Goal: Task Accomplishment & Management: Manage account settings

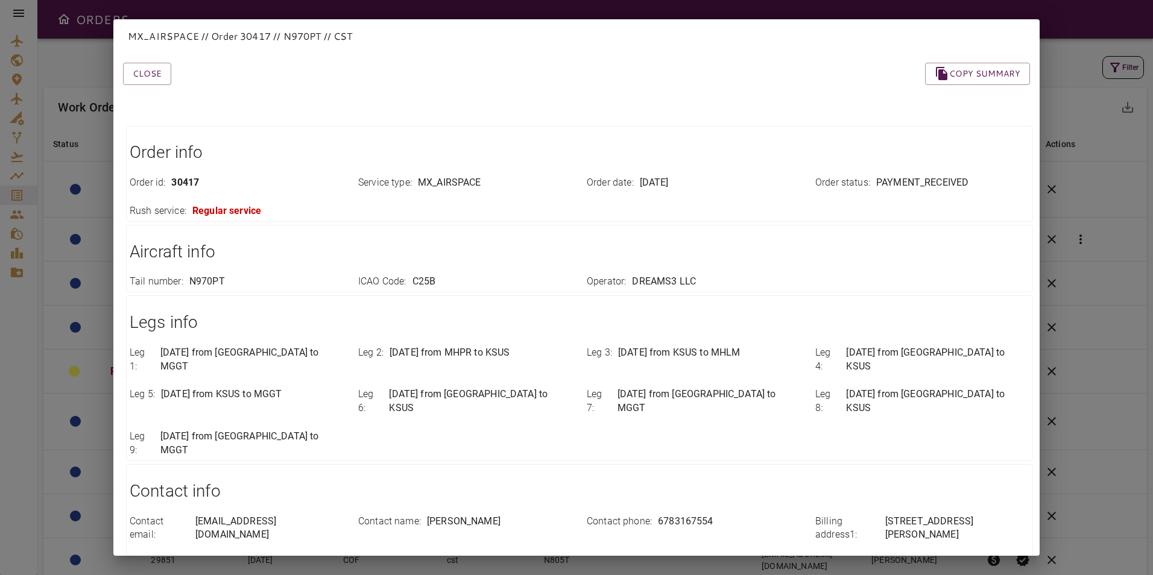
click at [83, 71] on div "MX_AIRSPACE // Order 30417 // N970PT // CST Close Copy summary Order info Order…" at bounding box center [576, 287] width 1153 height 575
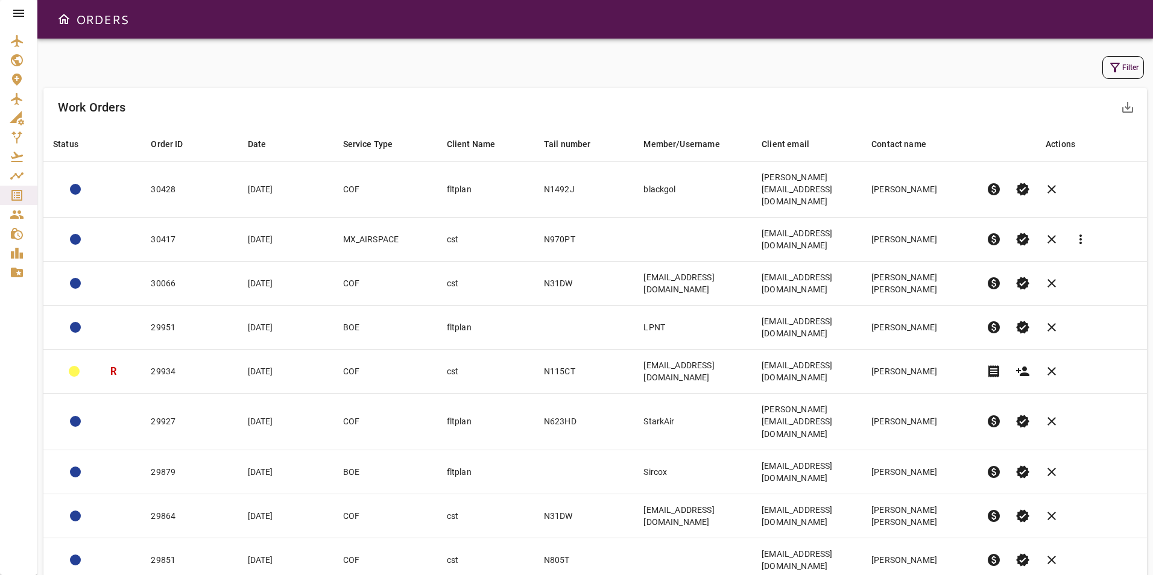
click at [17, 19] on icon at bounding box center [18, 13] width 14 height 14
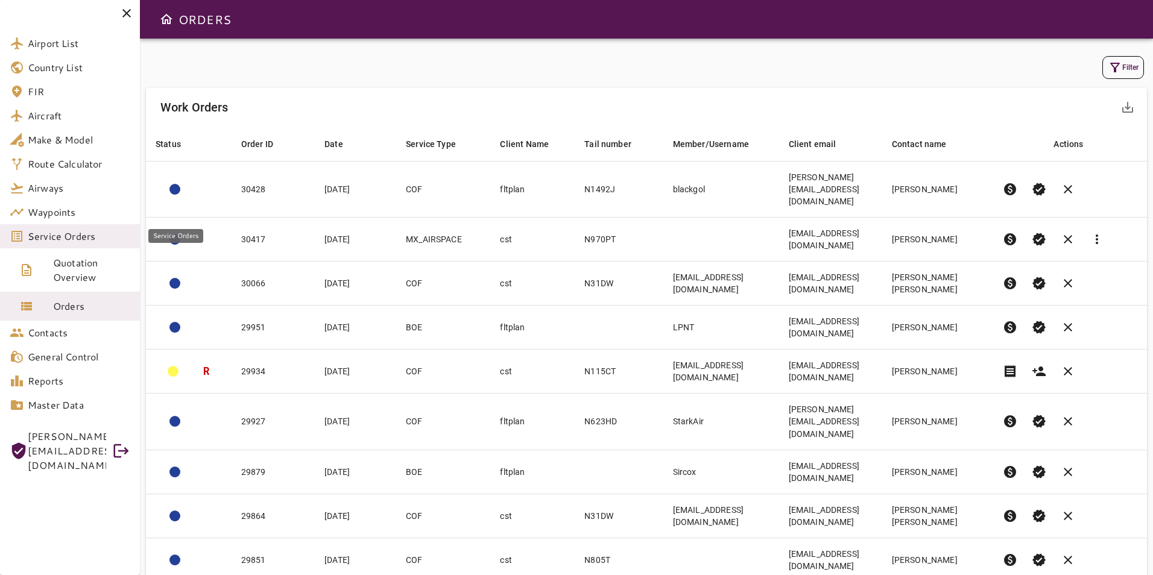
click at [78, 235] on span "Service Orders" at bounding box center [79, 236] width 103 height 14
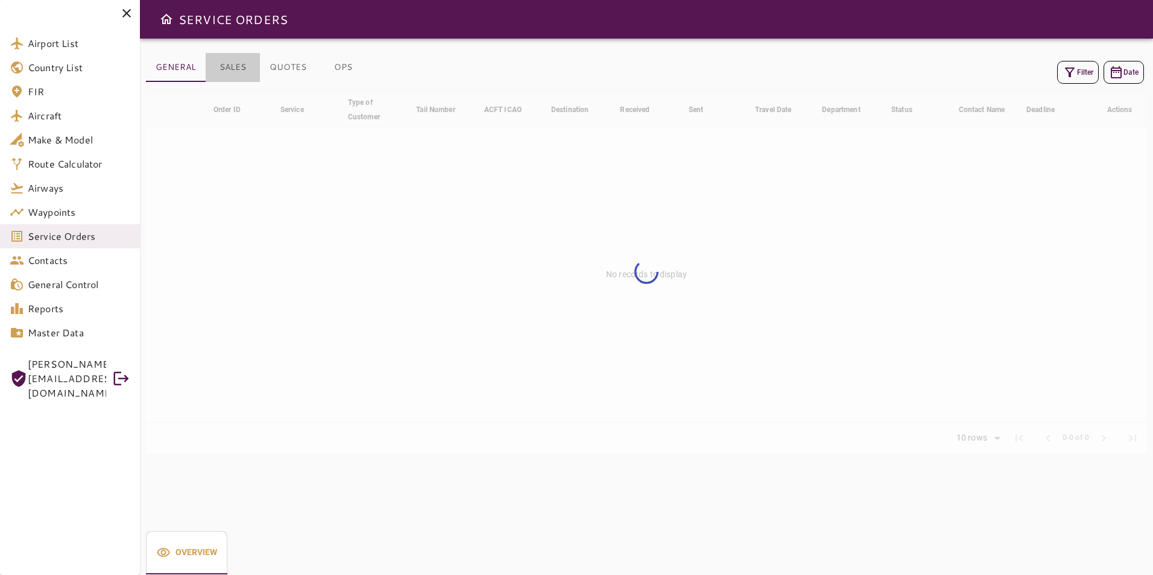
click at [231, 66] on button "SALES" at bounding box center [233, 67] width 54 height 29
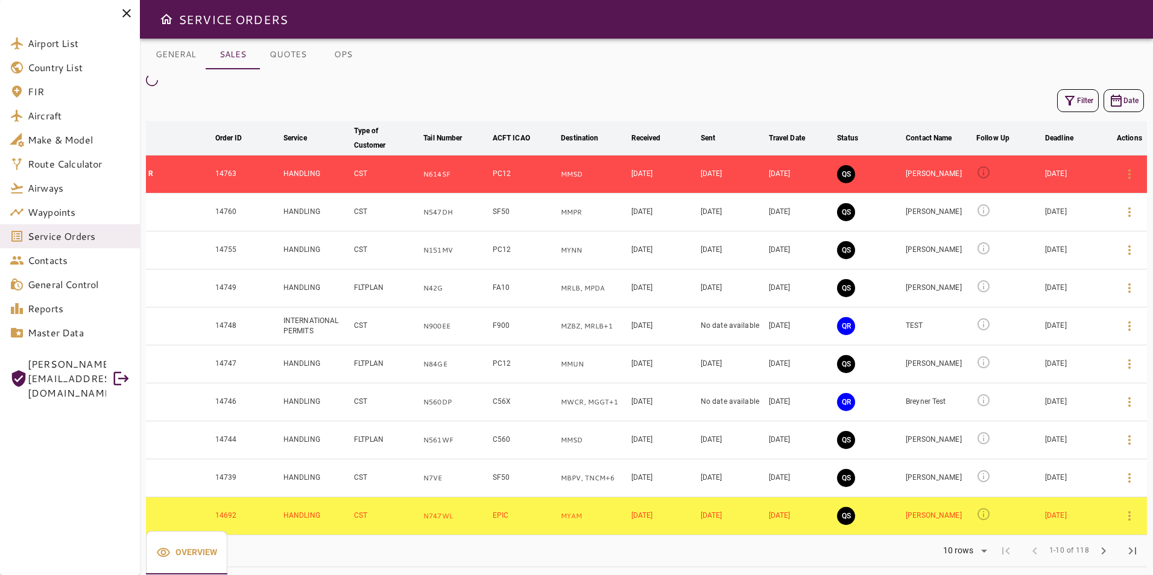
scroll to position [19, 0]
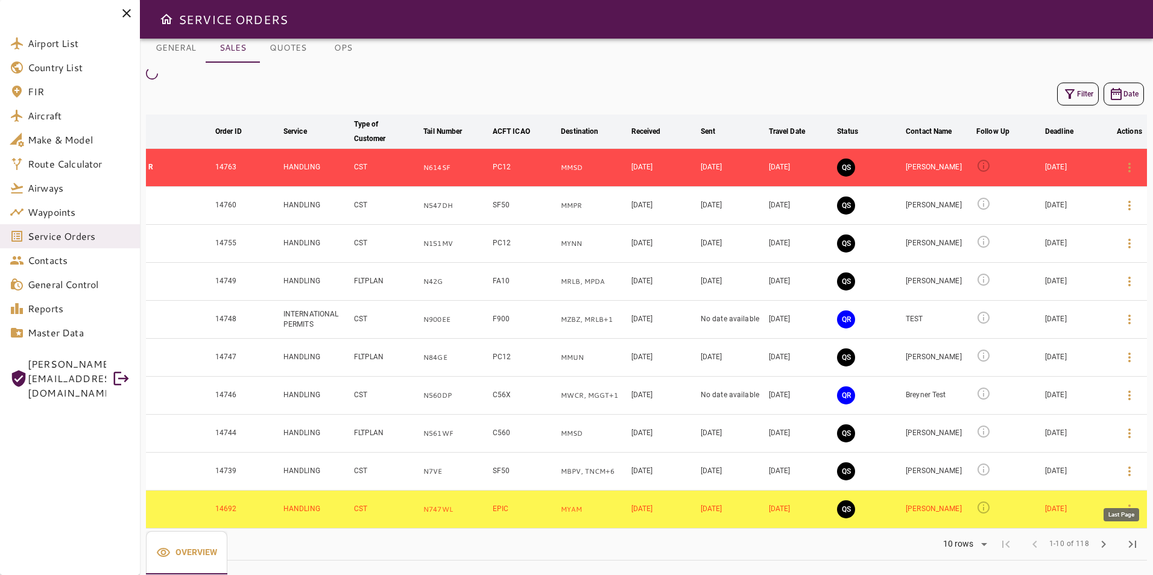
click at [1134, 548] on span "last_page" at bounding box center [1133, 544] width 14 height 14
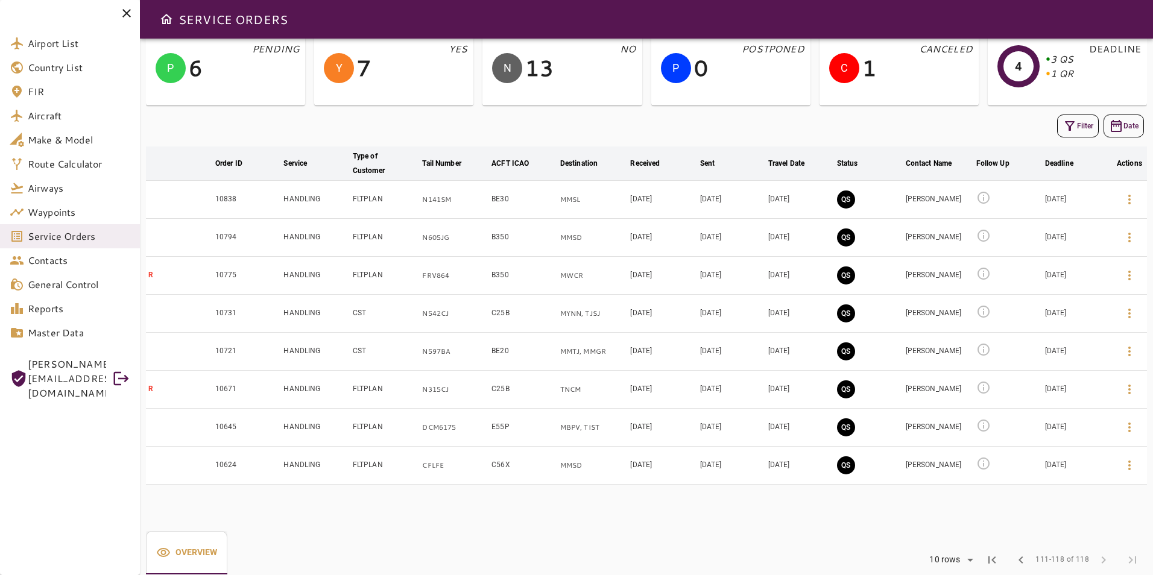
scroll to position [73, 0]
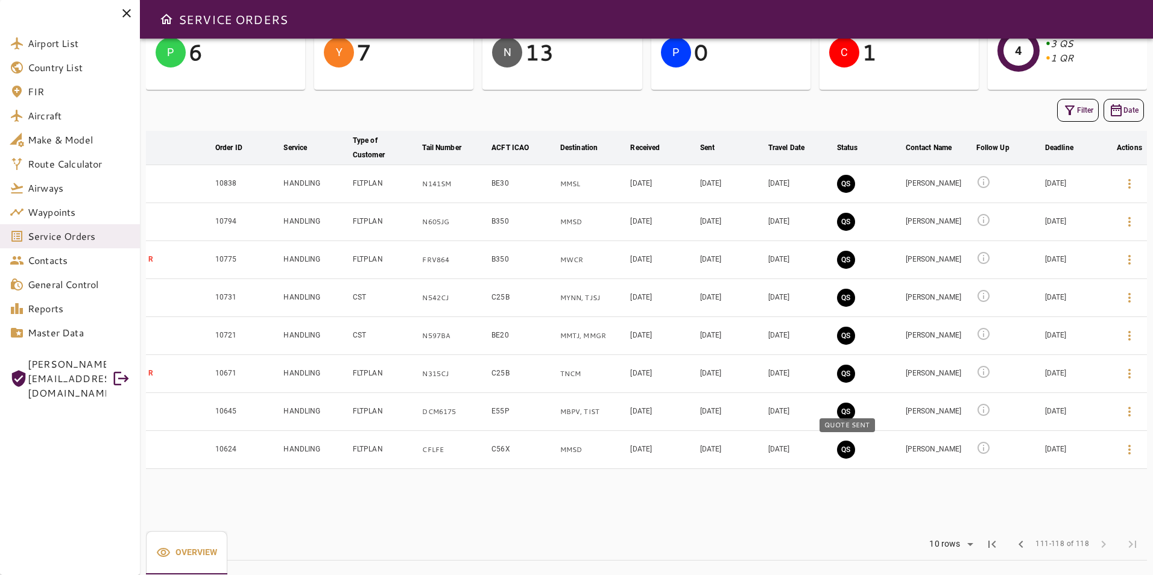
click at [841, 452] on button "QS" at bounding box center [846, 450] width 18 height 18
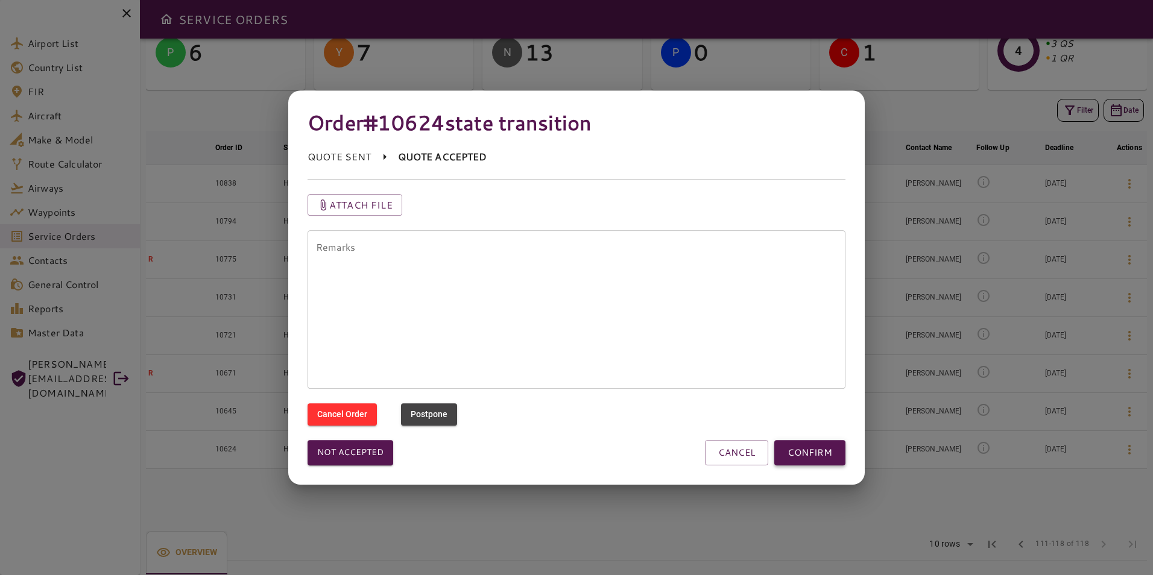
click at [803, 456] on button "CONFIRM" at bounding box center [809, 452] width 71 height 25
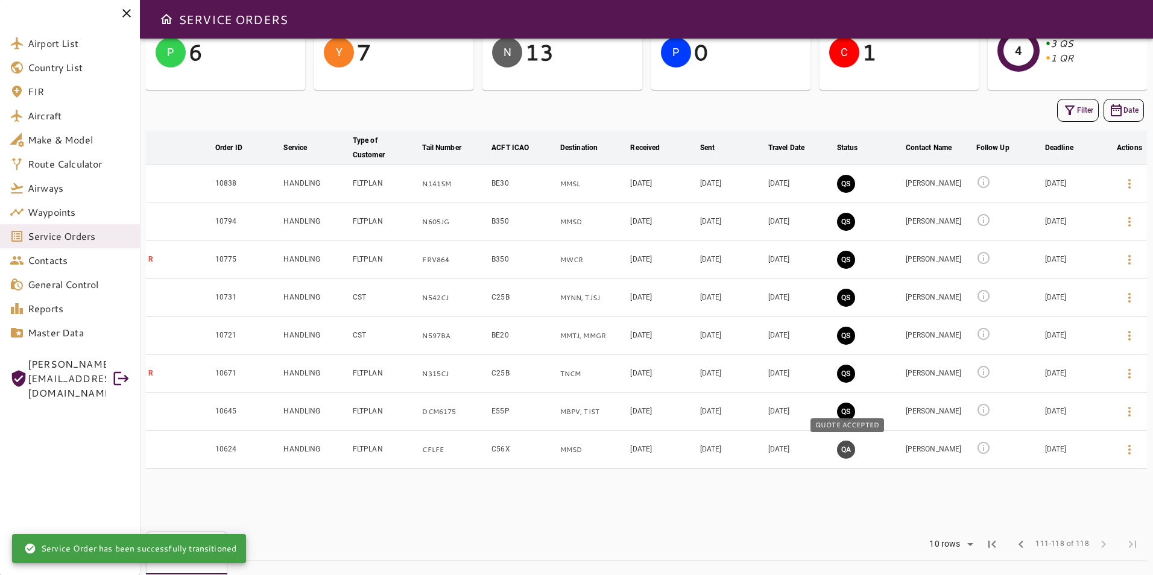
click at [850, 449] on button "QA" at bounding box center [846, 450] width 18 height 18
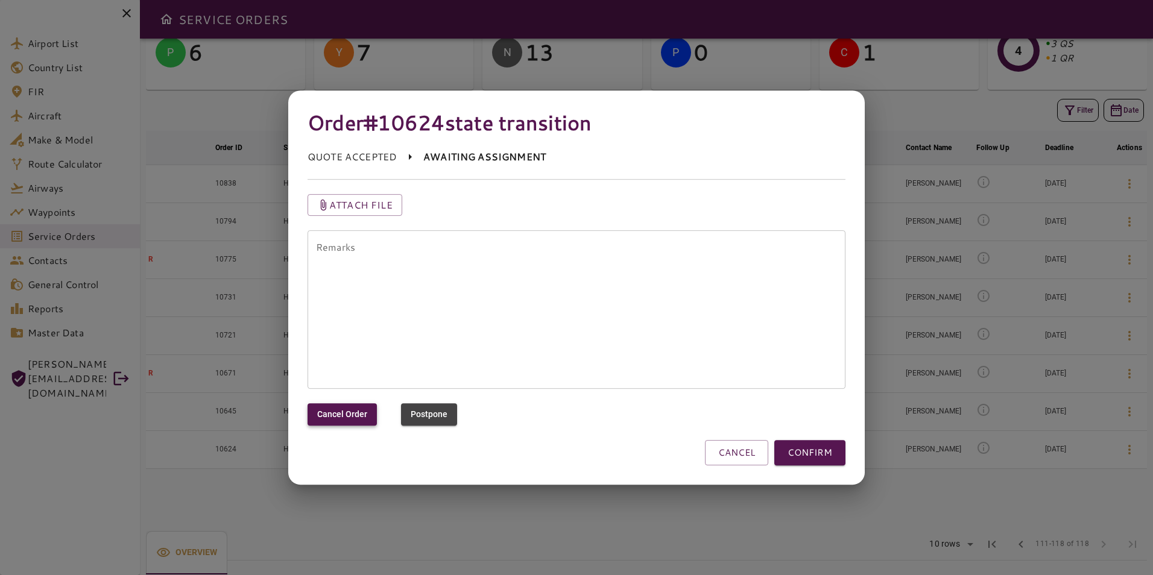
click at [347, 421] on button "Cancel Order" at bounding box center [342, 415] width 69 height 22
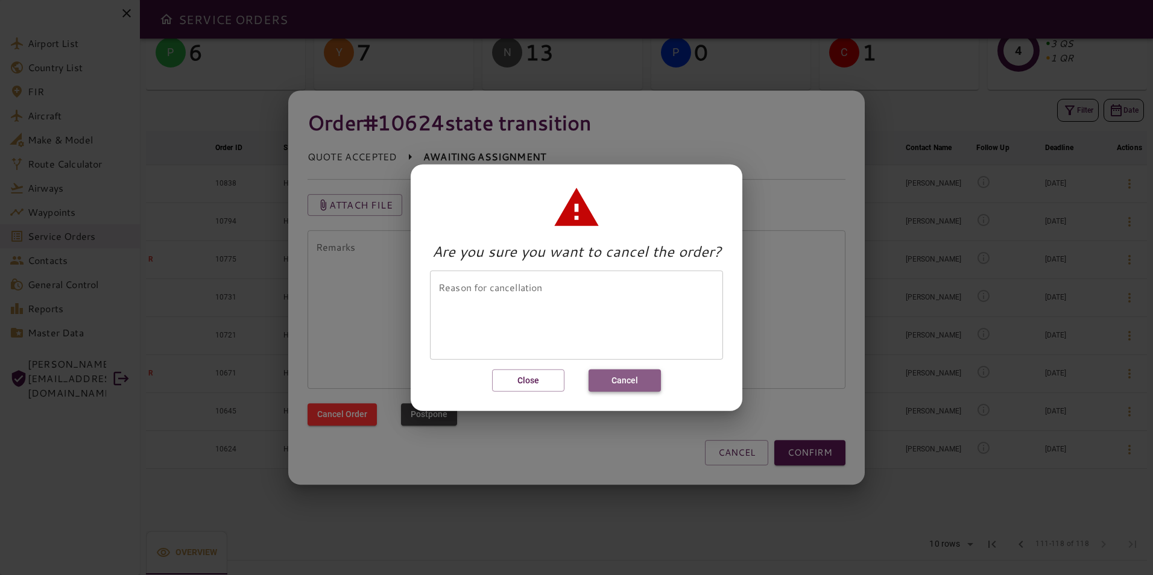
click at [609, 381] on button "Cancel" at bounding box center [625, 381] width 72 height 22
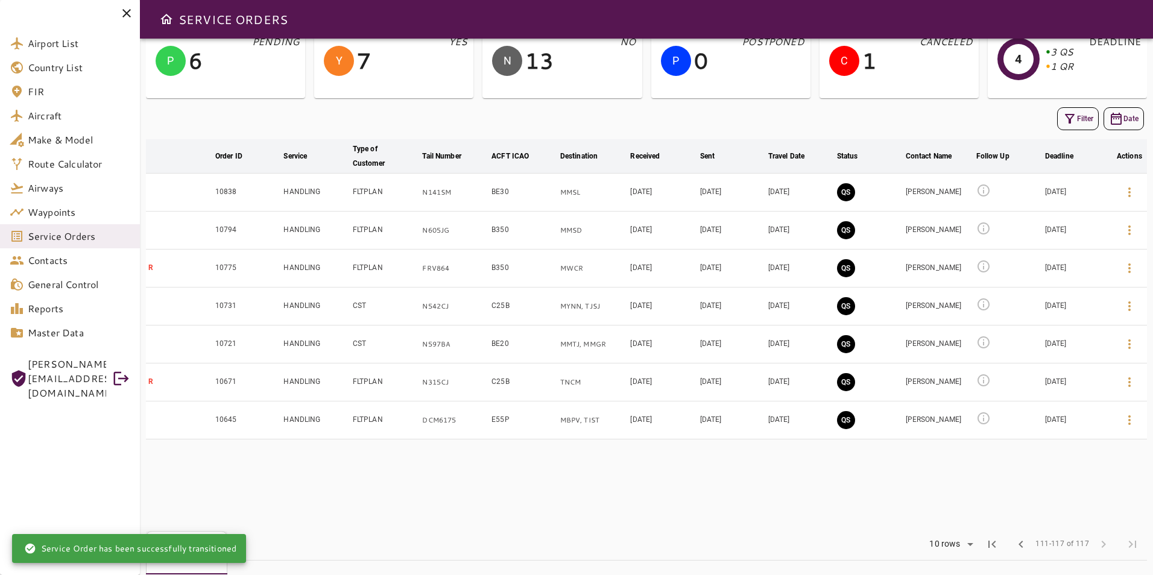
scroll to position [65, 0]
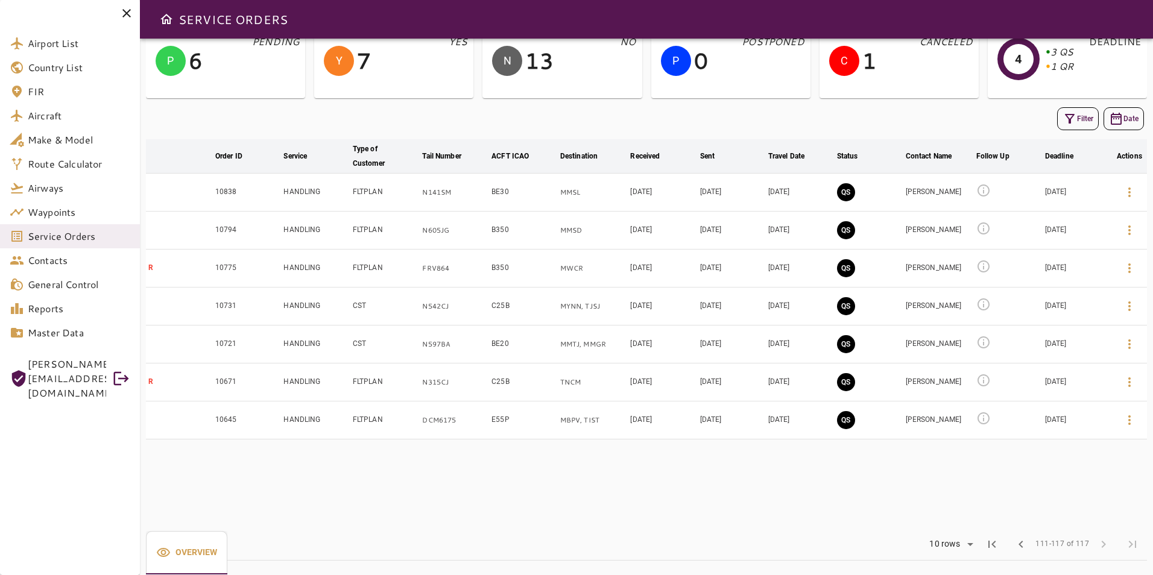
click at [981, 416] on icon at bounding box center [984, 418] width 14 height 14
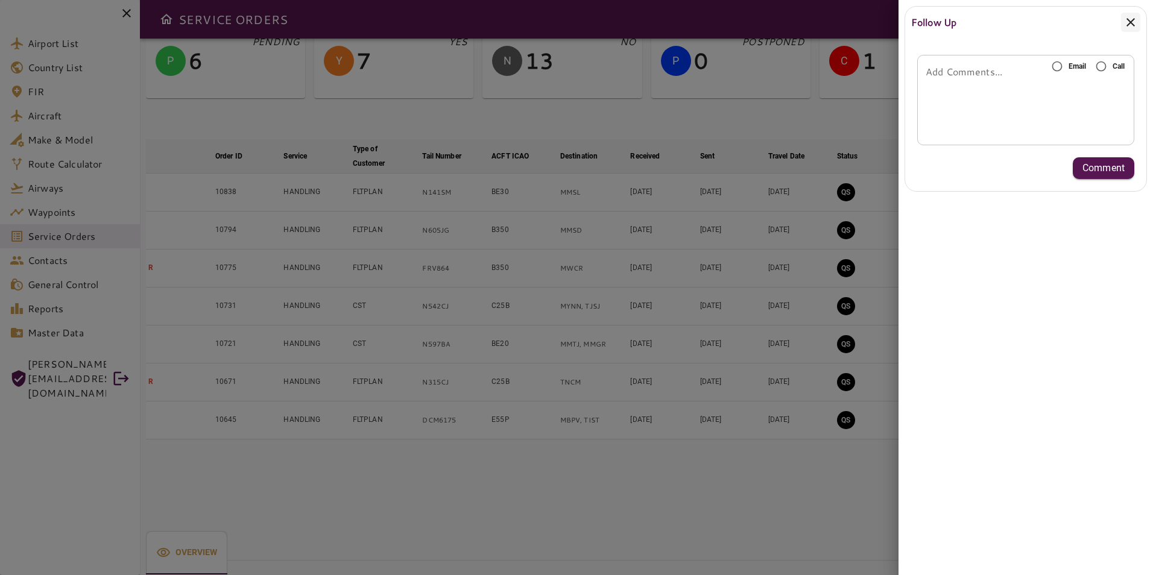
click at [1133, 23] on icon at bounding box center [1131, 22] width 14 height 14
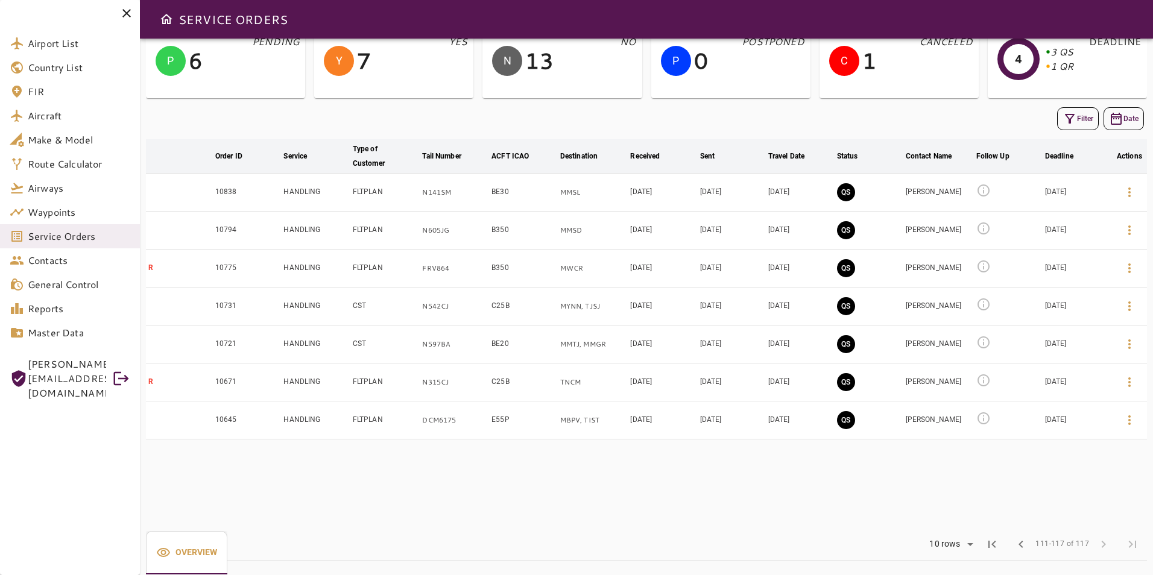
click at [841, 425] on button "QS" at bounding box center [846, 420] width 18 height 18
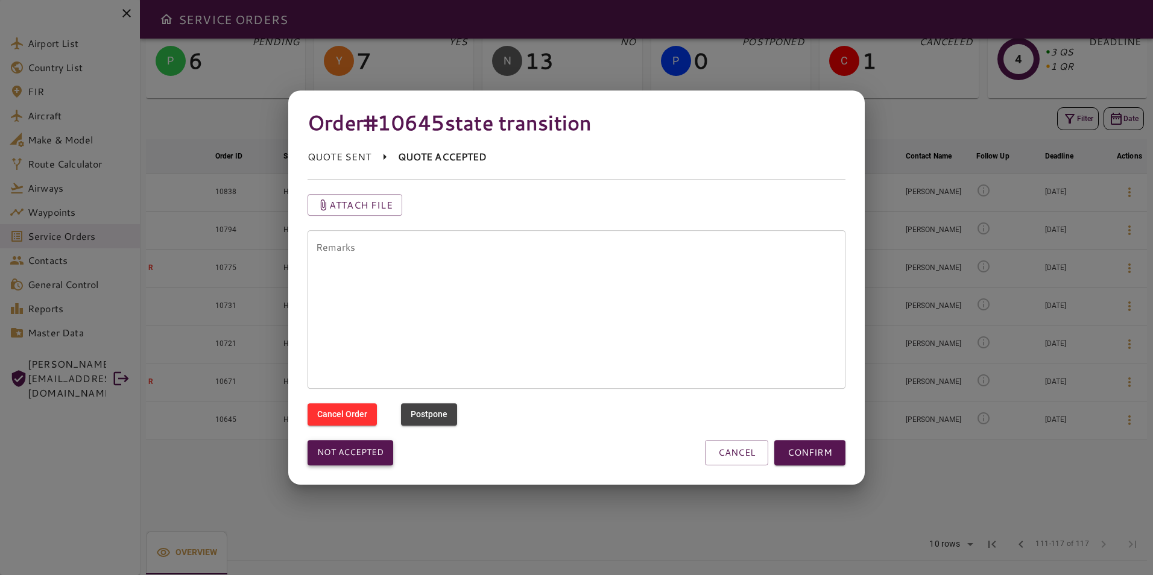
click at [348, 451] on button "Not accepted" at bounding box center [351, 452] width 86 height 25
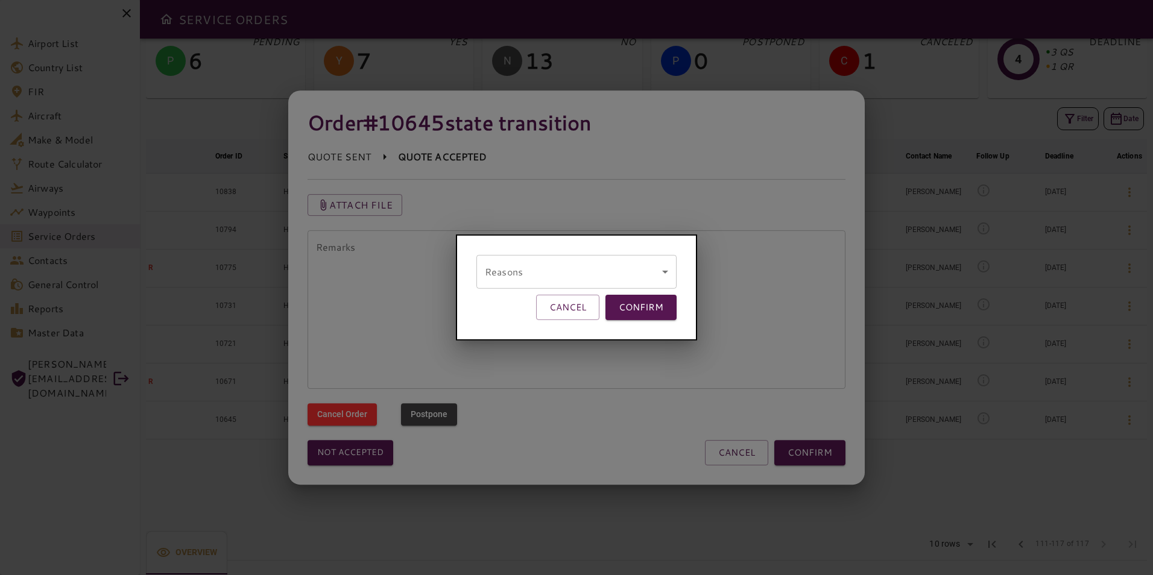
click at [483, 277] on body "Airport List Country List FIR Aircraft Make & Model Route Calculator Airways Wa…" at bounding box center [576, 287] width 1153 height 575
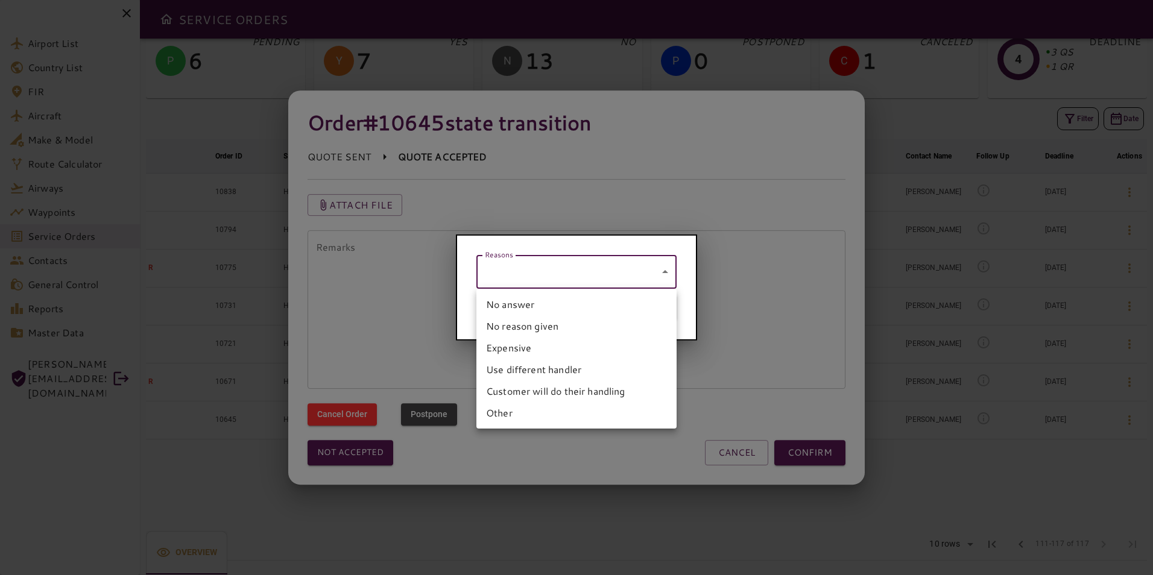
click at [494, 408] on li "Other" at bounding box center [577, 413] width 200 height 22
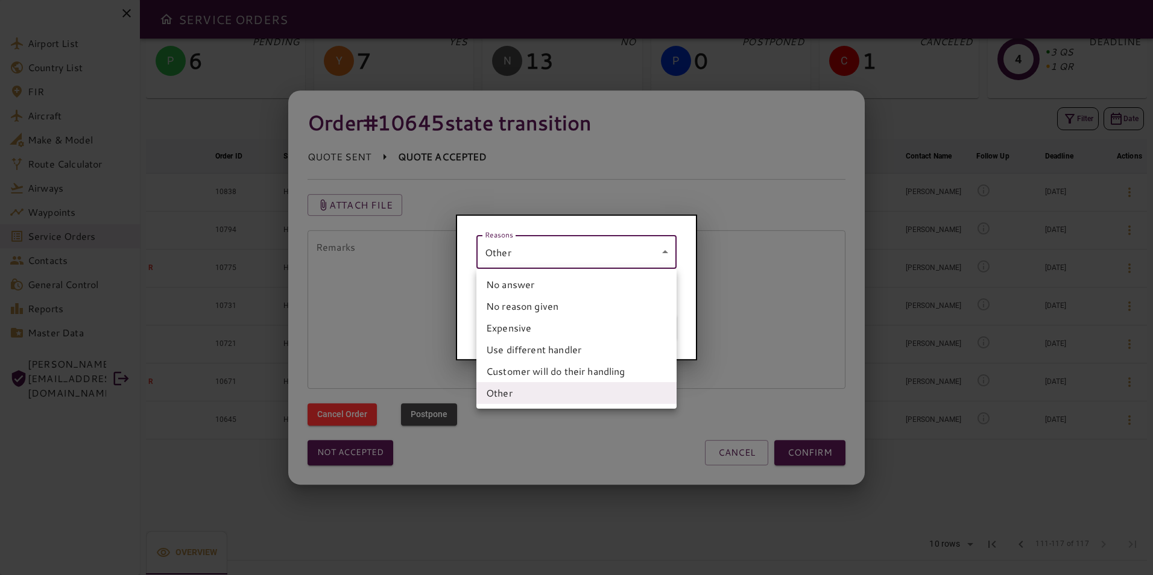
click at [546, 244] on body "Airport List Country List FIR Aircraft Make & Model Route Calculator Airways Wa…" at bounding box center [576, 287] width 1153 height 575
click at [530, 283] on li "No answer" at bounding box center [577, 285] width 200 height 22
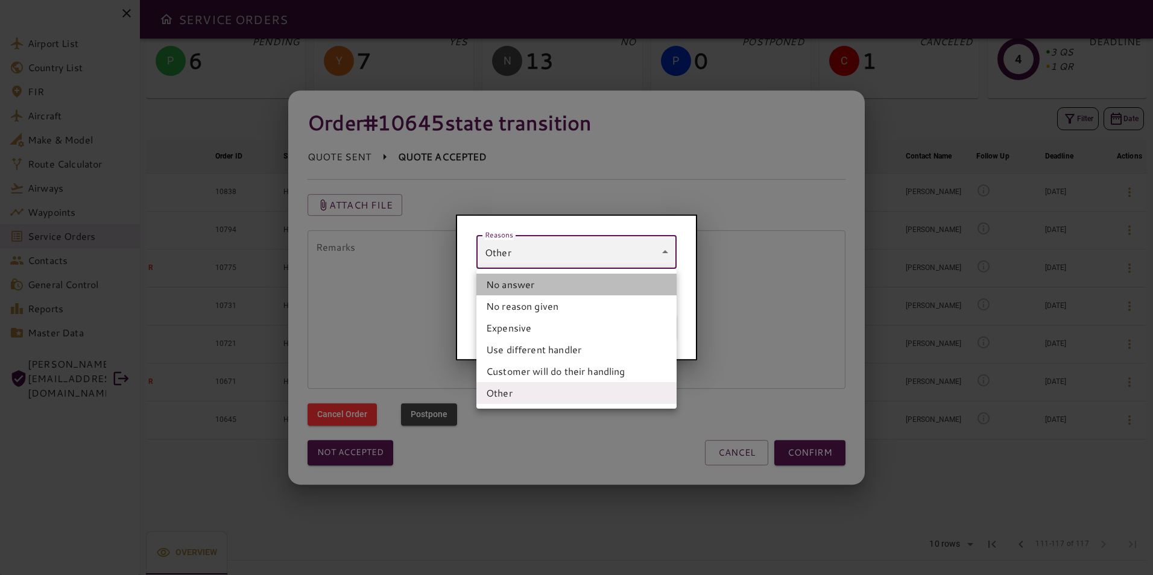
type input "*********"
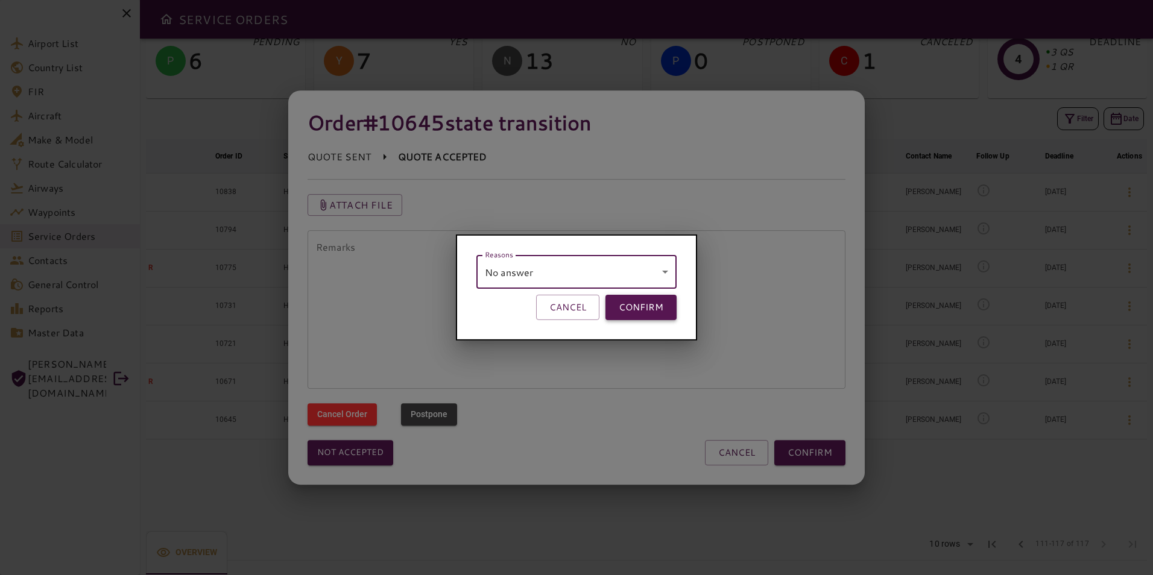
click at [650, 315] on button "CONFIRM" at bounding box center [641, 307] width 71 height 25
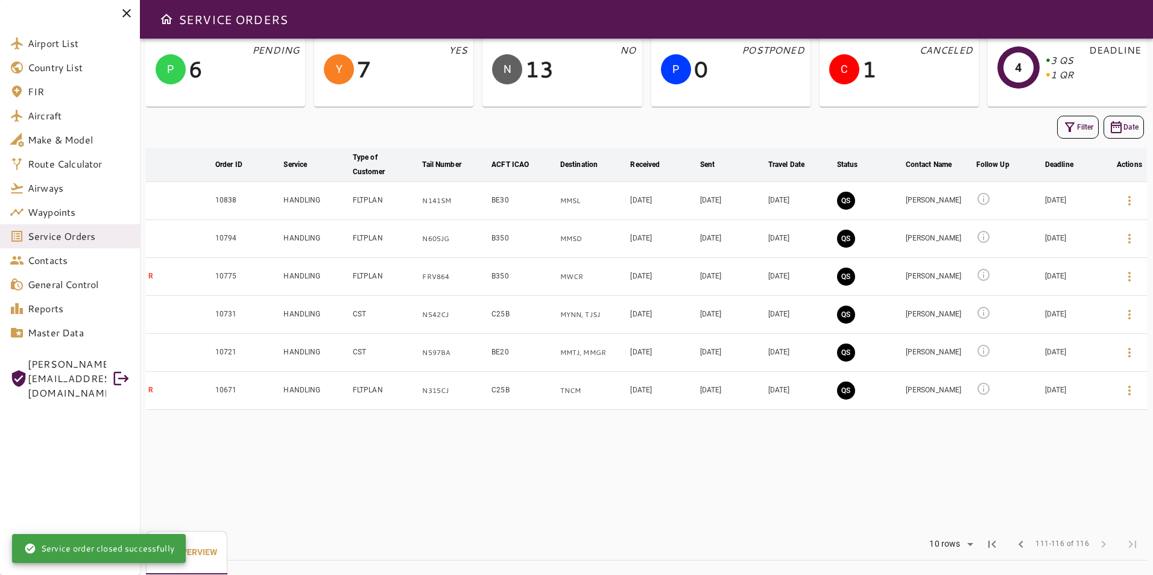
scroll to position [56, 0]
click at [983, 391] on icon at bounding box center [984, 389] width 14 height 14
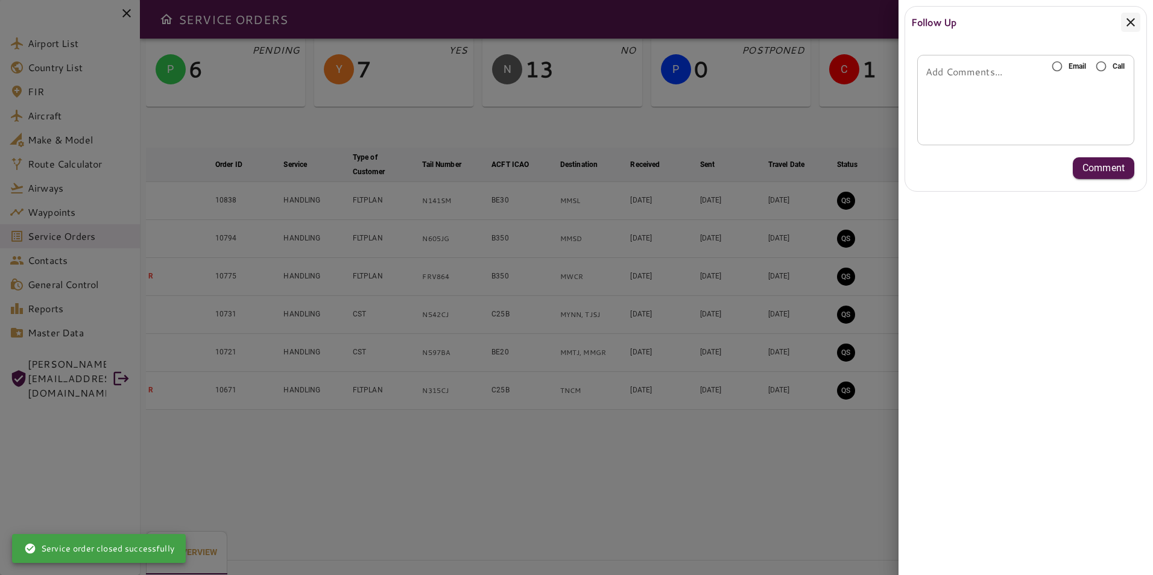
click at [1135, 24] on icon at bounding box center [1131, 22] width 14 height 14
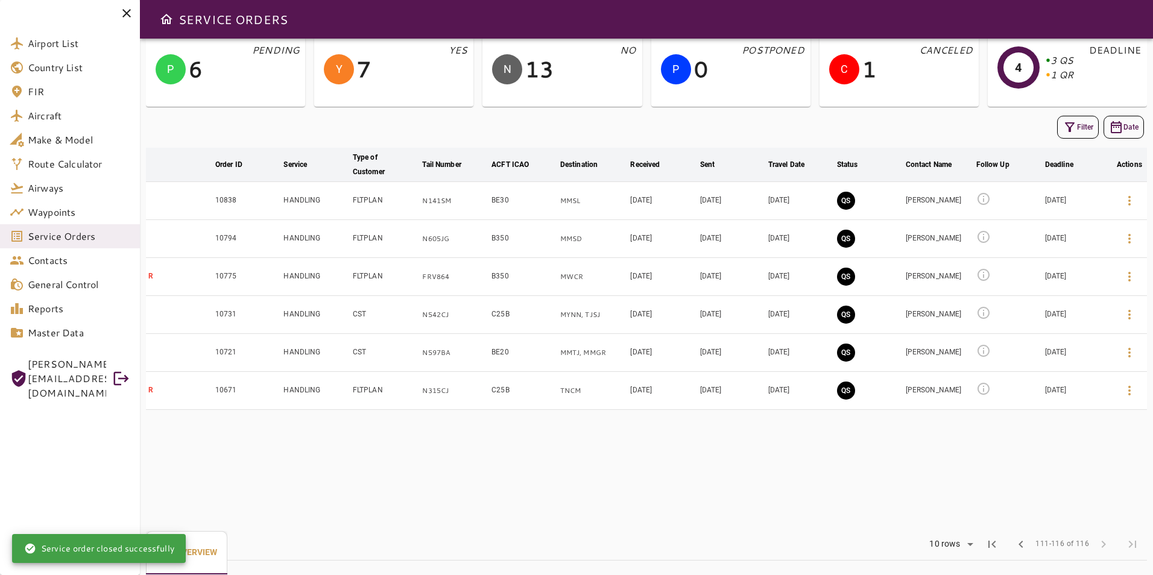
click at [849, 387] on button "QS" at bounding box center [846, 391] width 18 height 18
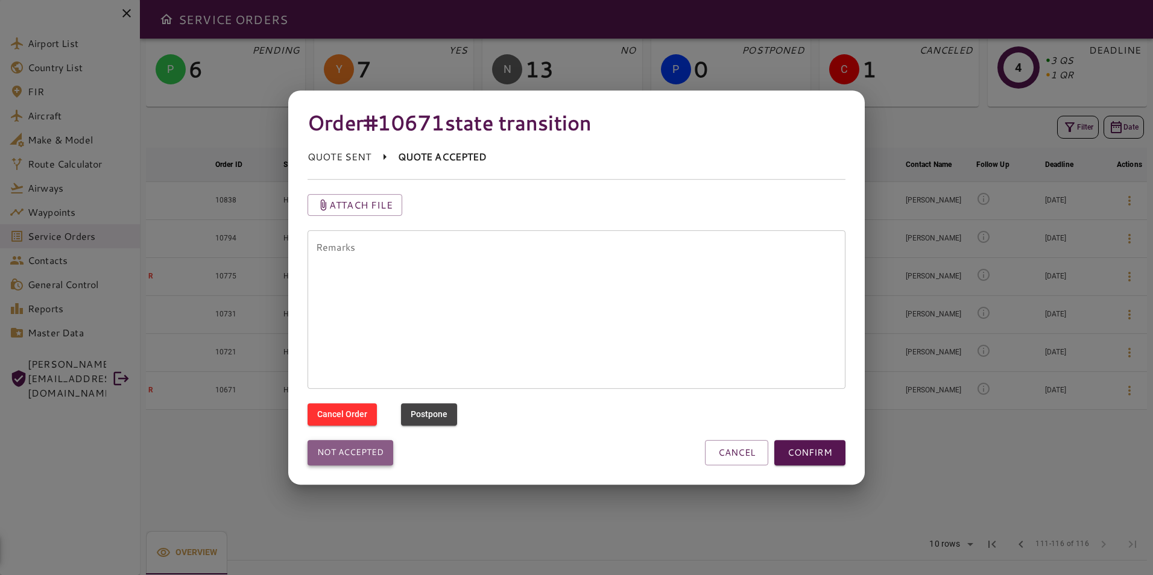
click at [385, 446] on button "Not accepted" at bounding box center [351, 452] width 86 height 25
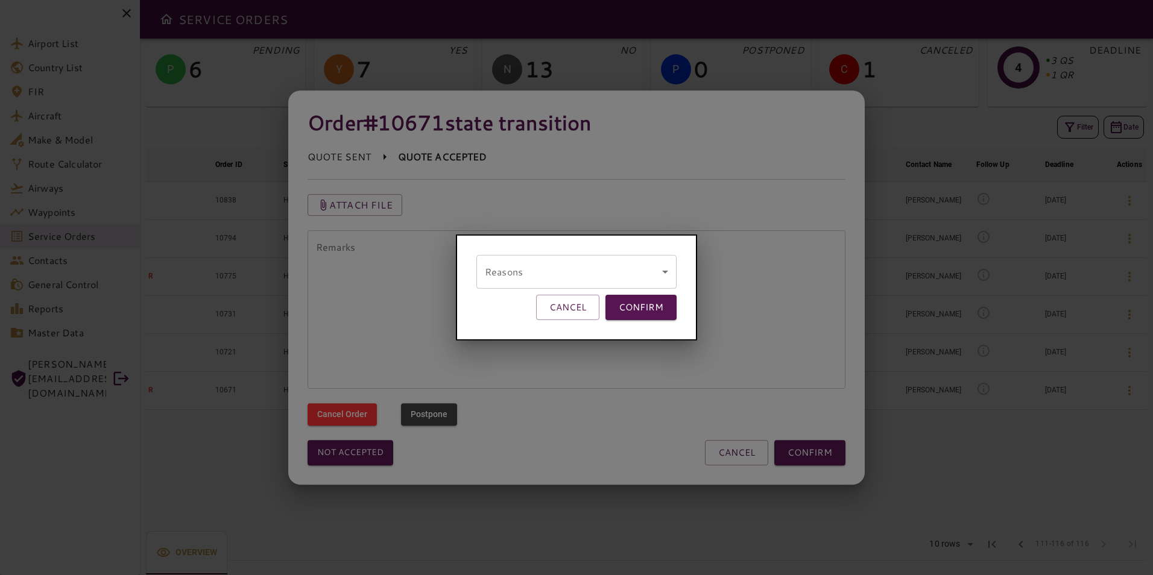
click at [504, 288] on body "Airport List Country List FIR Aircraft Make & Model Route Calculator Airways Wa…" at bounding box center [576, 287] width 1153 height 575
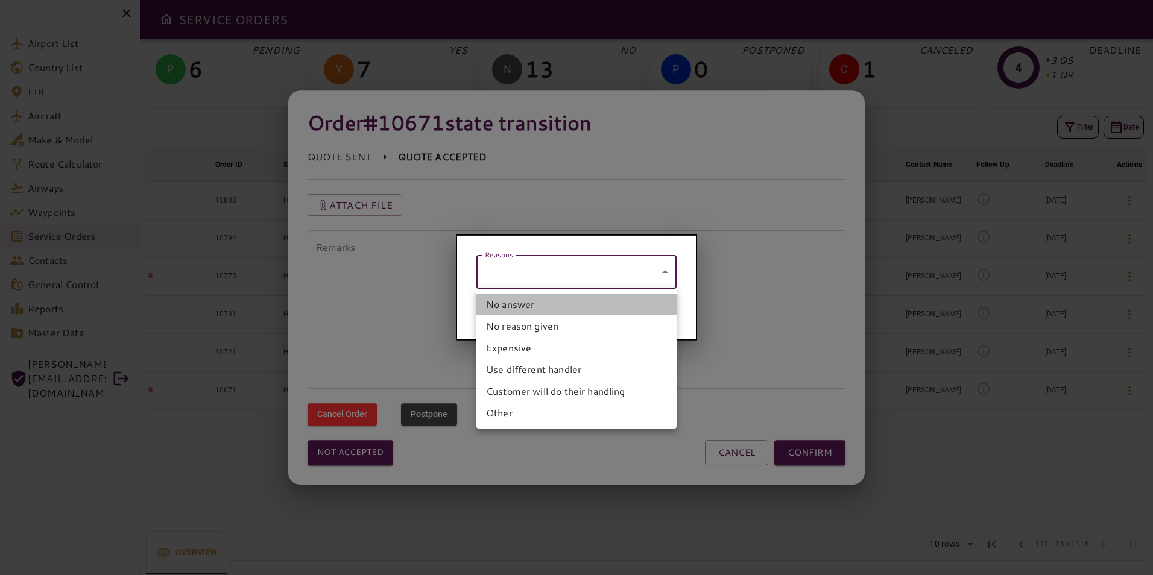
click at [553, 311] on li "No answer" at bounding box center [577, 305] width 200 height 22
type input "*********"
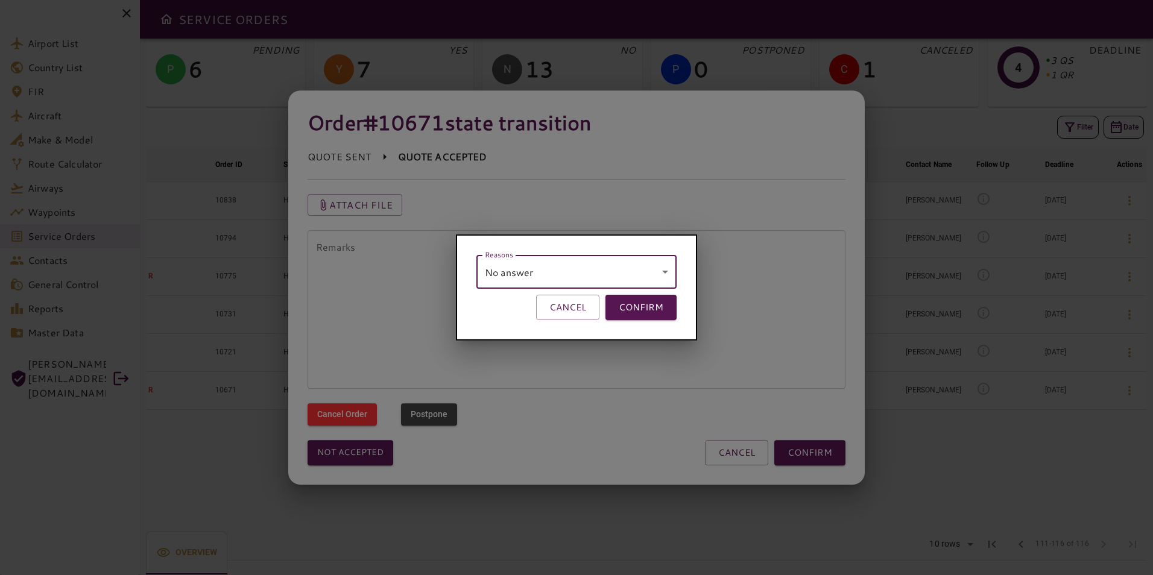
click at [622, 315] on button "CONFIRM" at bounding box center [641, 307] width 71 height 25
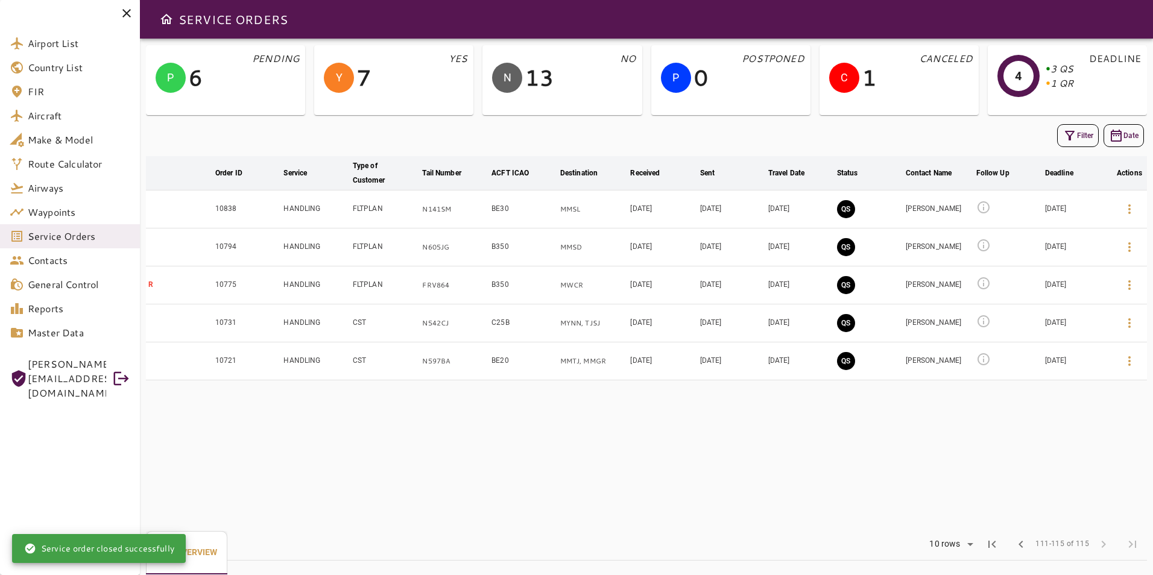
scroll to position [48, 0]
click at [982, 365] on icon at bounding box center [984, 359] width 12 height 12
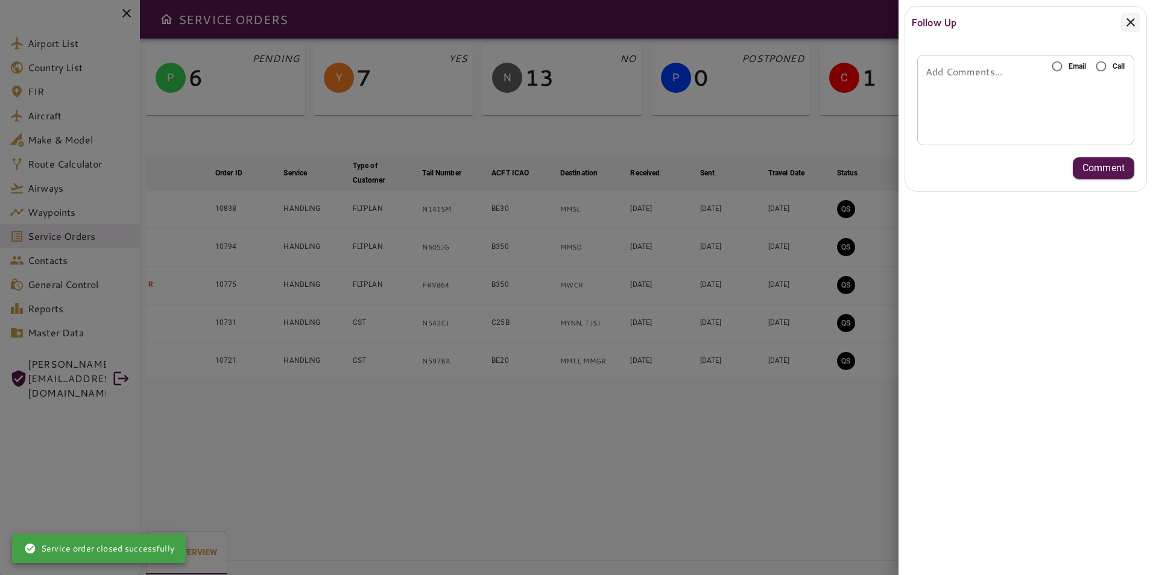
click at [1138, 28] on icon at bounding box center [1131, 22] width 14 height 14
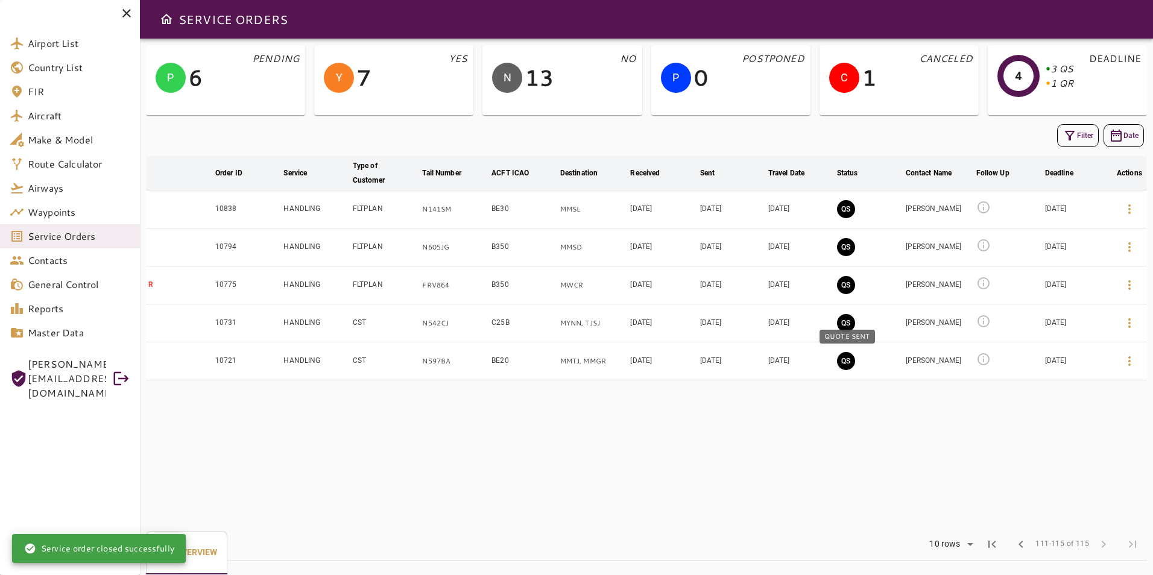
click at [847, 366] on button "QS" at bounding box center [846, 361] width 18 height 18
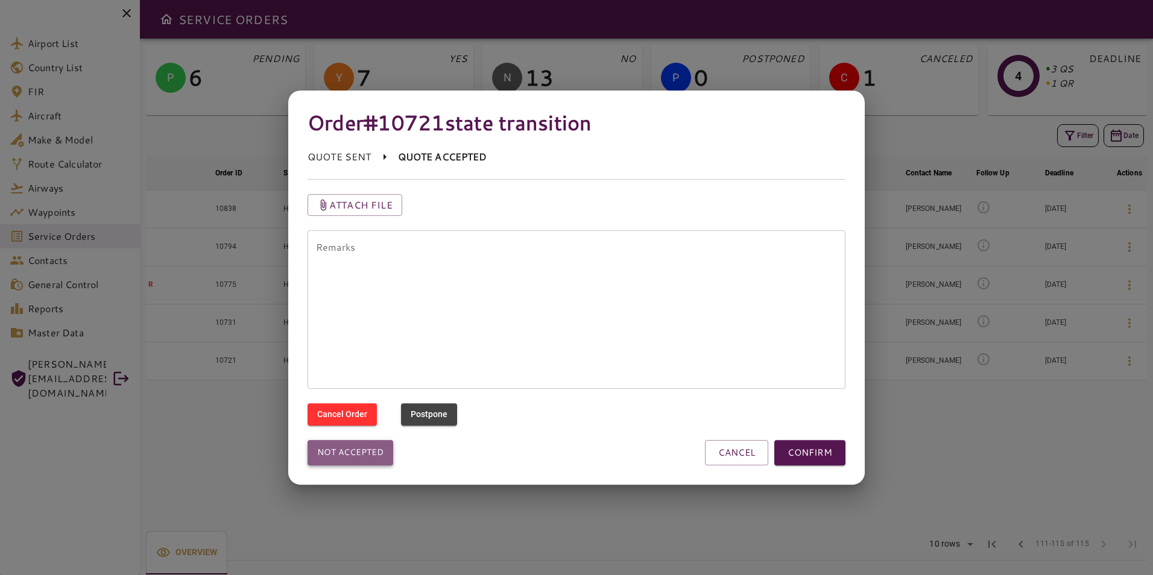
click at [366, 446] on button "Not accepted" at bounding box center [351, 452] width 86 height 25
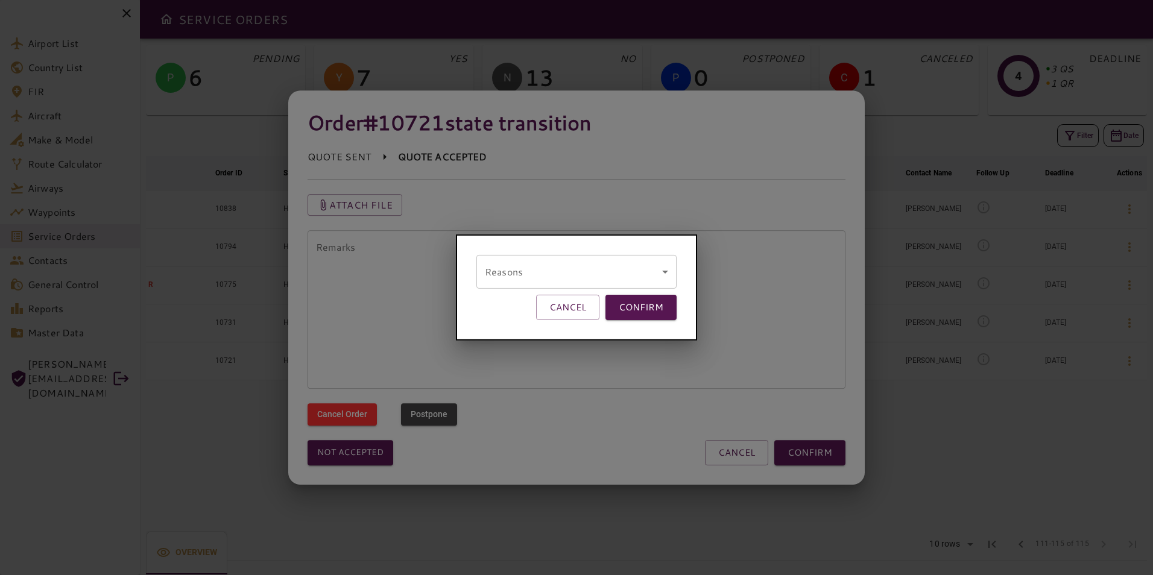
click at [502, 278] on body "Airport List Country List FIR Aircraft Make & Model Route Calculator Airways Wa…" at bounding box center [576, 287] width 1153 height 575
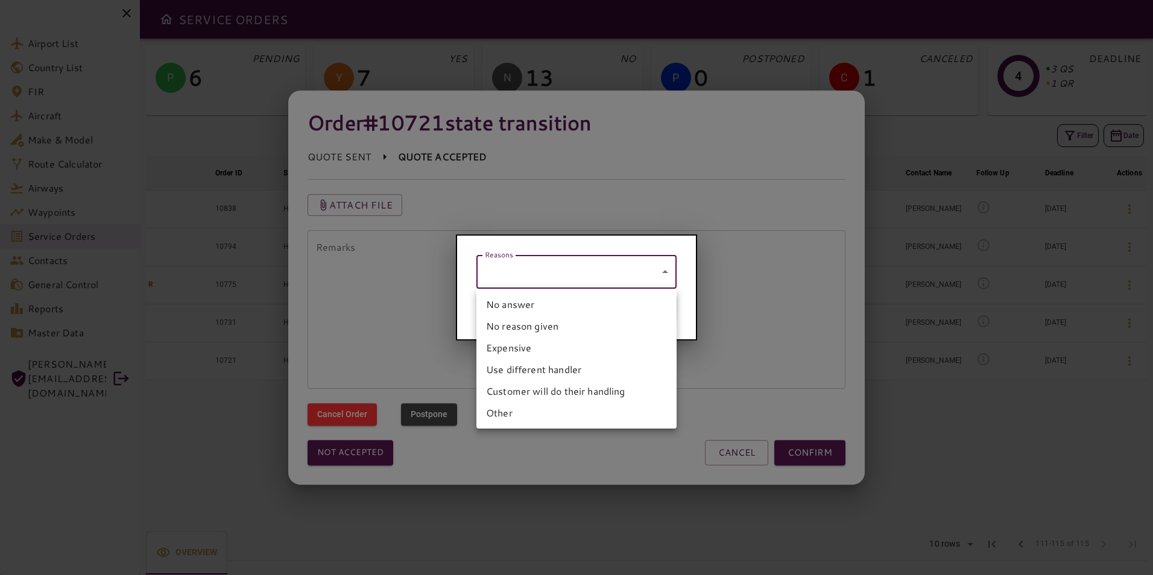
click at [518, 307] on li "No answer" at bounding box center [577, 305] width 200 height 22
type input "*********"
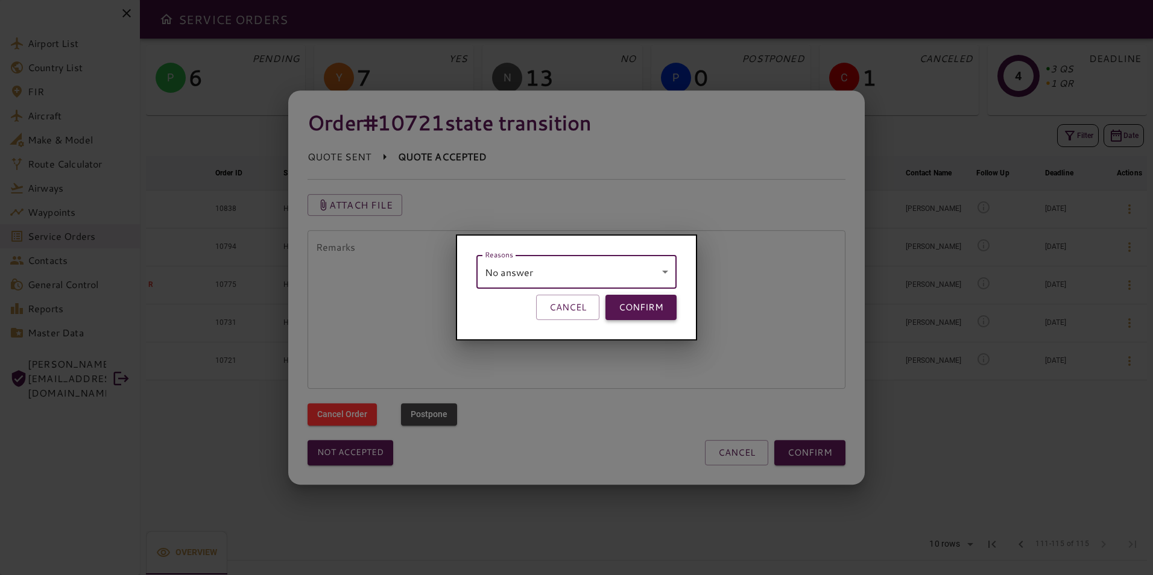
click at [668, 311] on button "CONFIRM" at bounding box center [641, 307] width 71 height 25
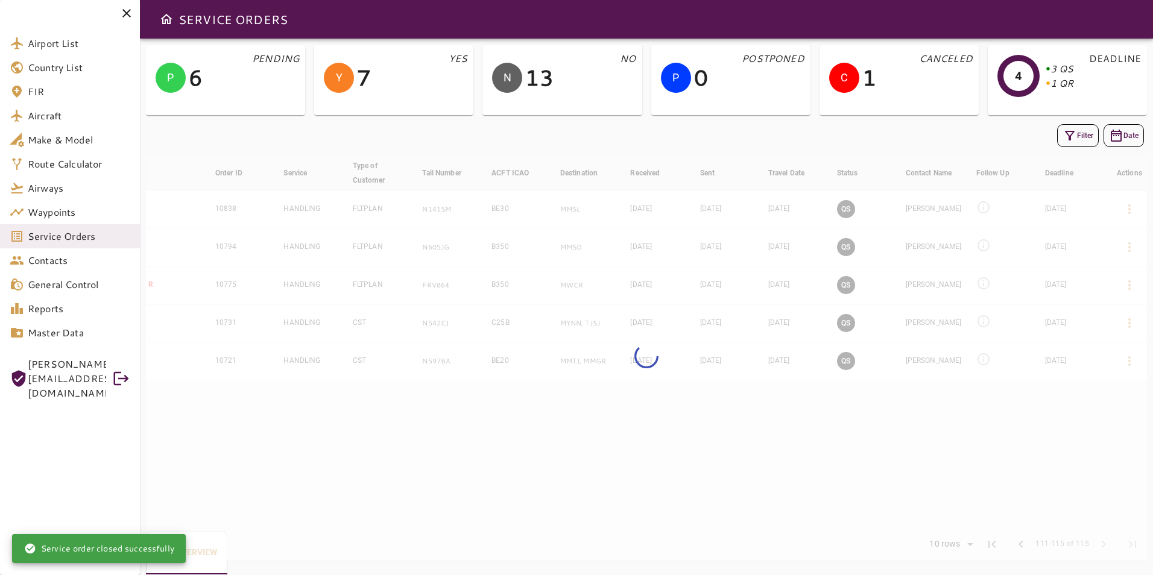
scroll to position [39, 0]
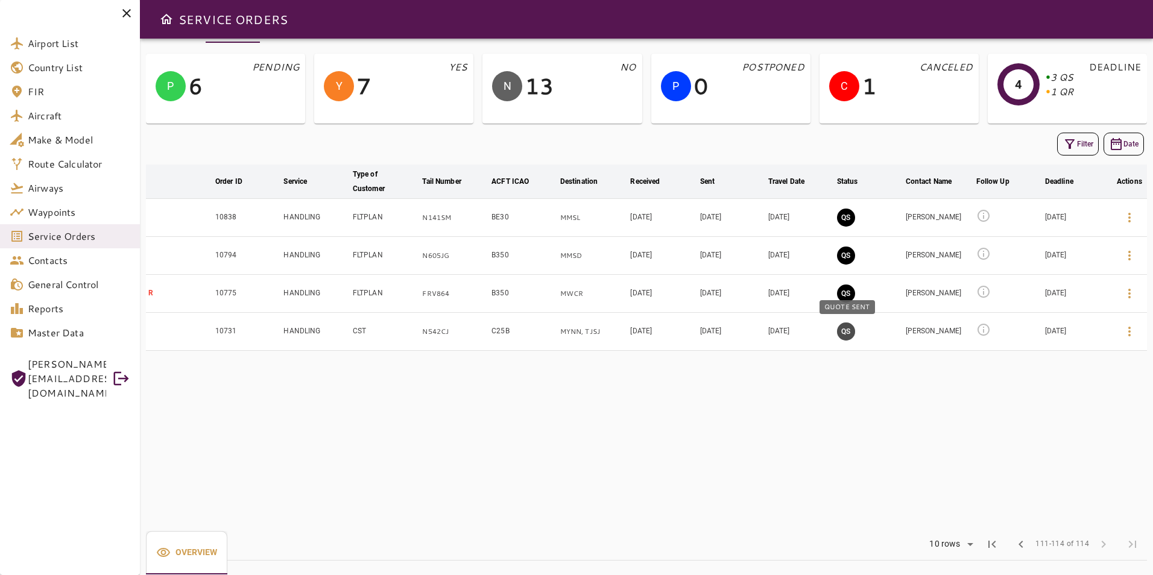
click at [847, 333] on button "QS" at bounding box center [846, 332] width 18 height 18
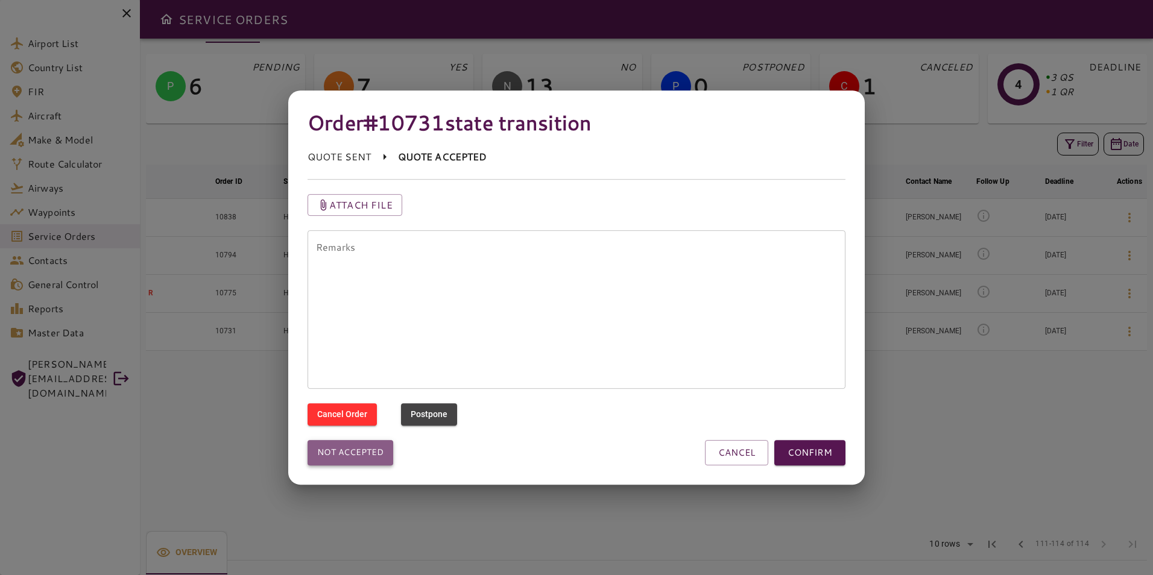
click at [339, 460] on button "Not accepted" at bounding box center [351, 452] width 86 height 25
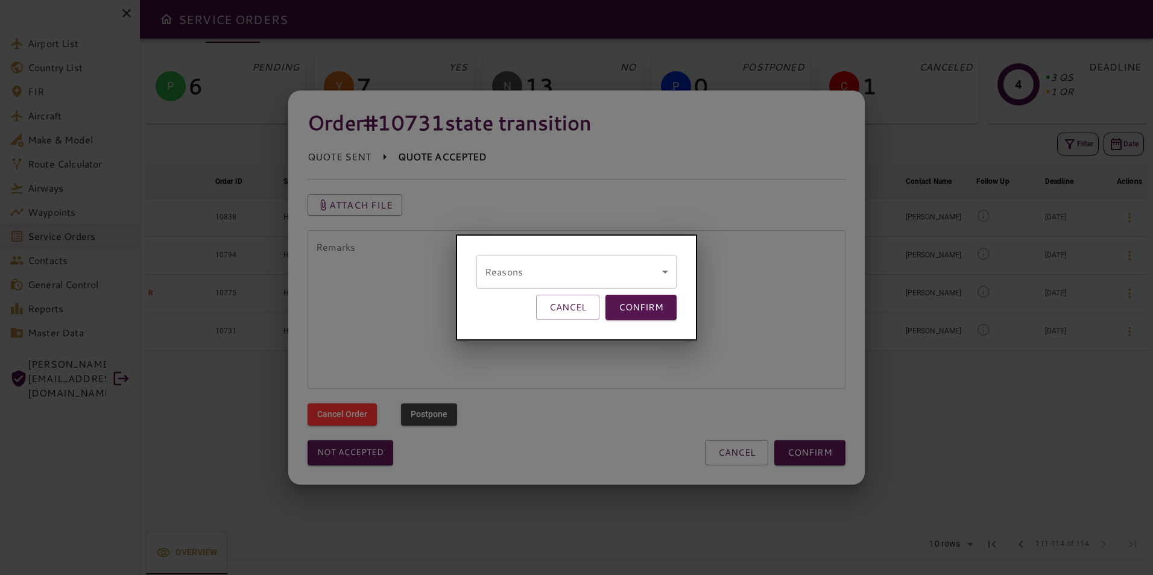
click at [529, 282] on body "Airport List Country List FIR Aircraft Make & Model Route Calculator Airways Wa…" at bounding box center [576, 287] width 1153 height 575
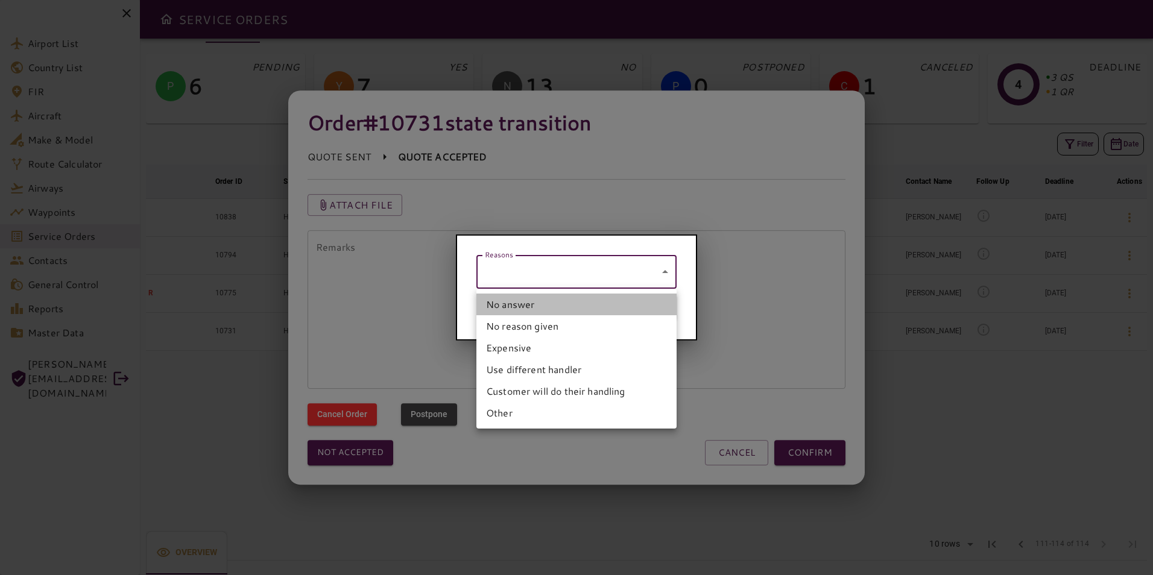
click at [532, 302] on li "No answer" at bounding box center [577, 305] width 200 height 22
type input "*********"
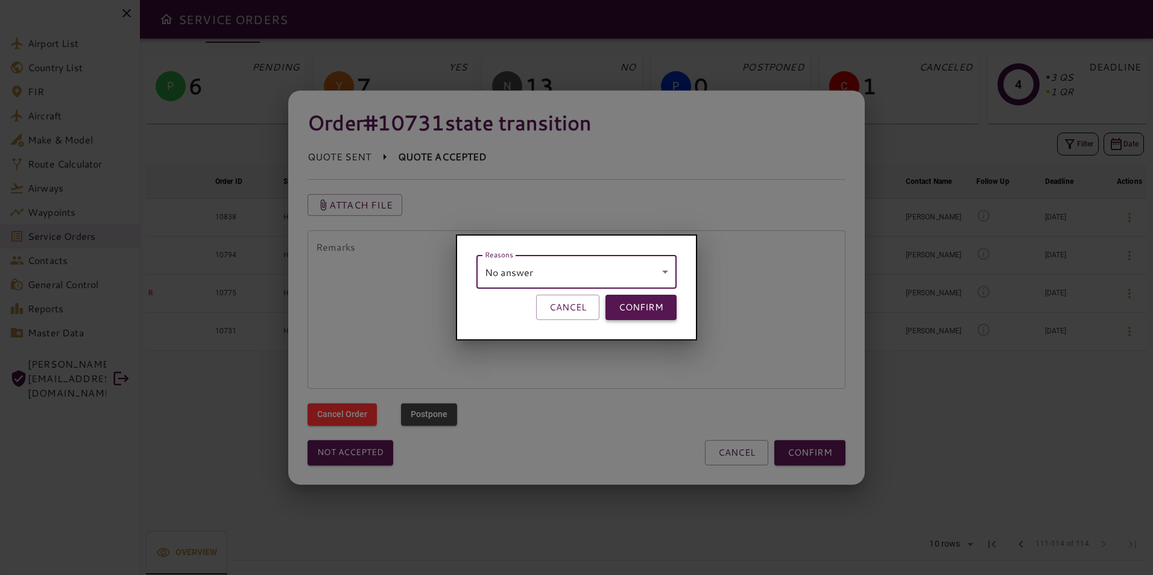
click at [644, 305] on button "CONFIRM" at bounding box center [641, 307] width 71 height 25
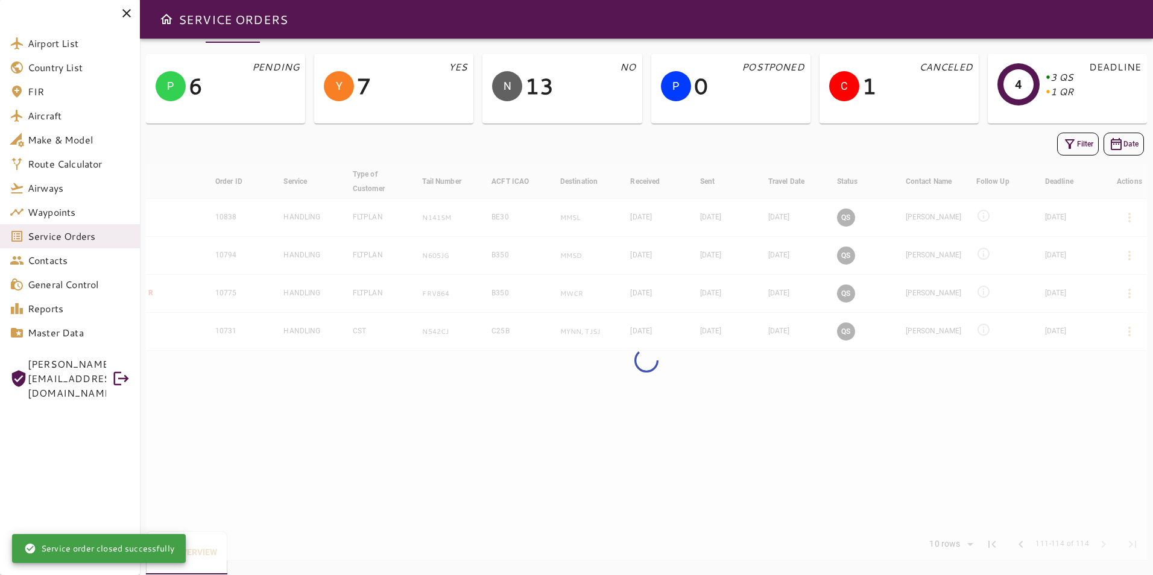
scroll to position [31, 0]
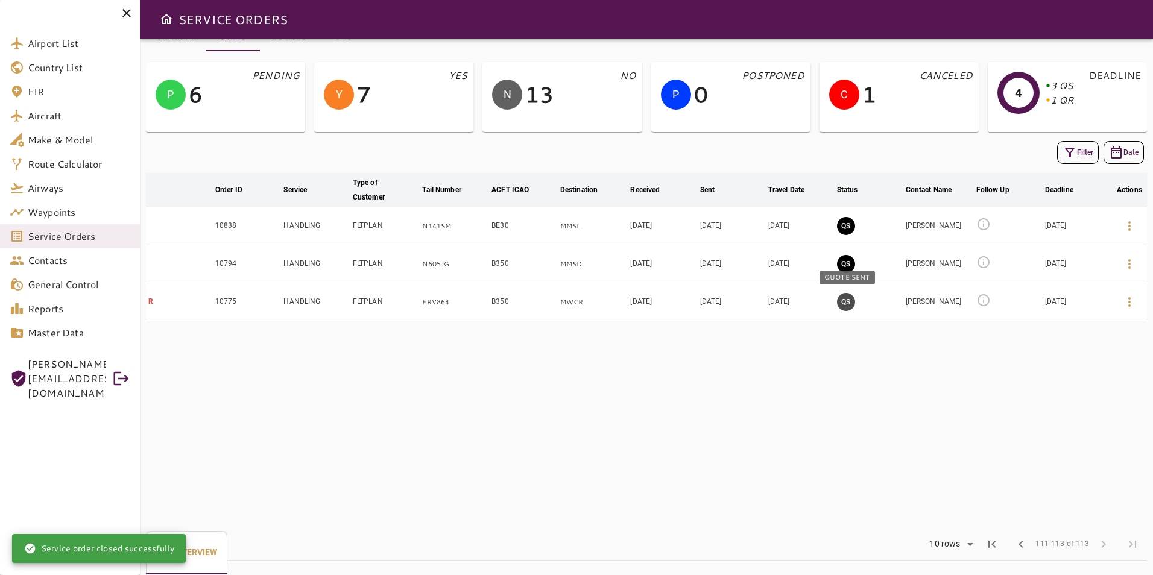
click at [844, 308] on button "QS" at bounding box center [846, 302] width 18 height 18
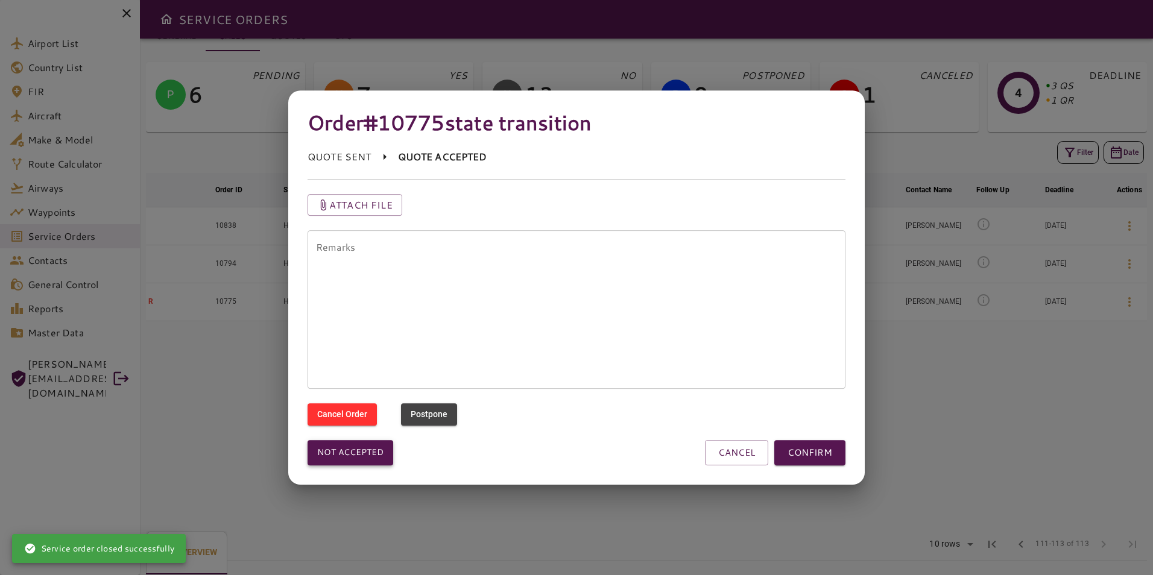
click at [354, 454] on button "Not accepted" at bounding box center [351, 452] width 86 height 25
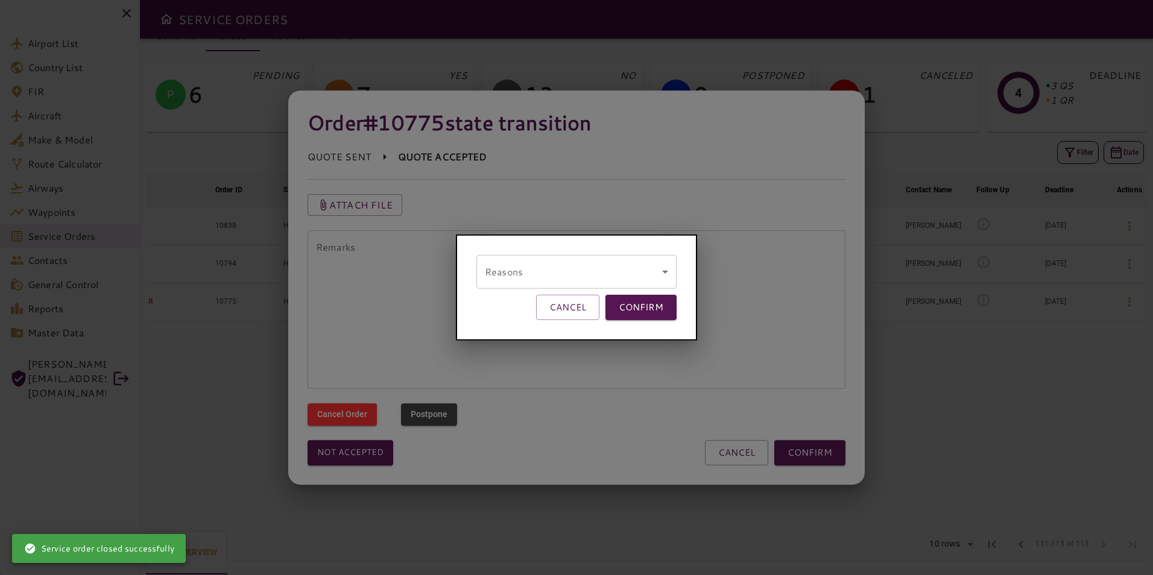
click at [489, 276] on body "Airport List Country List FIR Aircraft Make & Model Route Calculator Airways Wa…" at bounding box center [576, 287] width 1153 height 575
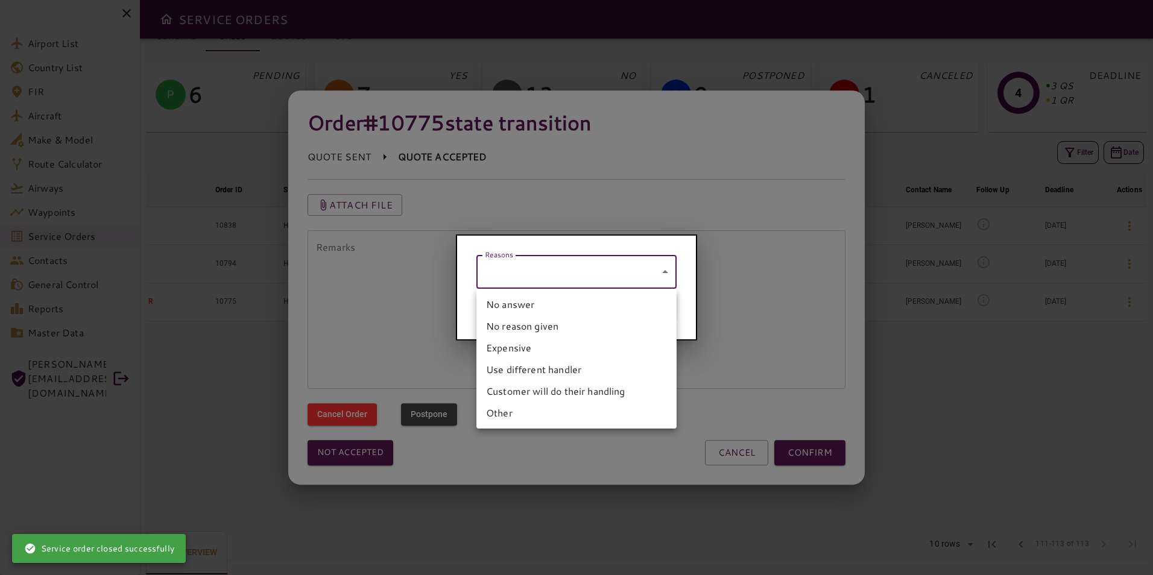
click at [513, 302] on li "No answer" at bounding box center [577, 305] width 200 height 22
type input "*********"
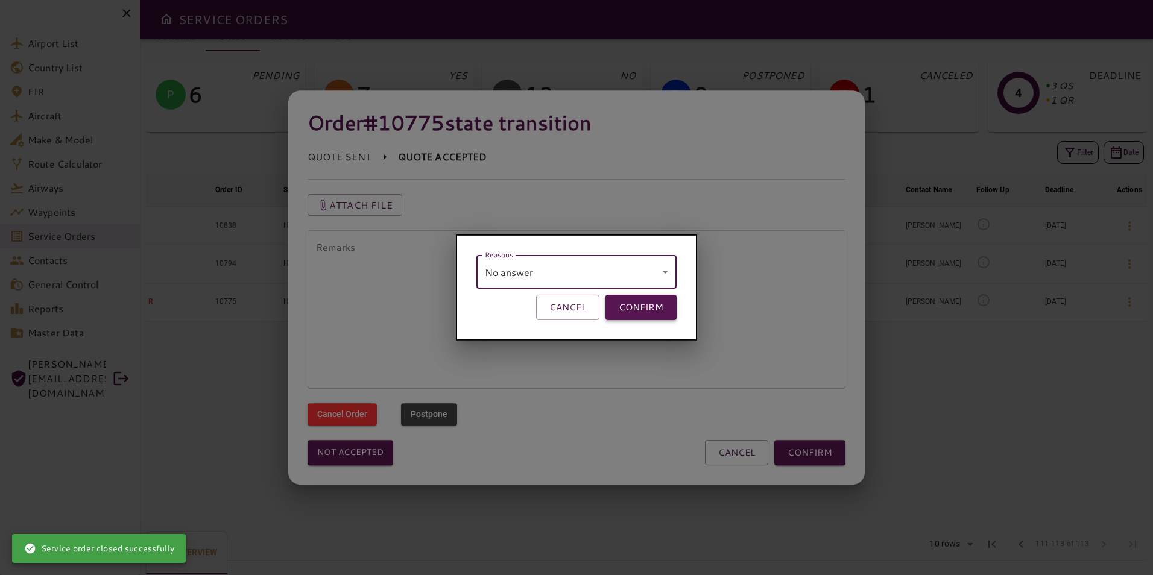
click at [642, 302] on button "CONFIRM" at bounding box center [641, 307] width 71 height 25
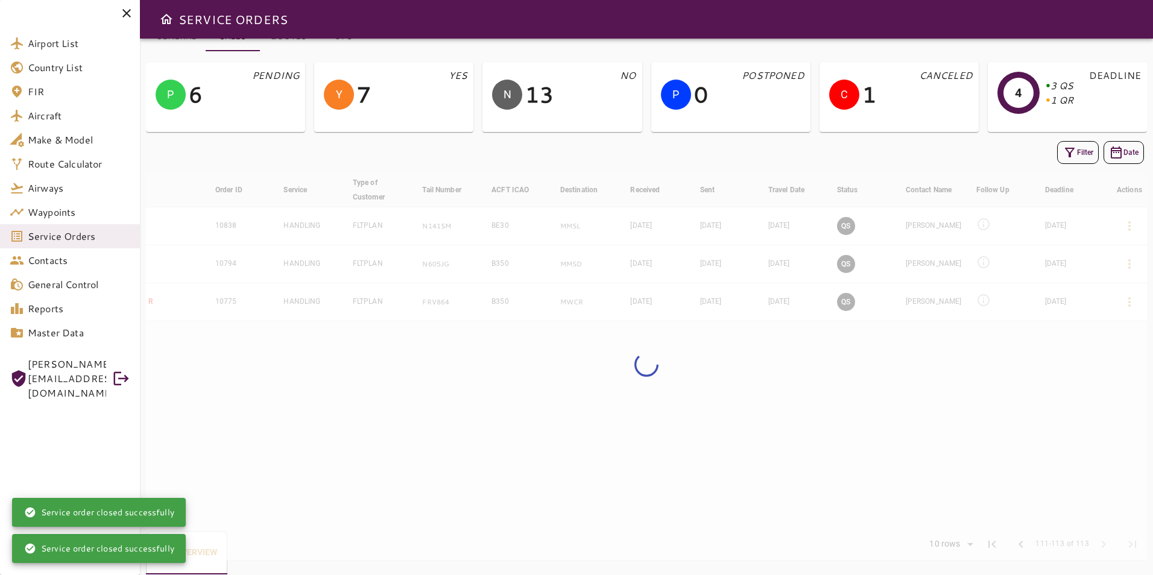
scroll to position [22, 0]
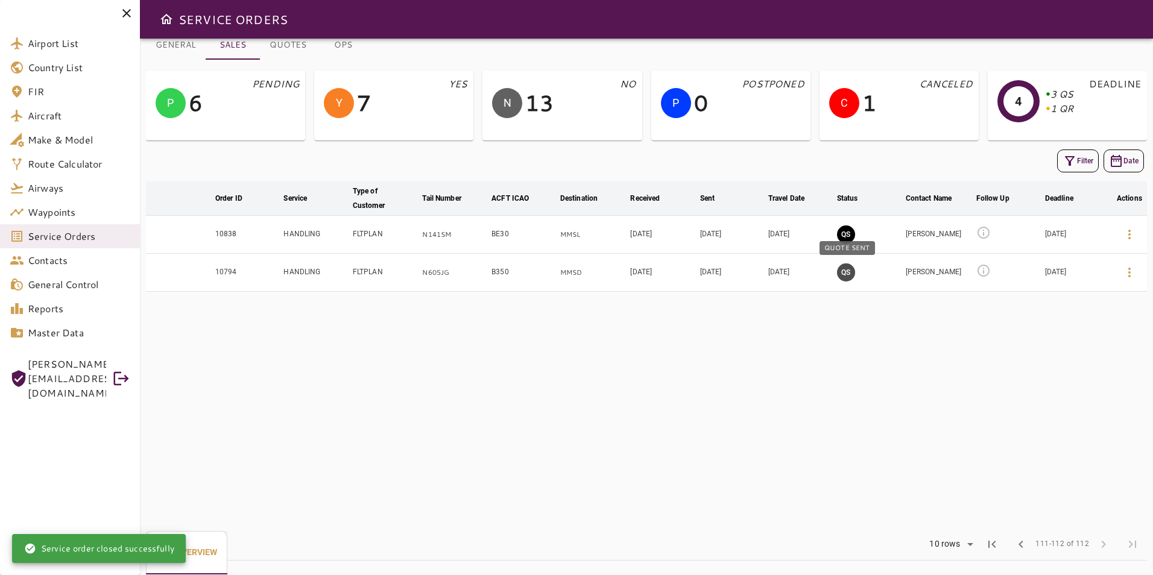
click at [850, 271] on button "QS" at bounding box center [846, 273] width 18 height 18
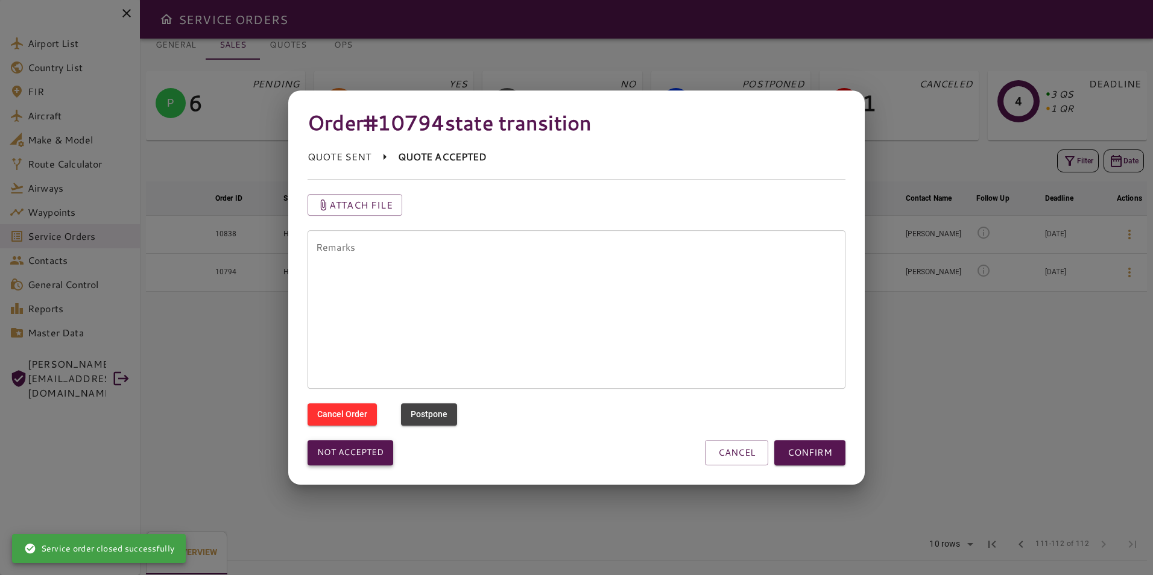
click at [358, 448] on button "Not accepted" at bounding box center [351, 452] width 86 height 25
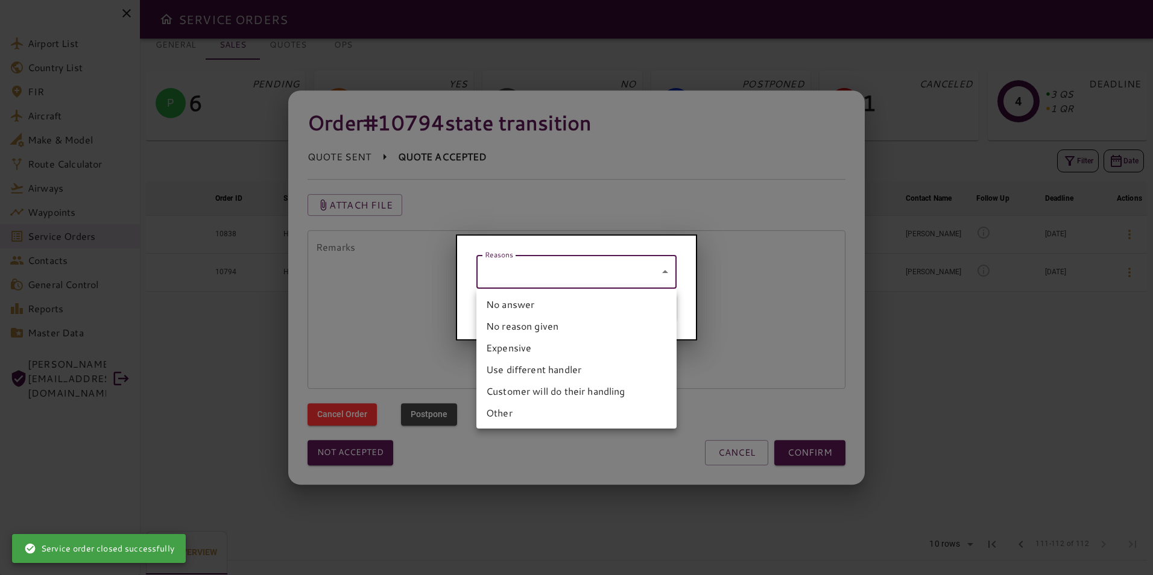
click at [499, 268] on body "Airport List Country List FIR Aircraft Make & Model Route Calculator Airways Wa…" at bounding box center [576, 287] width 1153 height 575
click at [524, 302] on li "No answer" at bounding box center [577, 305] width 200 height 22
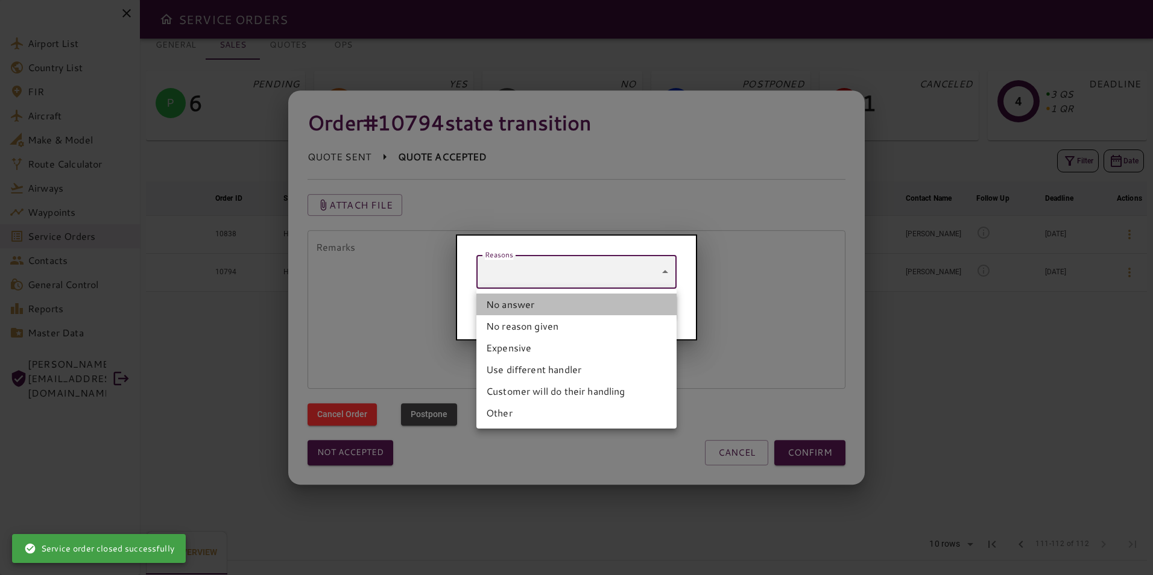
type input "*********"
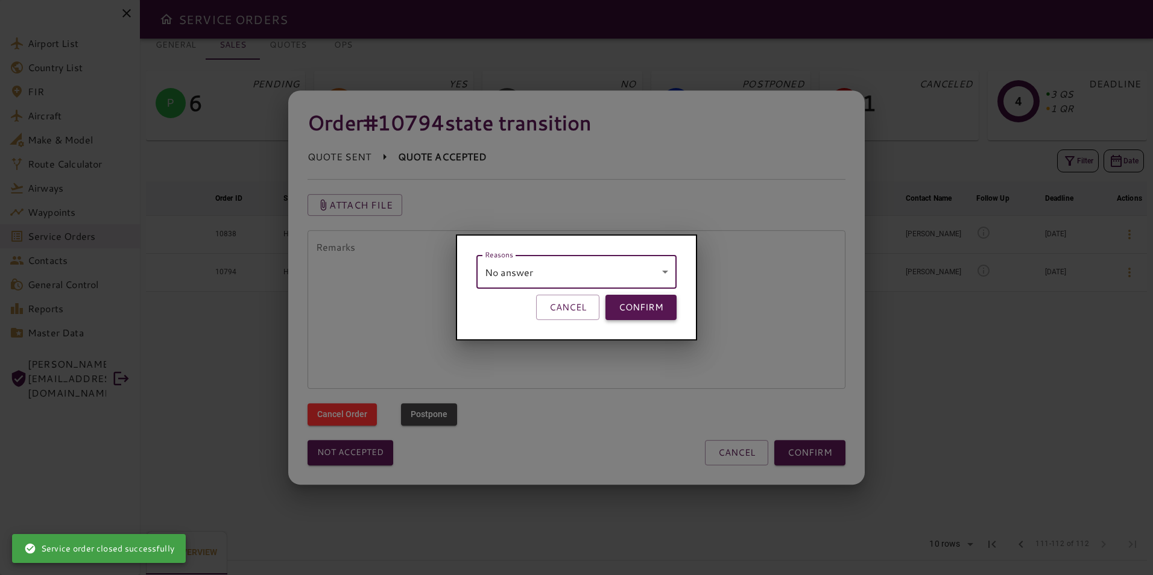
click at [631, 303] on button "CONFIRM" at bounding box center [641, 307] width 71 height 25
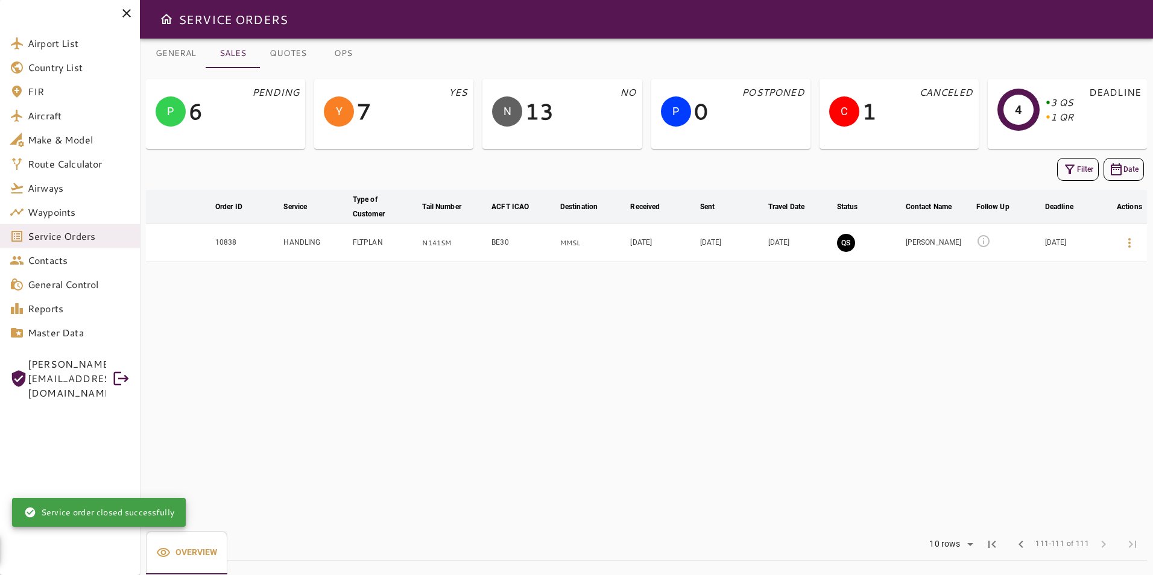
scroll to position [14, 0]
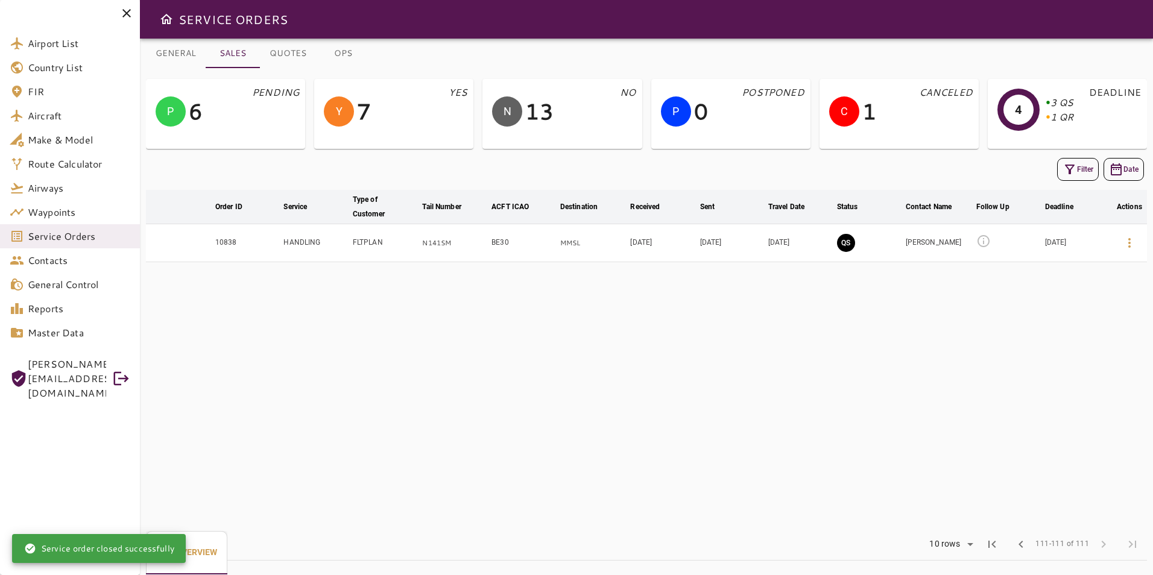
click at [985, 242] on icon at bounding box center [984, 241] width 14 height 14
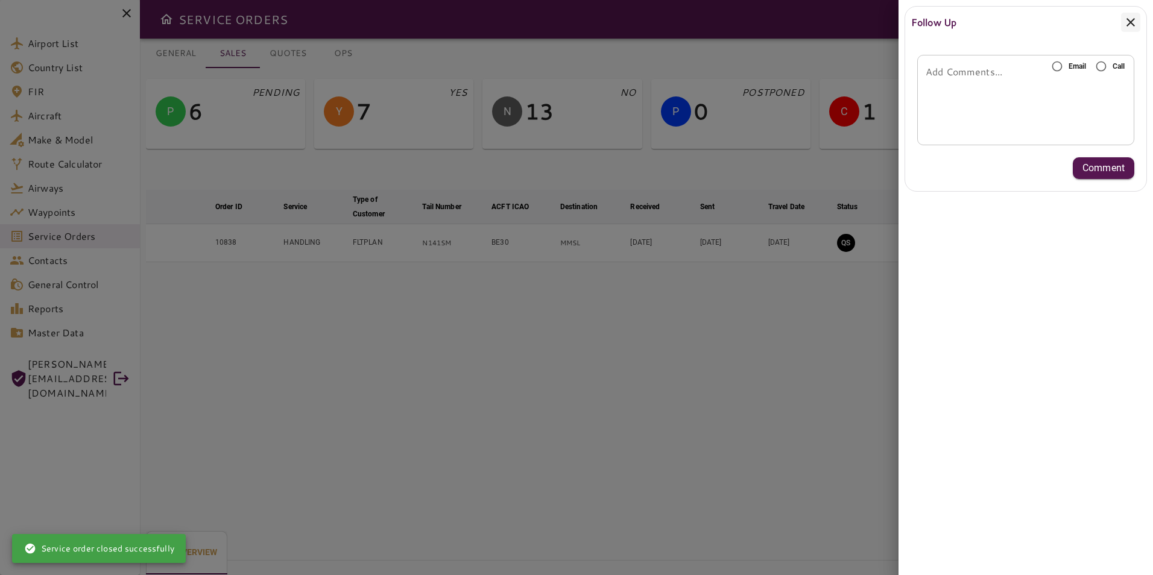
click at [1129, 24] on icon at bounding box center [1131, 22] width 8 height 8
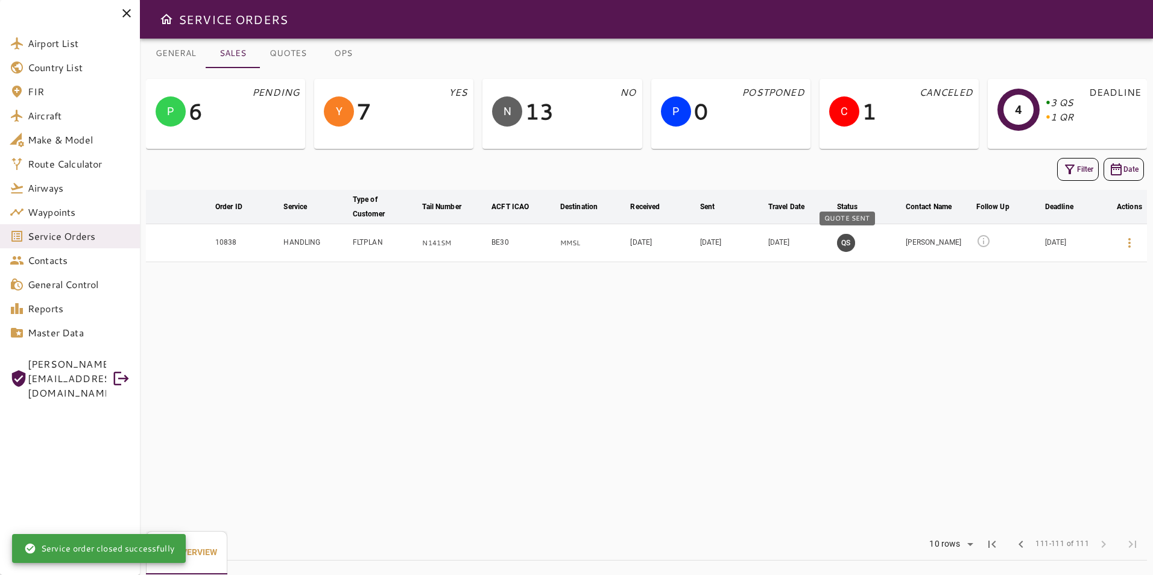
click at [850, 242] on button "QS" at bounding box center [846, 243] width 18 height 18
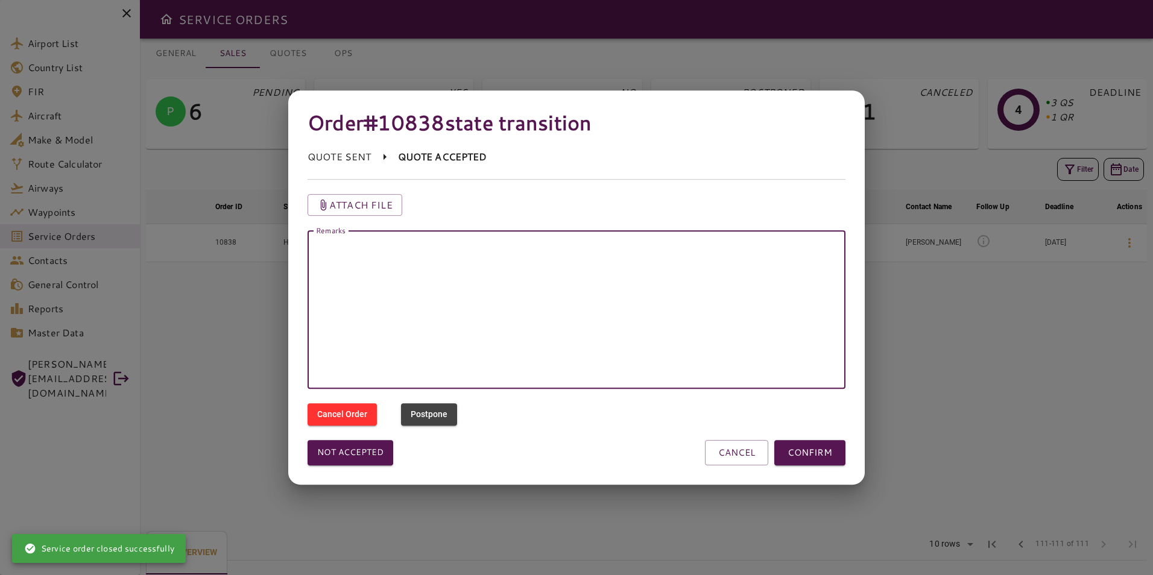
click at [515, 288] on textarea "Remarks" at bounding box center [576, 310] width 521 height 139
click at [386, 446] on button "Not accepted" at bounding box center [351, 452] width 86 height 25
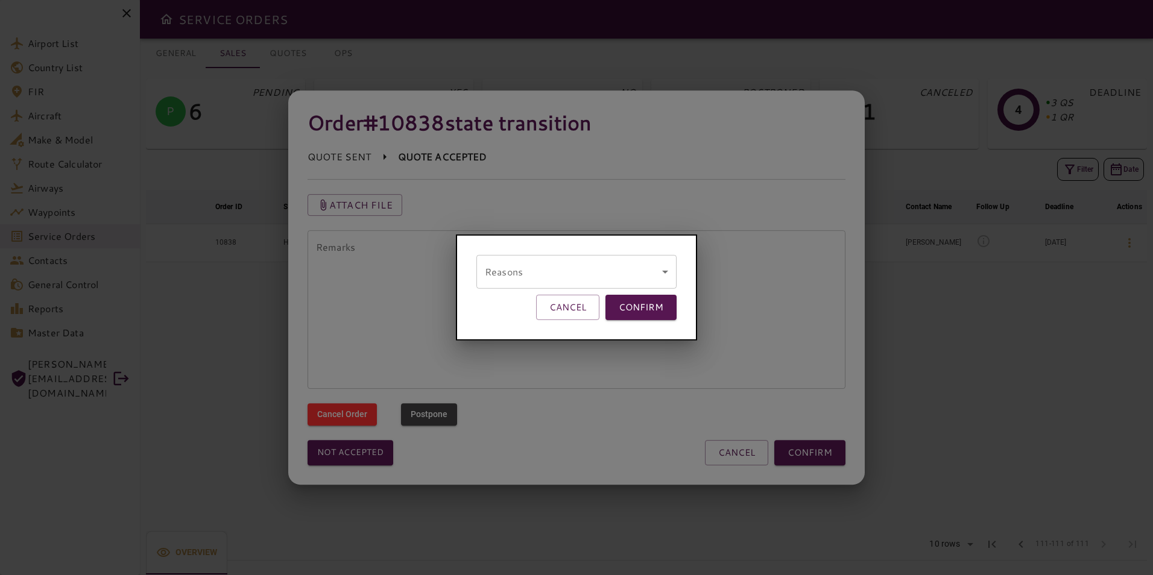
click at [497, 264] on body "Airport List Country List FIR Aircraft Make & Model Route Calculator Airways Wa…" at bounding box center [576, 287] width 1153 height 575
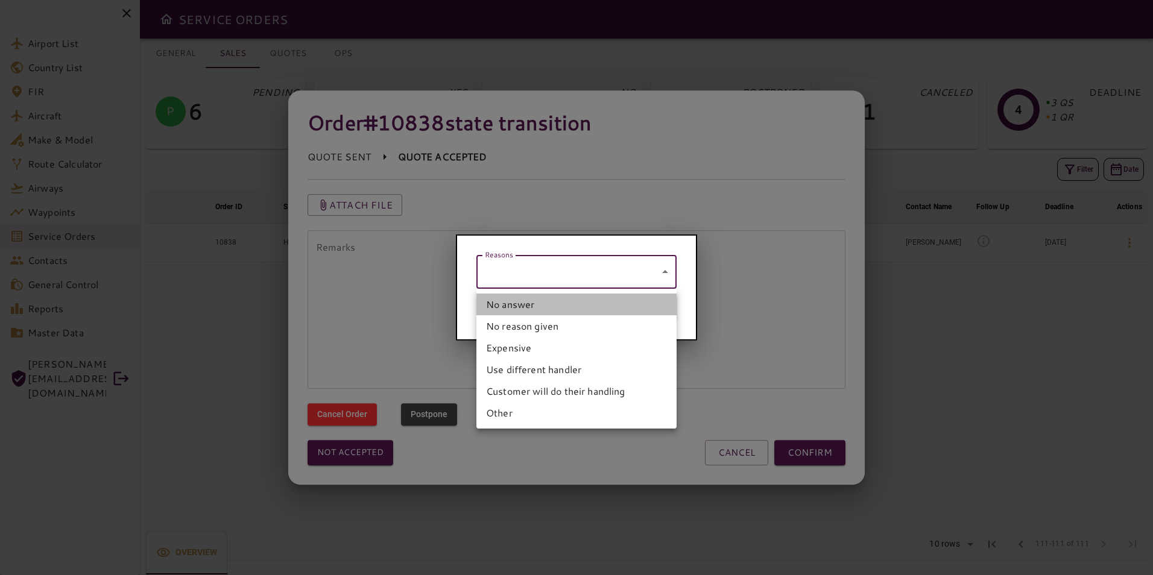
click at [519, 313] on li "No answer" at bounding box center [577, 305] width 200 height 22
type input "*********"
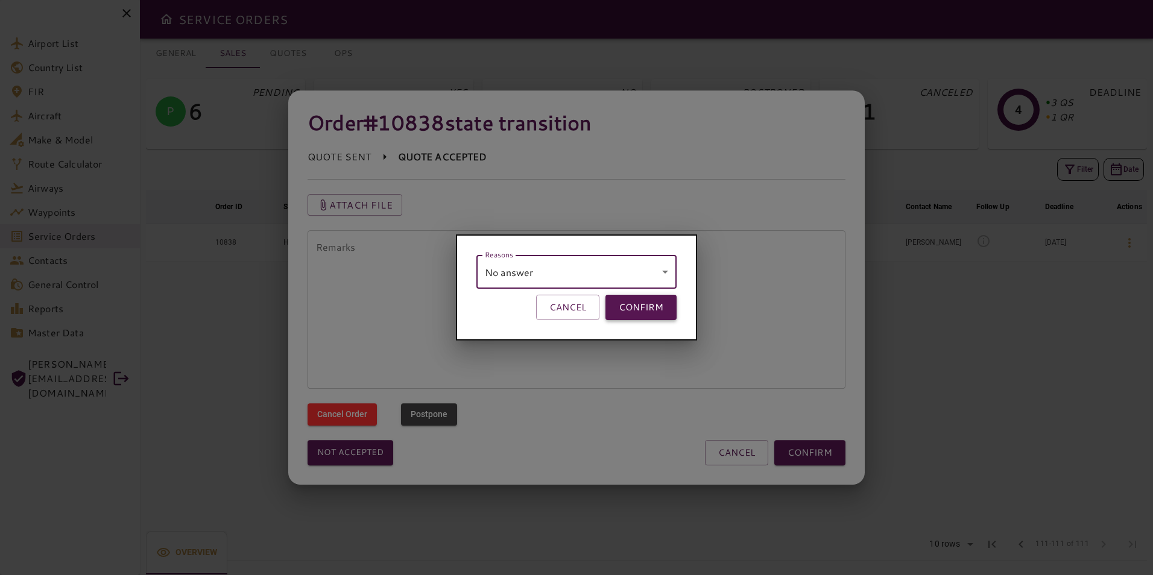
click at [660, 306] on button "CONFIRM" at bounding box center [641, 307] width 71 height 25
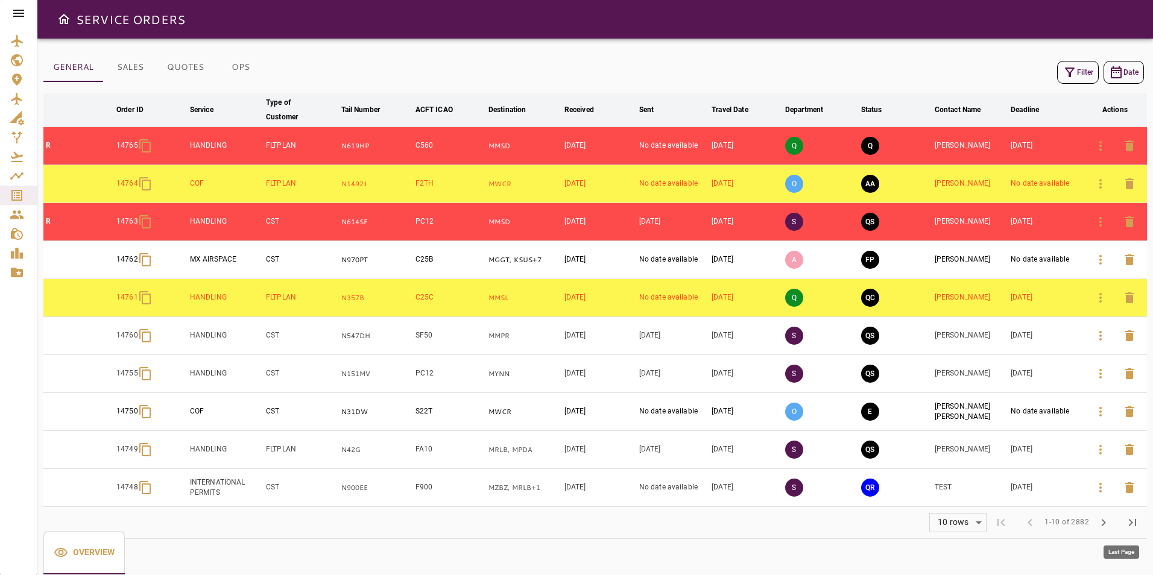
click at [1128, 519] on span "last_page" at bounding box center [1133, 523] width 14 height 14
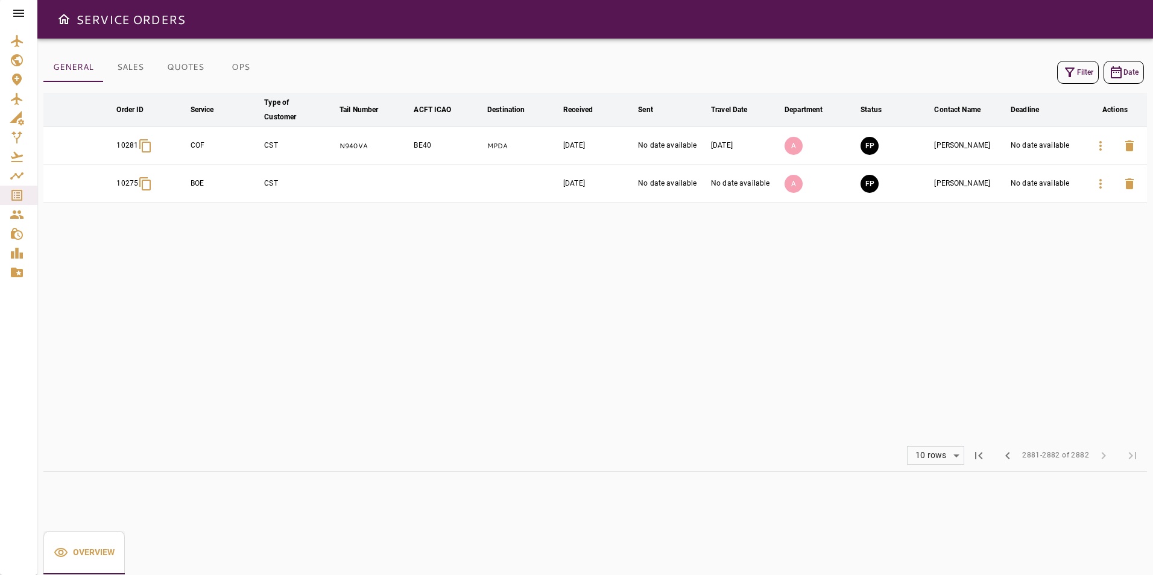
click at [135, 62] on button "SALES" at bounding box center [130, 67] width 54 height 29
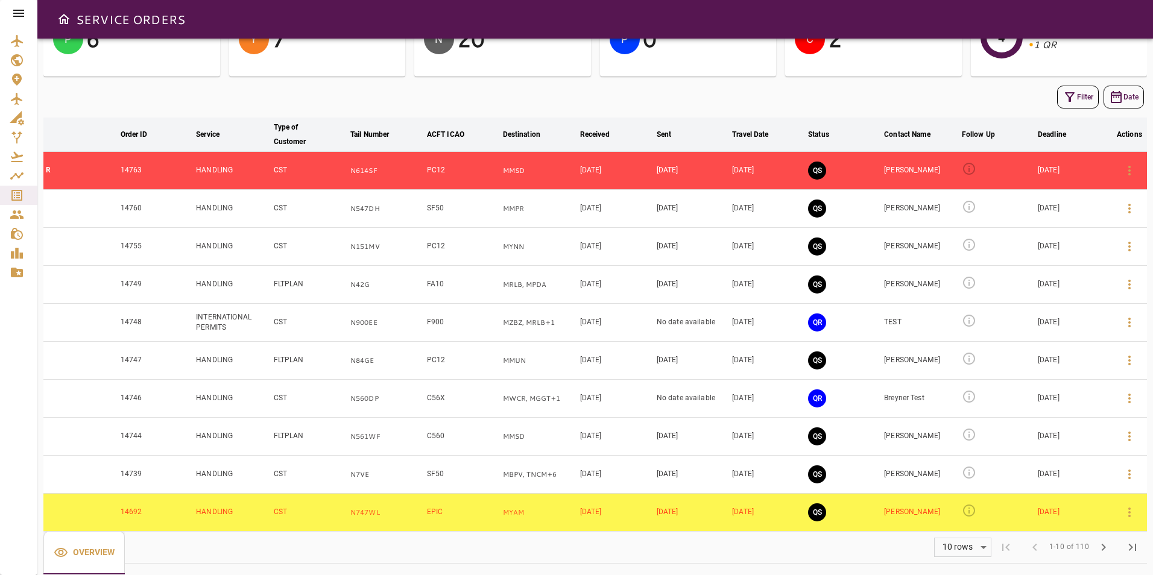
scroll to position [89, 0]
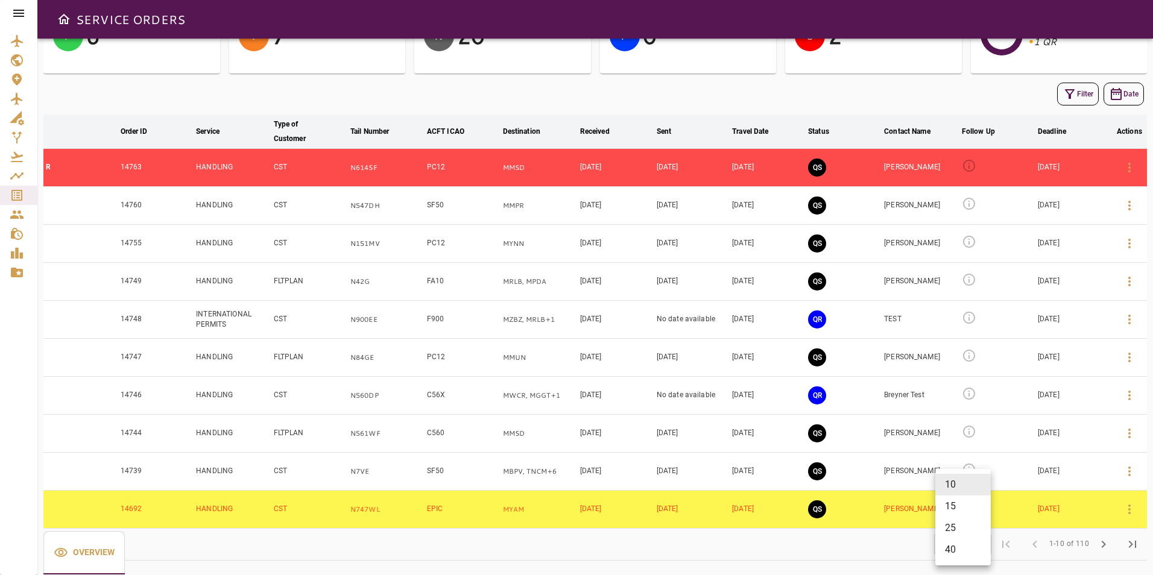
click at [967, 548] on body "SERVICE ORDERS GENERAL SALES QUOTES OPS P 6 PENDING Y 7 YES N 20 NO P 0 POSTPON…" at bounding box center [576, 287] width 1153 height 575
click at [958, 548] on li "40" at bounding box center [963, 550] width 55 height 22
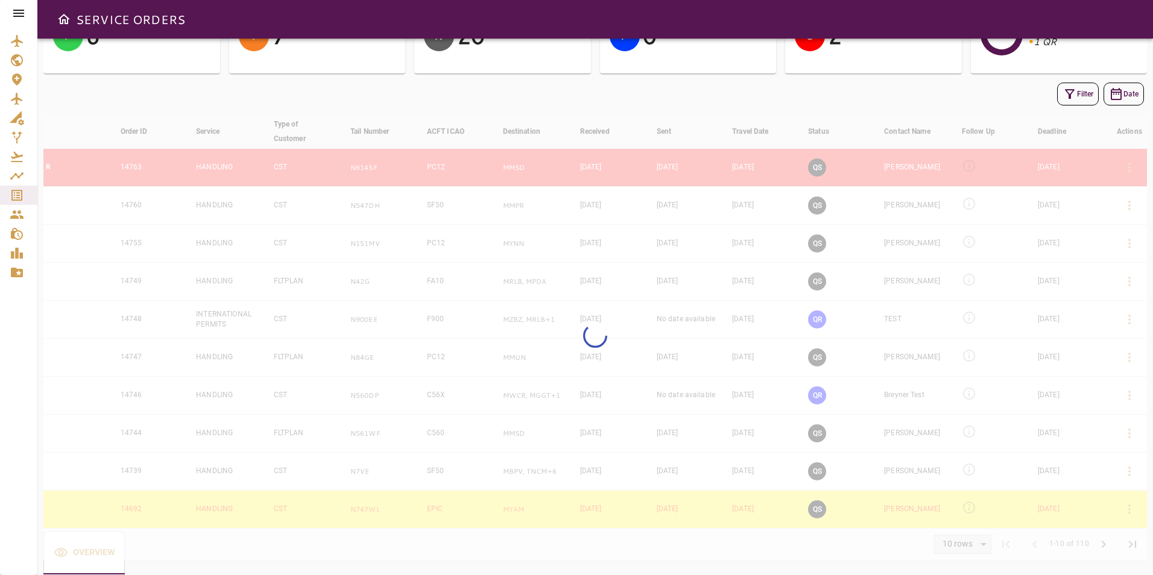
type input "**"
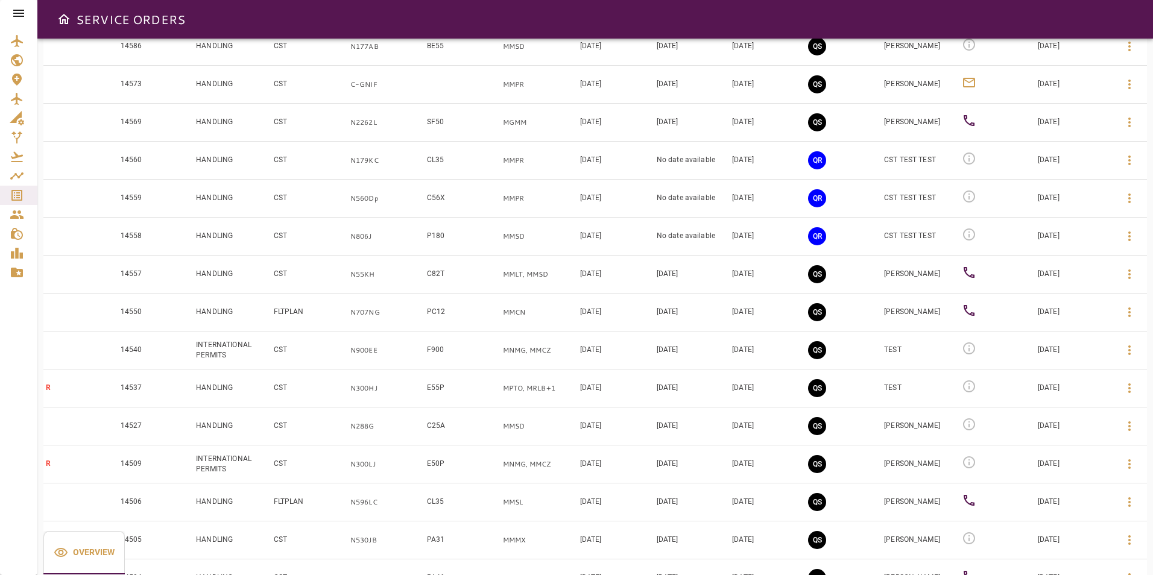
scroll to position [1229, 0]
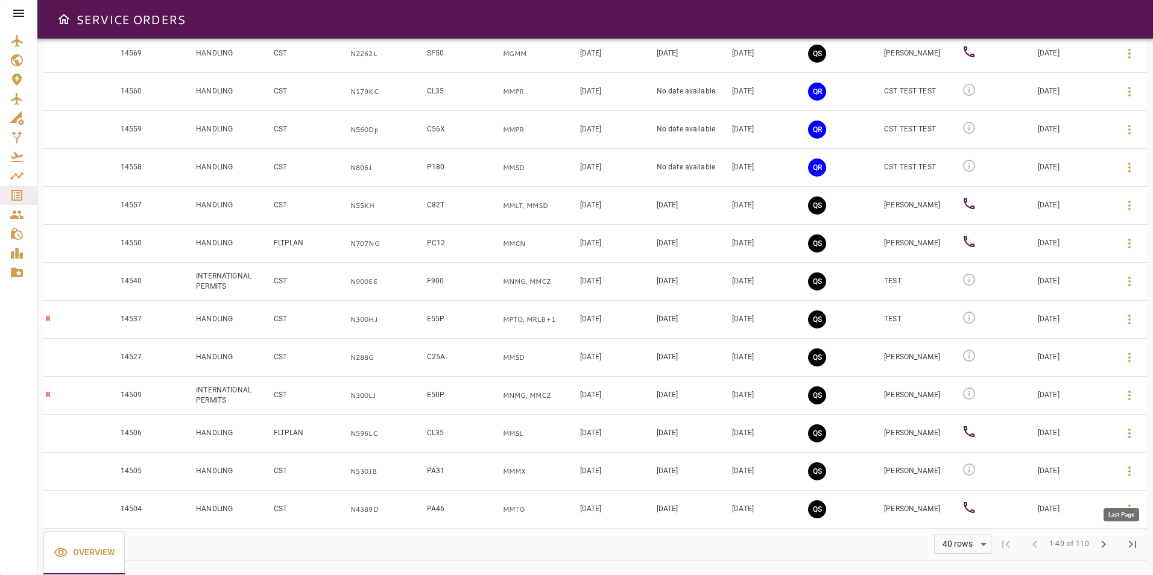
click at [1124, 545] on button "last_page" at bounding box center [1132, 544] width 29 height 29
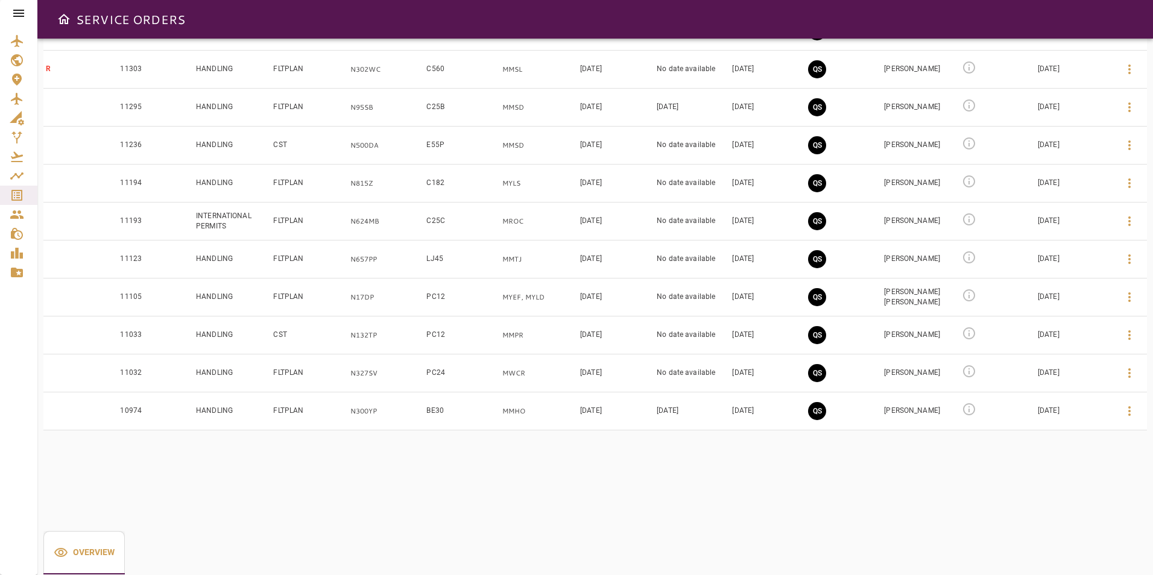
scroll to position [964, 0]
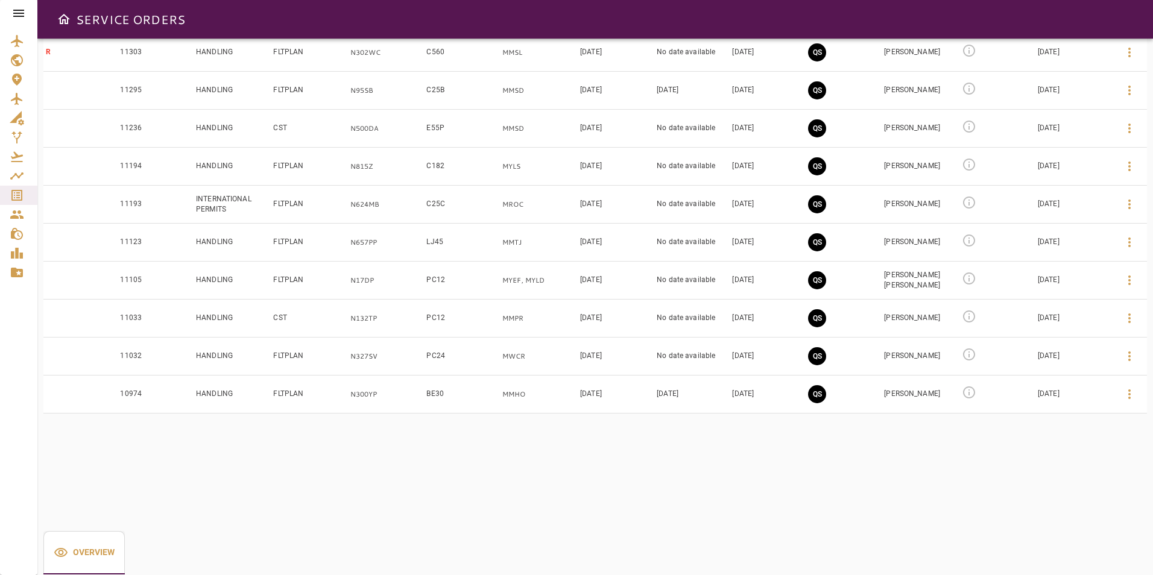
click at [813, 399] on button "QS" at bounding box center [817, 394] width 18 height 18
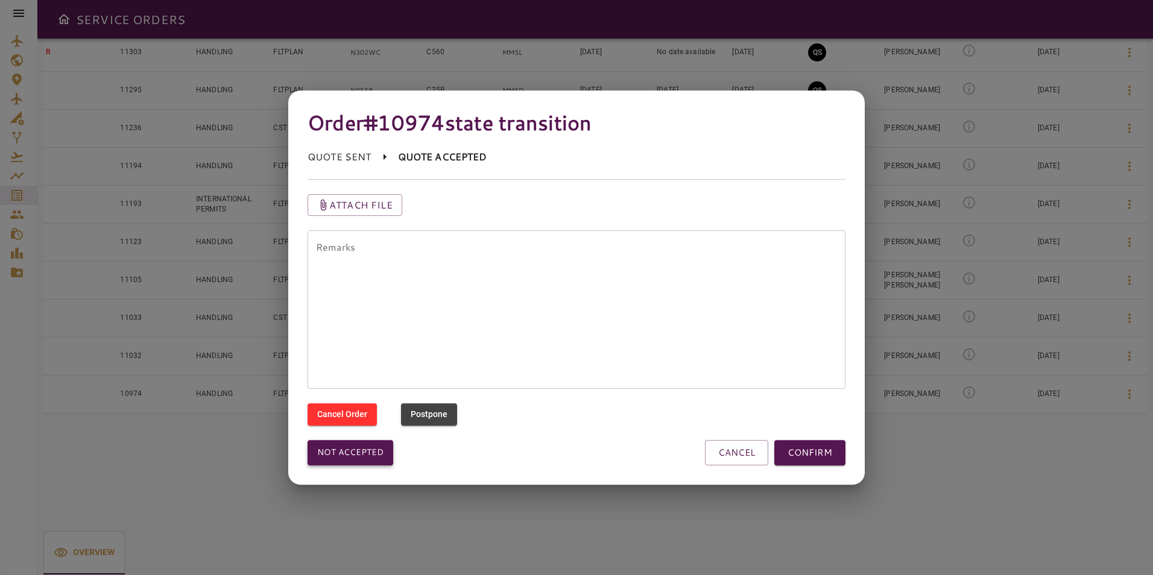
click at [367, 455] on button "Not accepted" at bounding box center [351, 452] width 86 height 25
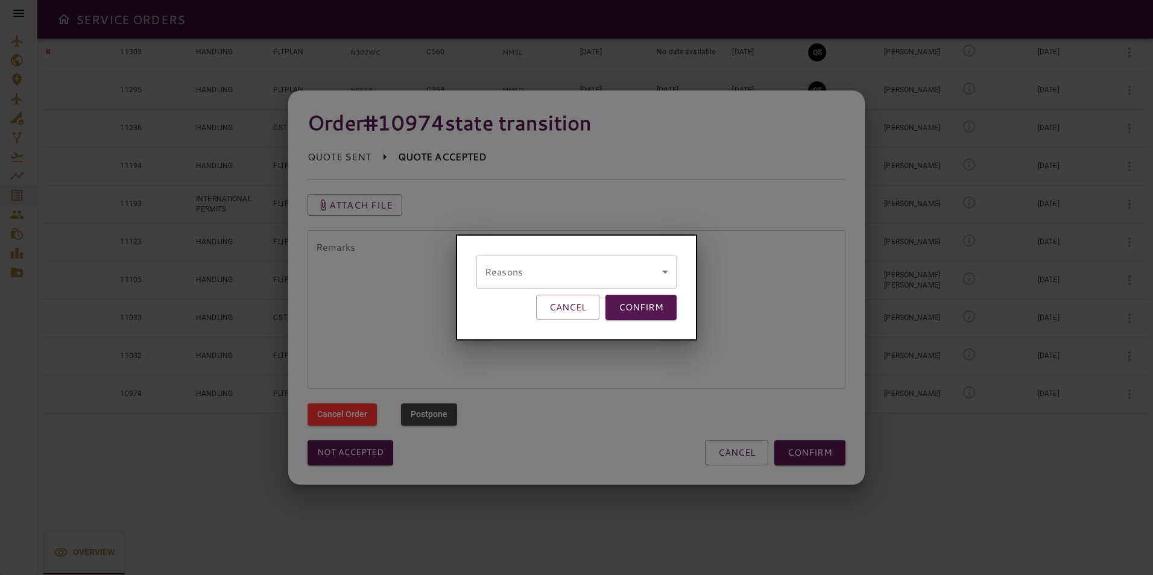
click at [519, 275] on body "SERVICE ORDERS GENERAL SALES QUOTES OPS P 6 PENDING Y 7 YES N 20 NO P 0 POSTPON…" at bounding box center [576, 287] width 1153 height 575
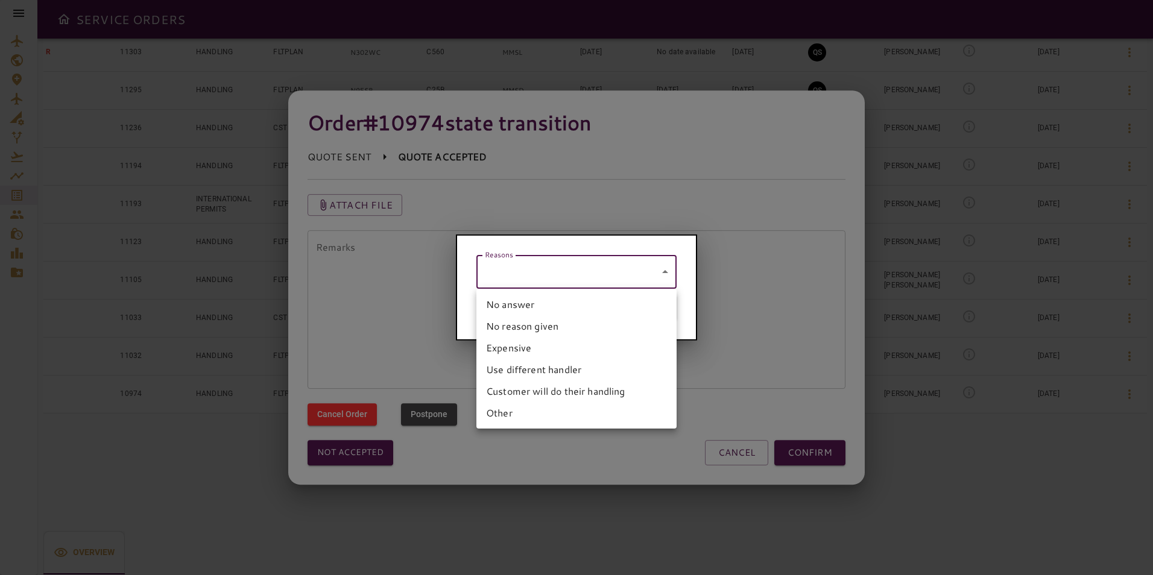
click at [518, 297] on li "No answer" at bounding box center [577, 305] width 200 height 22
type input "*********"
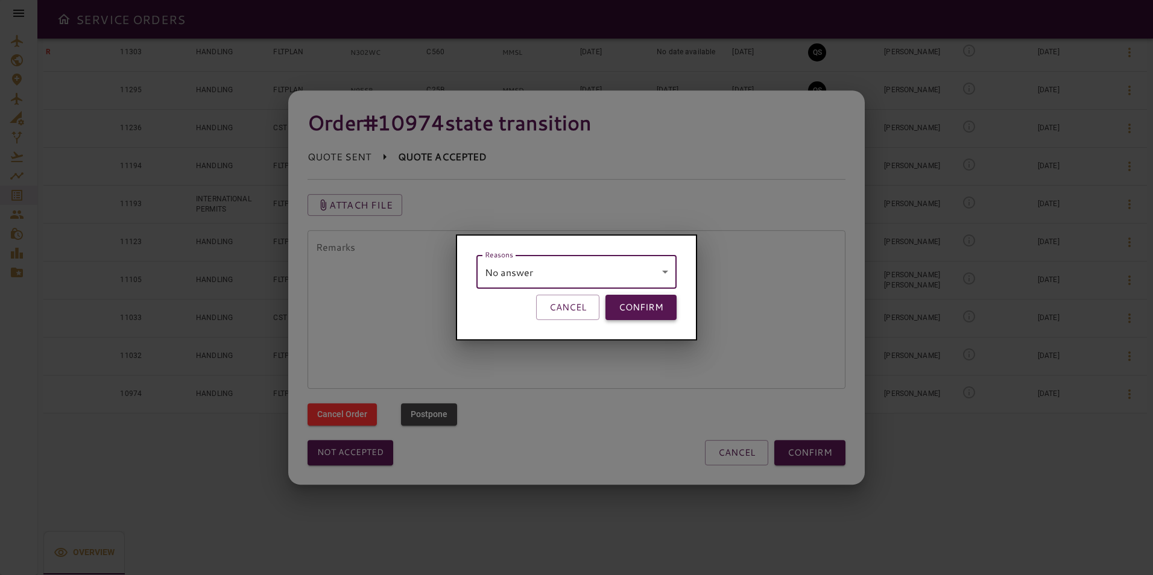
click at [634, 305] on button "CONFIRM" at bounding box center [641, 307] width 71 height 25
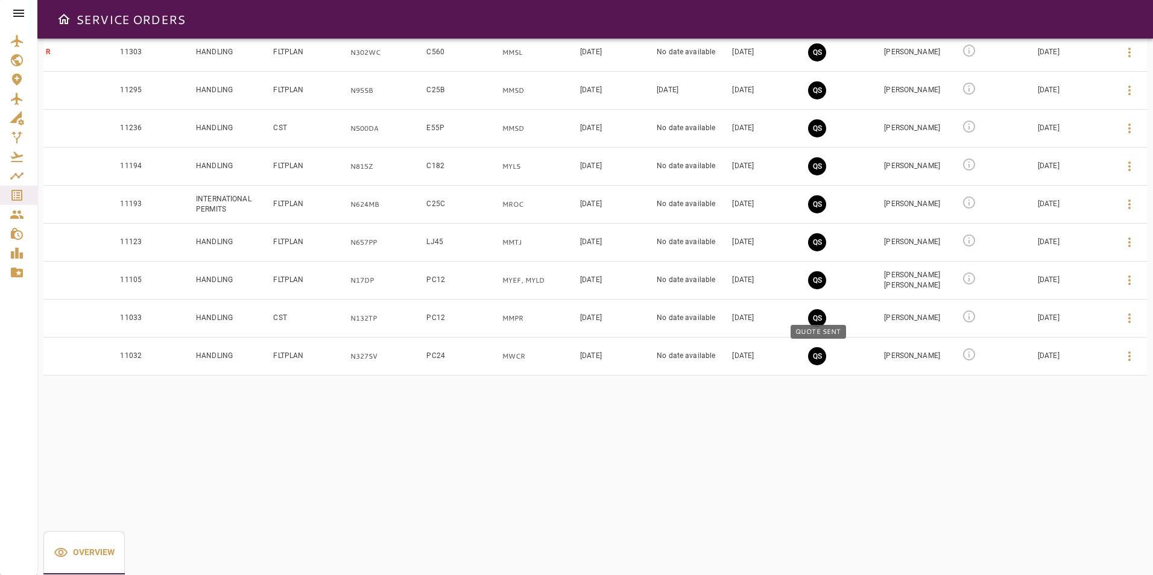
click at [817, 356] on button "QS" at bounding box center [817, 356] width 18 height 18
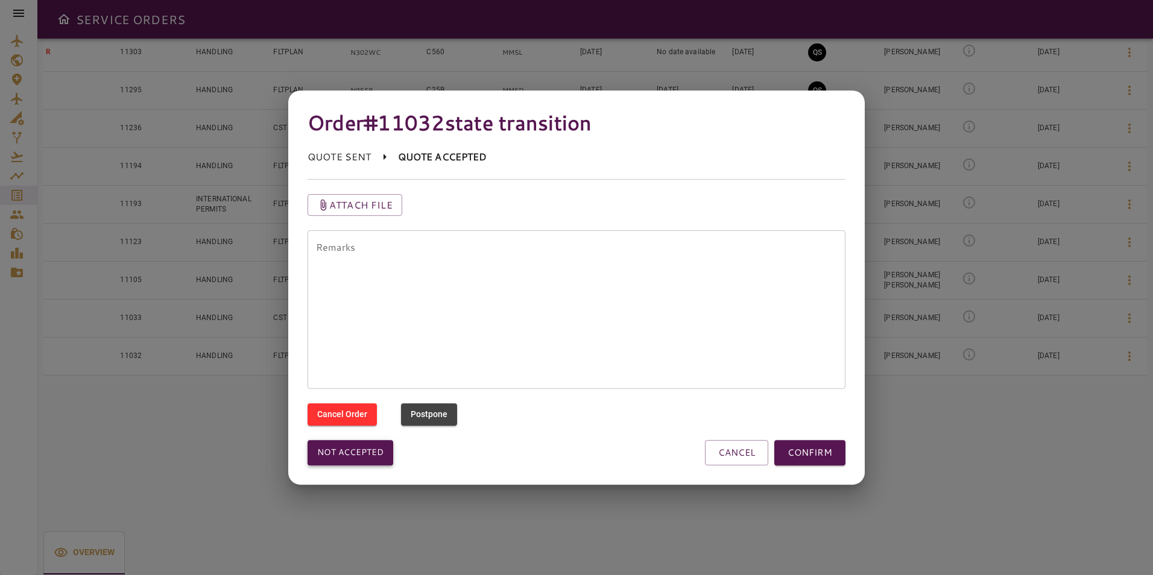
click at [359, 460] on button "Not accepted" at bounding box center [351, 452] width 86 height 25
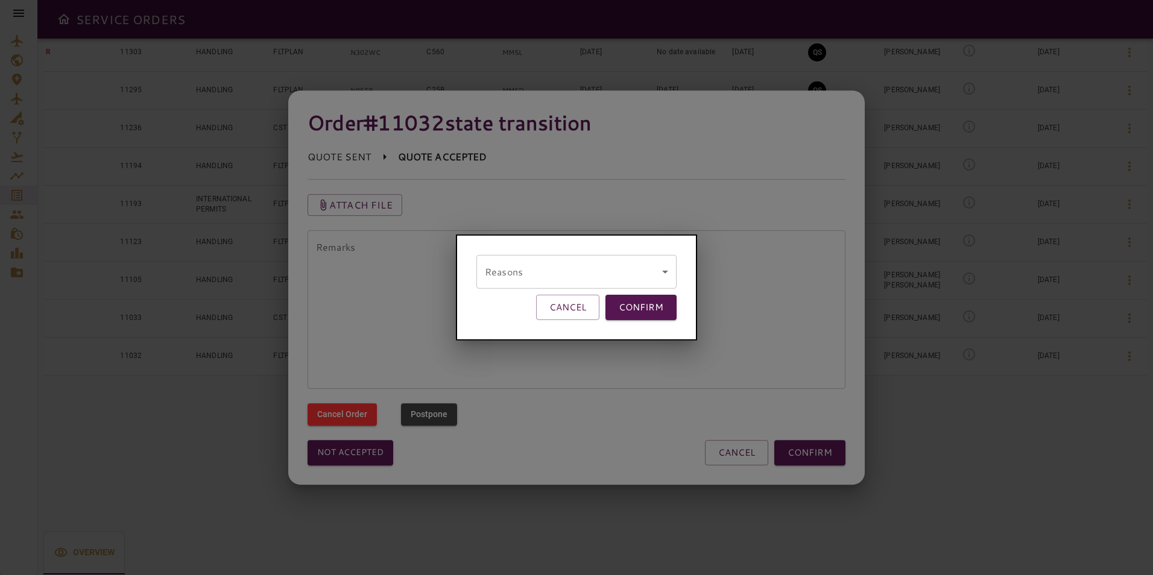
click at [511, 258] on body "SERVICE ORDERS GENERAL SALES QUOTES OPS P 6 PENDING Y 7 YES N 20 NO P 0 POSTPON…" at bounding box center [576, 287] width 1153 height 575
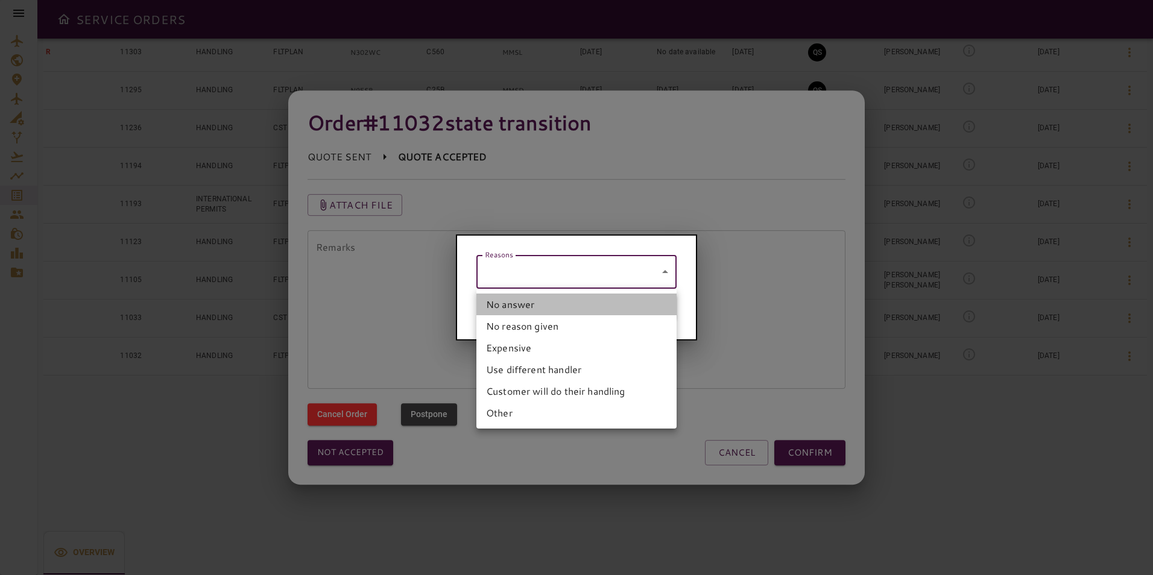
click at [518, 296] on li "No answer" at bounding box center [577, 305] width 200 height 22
type input "*********"
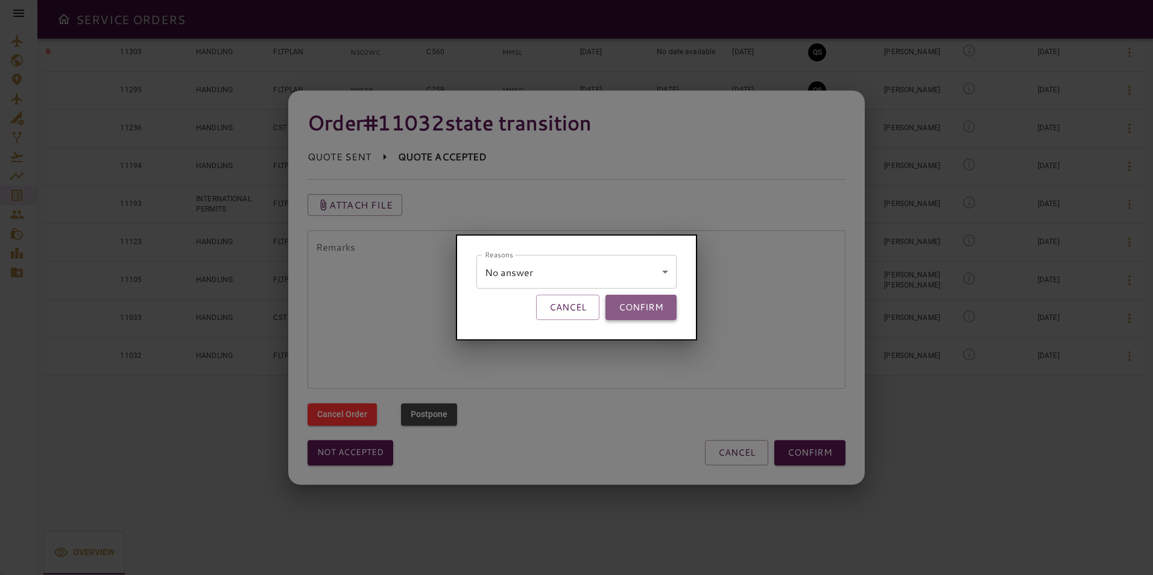
click at [617, 303] on button "CONFIRM" at bounding box center [641, 307] width 71 height 25
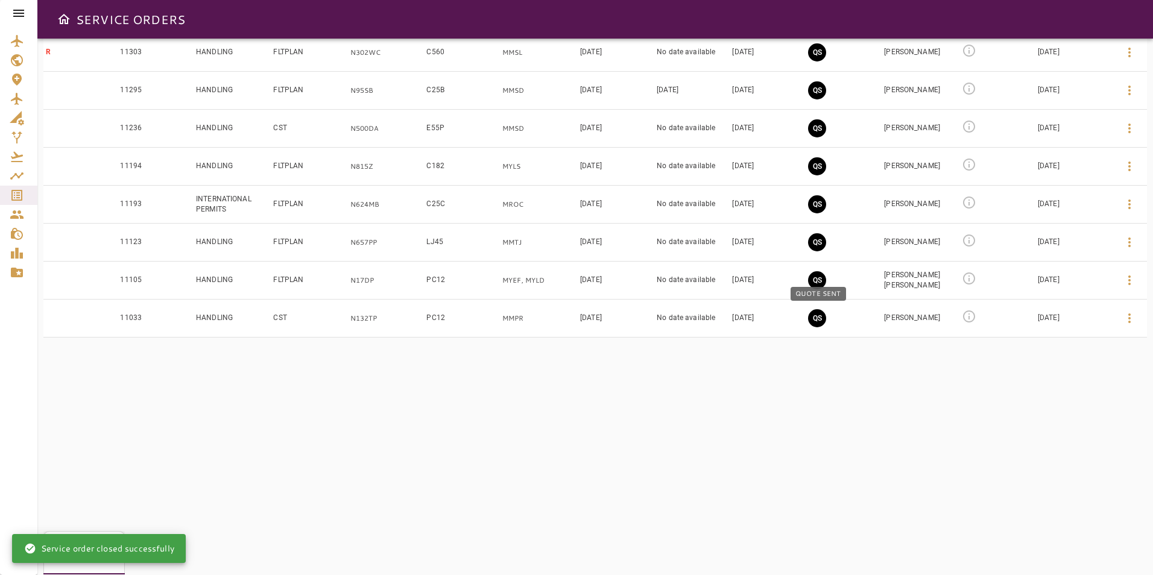
click at [818, 320] on button "QS" at bounding box center [817, 318] width 18 height 18
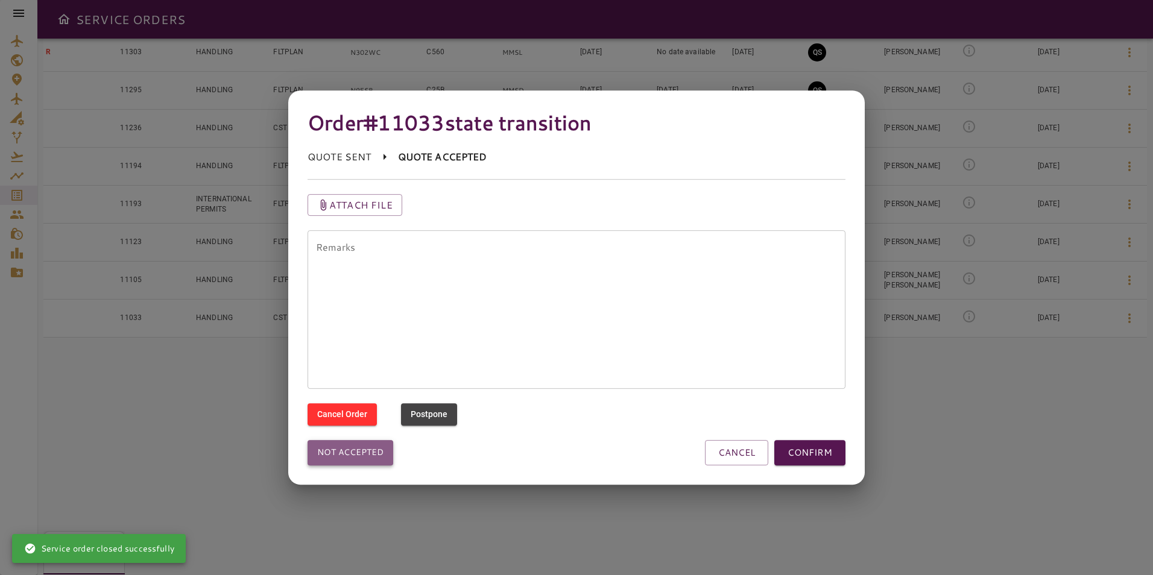
click at [334, 446] on button "Not accepted" at bounding box center [351, 452] width 86 height 25
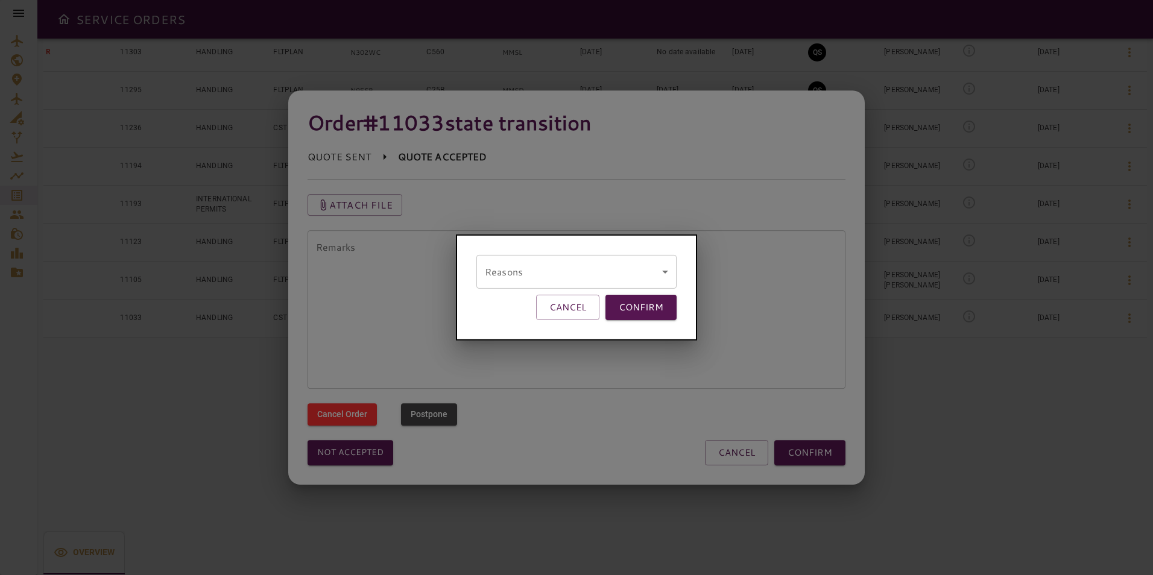
click at [487, 274] on body "SERVICE ORDERS GENERAL SALES QUOTES OPS P 6 PENDING Y 7 YES N 20 NO P 0 POSTPON…" at bounding box center [576, 287] width 1153 height 575
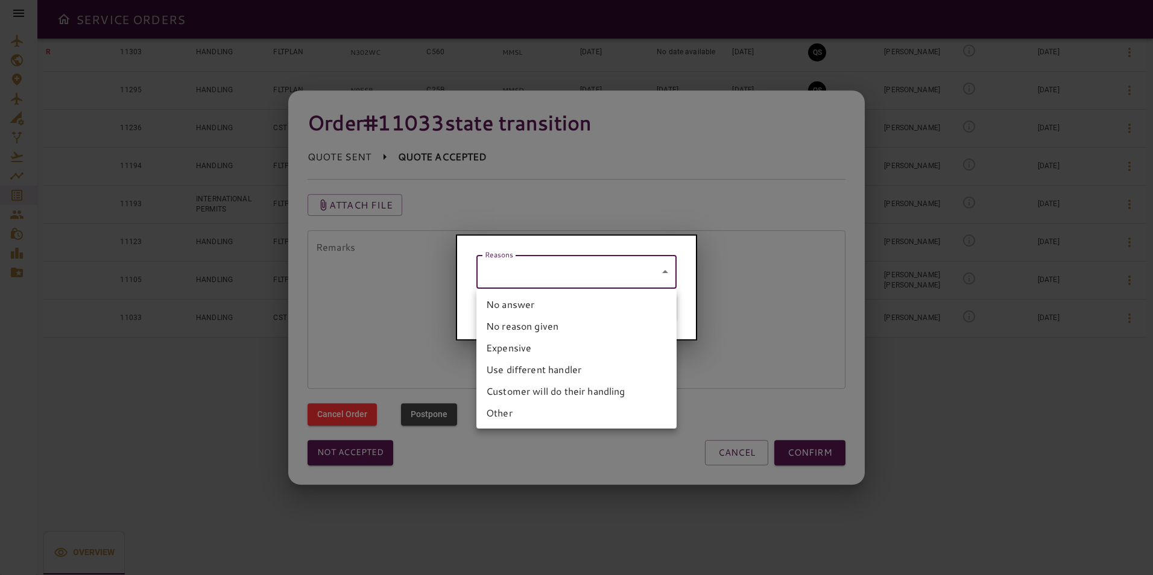
click at [501, 297] on li "No answer" at bounding box center [577, 305] width 200 height 22
type input "*********"
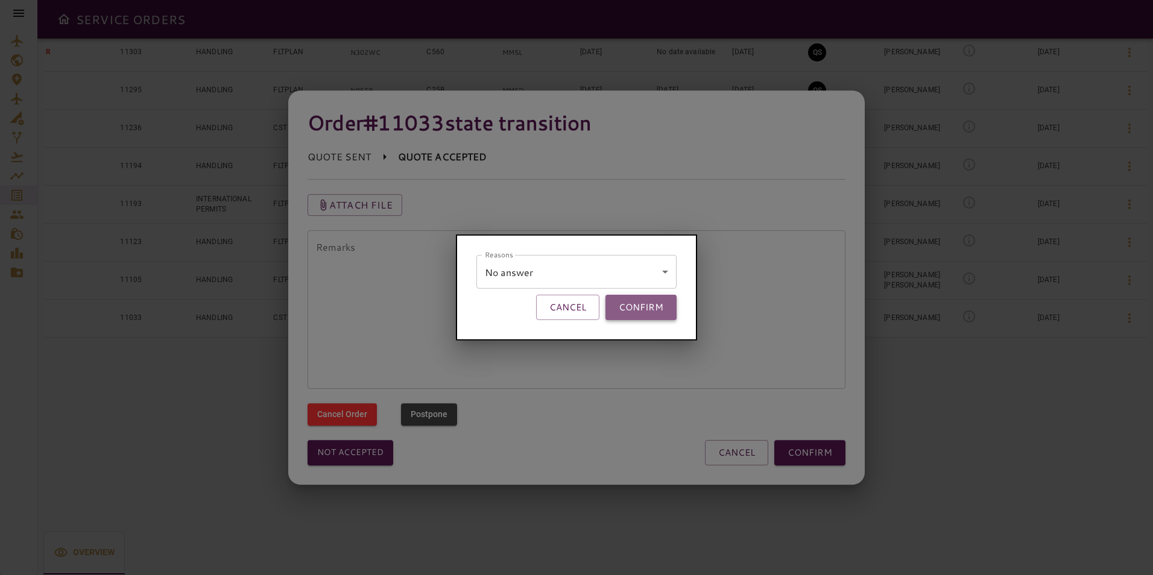
click at [647, 314] on button "CONFIRM" at bounding box center [641, 307] width 71 height 25
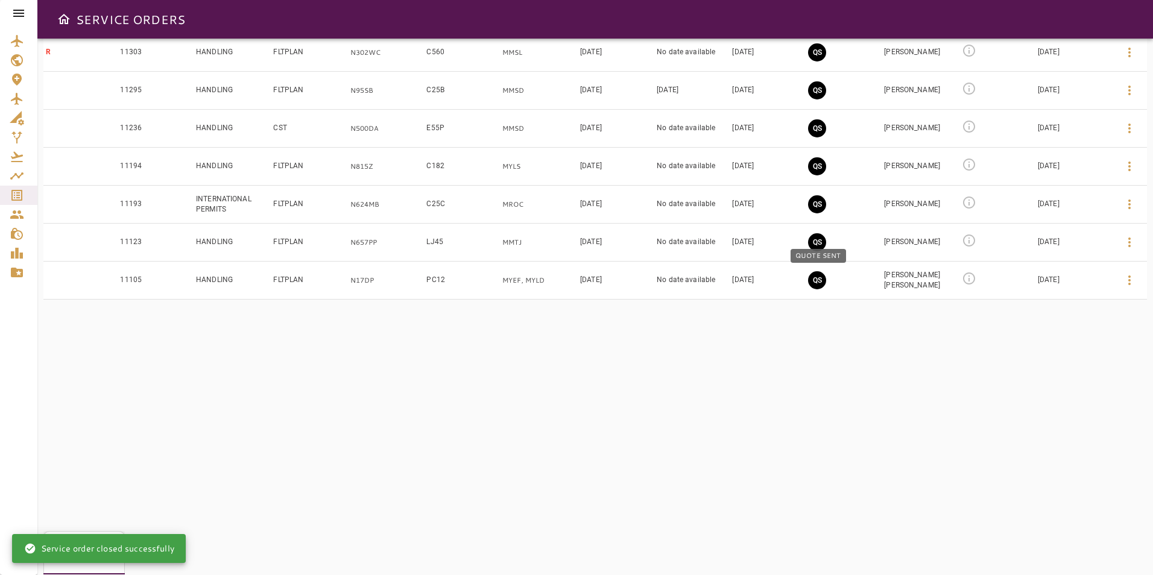
click at [822, 284] on button "QS" at bounding box center [817, 280] width 18 height 18
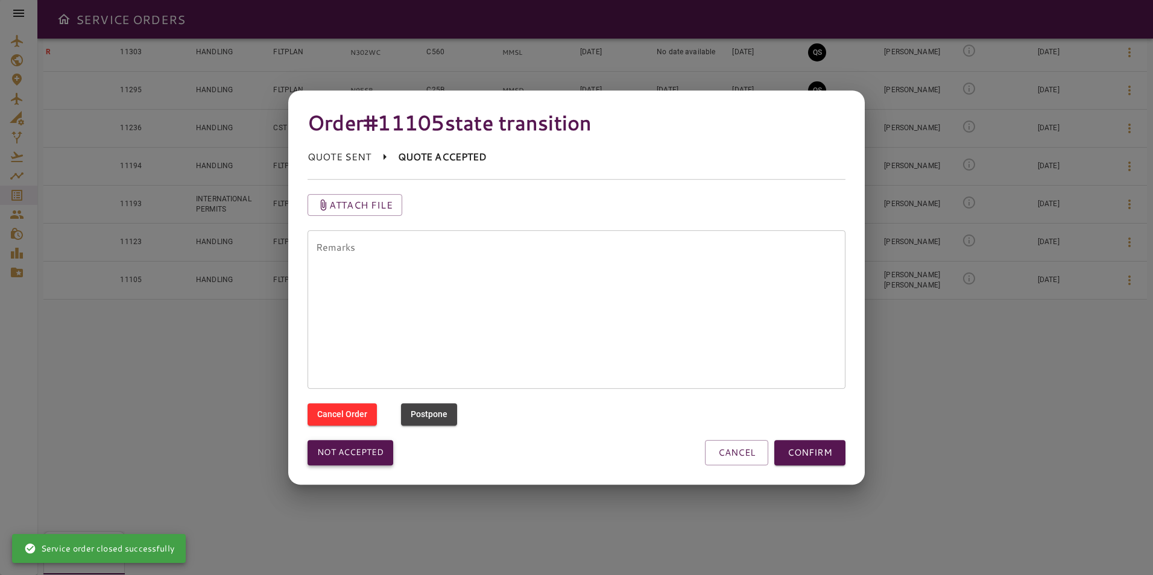
click at [385, 448] on button "Not accepted" at bounding box center [351, 452] width 86 height 25
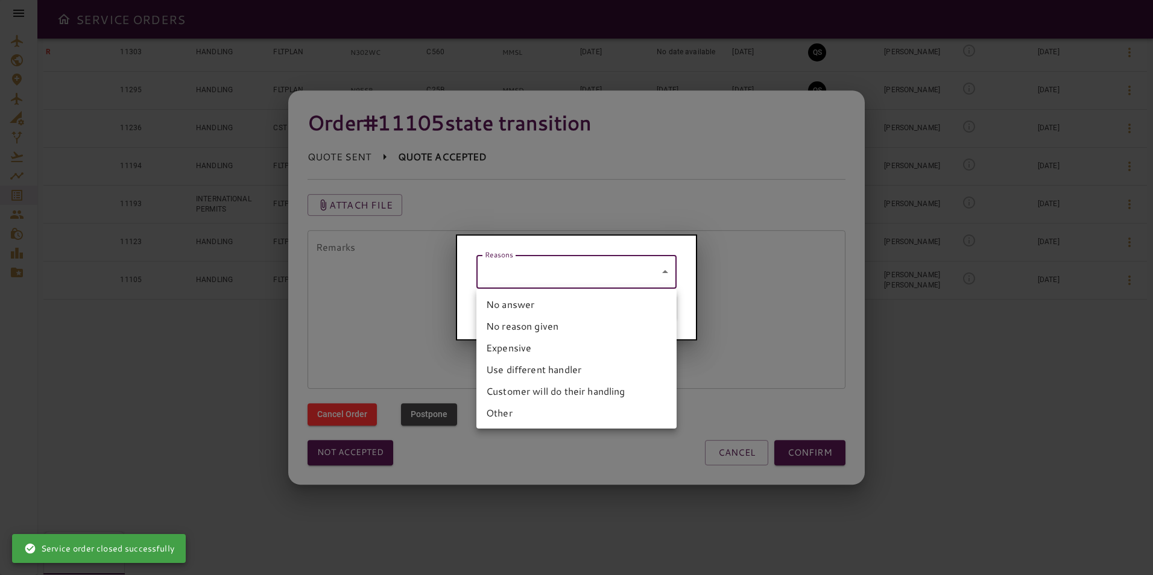
click at [498, 267] on body "SERVICE ORDERS GENERAL SALES QUOTES OPS P 6 PENDING Y 7 YES N 20 NO P 0 POSTPON…" at bounding box center [576, 287] width 1153 height 575
click at [532, 297] on li "No answer" at bounding box center [577, 305] width 200 height 22
type input "*********"
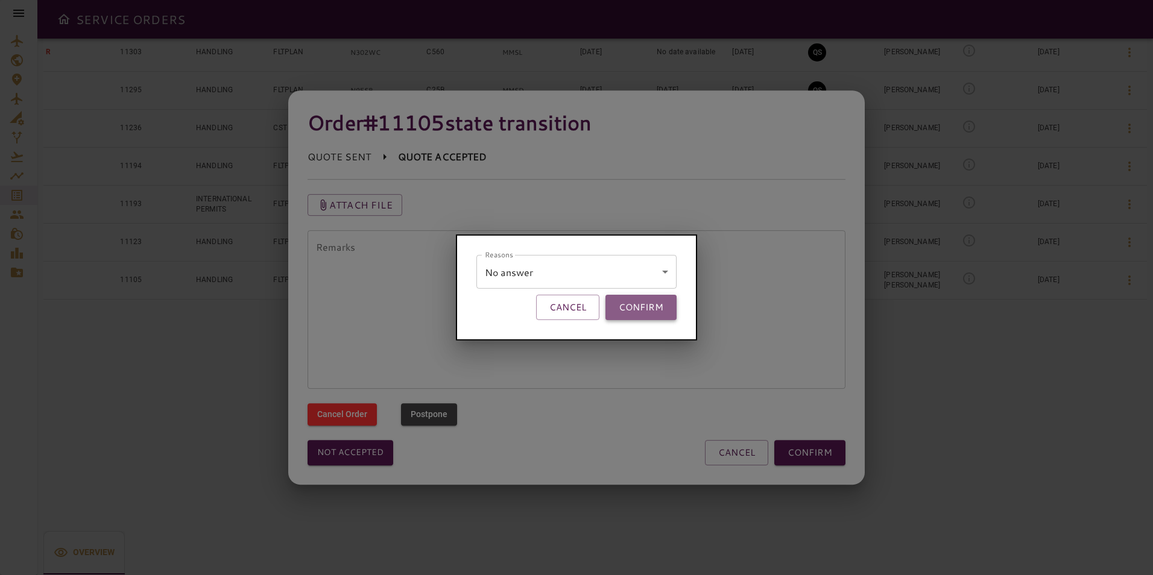
click at [650, 309] on button "CONFIRM" at bounding box center [641, 307] width 71 height 25
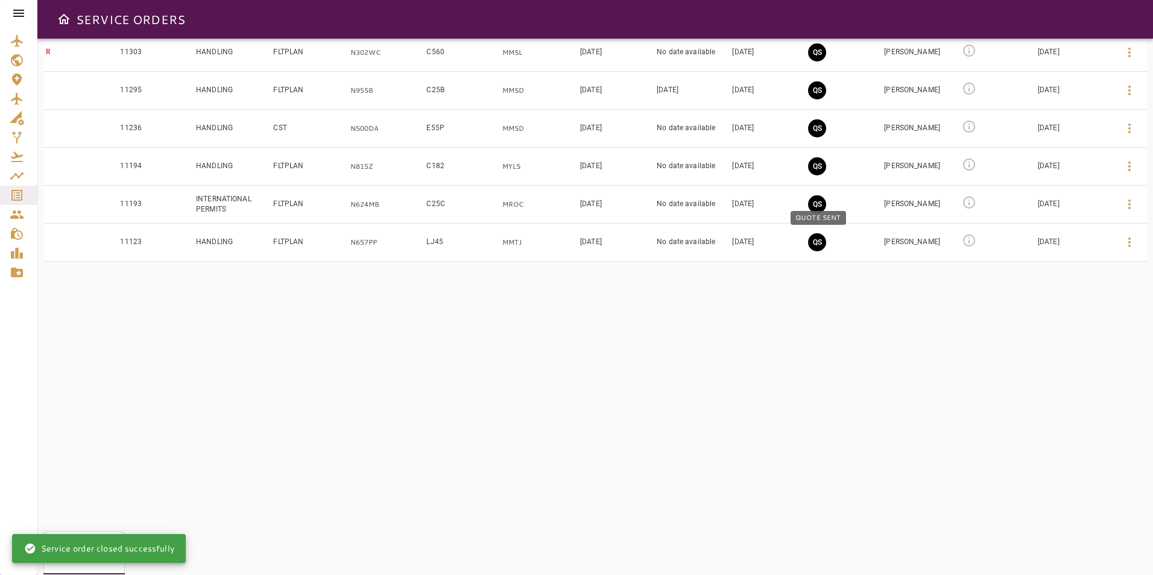
click at [823, 242] on button "QS" at bounding box center [817, 242] width 18 height 18
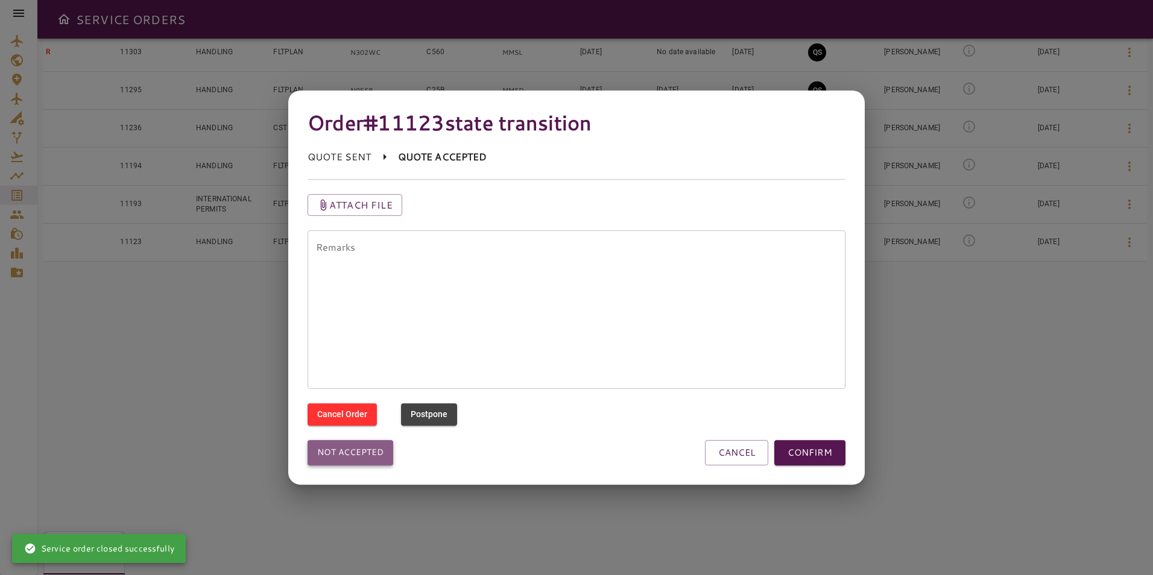
click at [359, 461] on button "Not accepted" at bounding box center [351, 452] width 86 height 25
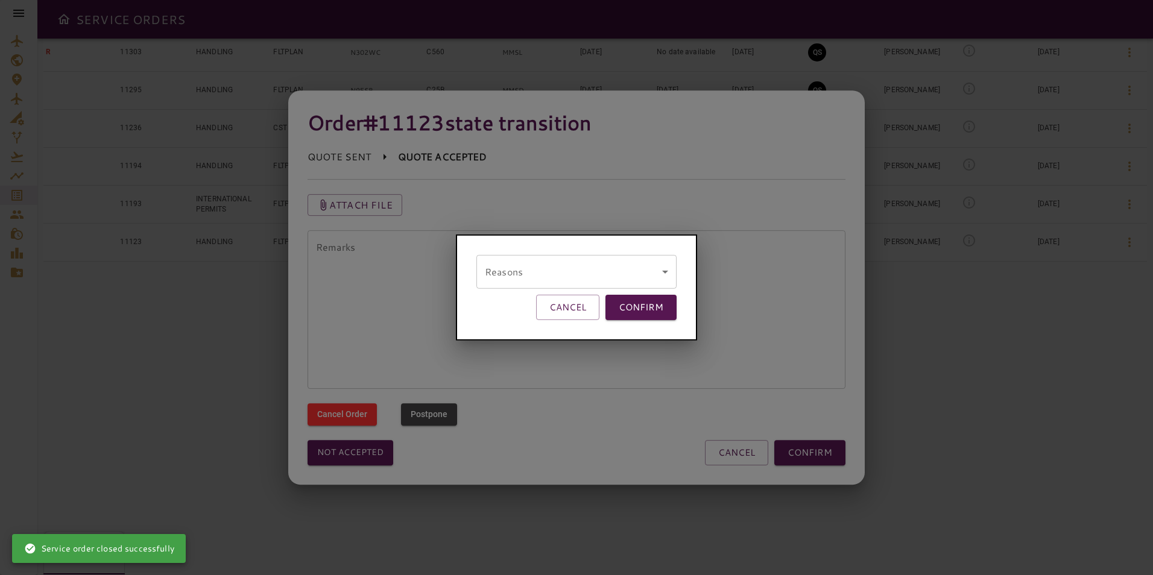
click at [519, 256] on body "SERVICE ORDERS GENERAL SALES QUOTES OPS P 6 PENDING Y 7 YES N 20 NO P 0 POSTPON…" at bounding box center [576, 287] width 1153 height 575
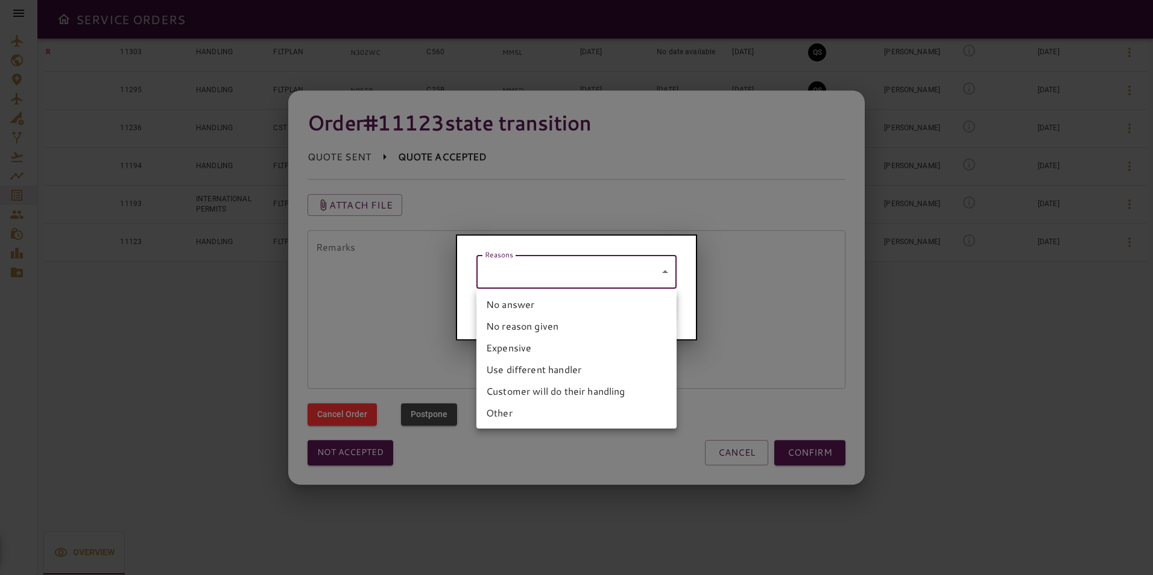
click at [521, 304] on li "No answer" at bounding box center [577, 305] width 200 height 22
type input "*********"
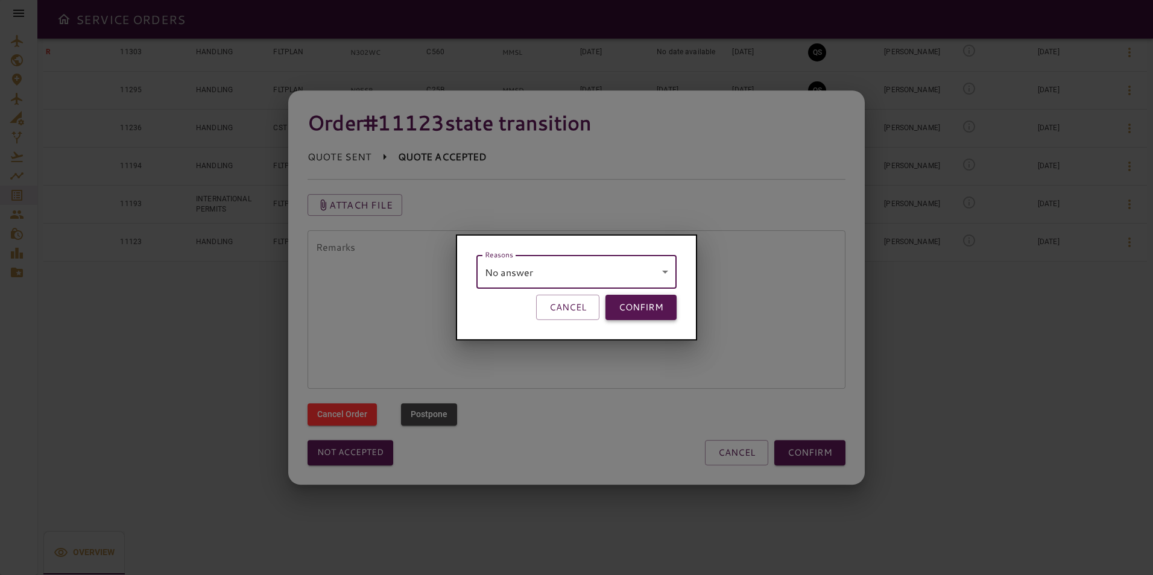
click at [629, 302] on button "CONFIRM" at bounding box center [641, 307] width 71 height 25
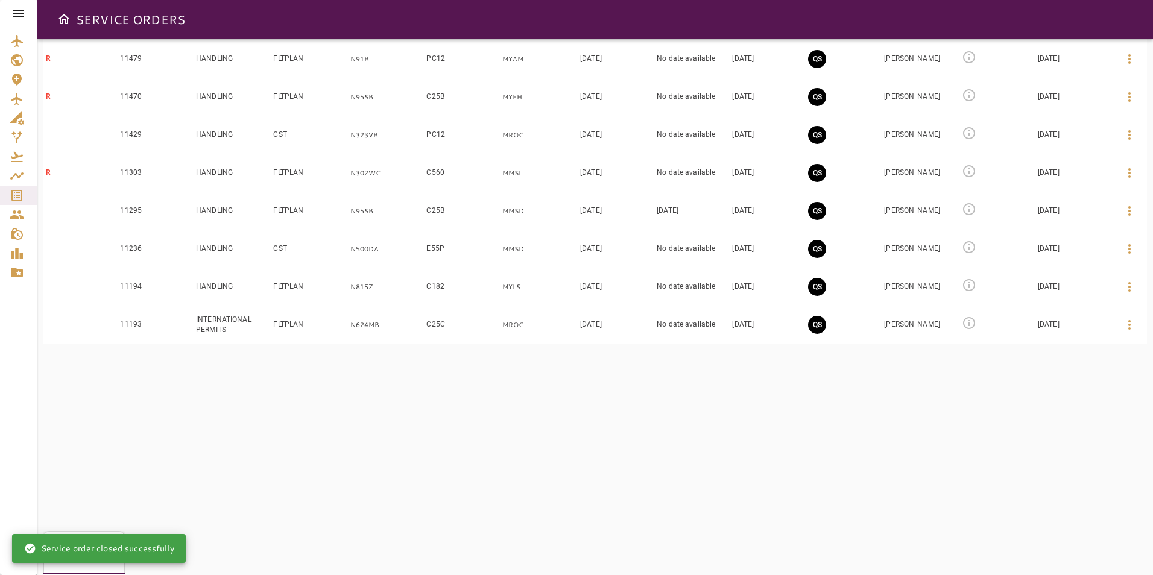
scroll to position [784, 0]
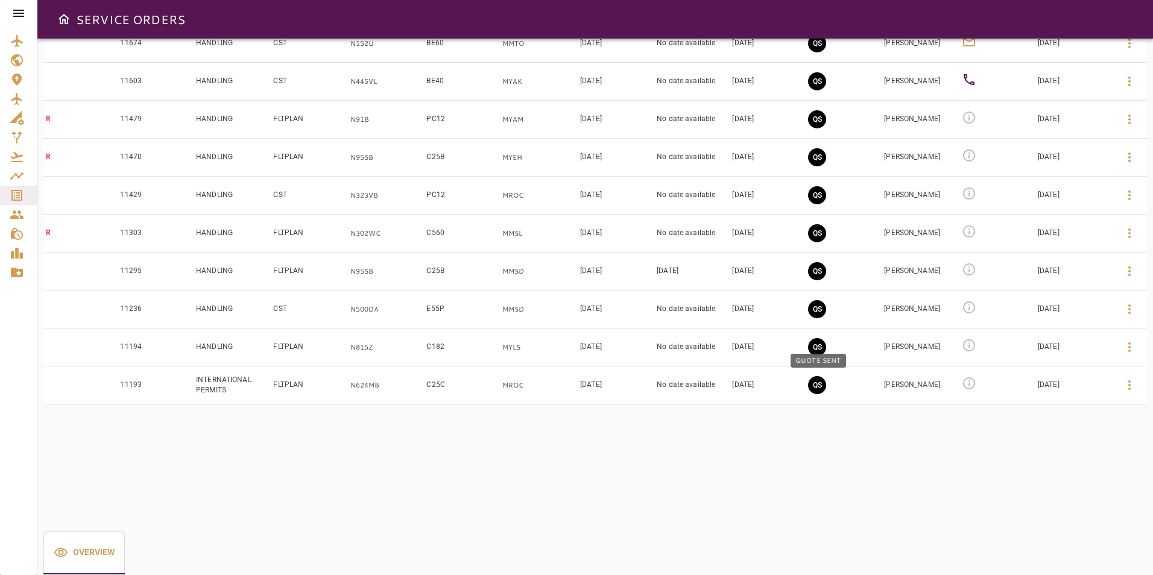
click at [814, 382] on button "QS" at bounding box center [817, 385] width 18 height 18
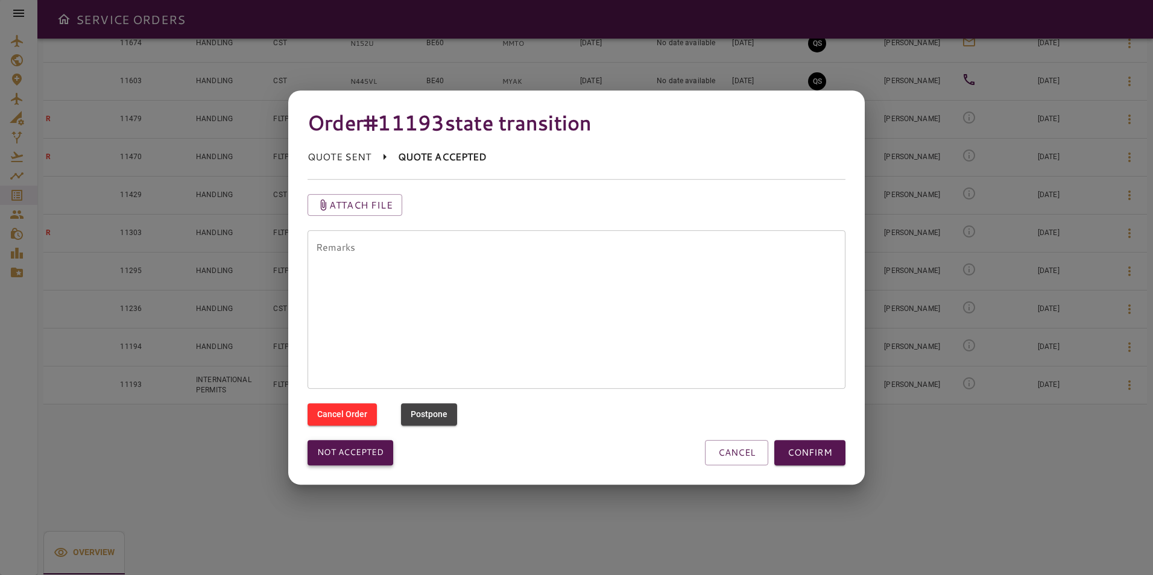
click at [354, 462] on button "Not accepted" at bounding box center [351, 452] width 86 height 25
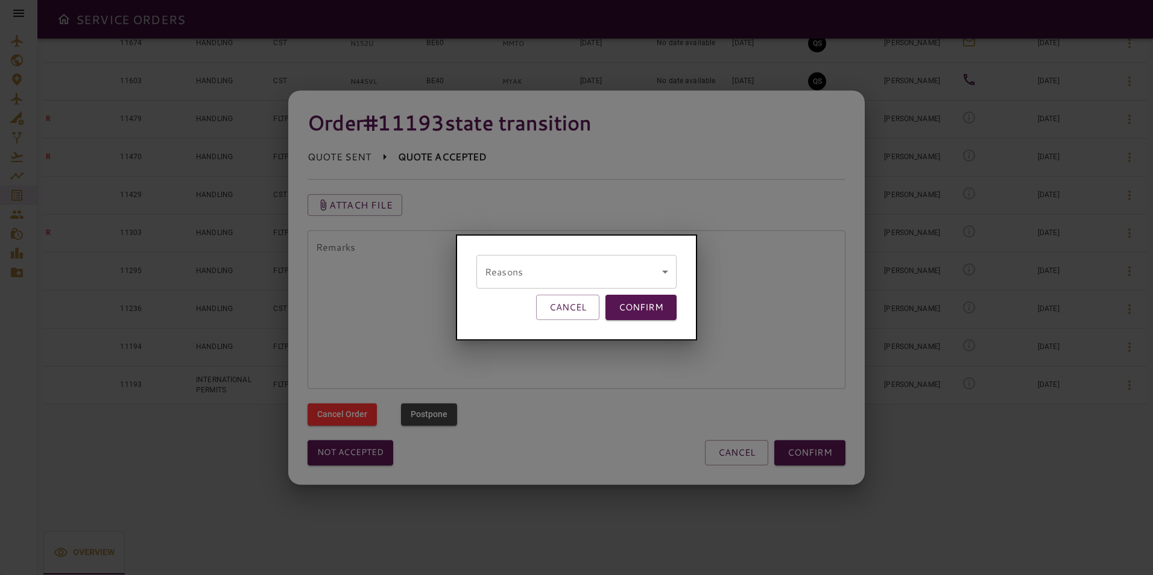
click at [518, 275] on body "SERVICE ORDERS GENERAL SALES QUOTES OPS P 6 PENDING Y 7 YES N 20 NO P 0 POSTPON…" at bounding box center [576, 287] width 1153 height 575
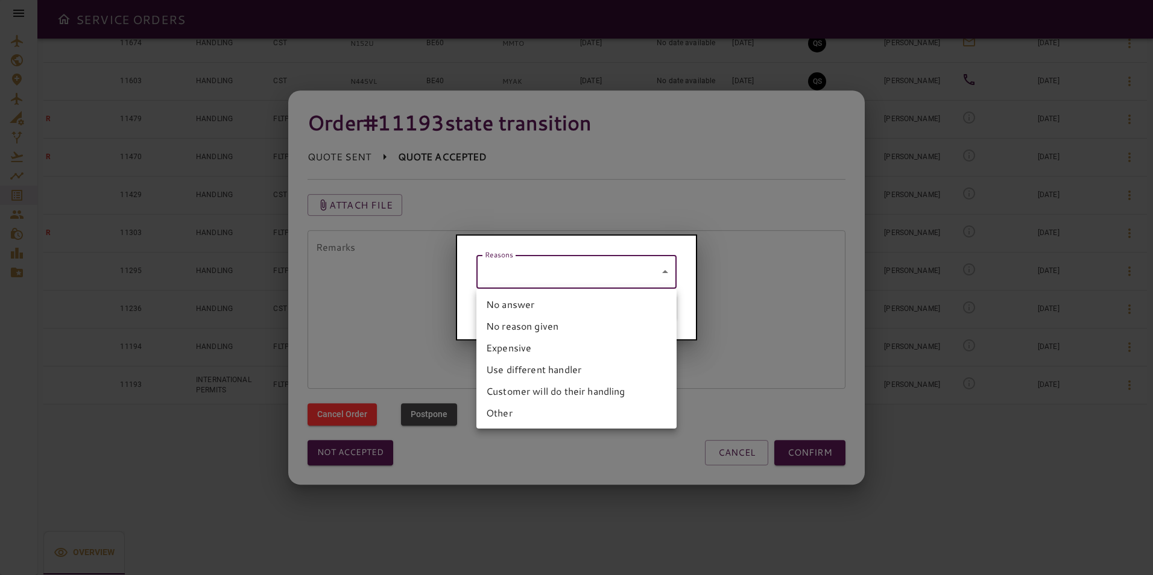
click at [519, 298] on li "No answer" at bounding box center [577, 305] width 200 height 22
type input "*********"
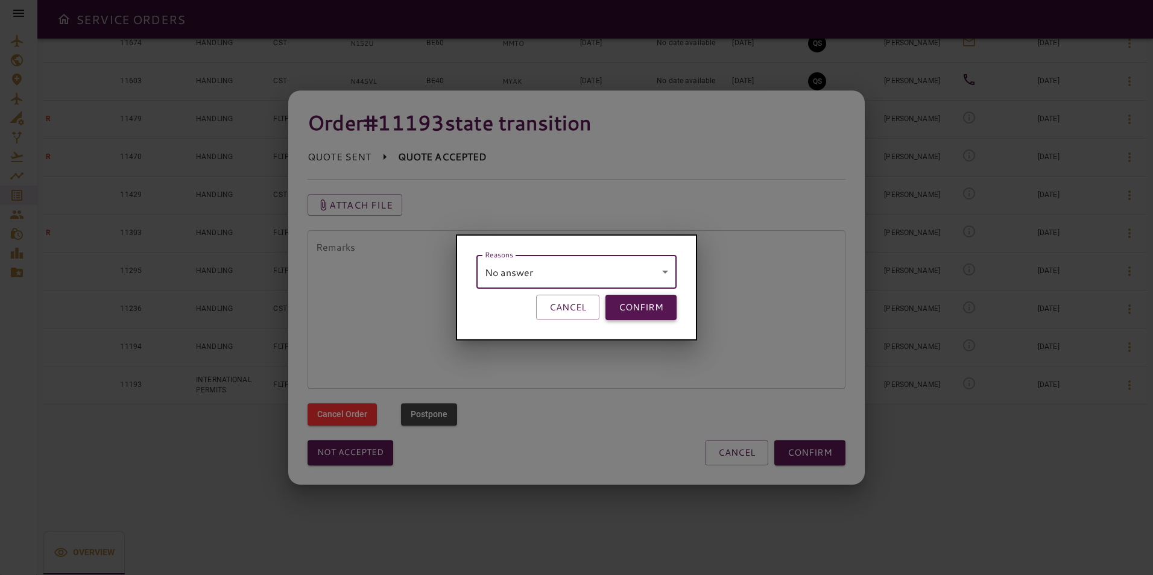
click at [645, 308] on button "CONFIRM" at bounding box center [641, 307] width 71 height 25
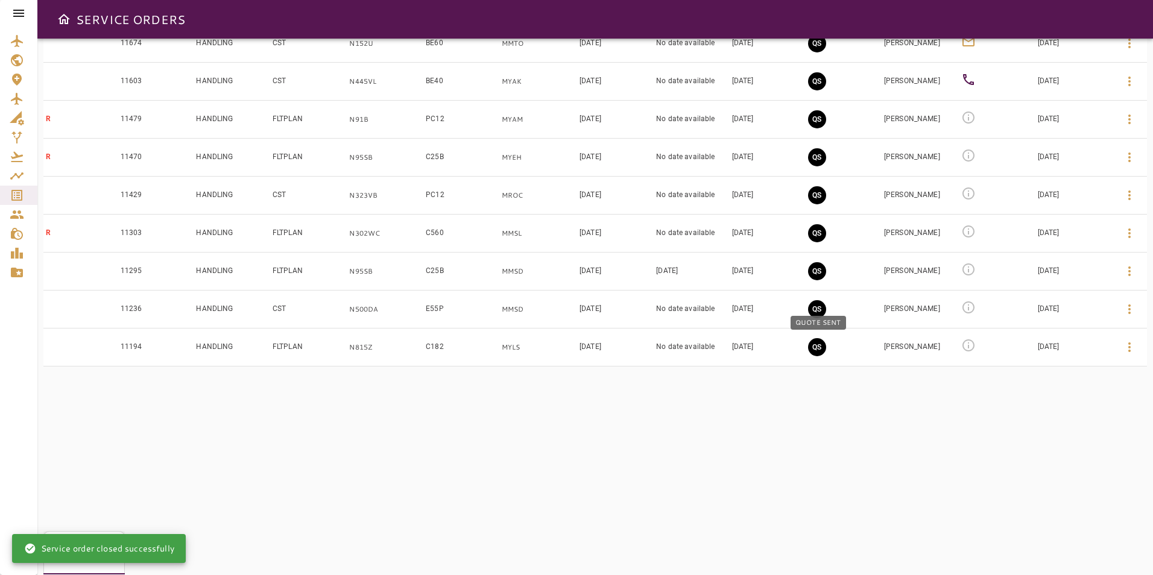
click at [817, 347] on button "QS" at bounding box center [817, 347] width 18 height 18
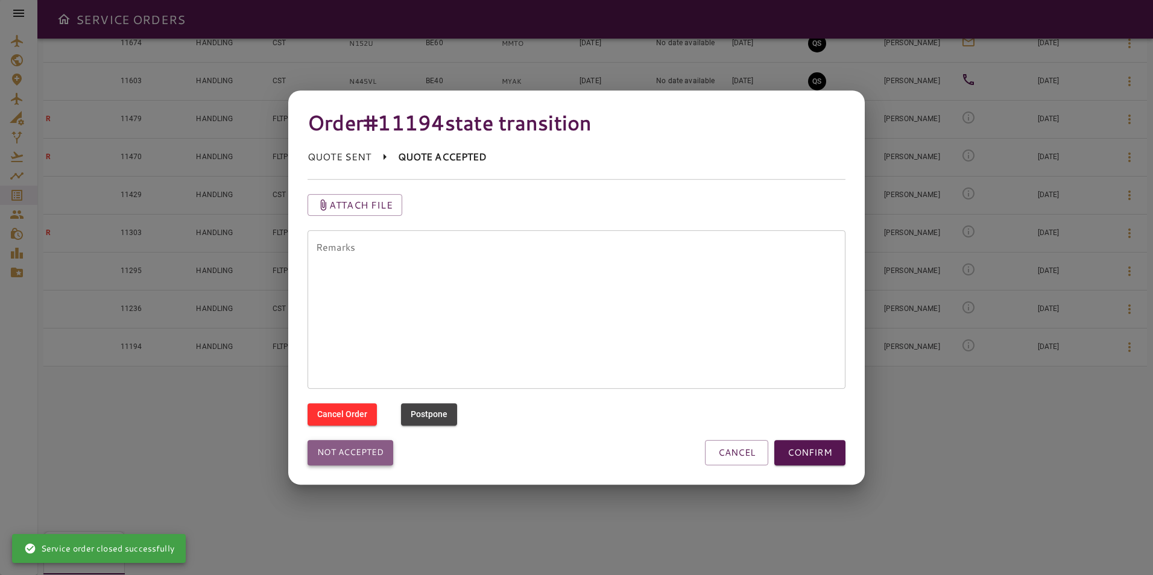
click at [358, 450] on button "Not accepted" at bounding box center [351, 452] width 86 height 25
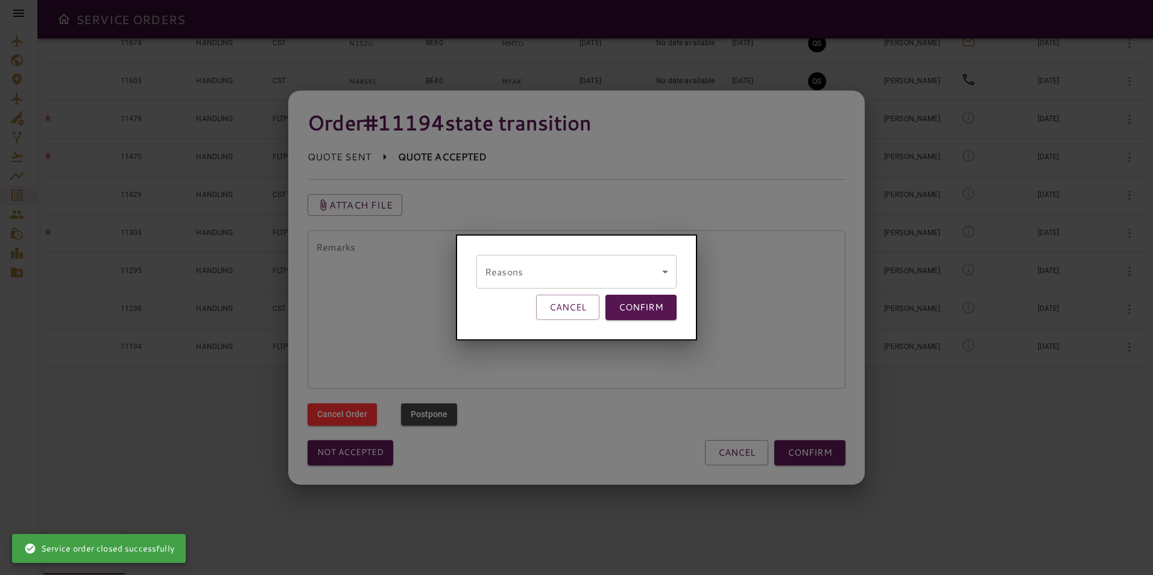
click at [553, 265] on body "SERVICE ORDERS GENERAL SALES QUOTES OPS P 6 PENDING Y 7 YES N 20 NO P 0 POSTPON…" at bounding box center [576, 287] width 1153 height 575
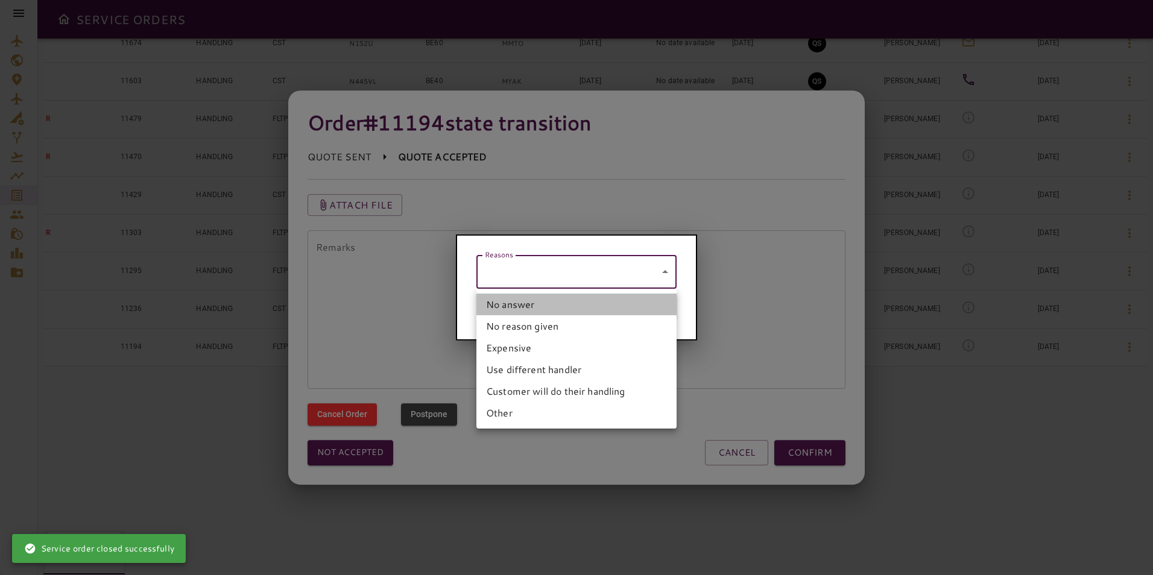
click at [540, 303] on li "No answer" at bounding box center [577, 305] width 200 height 22
type input "*********"
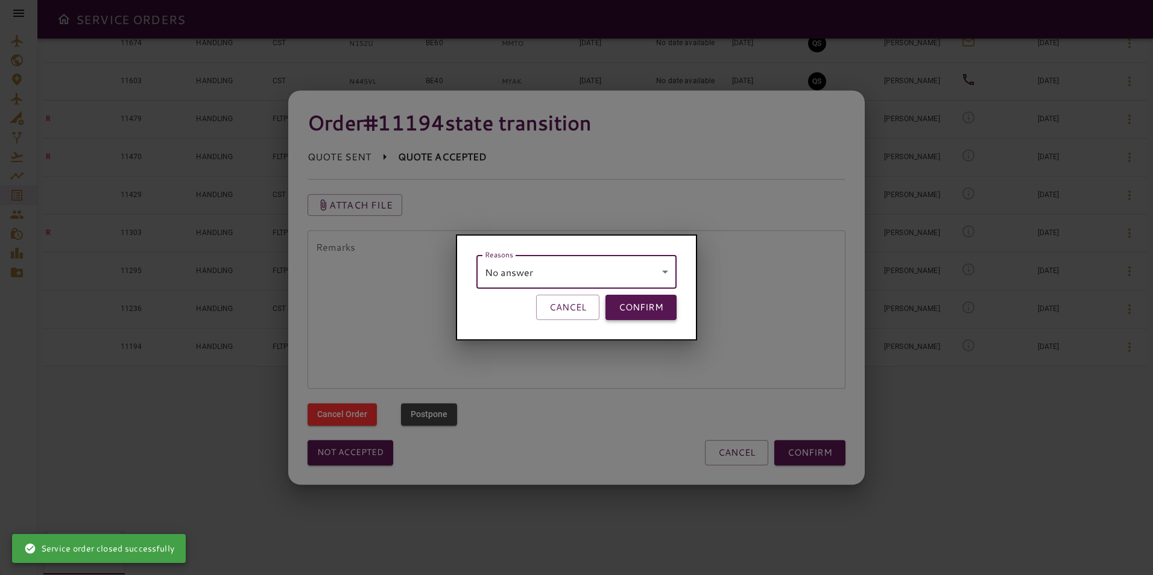
click at [632, 304] on button "CONFIRM" at bounding box center [641, 307] width 71 height 25
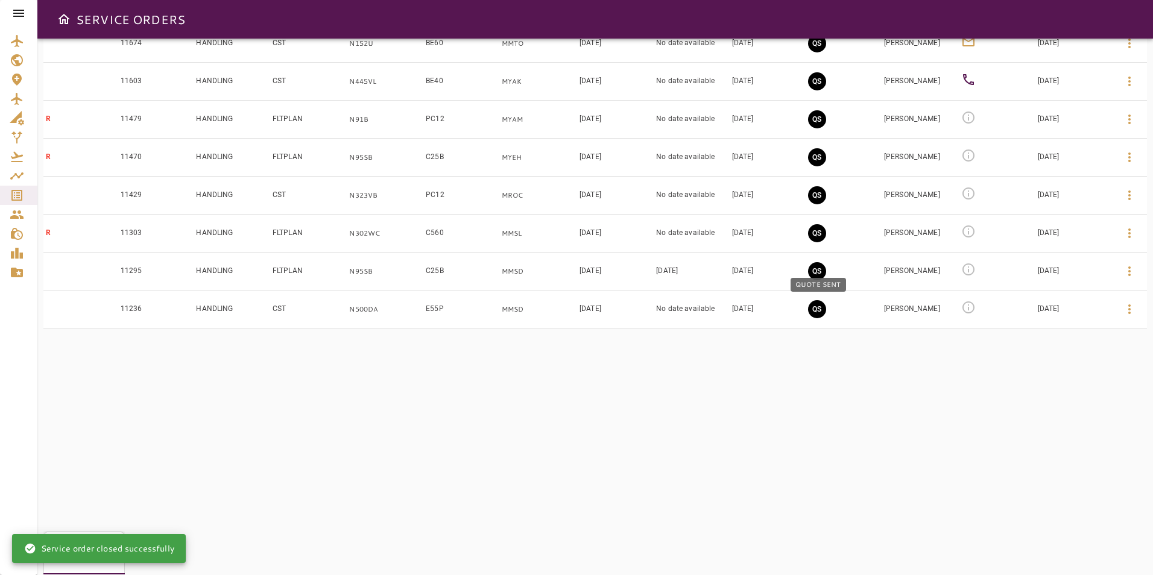
click at [821, 308] on button "QS" at bounding box center [817, 309] width 18 height 18
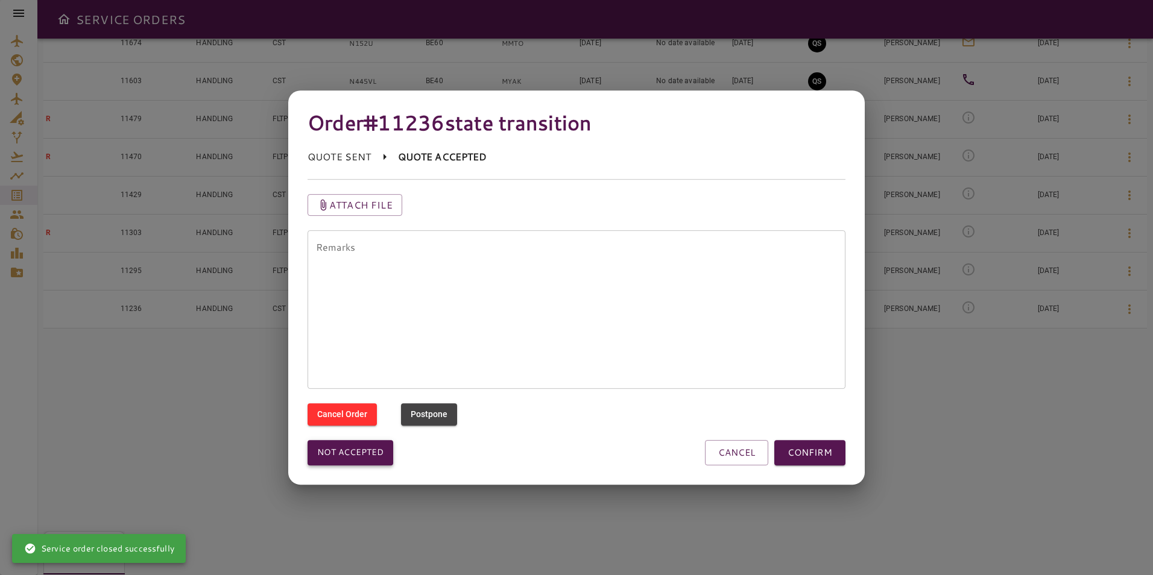
click at [364, 448] on button "Not accepted" at bounding box center [351, 452] width 86 height 25
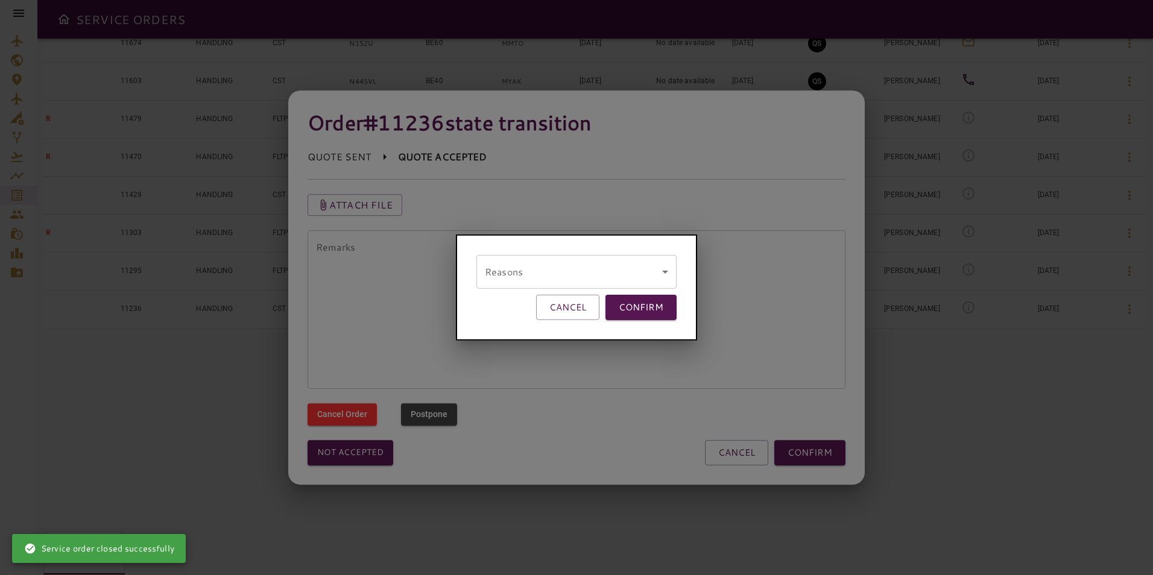
click at [586, 280] on body "SERVICE ORDERS GENERAL SALES QUOTES OPS P 6 PENDING Y 7 YES N 20 NO P 0 POSTPON…" at bounding box center [576, 287] width 1153 height 575
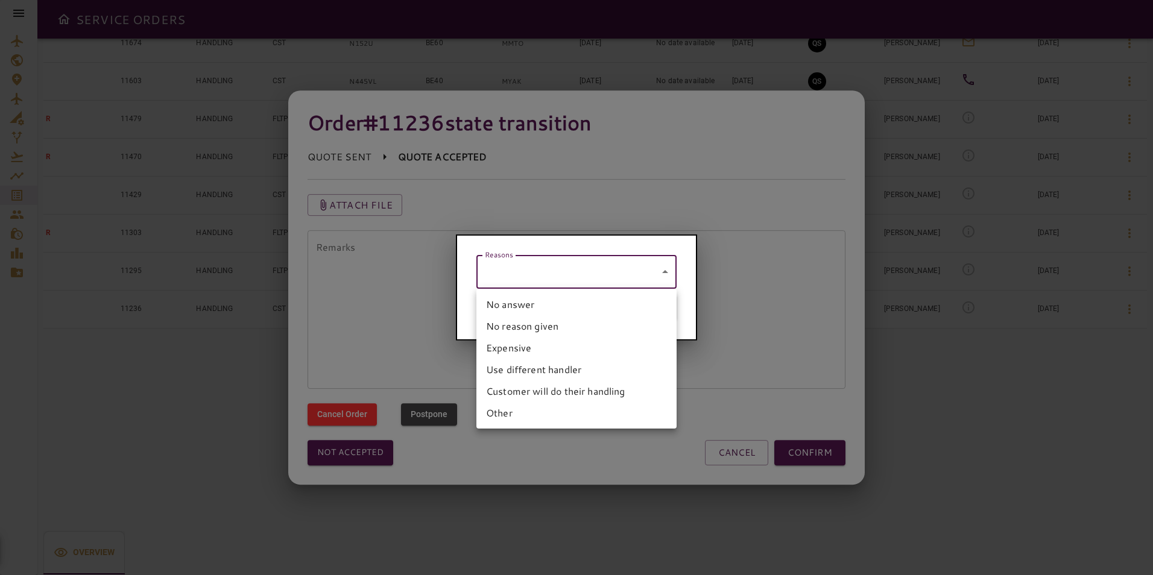
click at [518, 305] on li "No answer" at bounding box center [577, 305] width 200 height 22
type input "*********"
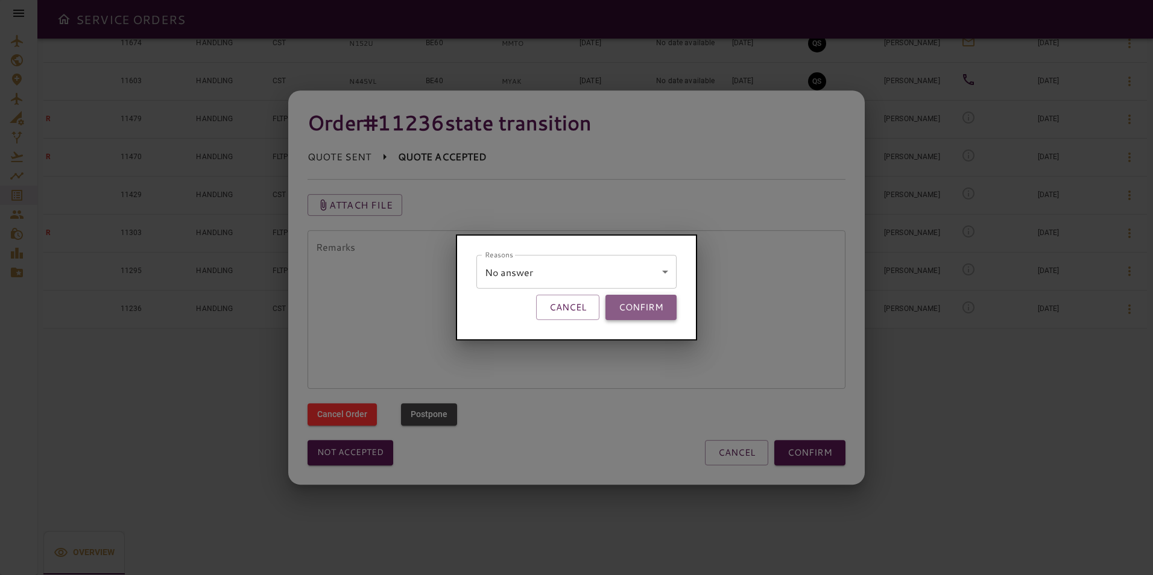
click at [630, 305] on button "CONFIRM" at bounding box center [641, 307] width 71 height 25
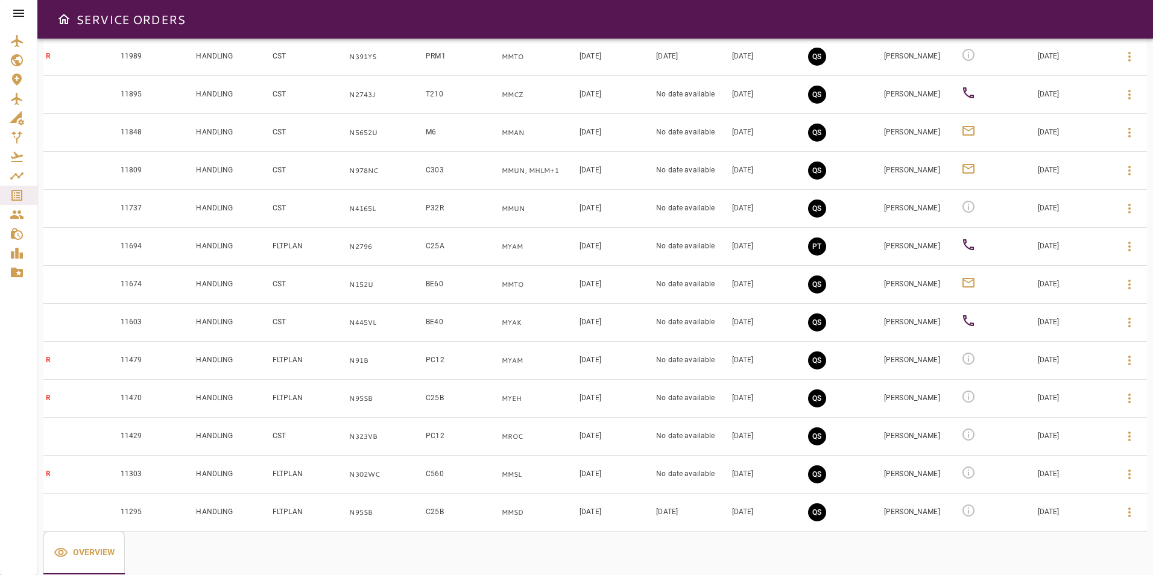
scroll to position [603, 0]
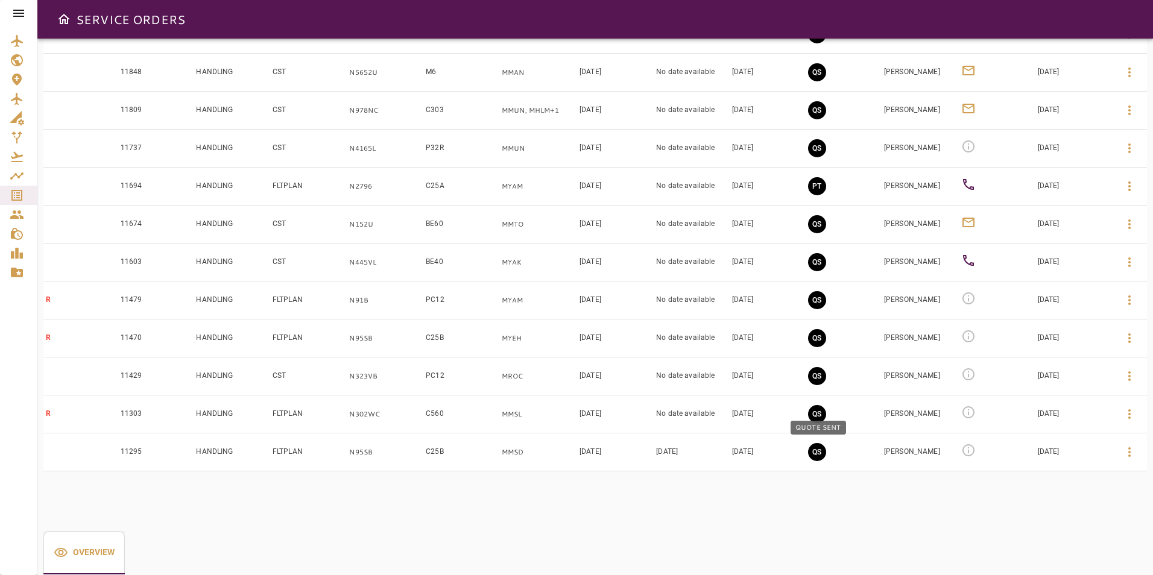
click at [812, 459] on button "QS" at bounding box center [817, 452] width 18 height 18
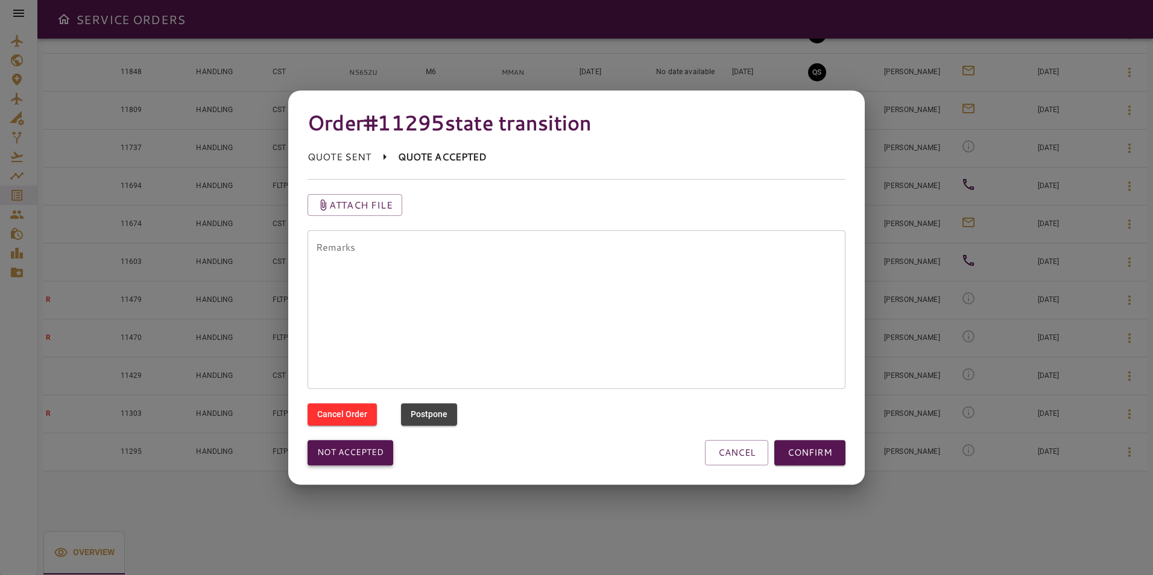
click at [367, 455] on button "Not accepted" at bounding box center [351, 452] width 86 height 25
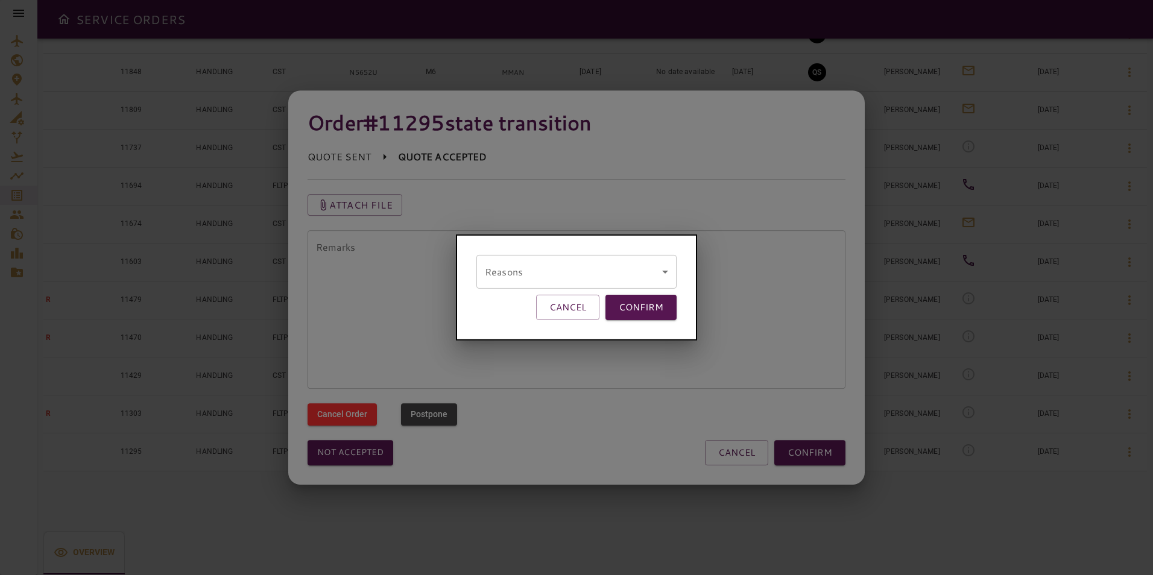
click at [502, 278] on body "SERVICE ORDERS GENERAL SALES QUOTES OPS P 6 PENDING Y 7 YES N 20 NO P 0 POSTPON…" at bounding box center [576, 287] width 1153 height 575
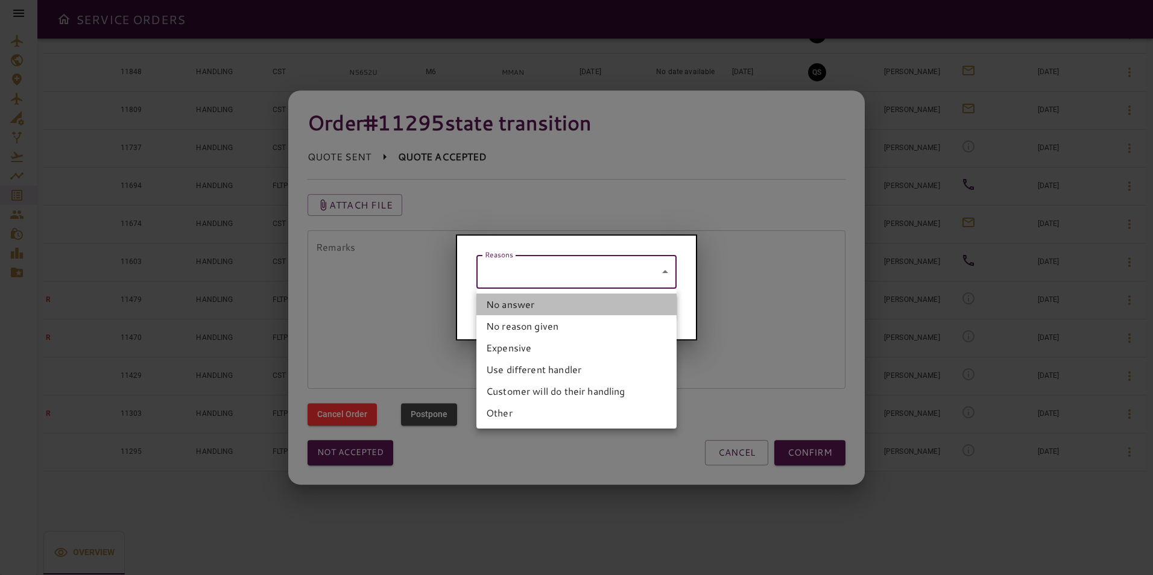
click at [503, 303] on li "No answer" at bounding box center [577, 305] width 200 height 22
type input "*********"
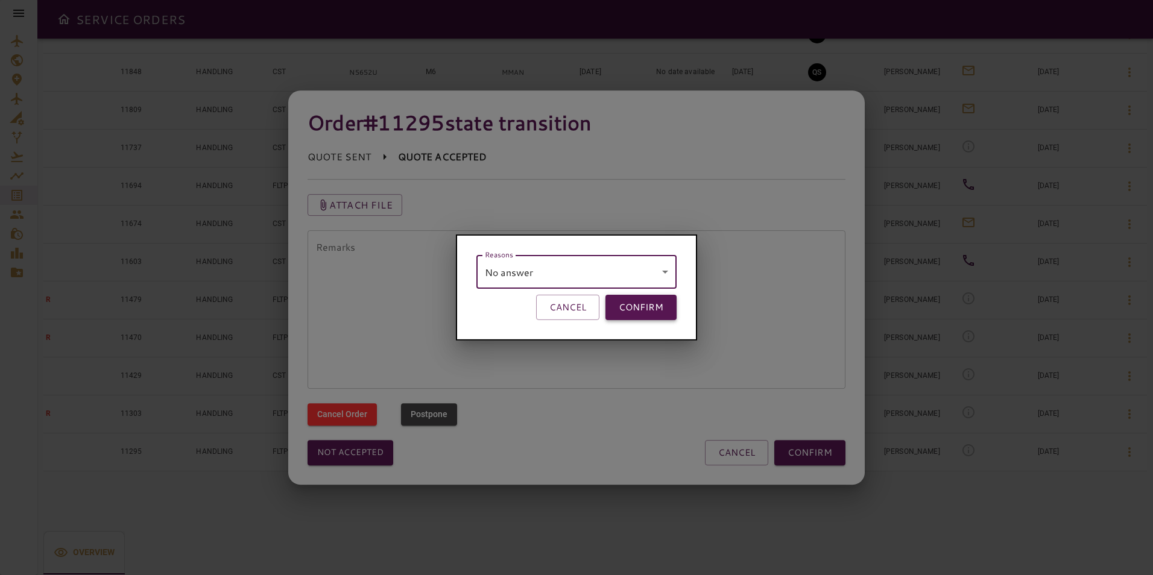
click at [634, 310] on button "CONFIRM" at bounding box center [641, 307] width 71 height 25
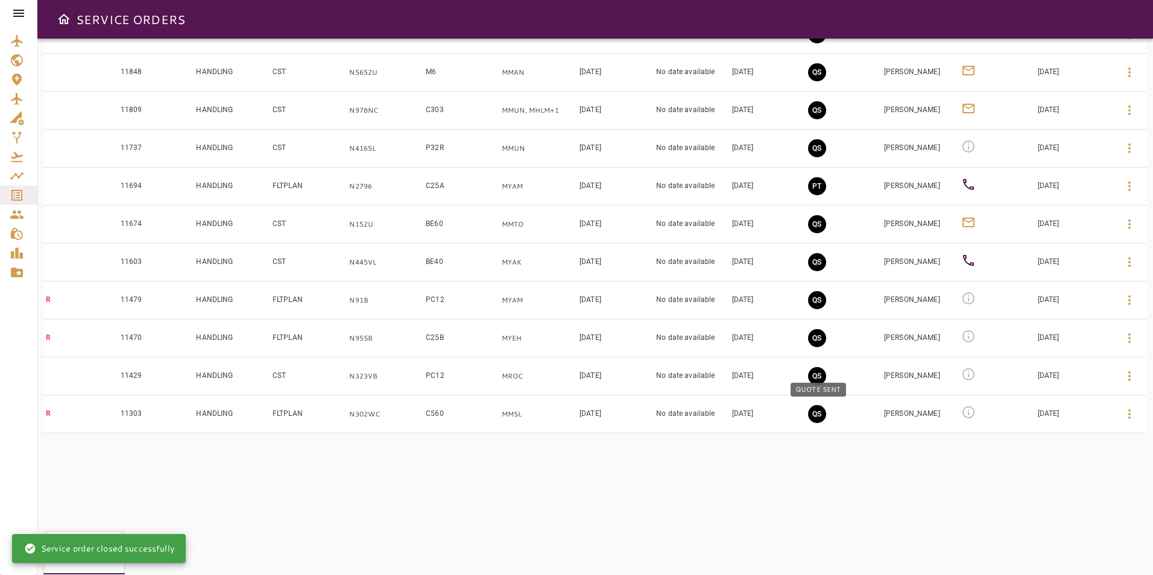
click at [821, 413] on button "QS" at bounding box center [817, 414] width 18 height 18
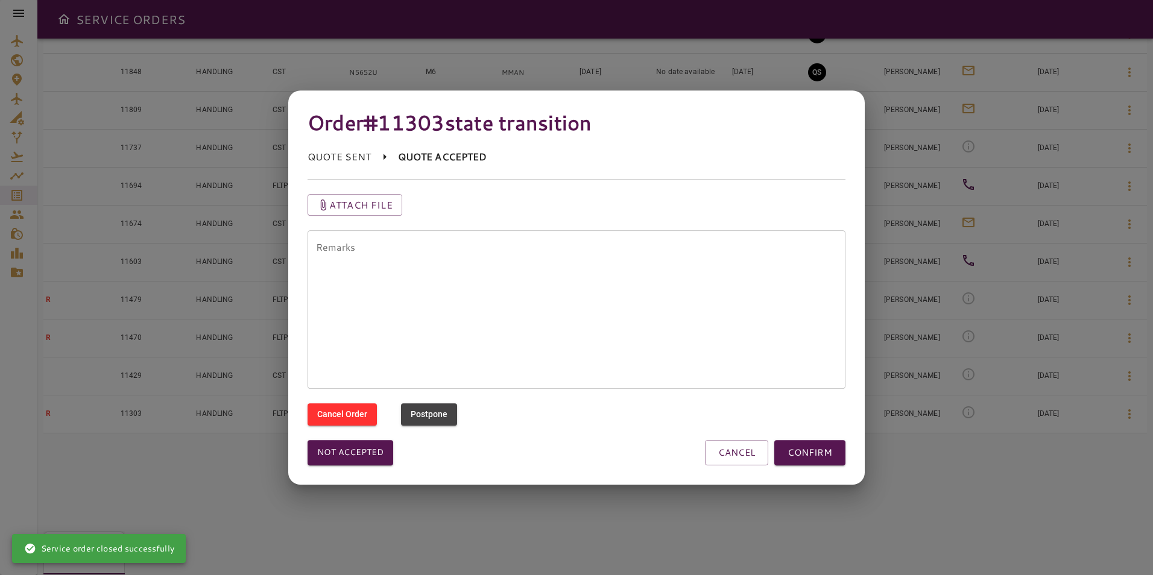
click at [334, 440] on div "Not accepted CANCEL CONFIRM" at bounding box center [569, 446] width 553 height 40
click at [334, 445] on button "Not accepted" at bounding box center [351, 452] width 86 height 25
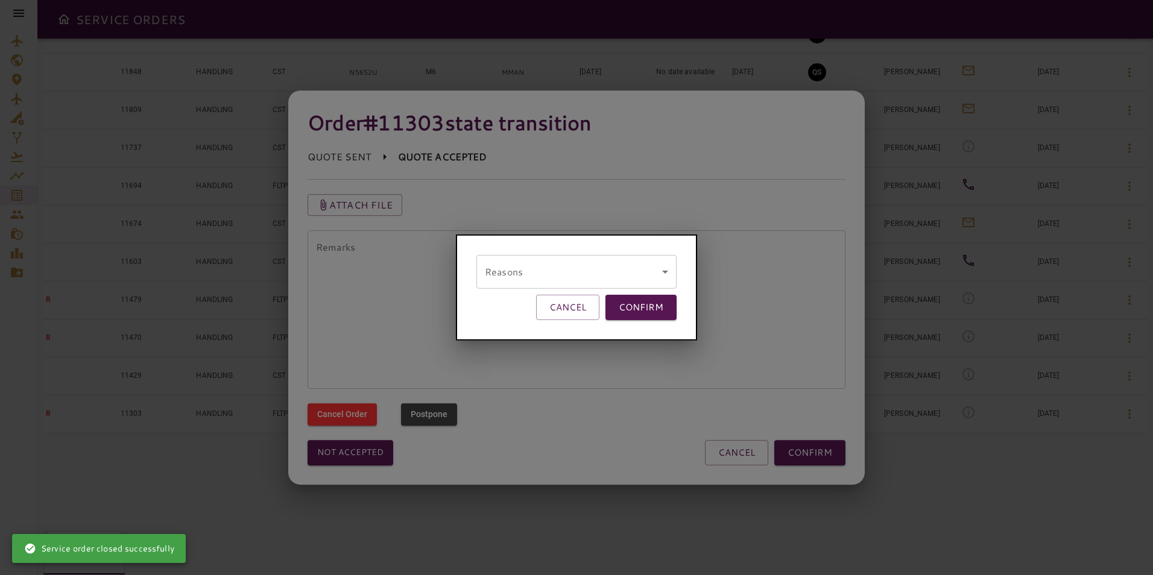
click at [547, 274] on body "SERVICE ORDERS GENERAL SALES QUOTES OPS P 6 PENDING Y 7 YES N 20 NO P 0 POSTPON…" at bounding box center [576, 287] width 1153 height 575
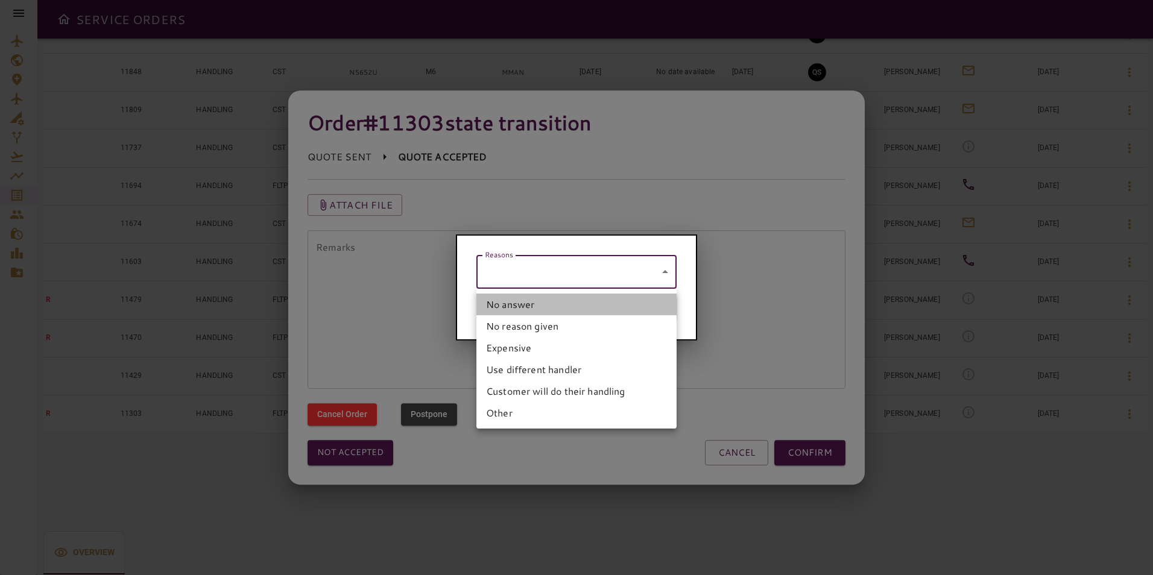
click at [525, 309] on li "No answer" at bounding box center [577, 305] width 200 height 22
type input "*********"
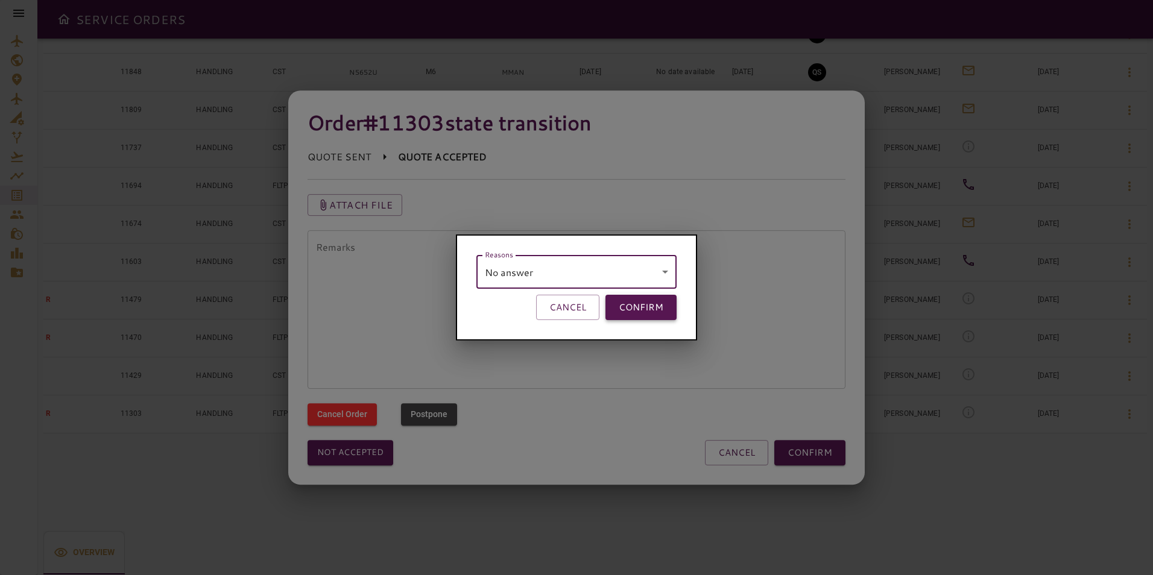
click at [647, 307] on button "CONFIRM" at bounding box center [641, 307] width 71 height 25
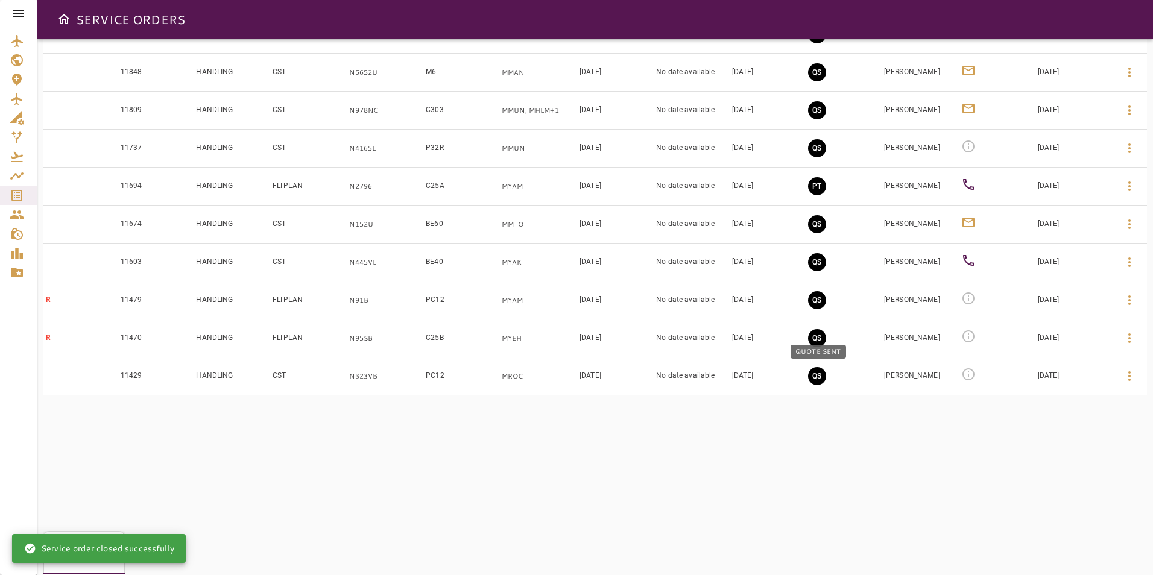
click at [823, 375] on button "QS" at bounding box center [817, 376] width 18 height 18
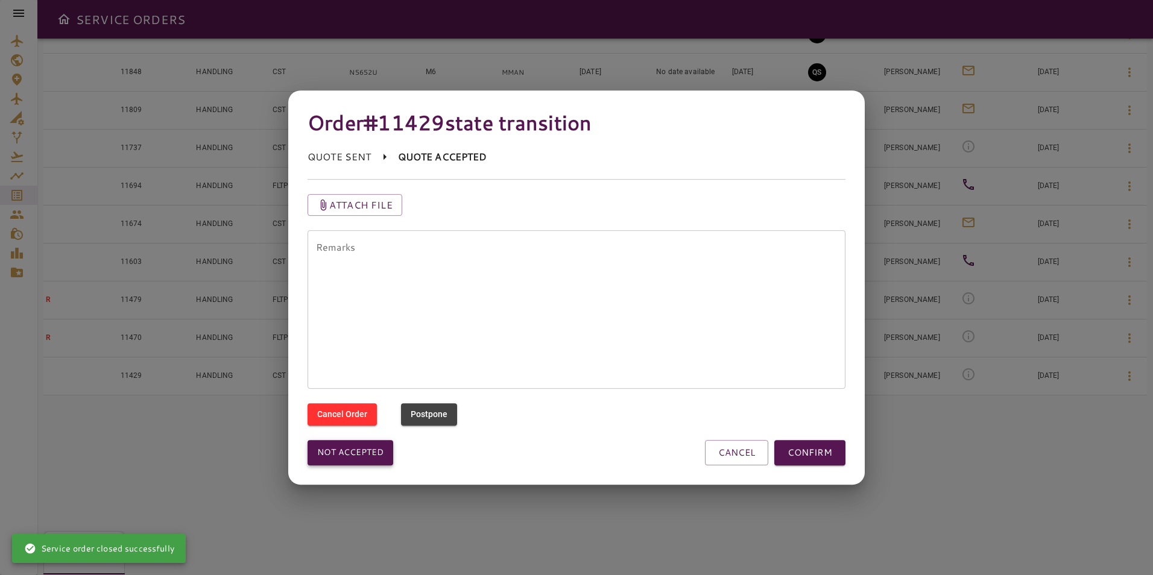
click at [341, 442] on button "Not accepted" at bounding box center [351, 452] width 86 height 25
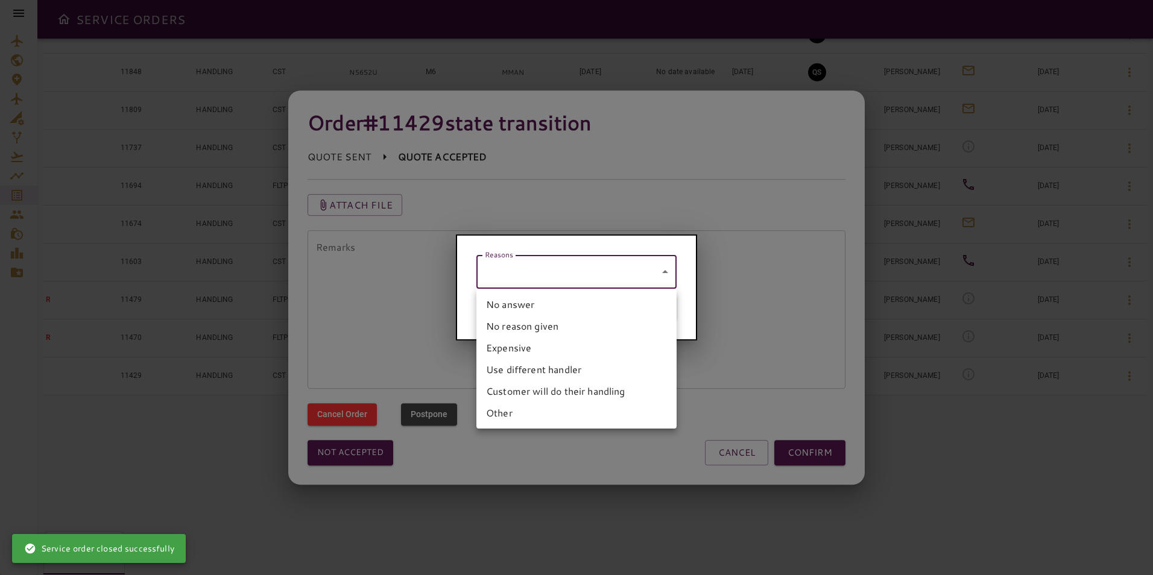
click at [488, 274] on body "SERVICE ORDERS GENERAL SALES QUOTES OPS P 6 PENDING Y 7 YES N 20 NO P 0 POSTPON…" at bounding box center [576, 287] width 1153 height 575
click at [501, 311] on li "No answer" at bounding box center [577, 305] width 200 height 22
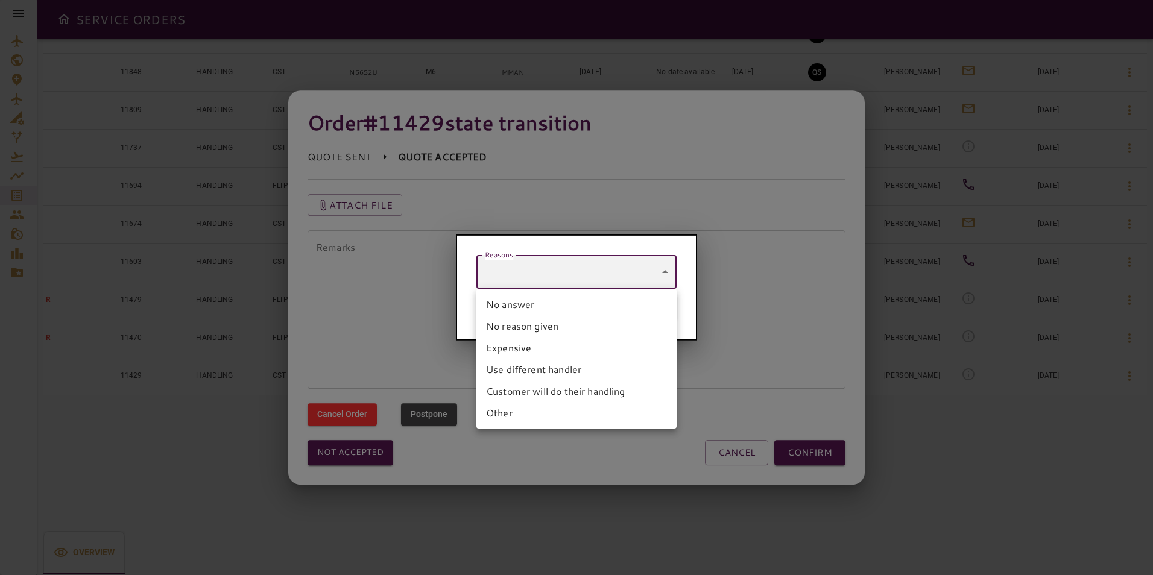
type input "*********"
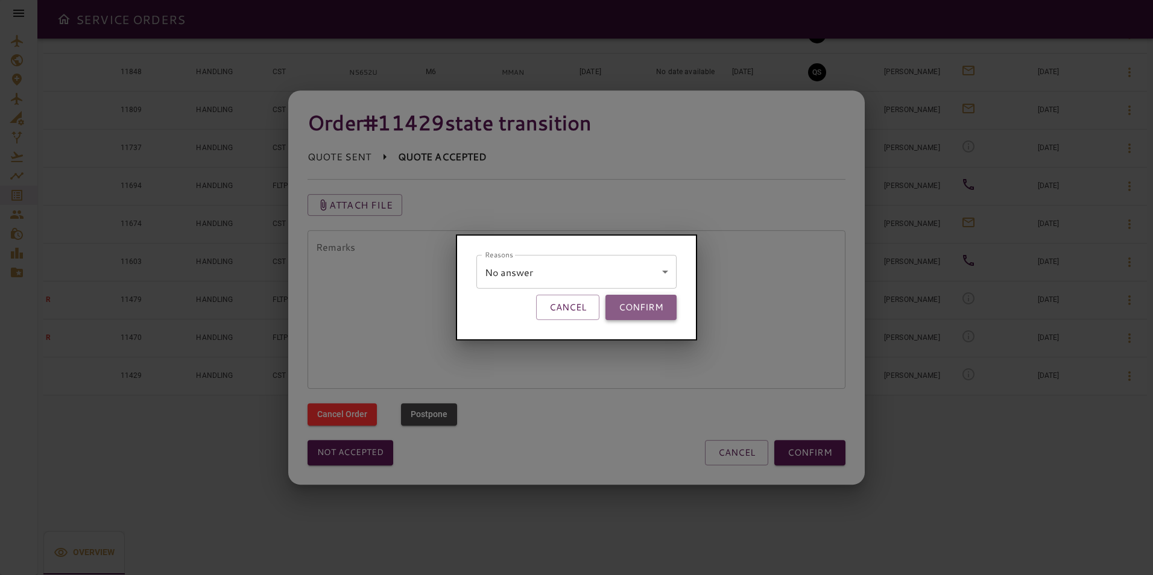
click at [644, 306] on button "CONFIRM" at bounding box center [641, 307] width 71 height 25
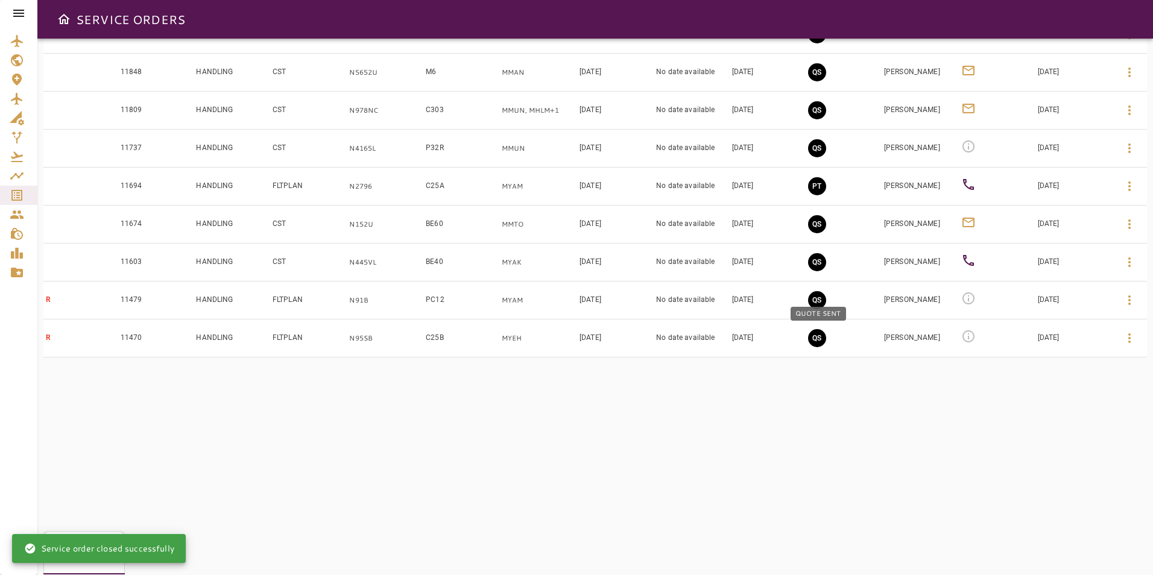
click at [817, 336] on button "QS" at bounding box center [817, 338] width 18 height 18
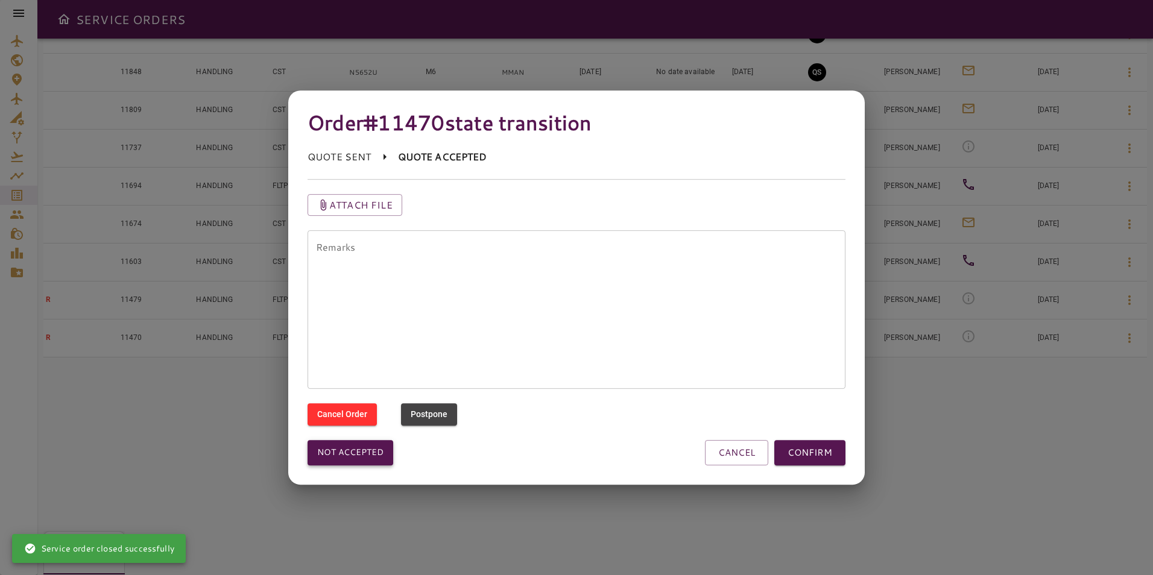
click at [370, 451] on button "Not accepted" at bounding box center [351, 452] width 86 height 25
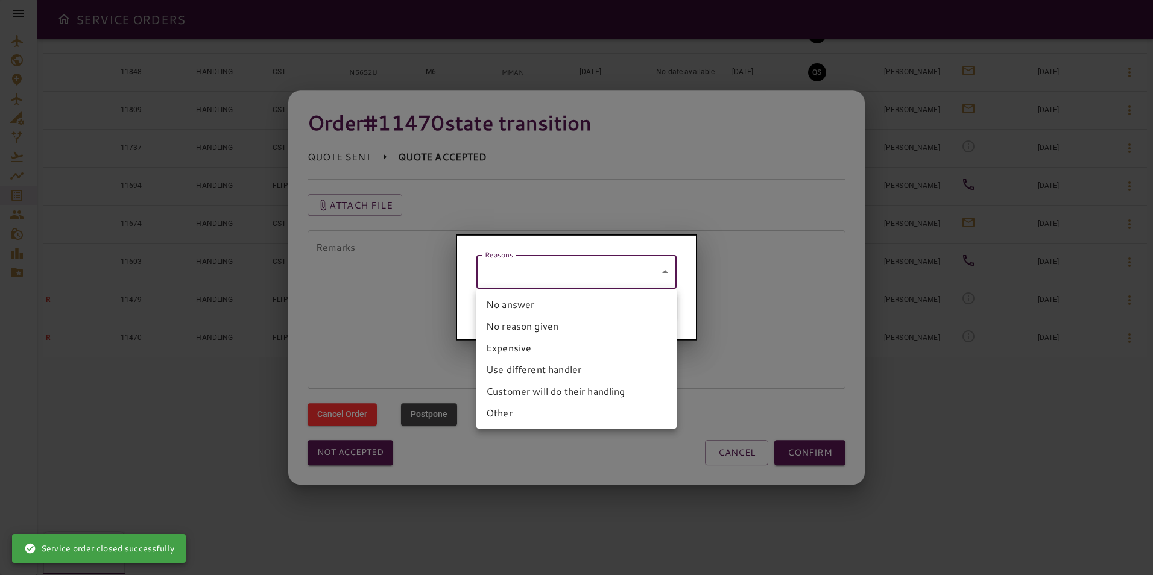
click at [543, 259] on body "SERVICE ORDERS GENERAL SALES QUOTES OPS P 6 PENDING Y 7 YES N 20 NO P 0 POSTPON…" at bounding box center [576, 287] width 1153 height 575
click at [510, 298] on li "No answer" at bounding box center [577, 305] width 200 height 22
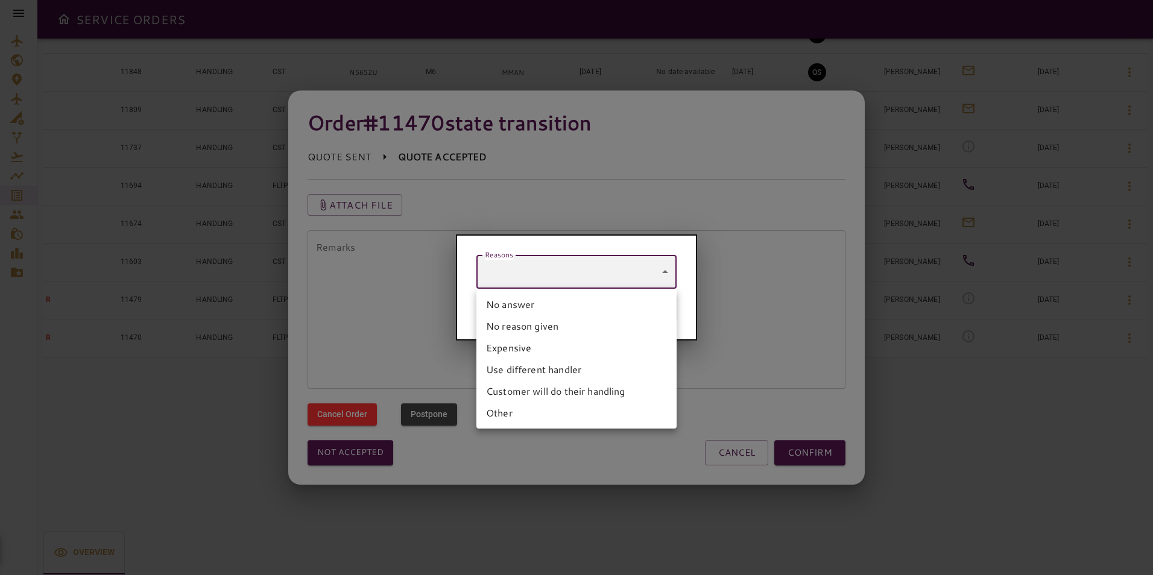
type input "*********"
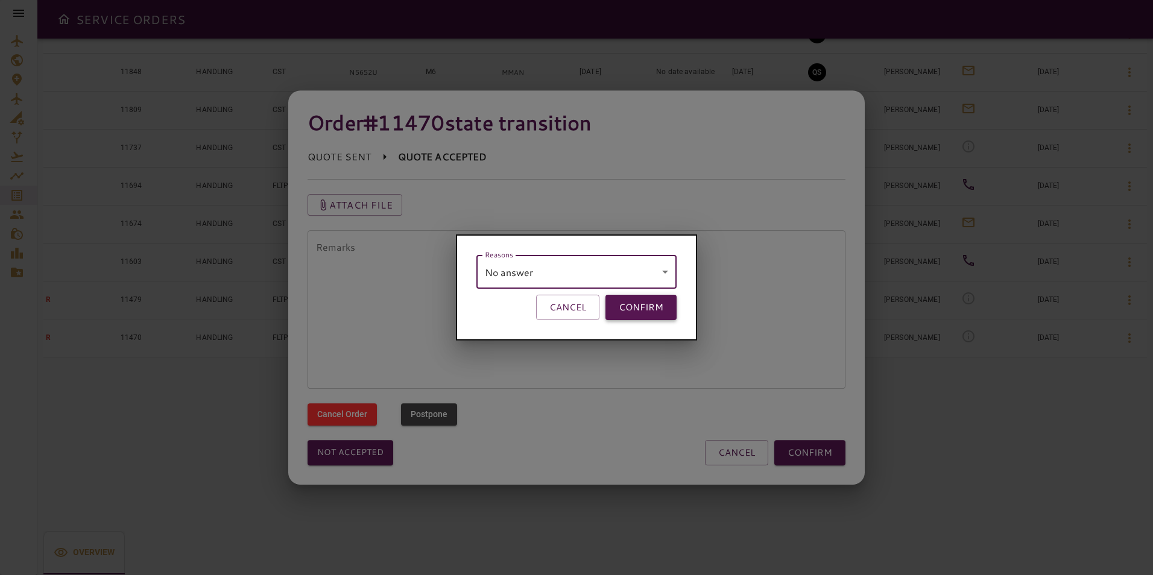
click at [641, 303] on button "CONFIRM" at bounding box center [641, 307] width 71 height 25
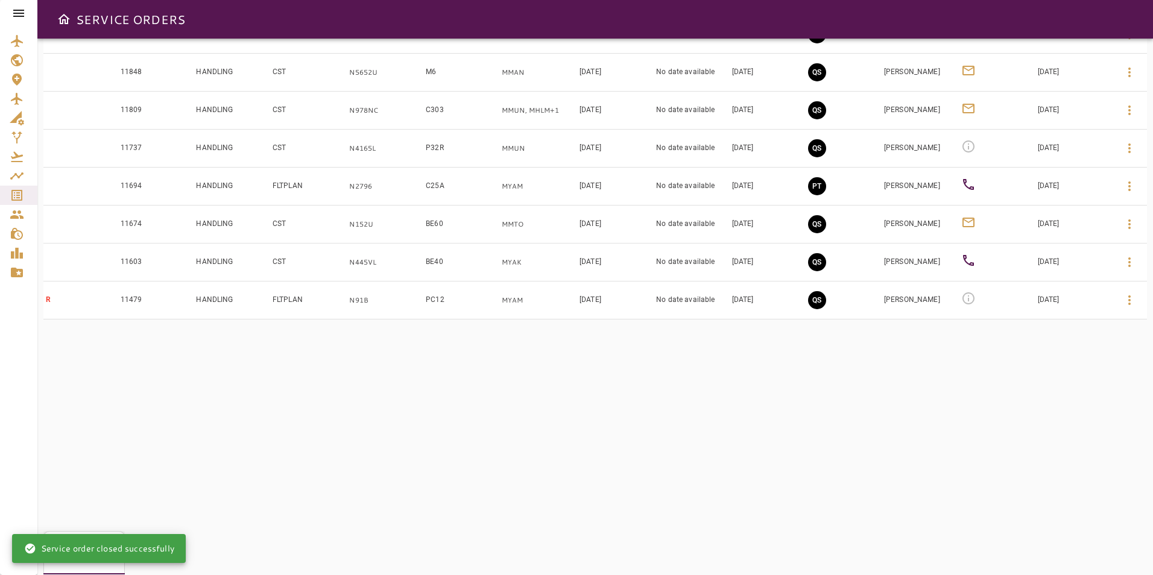
click at [819, 304] on button "QS" at bounding box center [817, 300] width 18 height 18
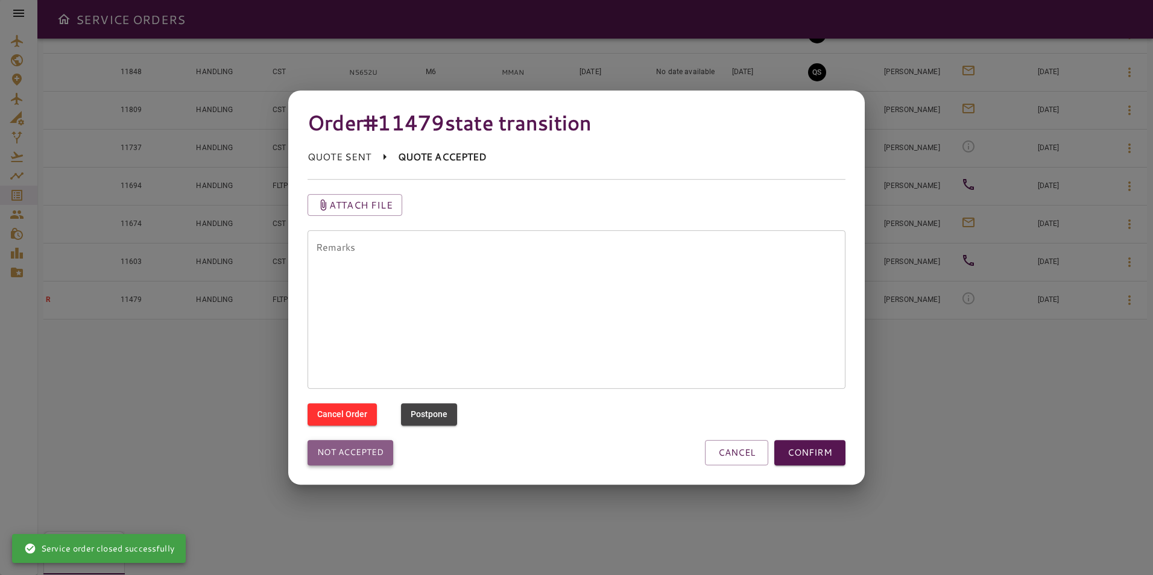
click at [372, 457] on button "Not accepted" at bounding box center [351, 452] width 86 height 25
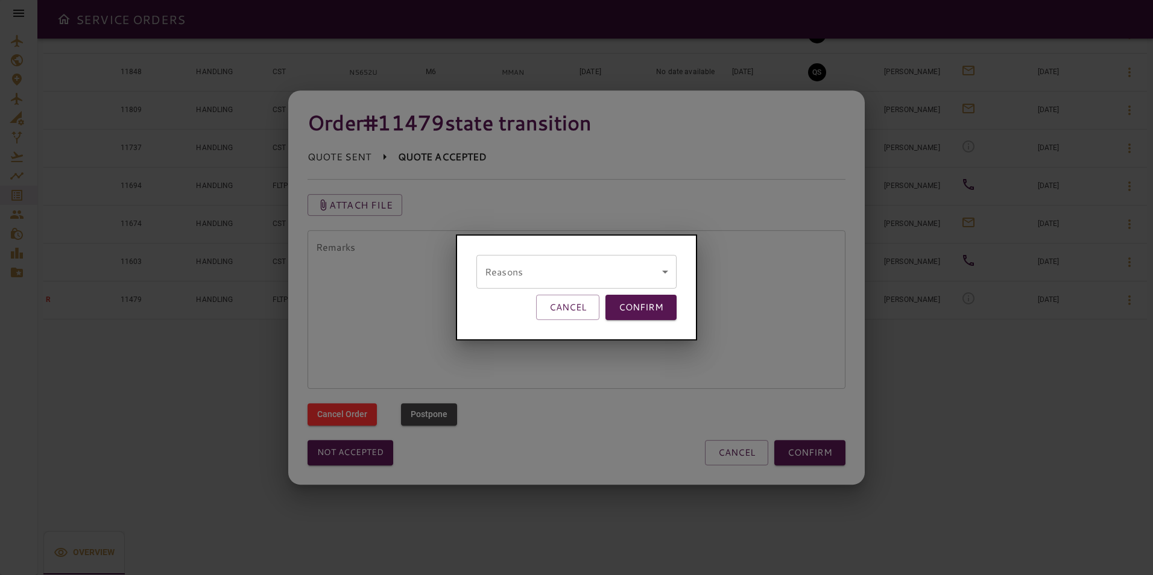
click at [554, 264] on body "SERVICE ORDERS GENERAL SALES QUOTES OPS P 6 PENDING Y 7 YES N 20 NO P 0 POSTPON…" at bounding box center [576, 287] width 1153 height 575
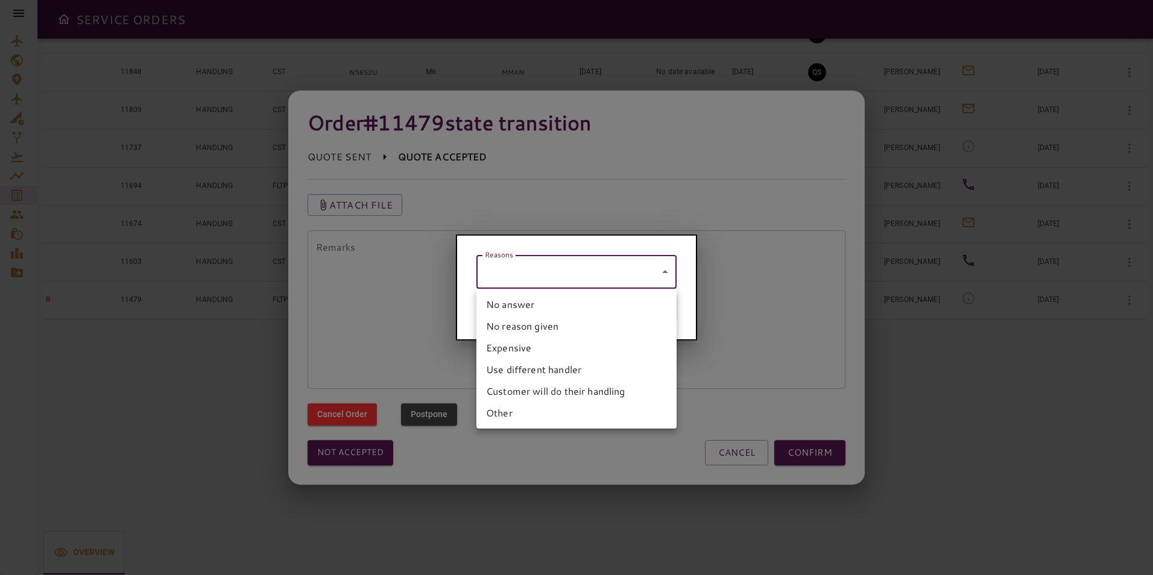
click at [521, 305] on li "No answer" at bounding box center [577, 305] width 200 height 22
type input "*********"
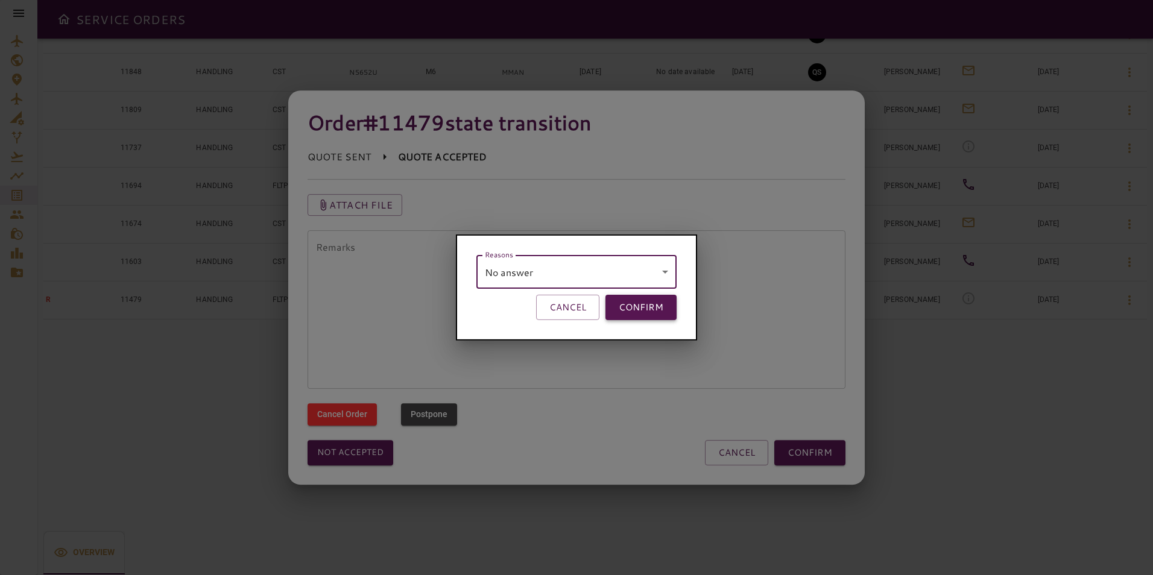
click at [631, 311] on button "CONFIRM" at bounding box center [641, 307] width 71 height 25
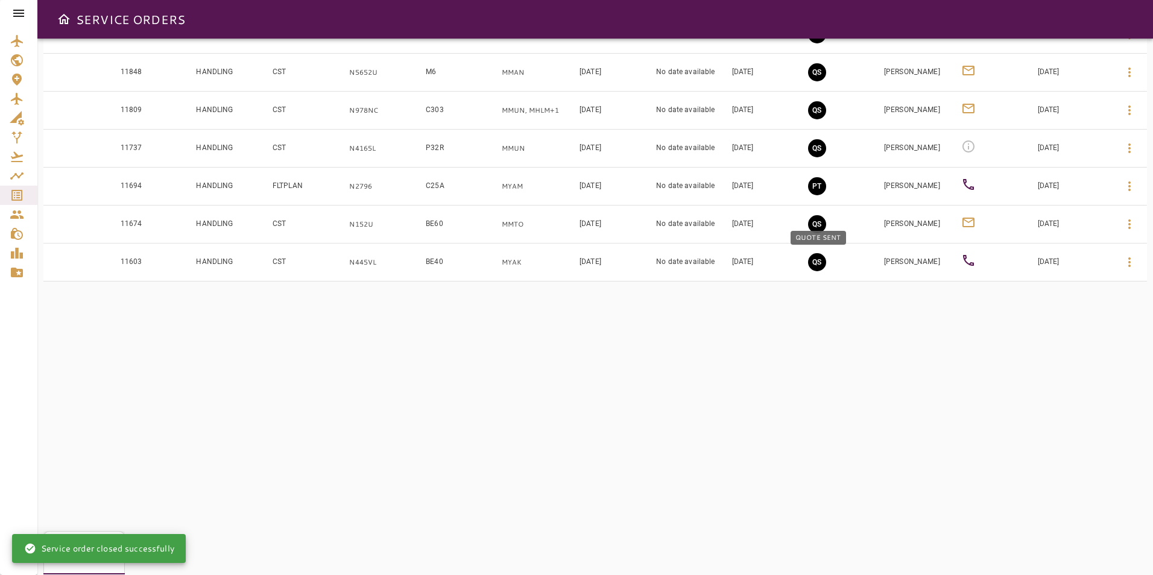
click at [821, 261] on button "QS" at bounding box center [817, 262] width 18 height 18
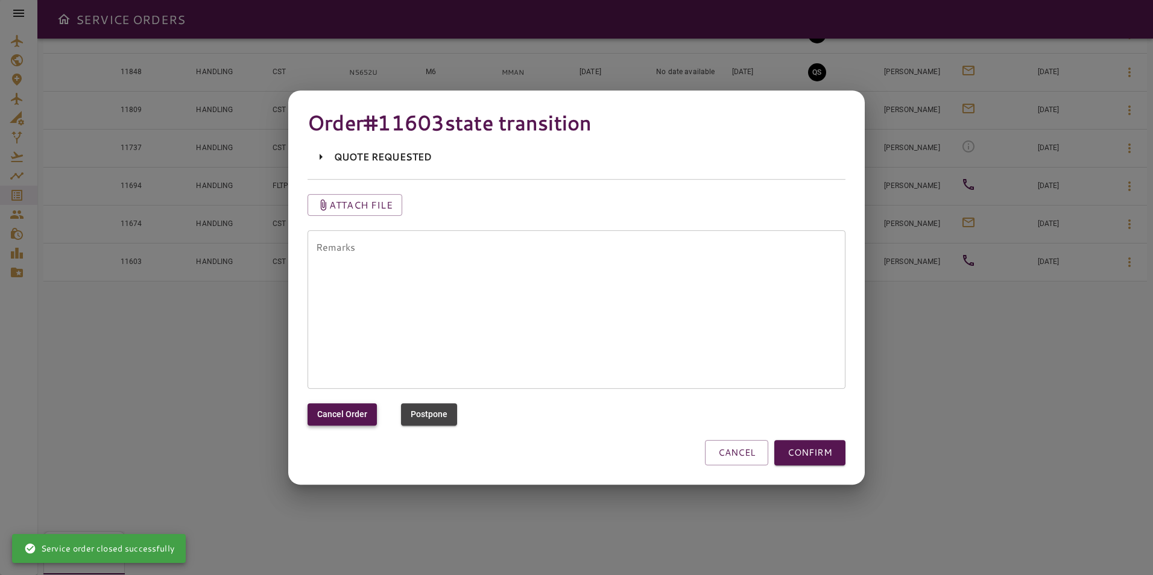
click at [352, 414] on button "Cancel Order" at bounding box center [342, 415] width 69 height 22
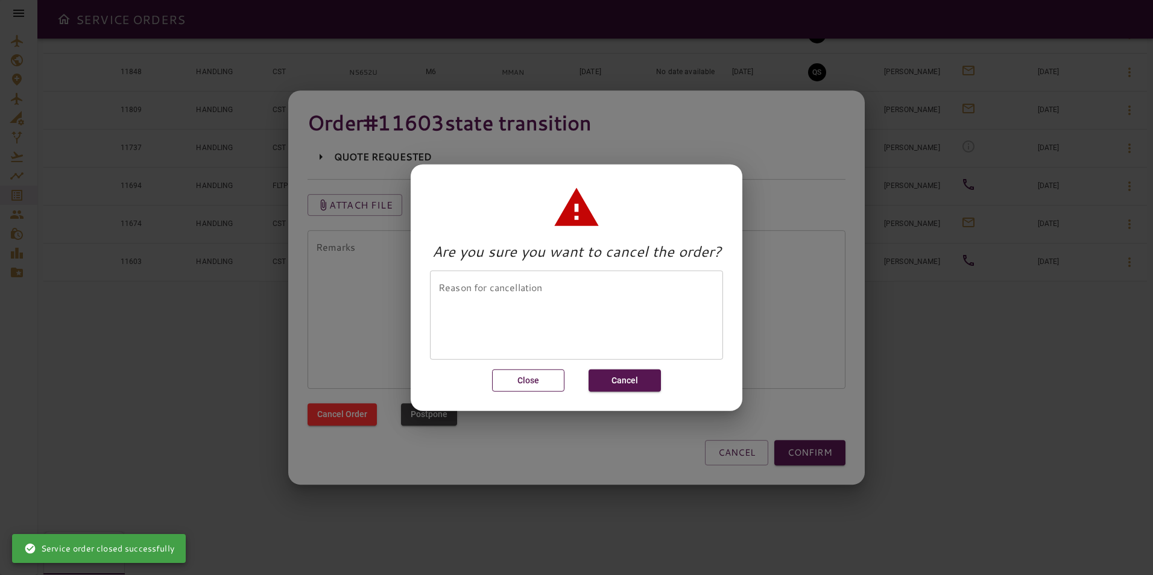
click at [547, 383] on button "Close" at bounding box center [528, 381] width 72 height 22
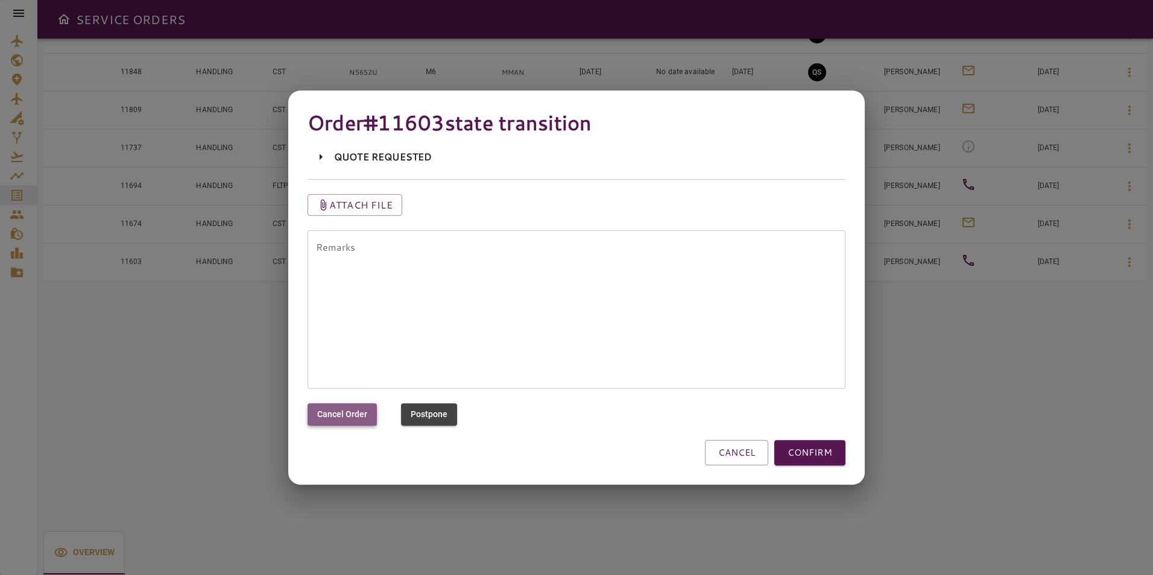
click at [352, 413] on button "Cancel Order" at bounding box center [342, 415] width 69 height 22
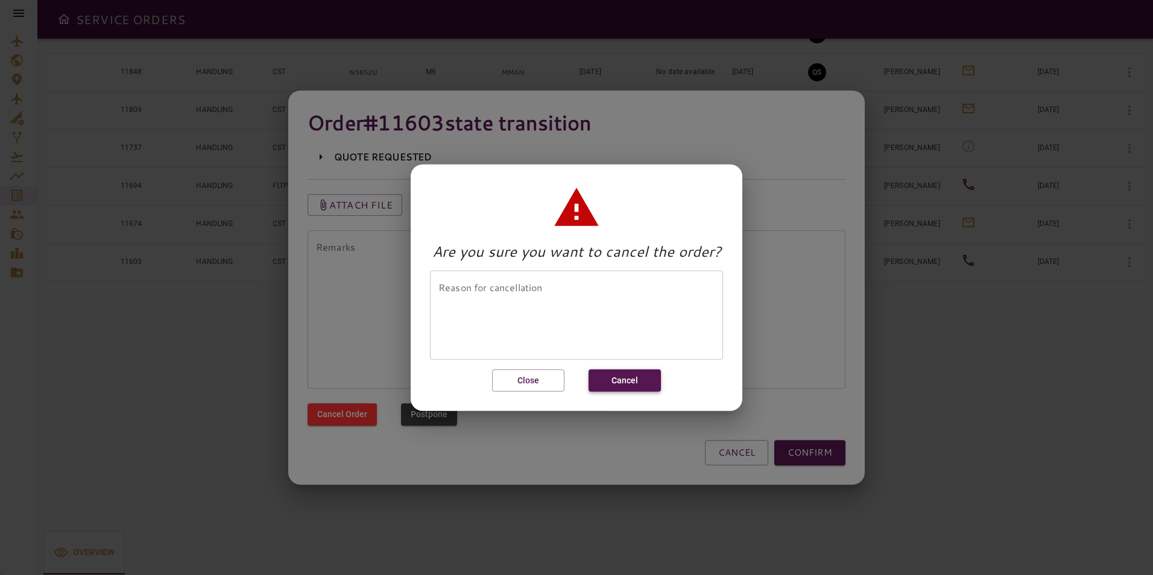
click at [614, 379] on button "Cancel" at bounding box center [625, 381] width 72 height 22
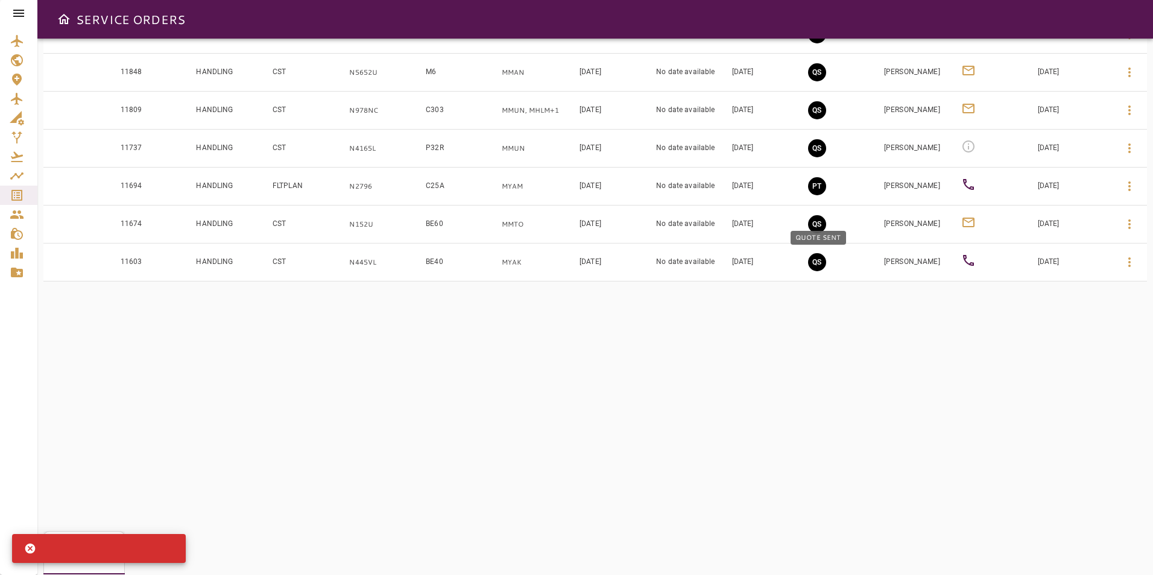
click at [812, 264] on button "QS" at bounding box center [817, 262] width 18 height 18
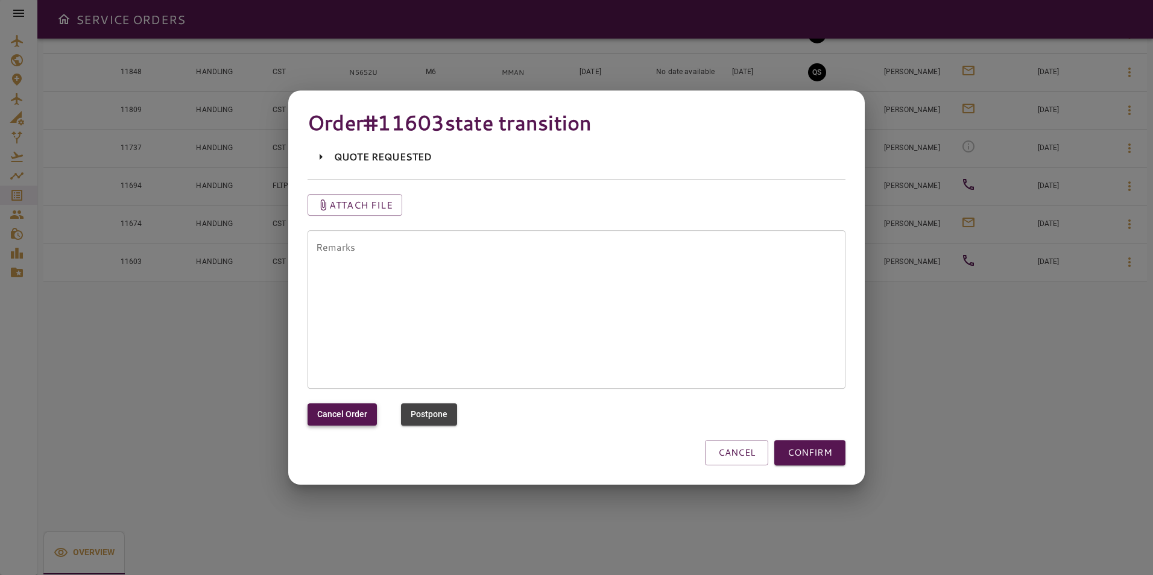
click at [347, 423] on button "Cancel Order" at bounding box center [342, 415] width 69 height 22
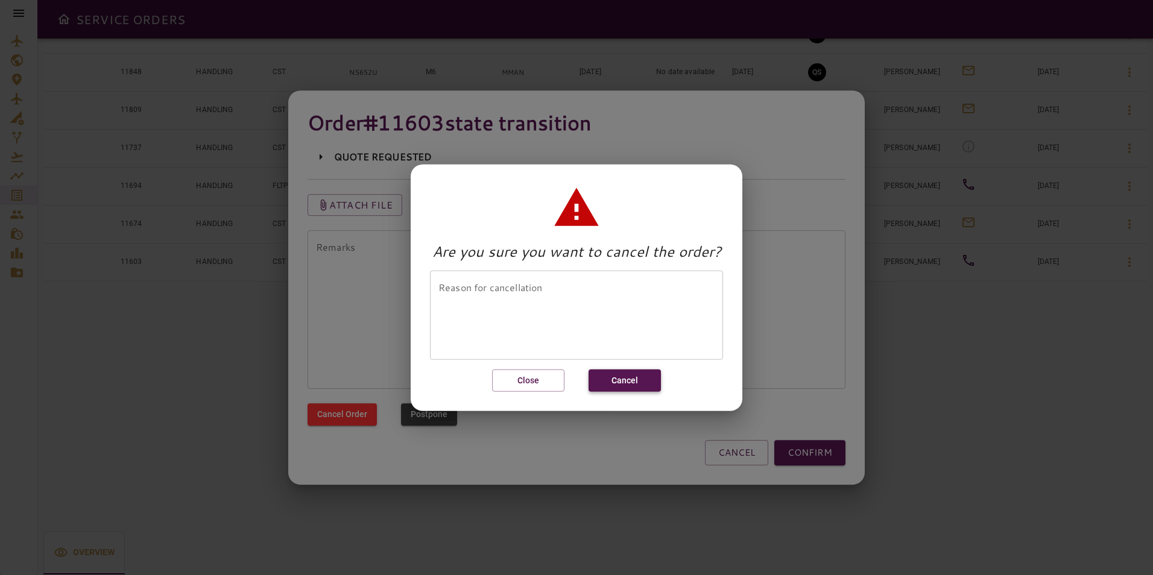
click at [630, 383] on button "Cancel" at bounding box center [625, 381] width 72 height 22
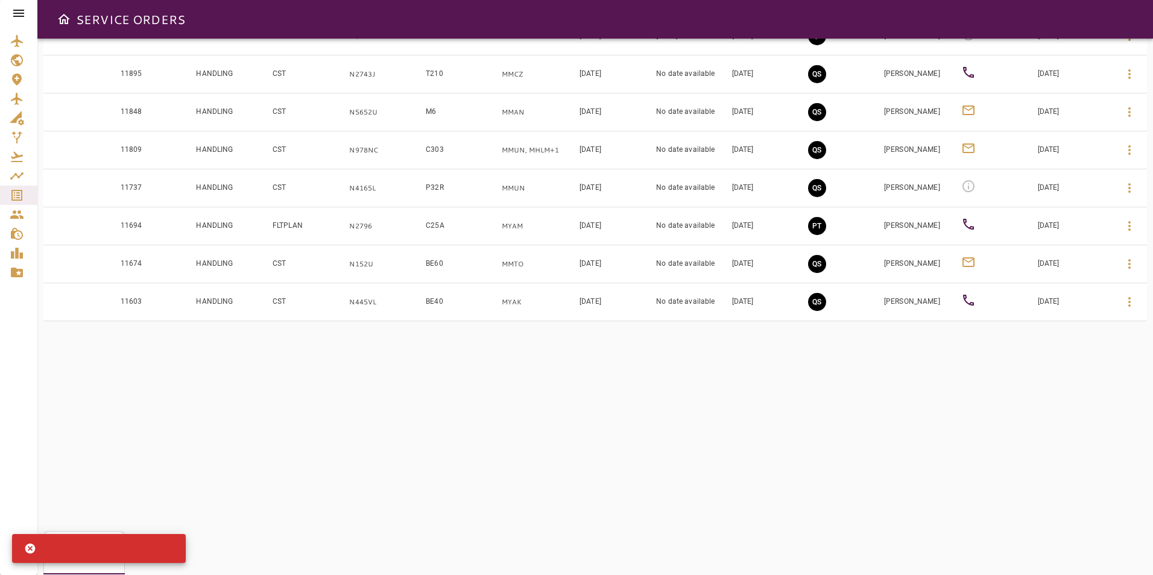
scroll to position [542, 0]
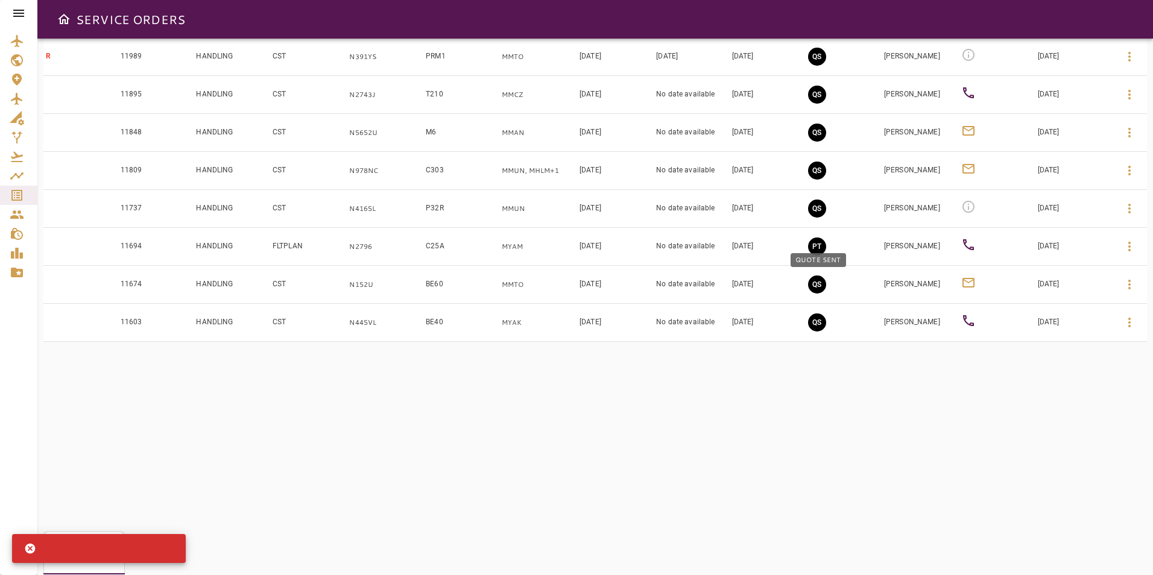
click at [823, 284] on button "QS" at bounding box center [817, 285] width 18 height 18
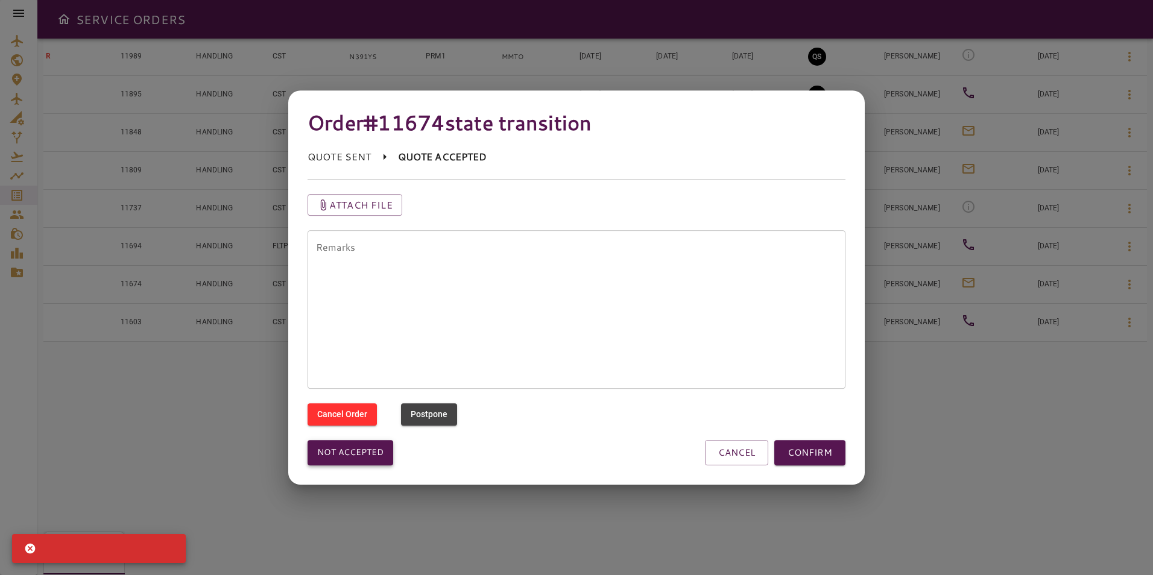
click at [357, 458] on button "Not accepted" at bounding box center [351, 452] width 86 height 25
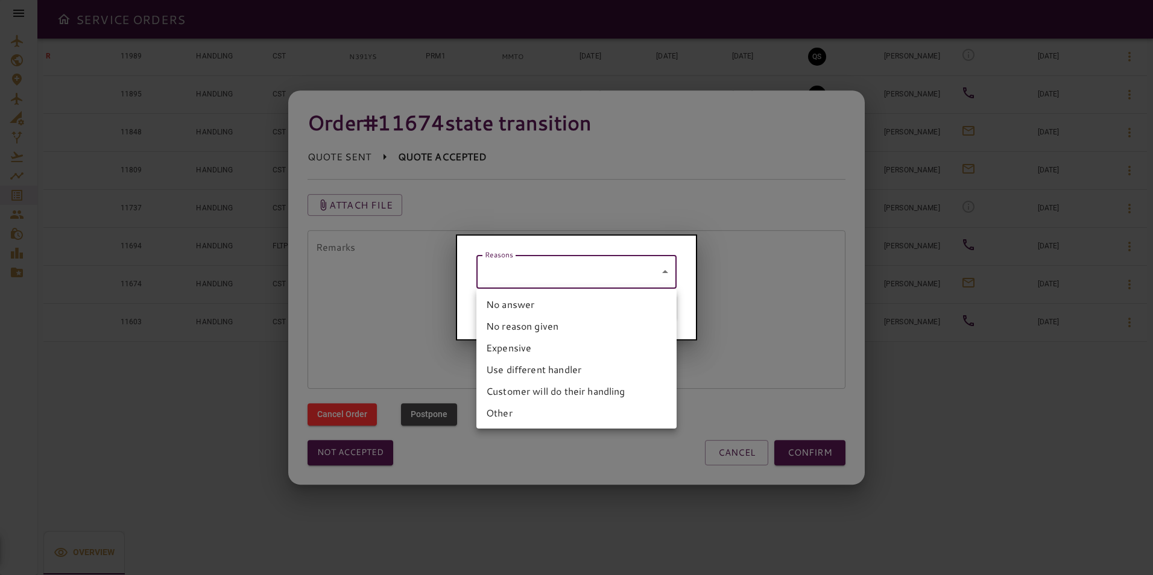
click at [565, 268] on body "SERVICE ORDERS GENERAL SALES QUOTES OPS P 6 PENDING Y 7 YES N 20 NO P 0 POSTPON…" at bounding box center [576, 287] width 1153 height 575
click at [519, 306] on li "No answer" at bounding box center [577, 305] width 200 height 22
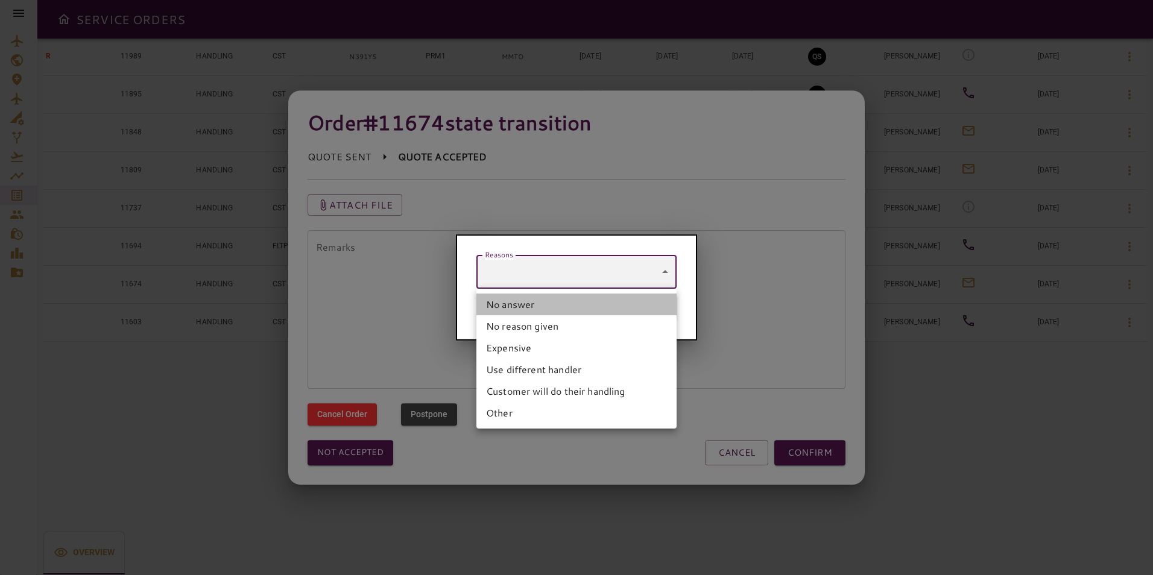
type input "*********"
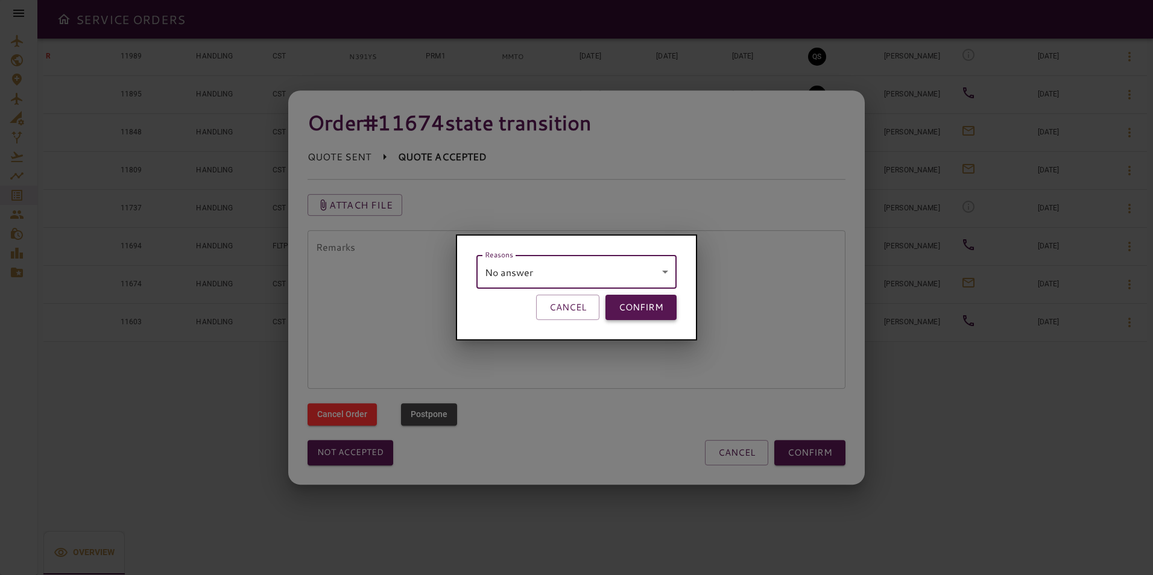
click at [636, 308] on button "CONFIRM" at bounding box center [641, 307] width 71 height 25
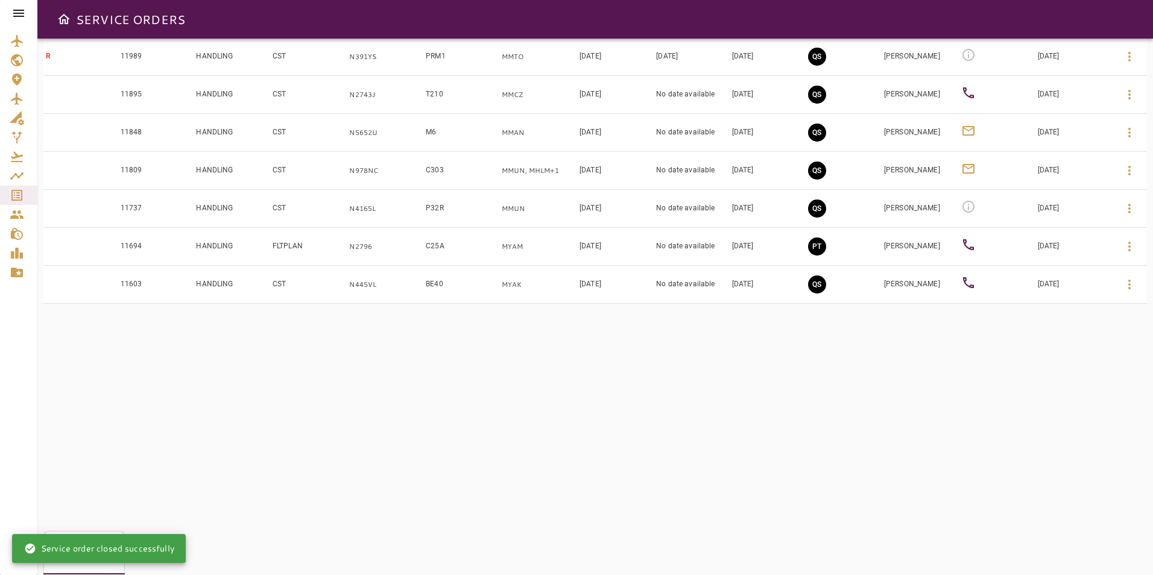
scroll to position [482, 0]
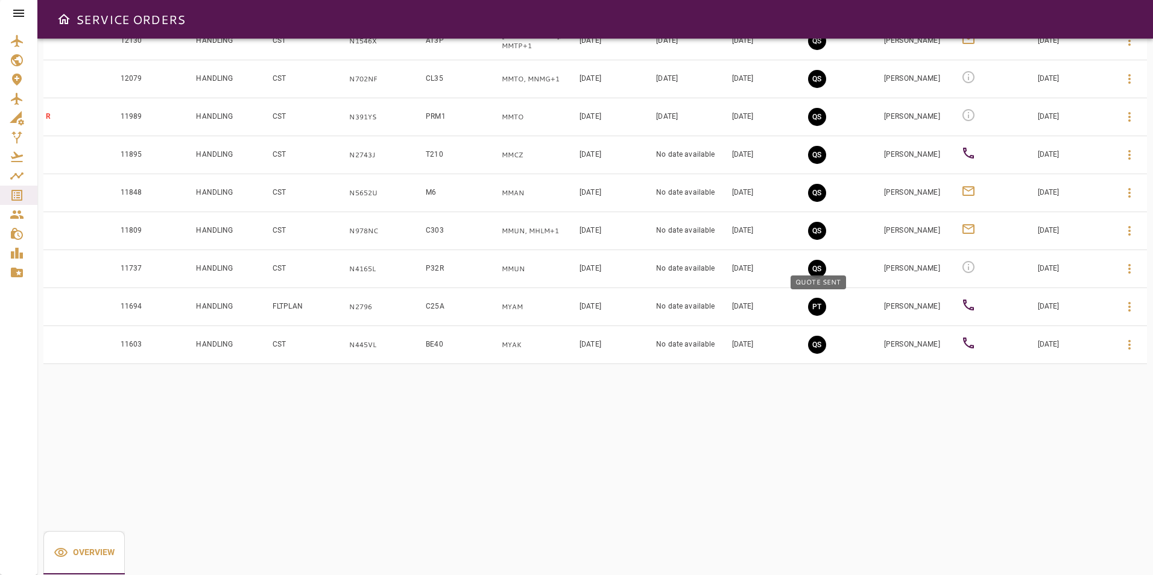
click at [814, 308] on button "PT" at bounding box center [817, 307] width 18 height 18
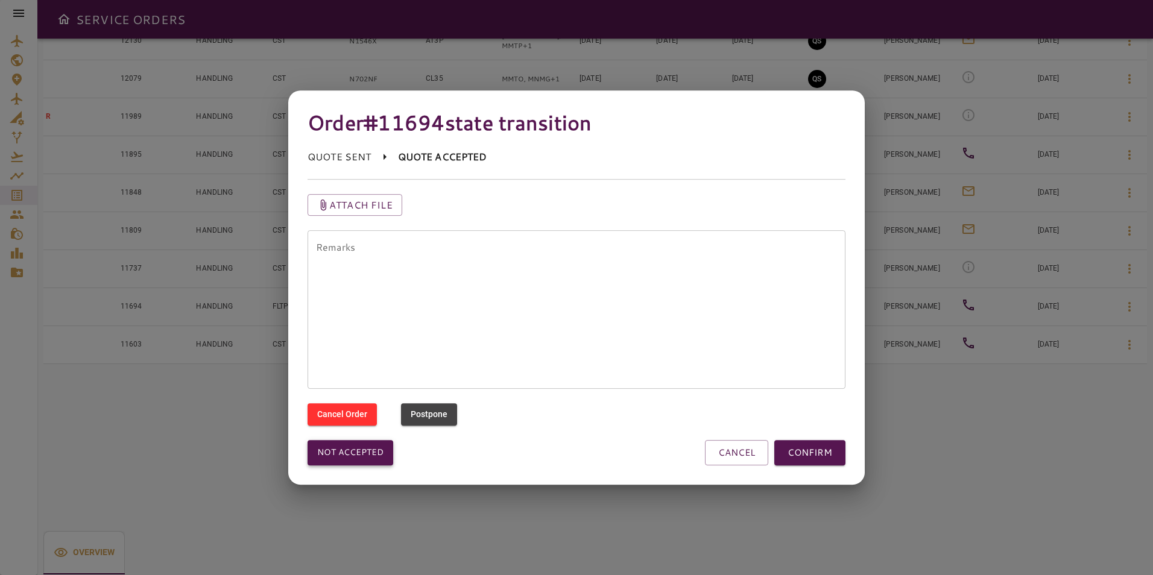
click at [364, 458] on button "Not accepted" at bounding box center [351, 452] width 86 height 25
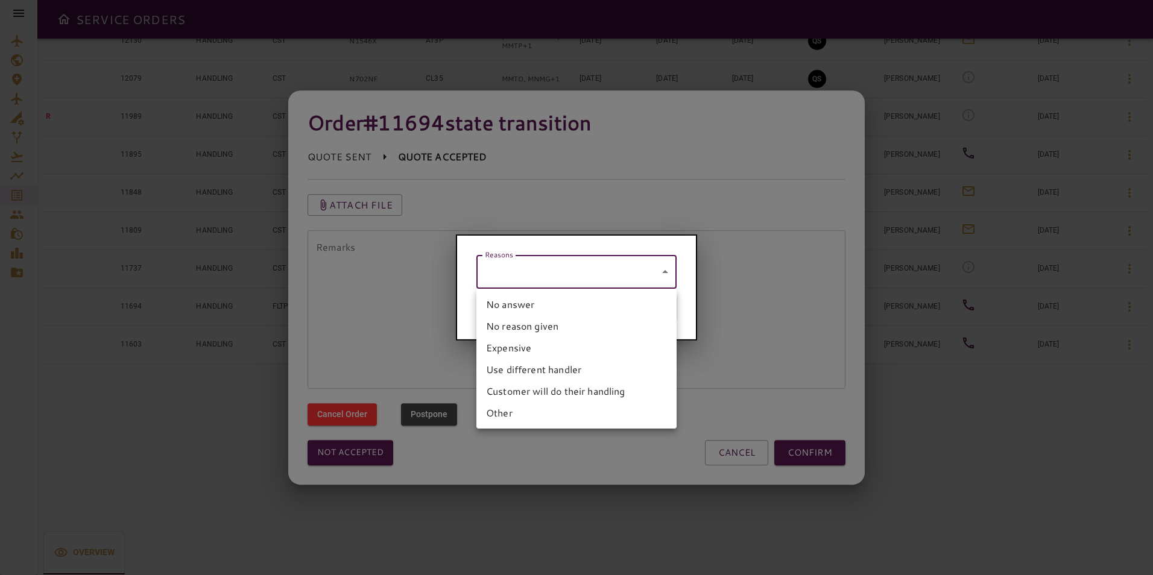
click at [538, 281] on body "SERVICE ORDERS GENERAL SALES QUOTES OPS P 6 PENDING Y 7 YES N 20 NO P 0 POSTPON…" at bounding box center [576, 287] width 1153 height 575
click at [524, 308] on li "No answer" at bounding box center [577, 305] width 200 height 22
type input "*********"
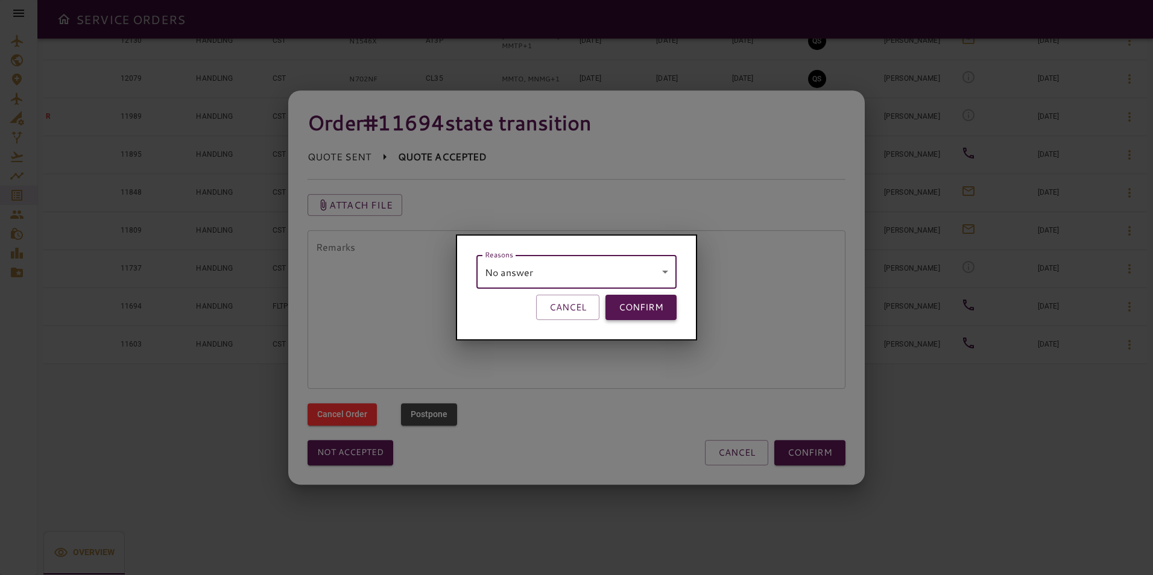
click at [646, 301] on button "CONFIRM" at bounding box center [641, 307] width 71 height 25
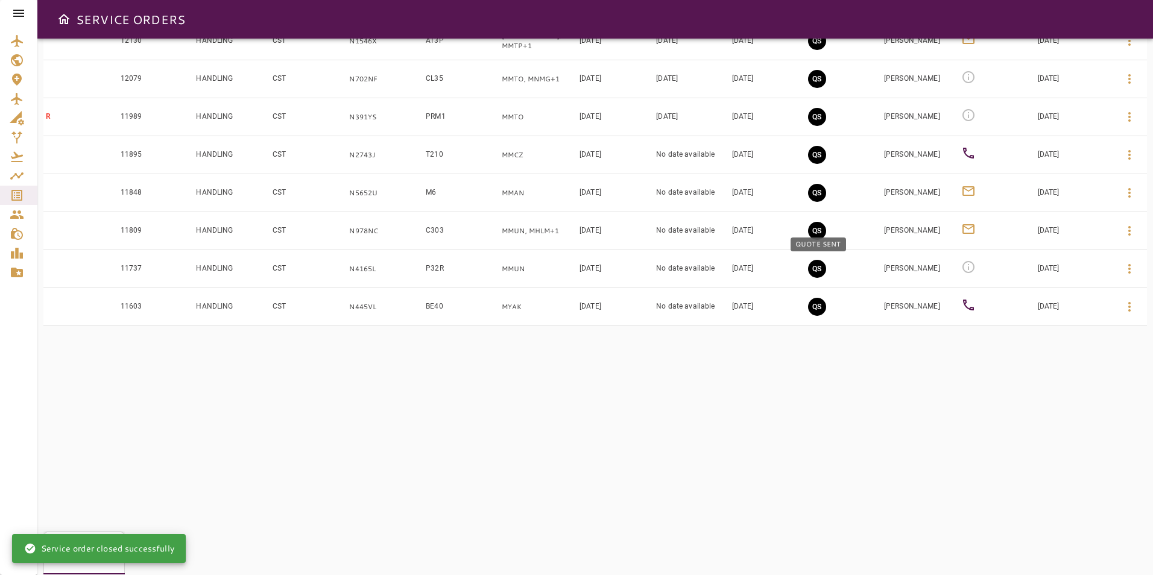
click at [818, 270] on button "QS" at bounding box center [817, 269] width 18 height 18
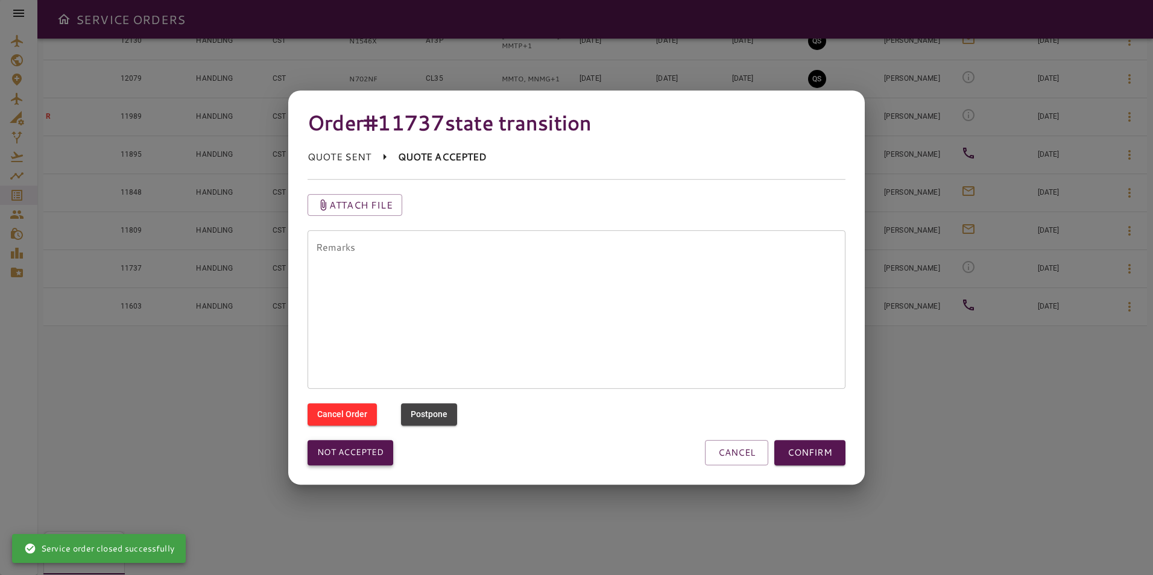
click at [362, 452] on button "Not accepted" at bounding box center [351, 452] width 86 height 25
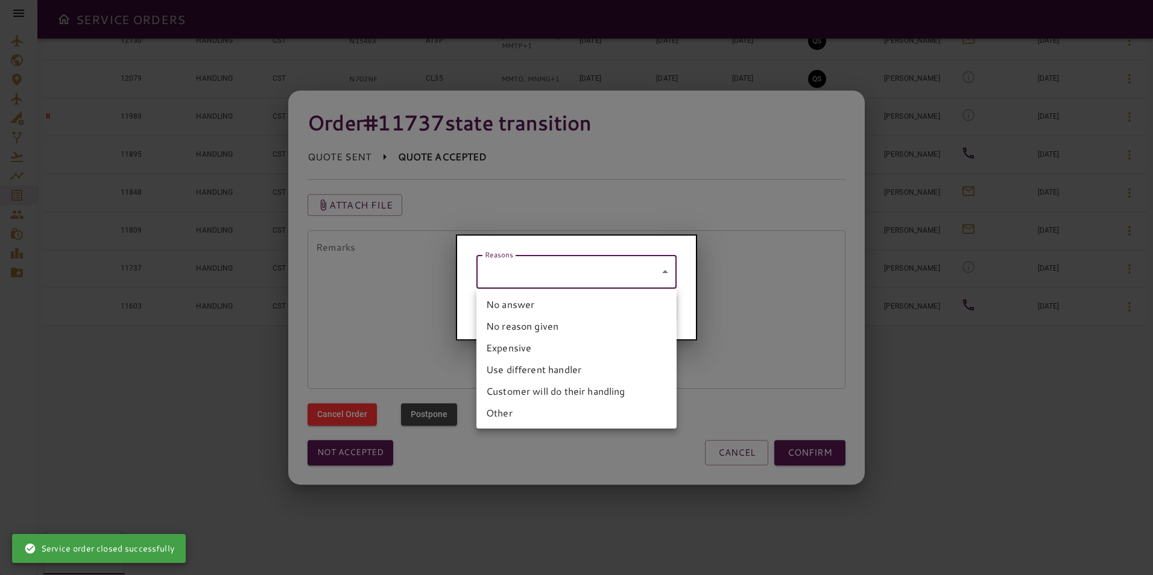
click at [521, 273] on body "SERVICE ORDERS GENERAL SALES QUOTES OPS P 6 PENDING Y 7 YES N 20 NO P 0 POSTPON…" at bounding box center [576, 287] width 1153 height 575
click at [510, 309] on li "No answer" at bounding box center [577, 305] width 200 height 22
type input "*********"
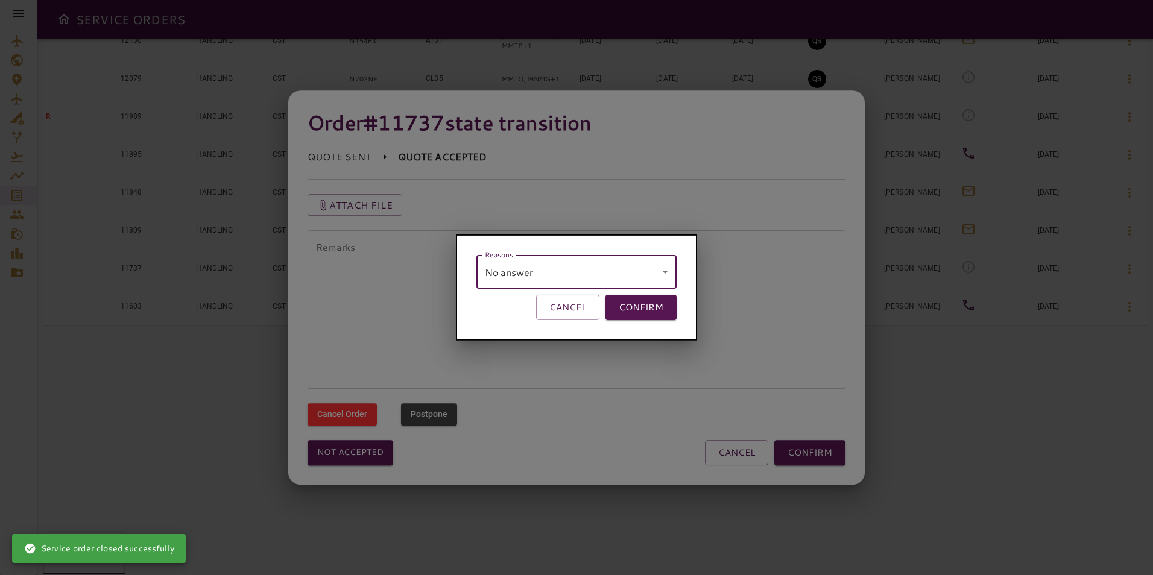
click at [653, 295] on button "CONFIRM" at bounding box center [641, 307] width 71 height 25
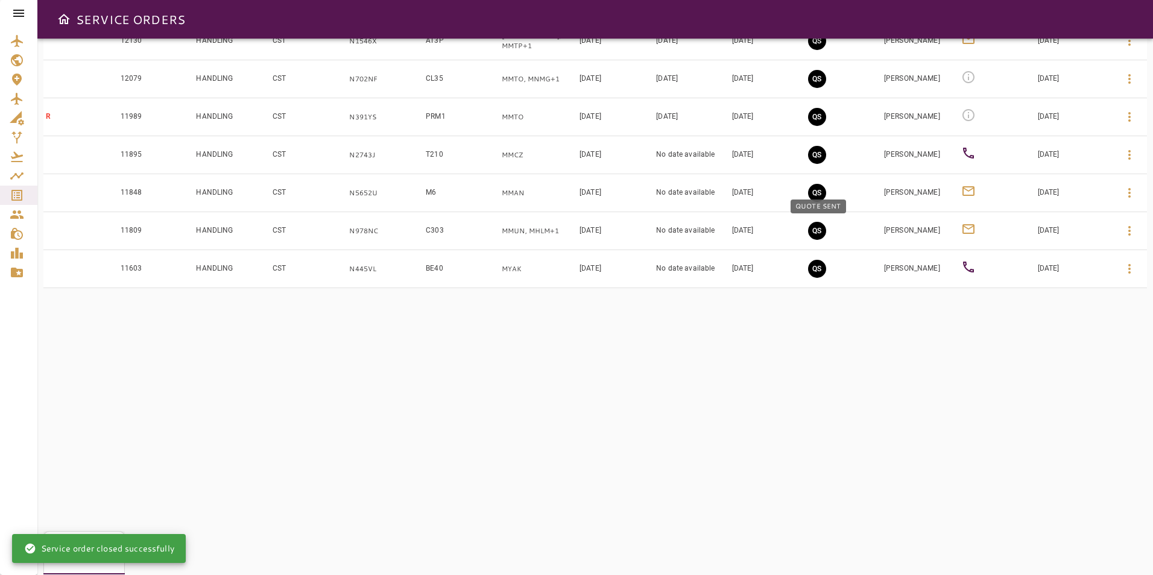
click at [817, 233] on button "QS" at bounding box center [817, 231] width 18 height 18
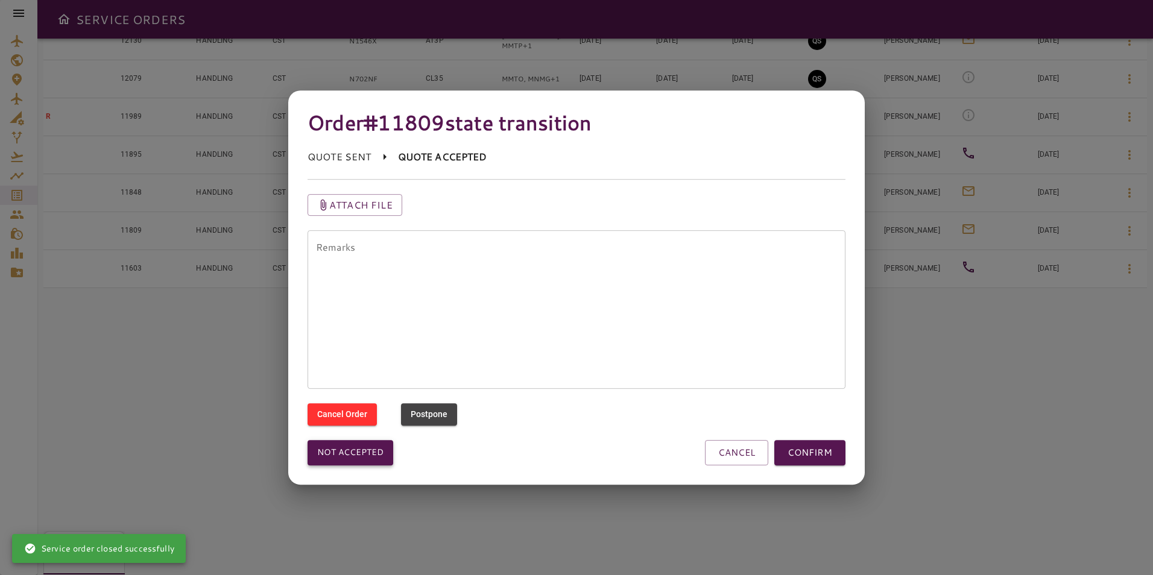
click at [346, 451] on button "Not accepted" at bounding box center [351, 452] width 86 height 25
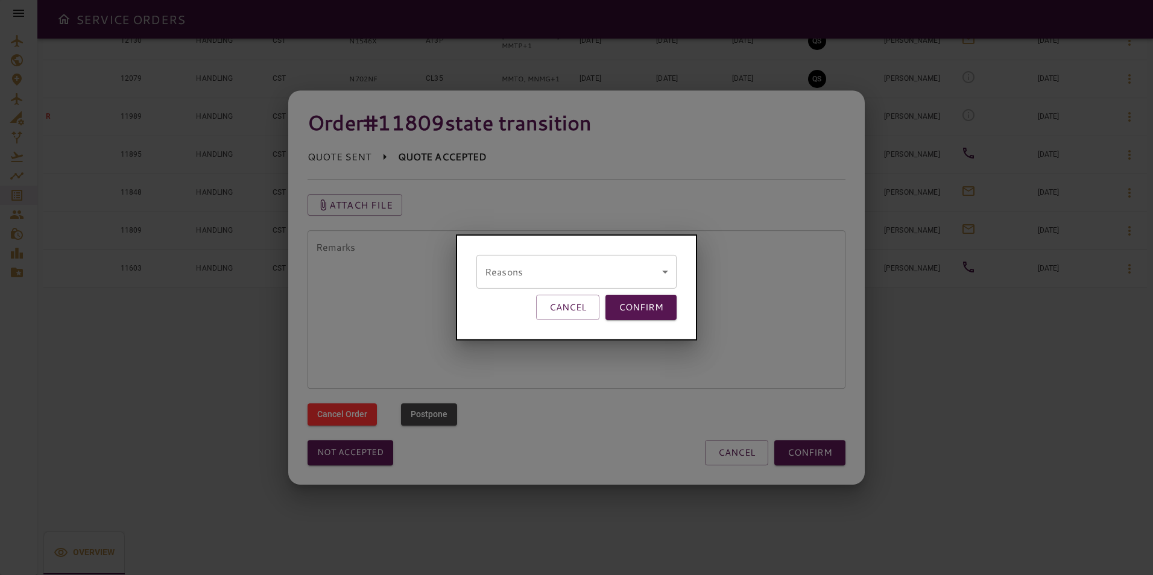
click at [539, 274] on body "SERVICE ORDERS GENERAL SALES QUOTES OPS P 6 PENDING Y 7 YES N 20 NO P 0 POSTPON…" at bounding box center [576, 287] width 1153 height 575
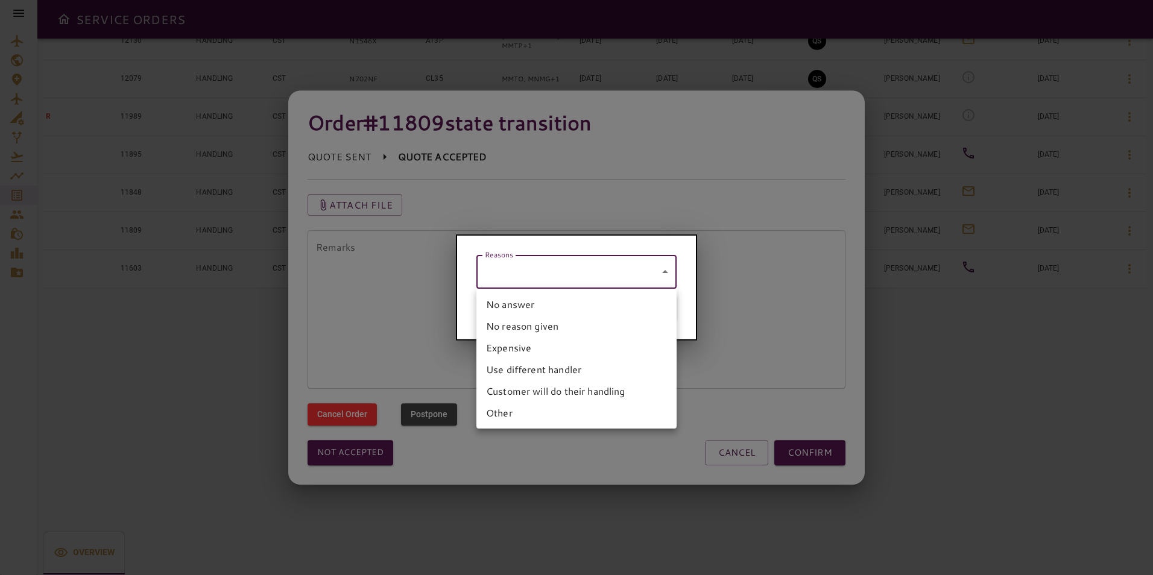
click at [514, 305] on li "No answer" at bounding box center [577, 305] width 200 height 22
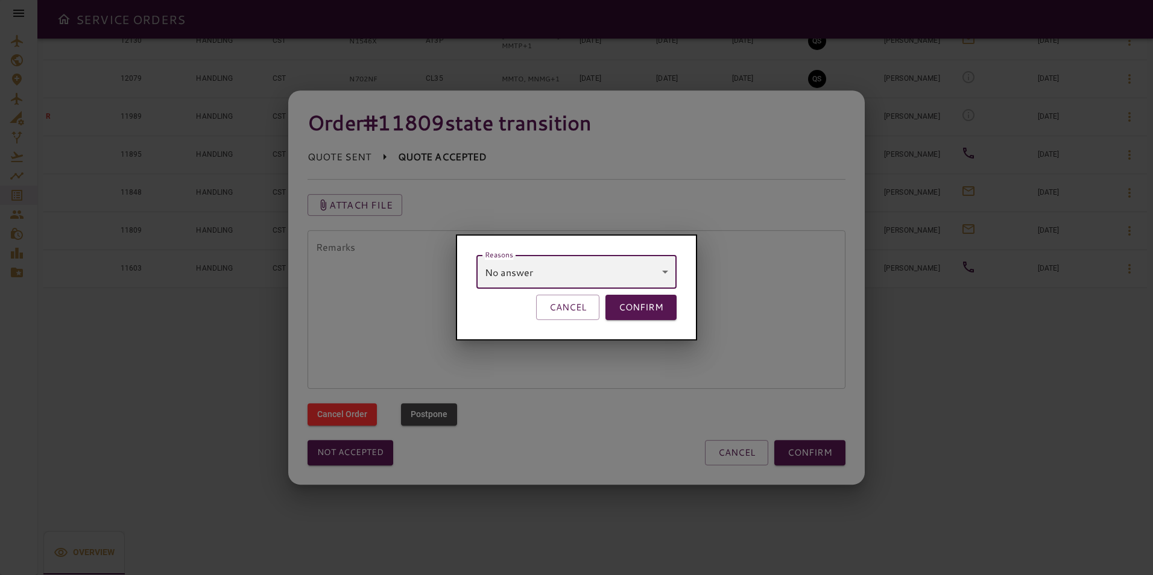
type input "*********"
click at [644, 302] on button "CONFIRM" at bounding box center [641, 307] width 71 height 25
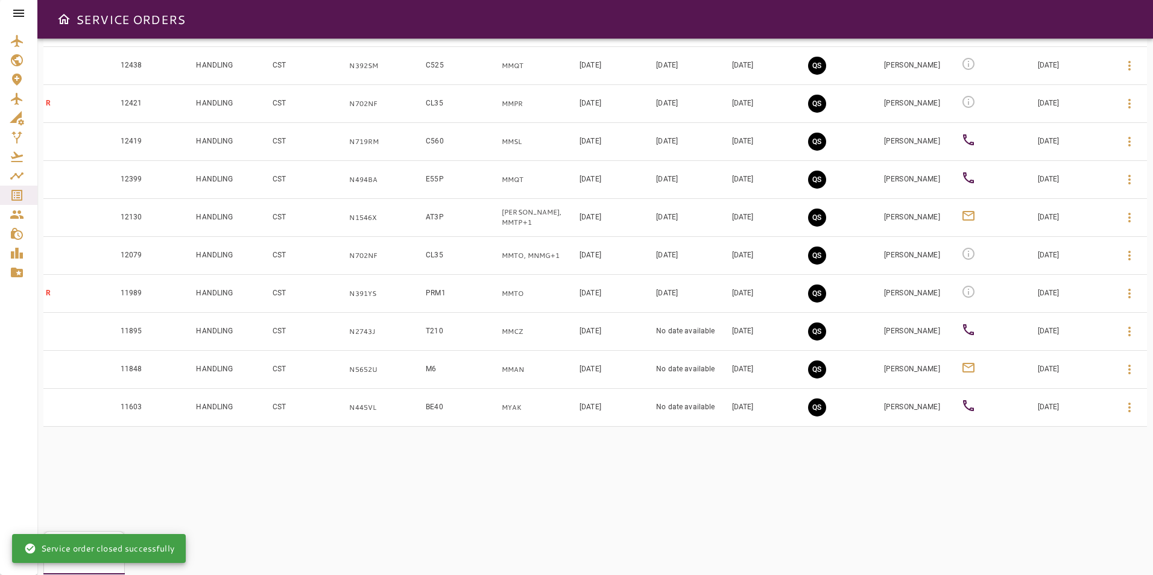
scroll to position [362, 0]
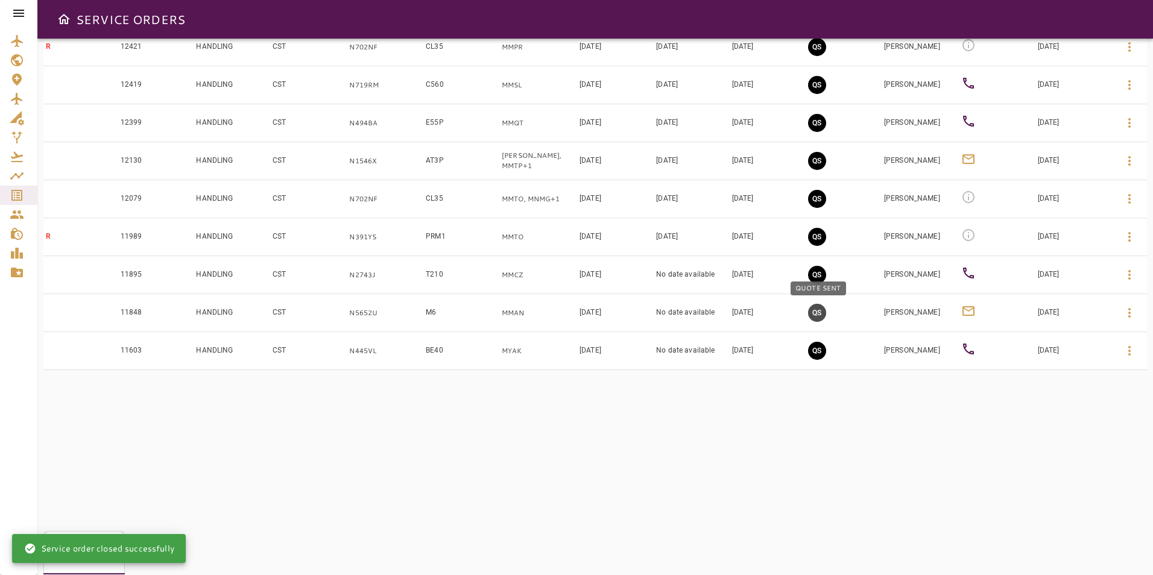
click at [812, 315] on button "QS" at bounding box center [817, 313] width 18 height 18
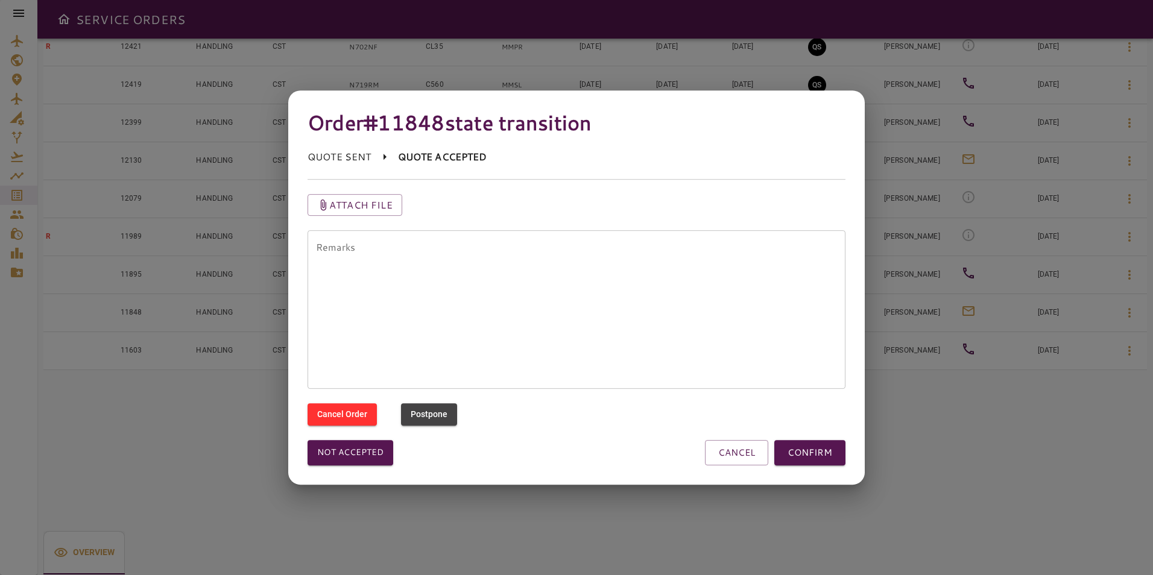
click at [372, 440] on div "Not accepted CANCEL CONFIRM" at bounding box center [569, 446] width 553 height 40
click at [369, 448] on button "Not accepted" at bounding box center [351, 452] width 86 height 25
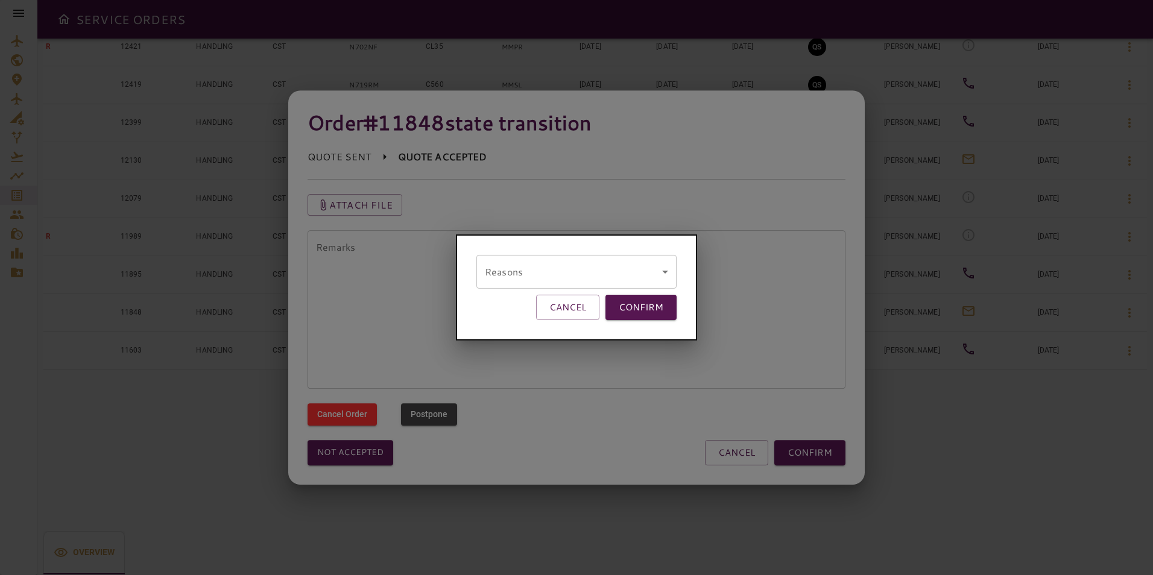
click at [492, 261] on body "SERVICE ORDERS GENERAL SALES QUOTES OPS P 6 PENDING Y 7 YES N 20 NO P 0 POSTPON…" at bounding box center [576, 287] width 1153 height 575
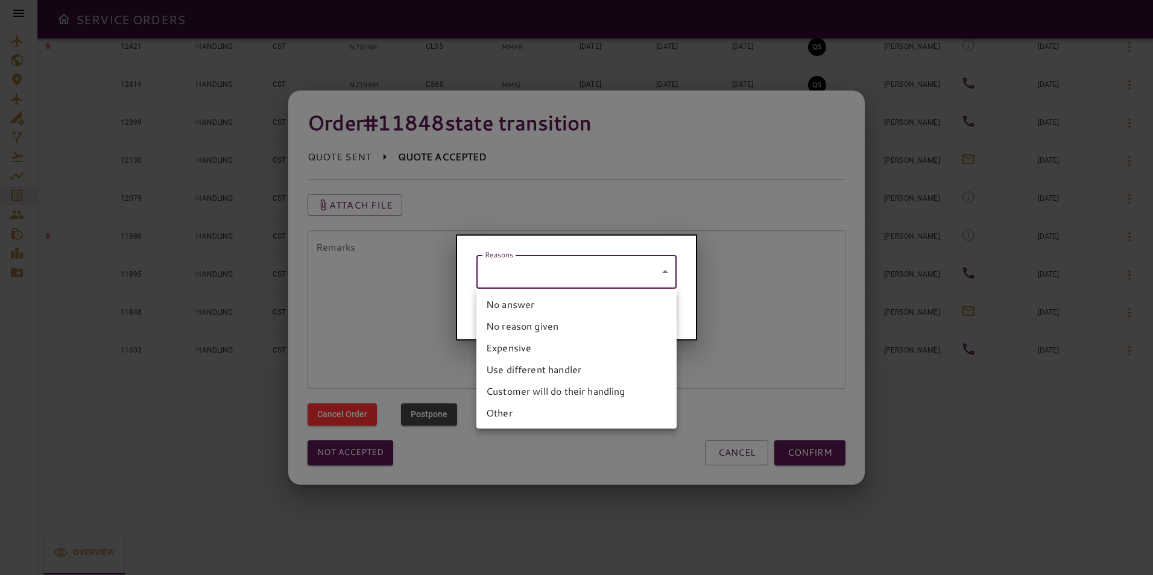
click at [515, 302] on li "No answer" at bounding box center [577, 305] width 200 height 22
type input "*********"
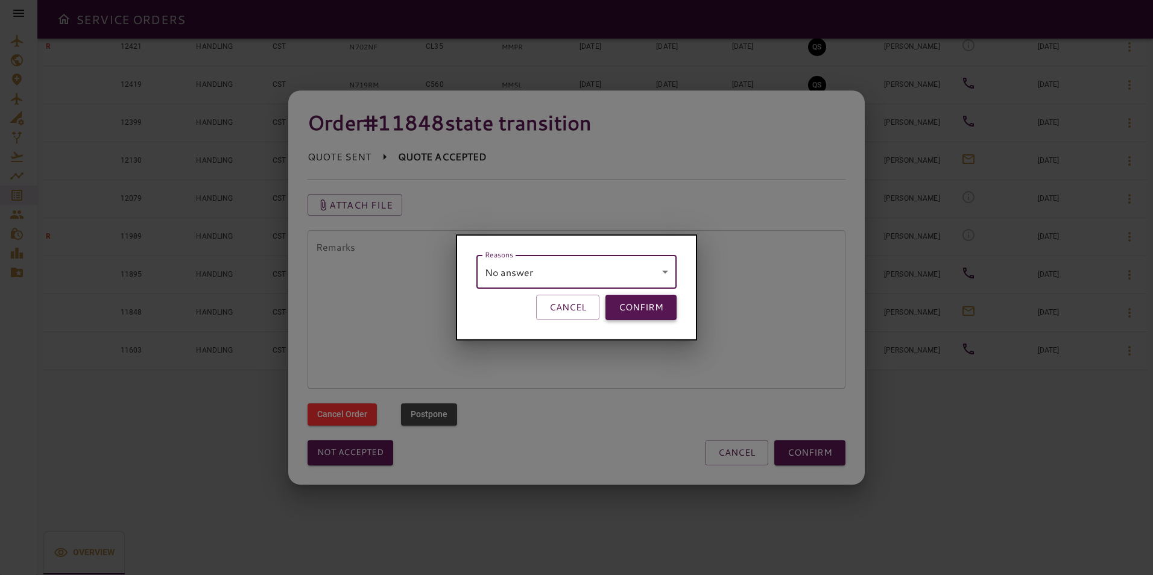
click at [627, 302] on button "CONFIRM" at bounding box center [641, 307] width 71 height 25
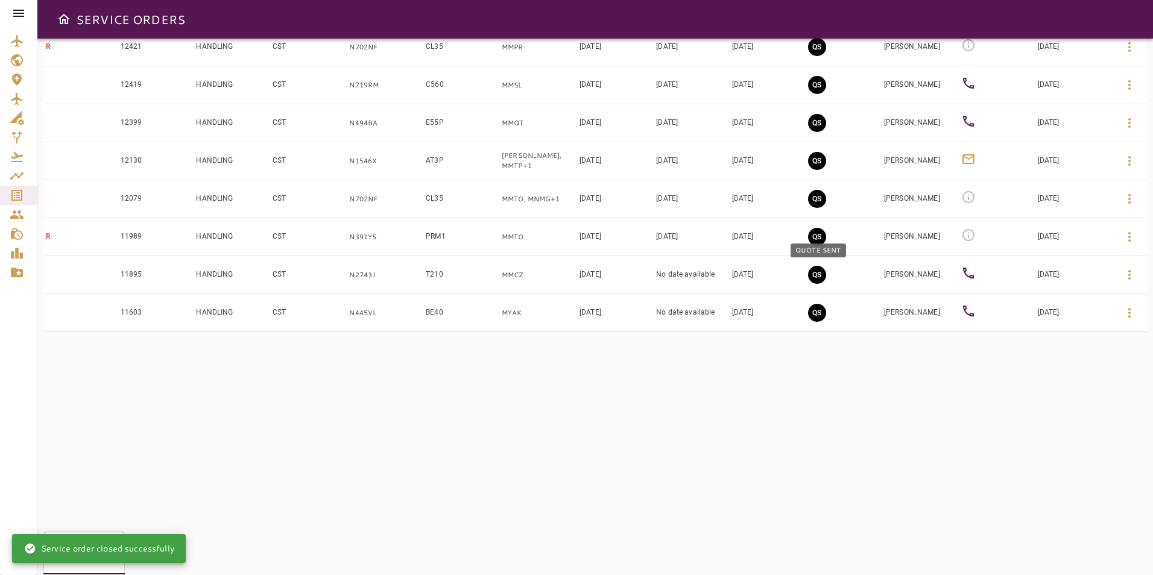
click at [816, 274] on button "QS" at bounding box center [817, 275] width 18 height 18
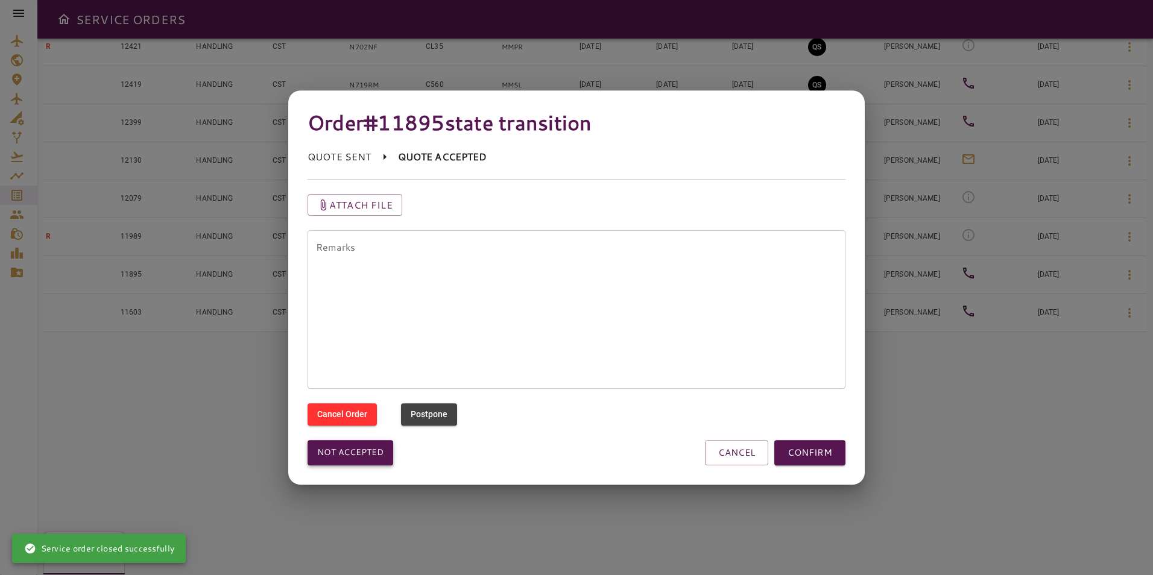
click at [347, 452] on button "Not accepted" at bounding box center [351, 452] width 86 height 25
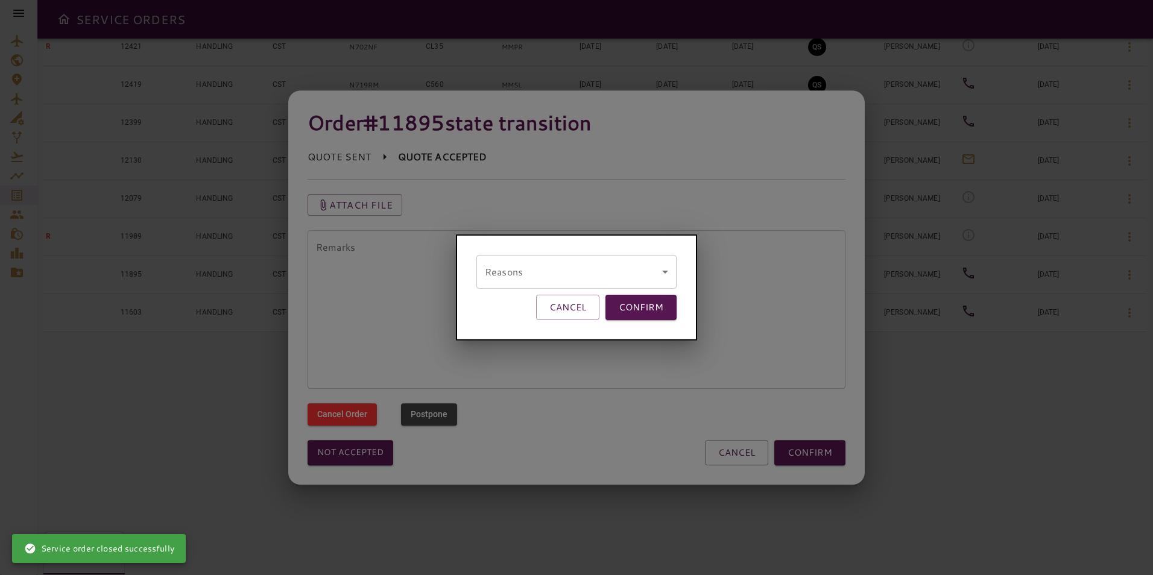
click at [522, 284] on body "SERVICE ORDERS GENERAL SALES QUOTES OPS P 6 PENDING Y 7 YES N 20 NO P 0 POSTPON…" at bounding box center [576, 287] width 1153 height 575
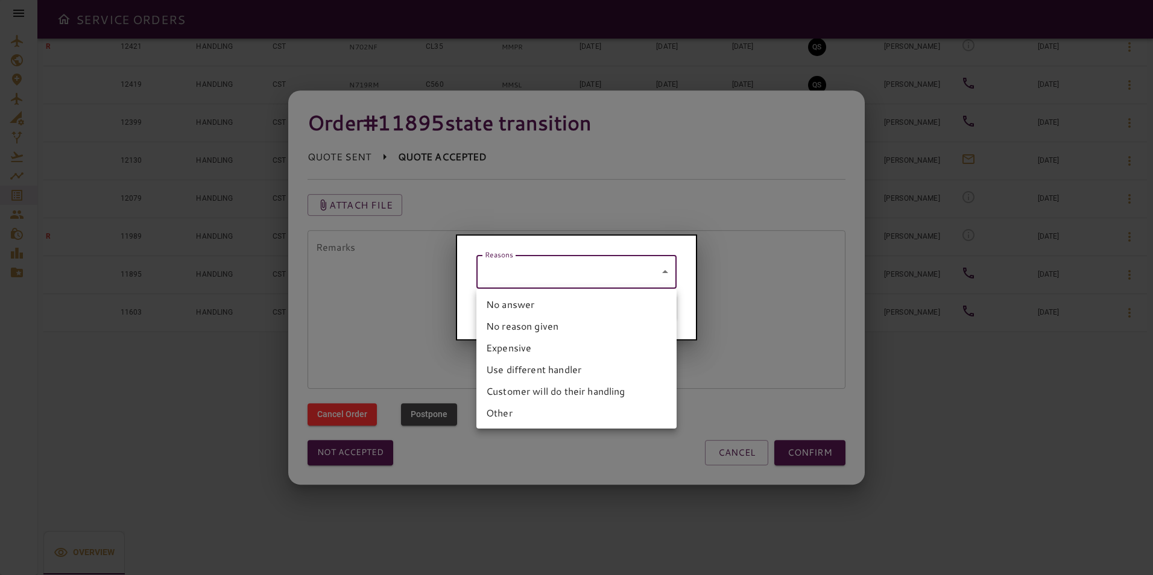
click at [526, 311] on li "No answer" at bounding box center [577, 305] width 200 height 22
type input "*********"
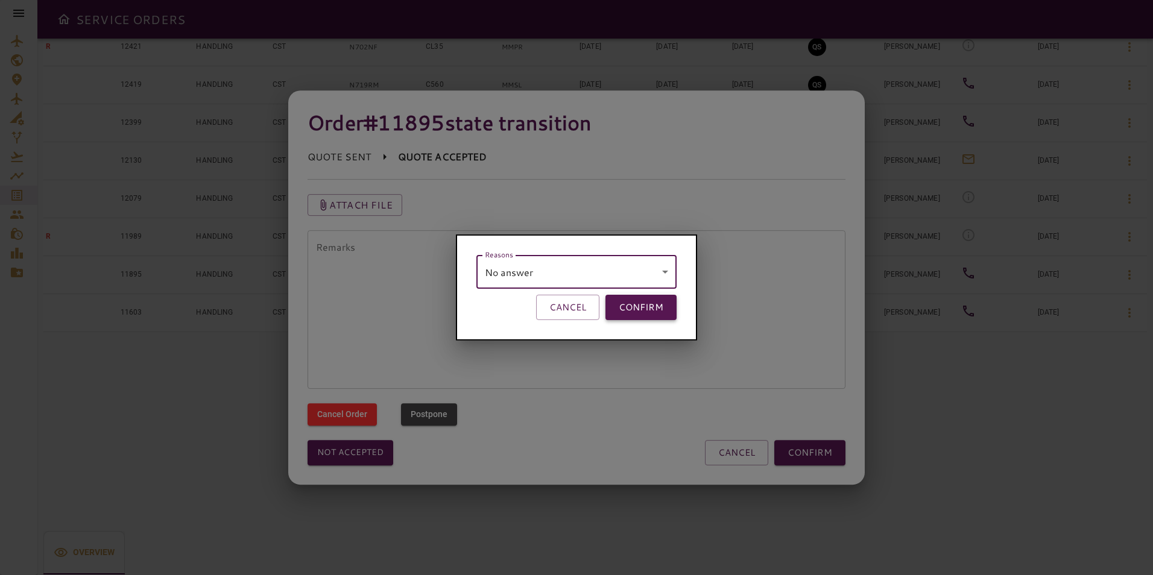
click at [654, 304] on button "CONFIRM" at bounding box center [641, 307] width 71 height 25
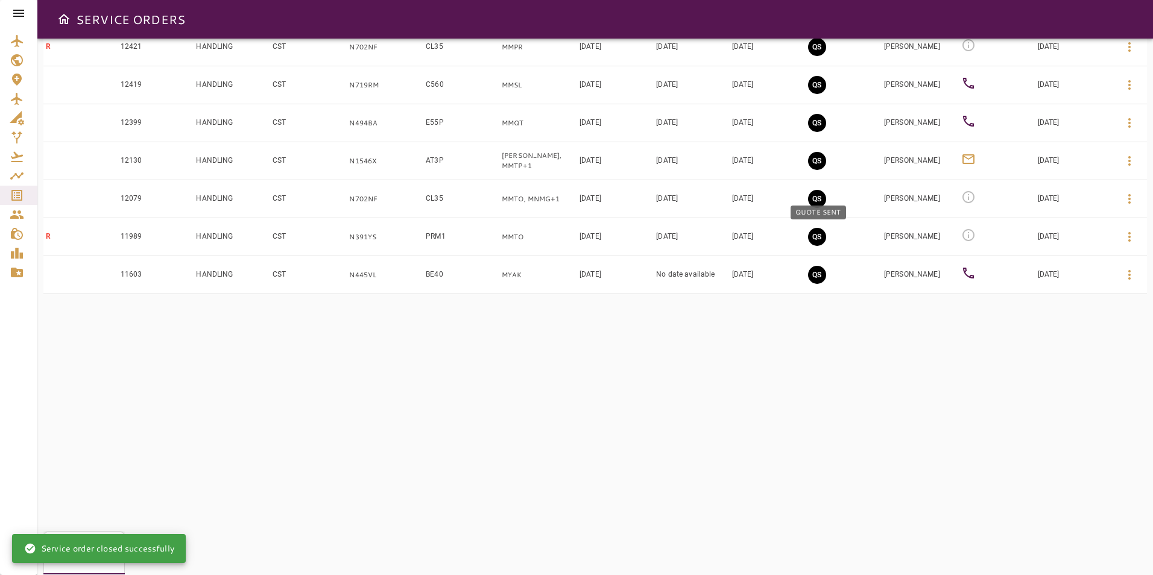
click at [817, 236] on button "QS" at bounding box center [817, 237] width 18 height 18
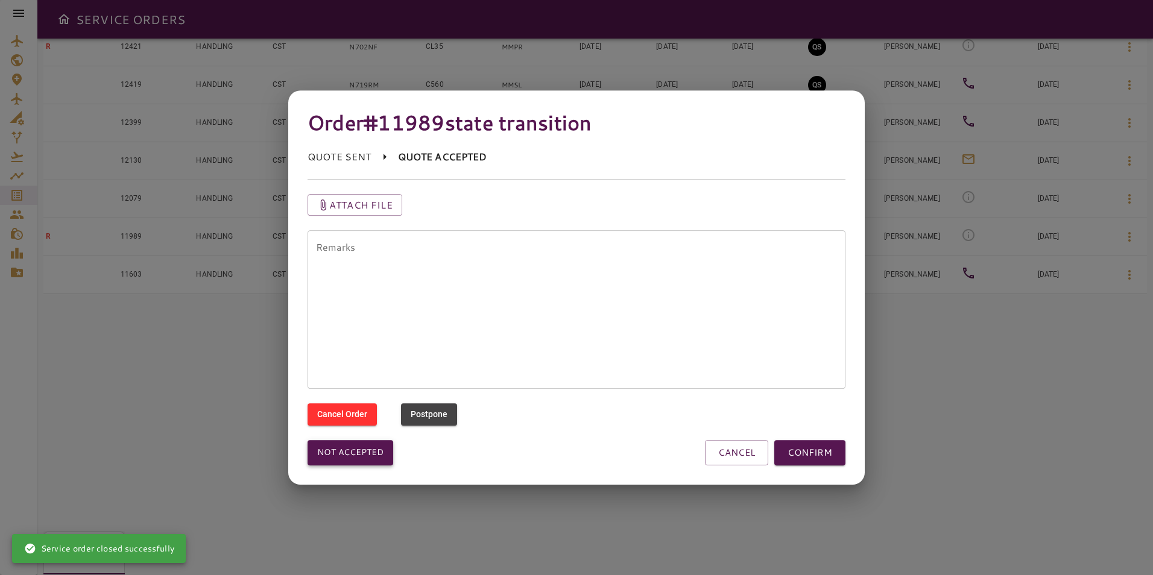
click at [377, 454] on button "Not accepted" at bounding box center [351, 452] width 86 height 25
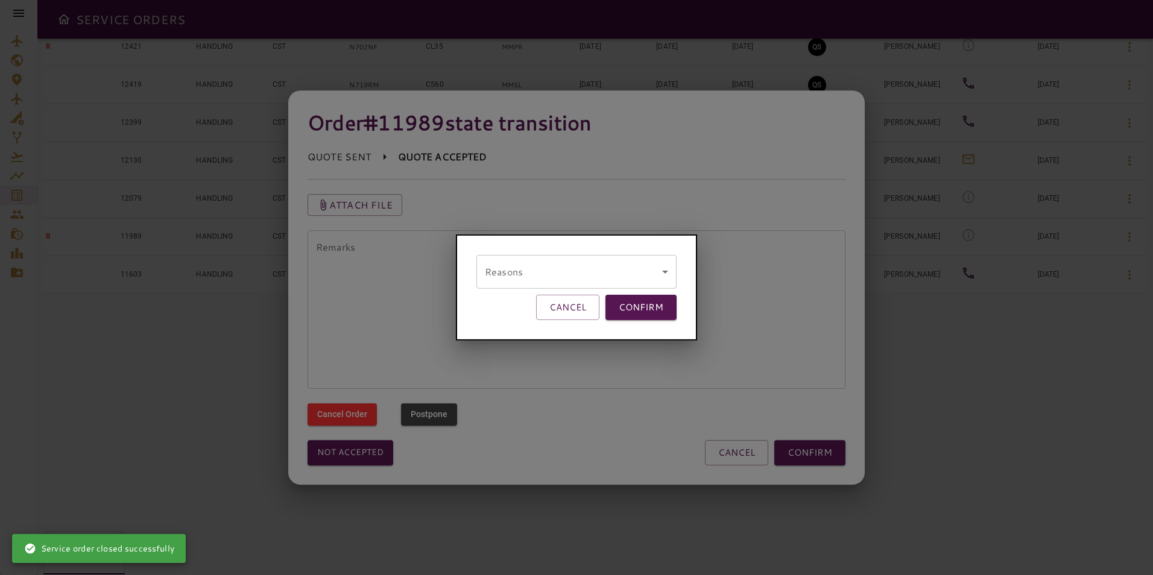
click at [548, 268] on body "SERVICE ORDERS GENERAL SALES QUOTES OPS P 6 PENDING Y 7 YES N 20 NO P 0 POSTPON…" at bounding box center [576, 287] width 1153 height 575
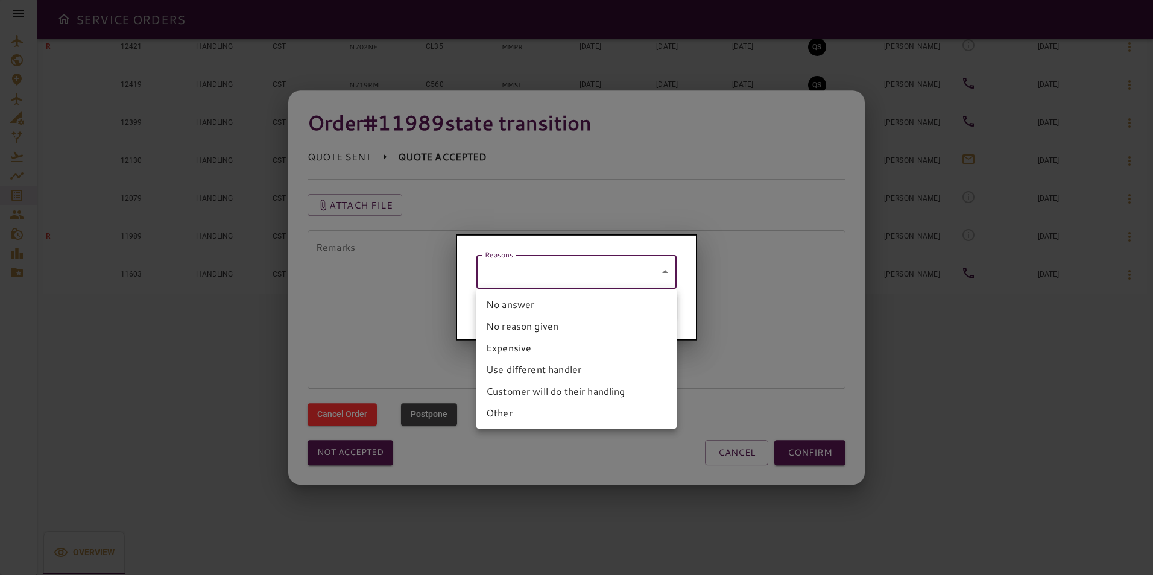
click at [537, 307] on li "No answer" at bounding box center [577, 305] width 200 height 22
type input "*********"
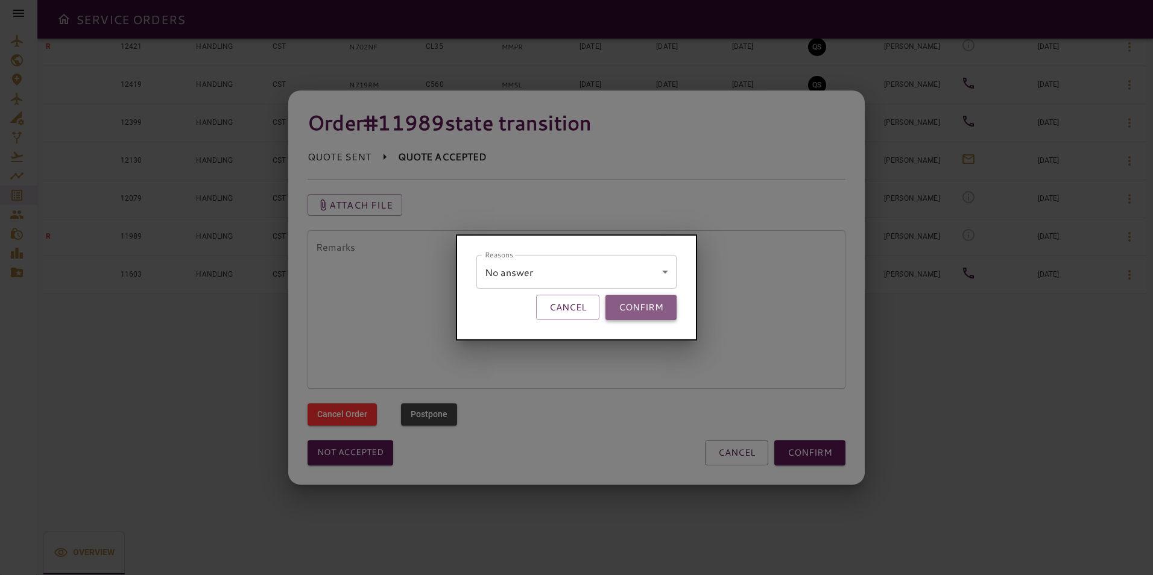
click at [631, 299] on button "CONFIRM" at bounding box center [641, 307] width 71 height 25
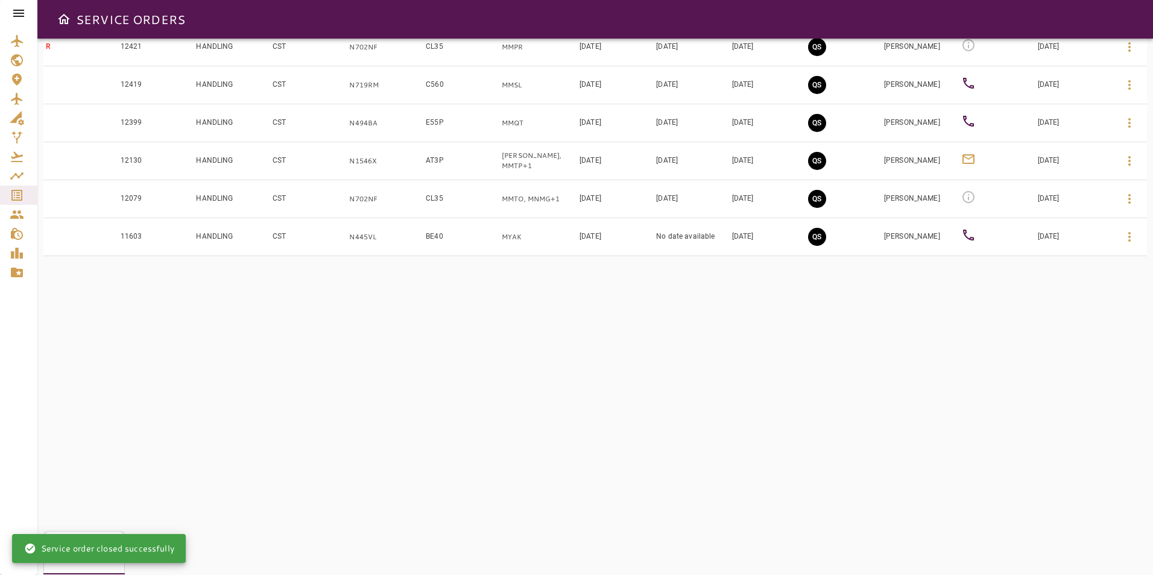
scroll to position [302, 0]
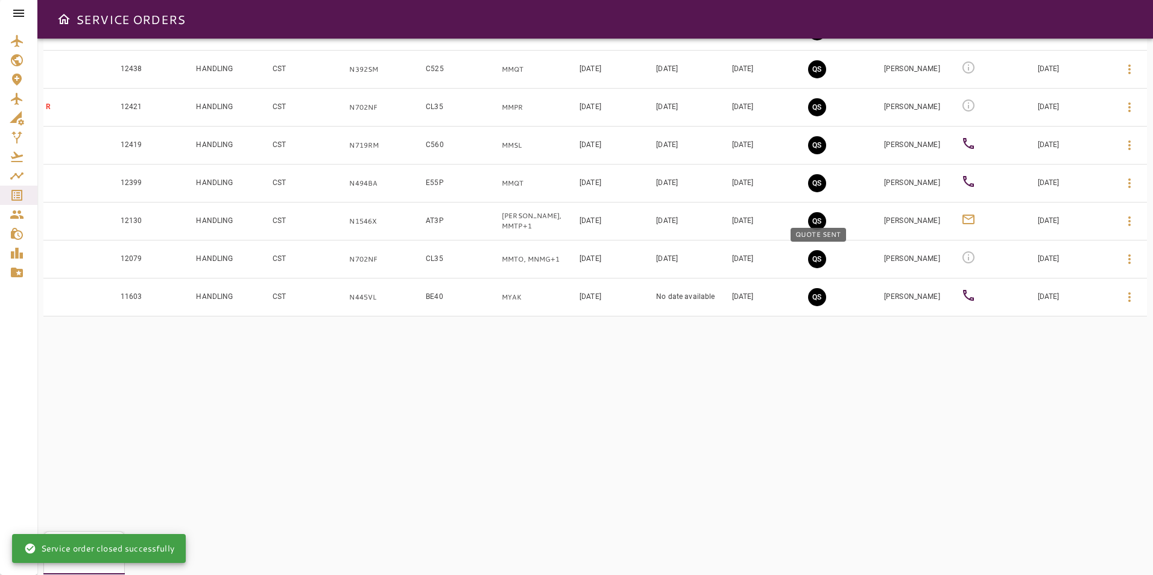
click at [820, 260] on button "QS" at bounding box center [817, 259] width 18 height 18
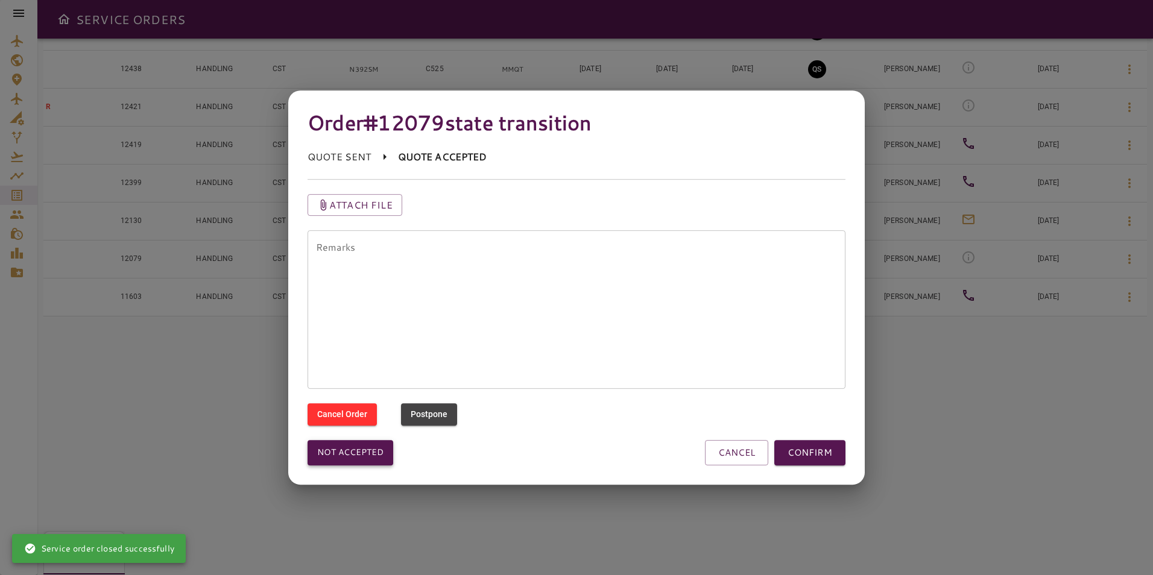
click at [369, 458] on button "Not accepted" at bounding box center [351, 452] width 86 height 25
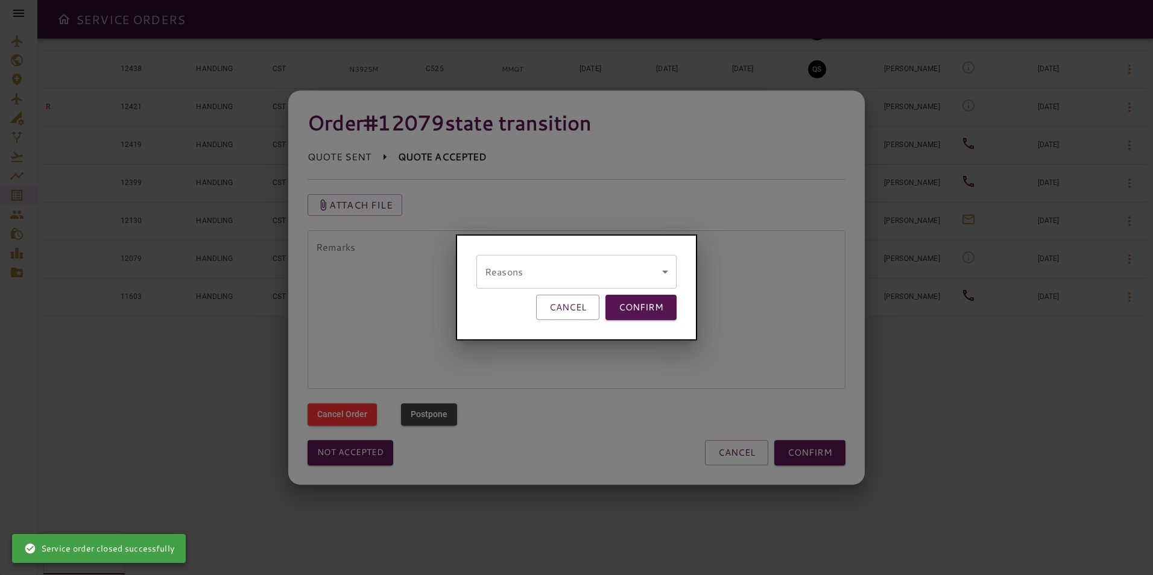
click at [533, 271] on body "SERVICE ORDERS GENERAL SALES QUOTES OPS P 6 PENDING Y 7 YES N 20 NO P 0 POSTPON…" at bounding box center [576, 287] width 1153 height 575
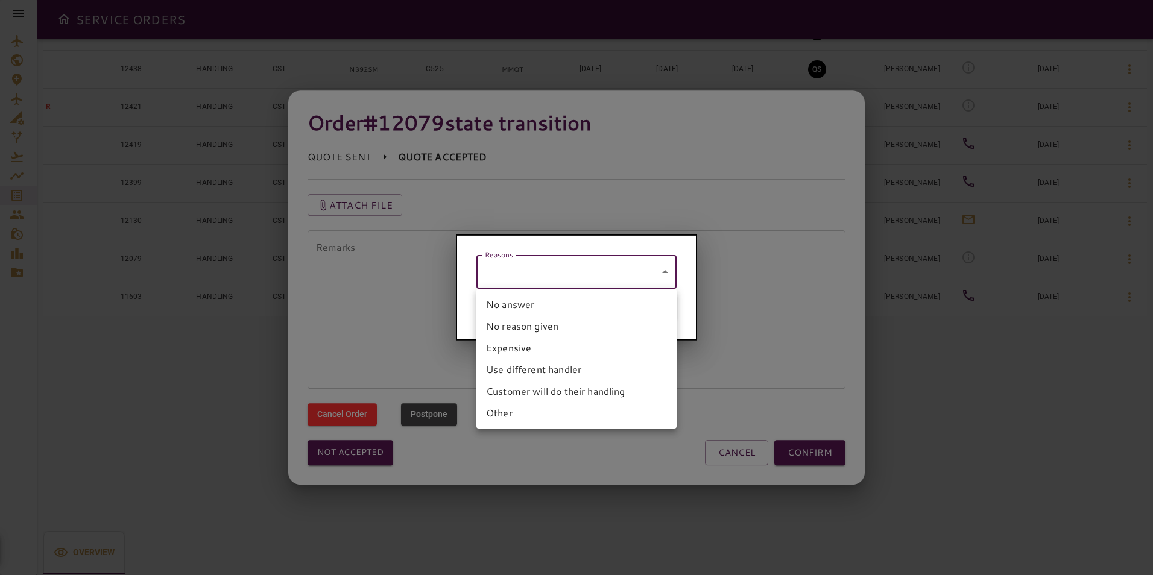
click at [516, 307] on li "No answer" at bounding box center [577, 305] width 200 height 22
type input "*********"
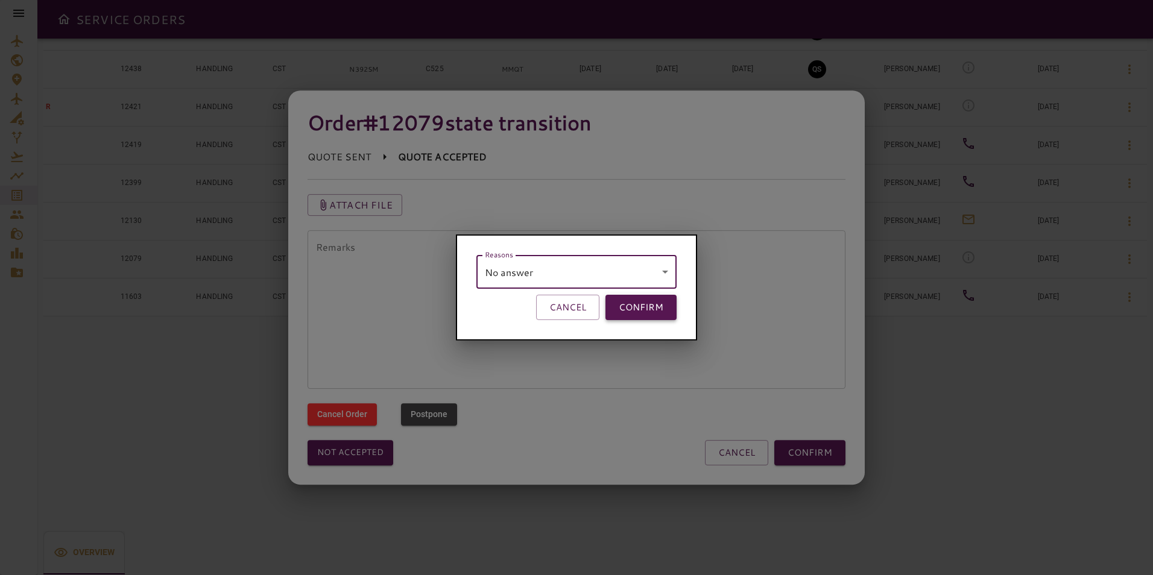
click at [632, 305] on button "CONFIRM" at bounding box center [641, 307] width 71 height 25
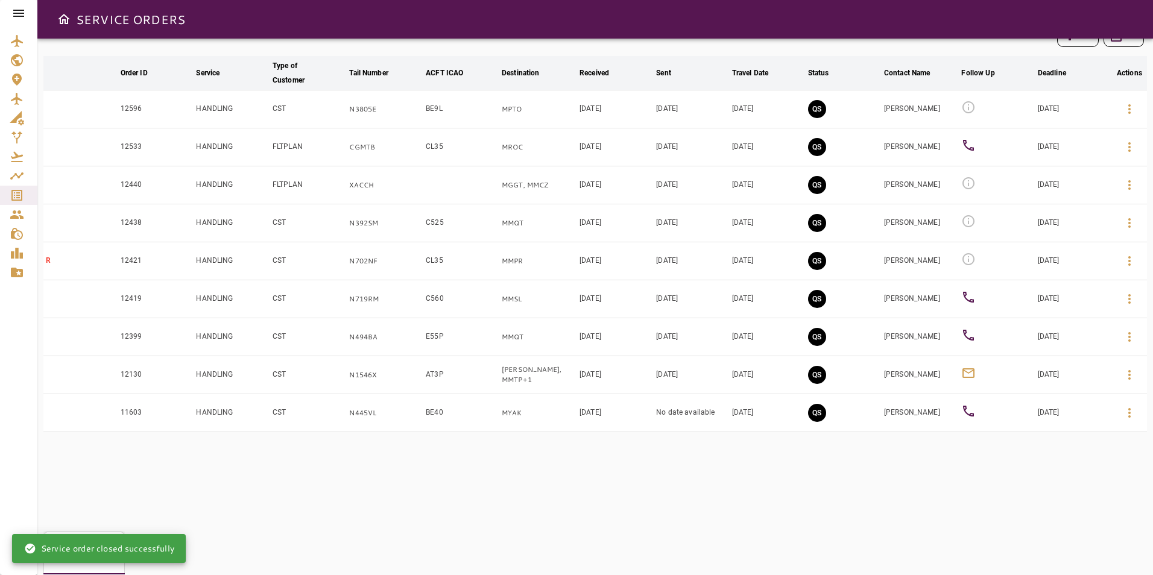
scroll to position [121, 0]
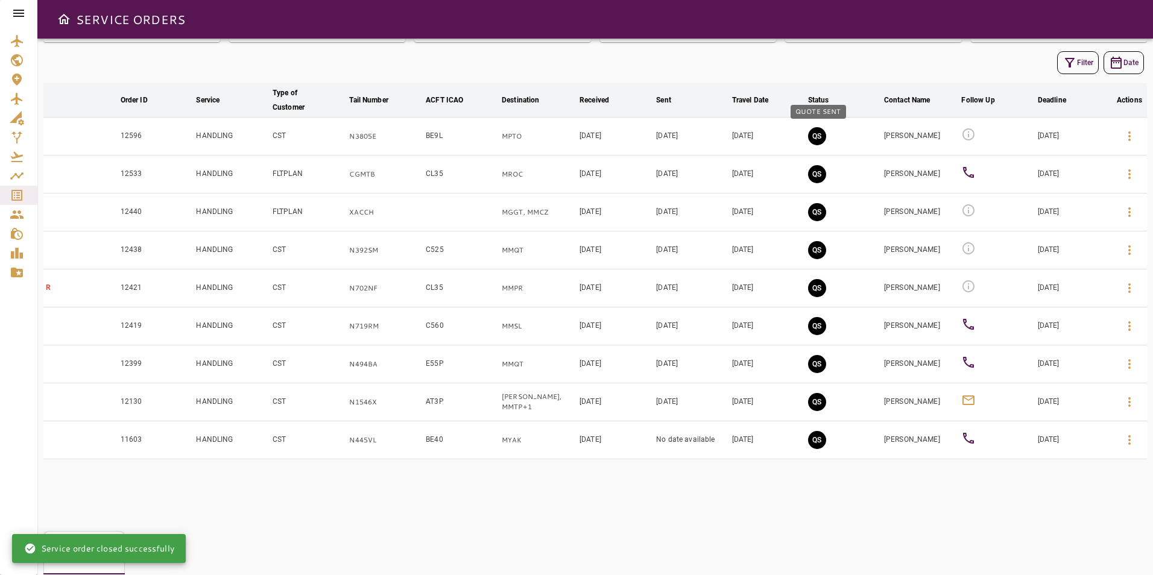
click at [819, 131] on button "QS" at bounding box center [817, 136] width 18 height 18
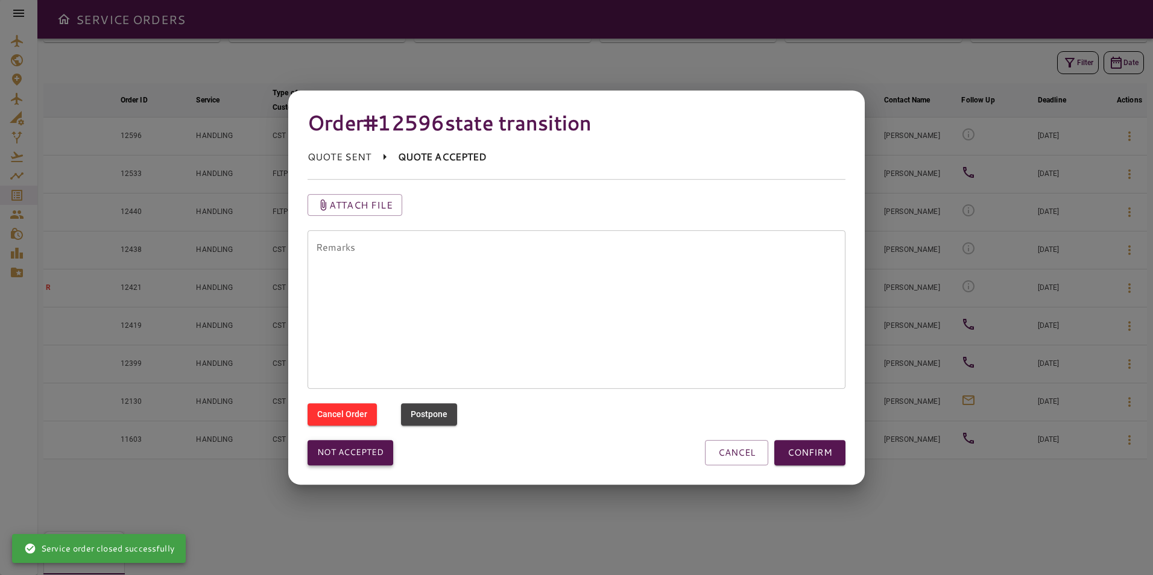
click at [374, 452] on button "Not accepted" at bounding box center [351, 452] width 86 height 25
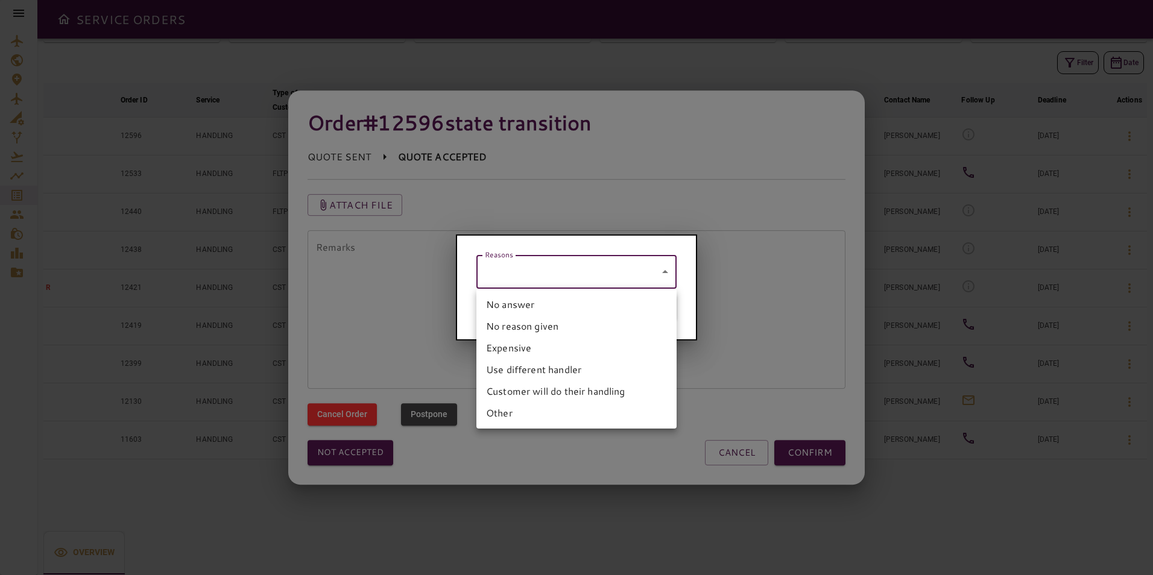
click at [537, 275] on body "SERVICE ORDERS GENERAL SALES QUOTES OPS P 6 PENDING Y 7 YES N 20 NO P 0 POSTPON…" at bounding box center [576, 287] width 1153 height 575
click at [521, 311] on li "No answer" at bounding box center [577, 305] width 200 height 22
type input "*********"
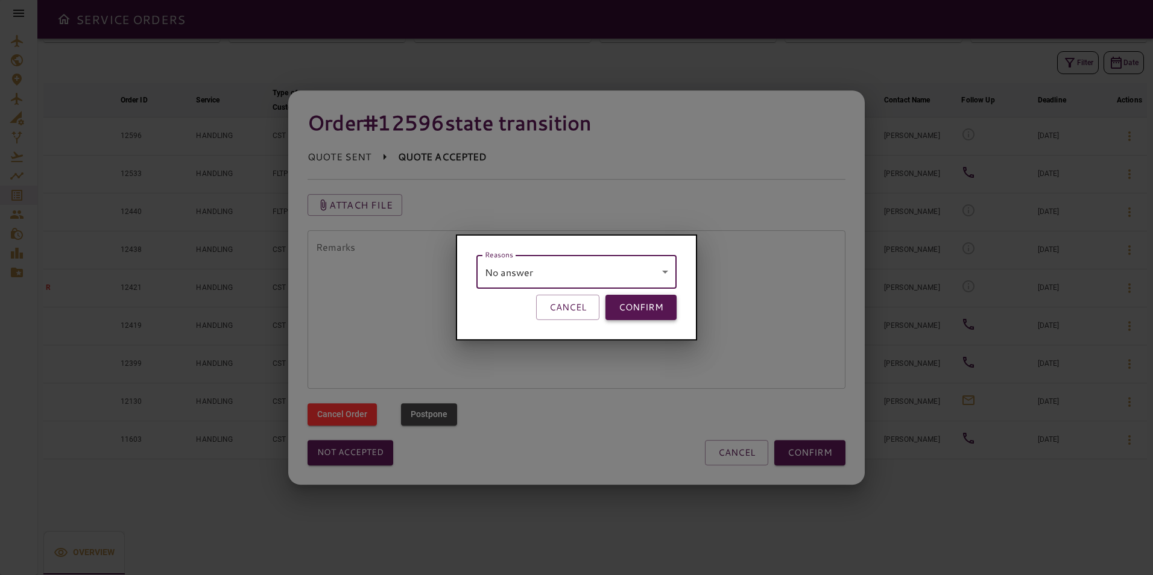
click at [636, 309] on button "CONFIRM" at bounding box center [641, 307] width 71 height 25
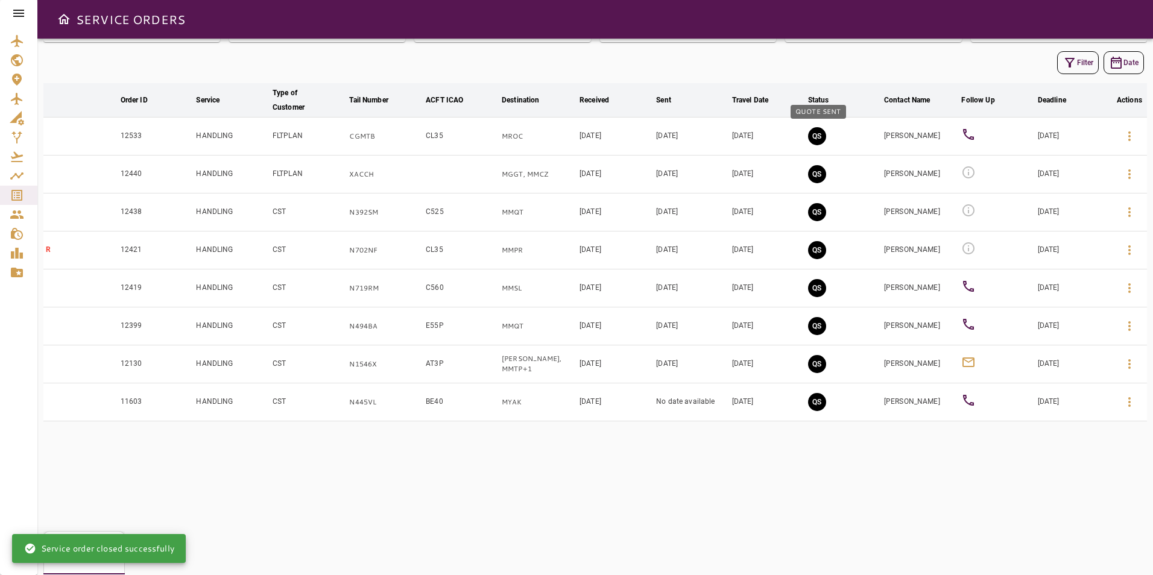
click at [816, 137] on button "QS" at bounding box center [817, 136] width 18 height 18
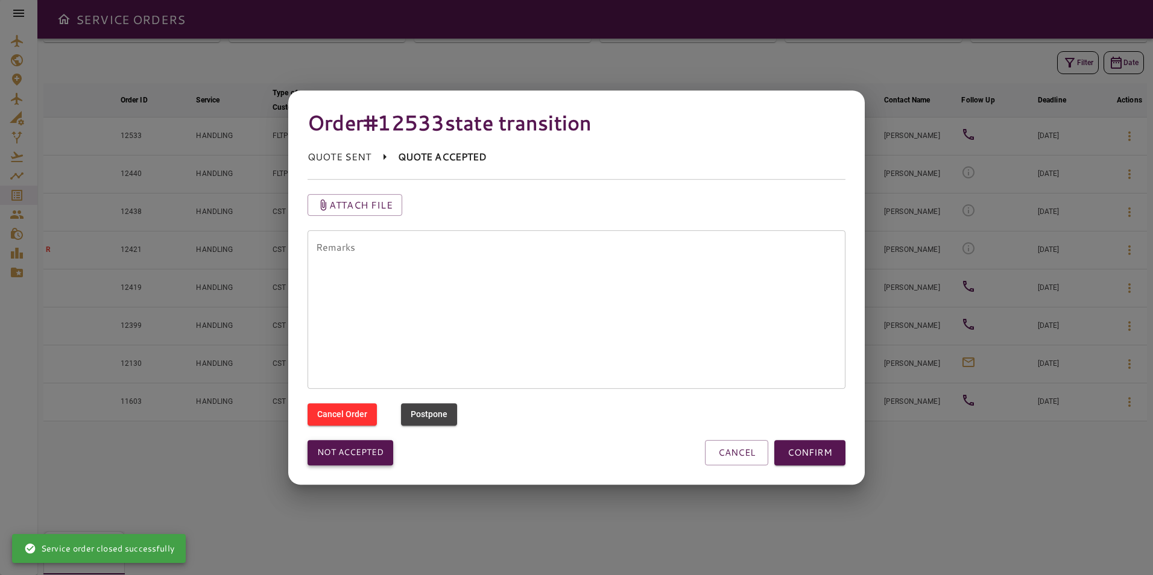
click at [385, 454] on button "Not accepted" at bounding box center [351, 452] width 86 height 25
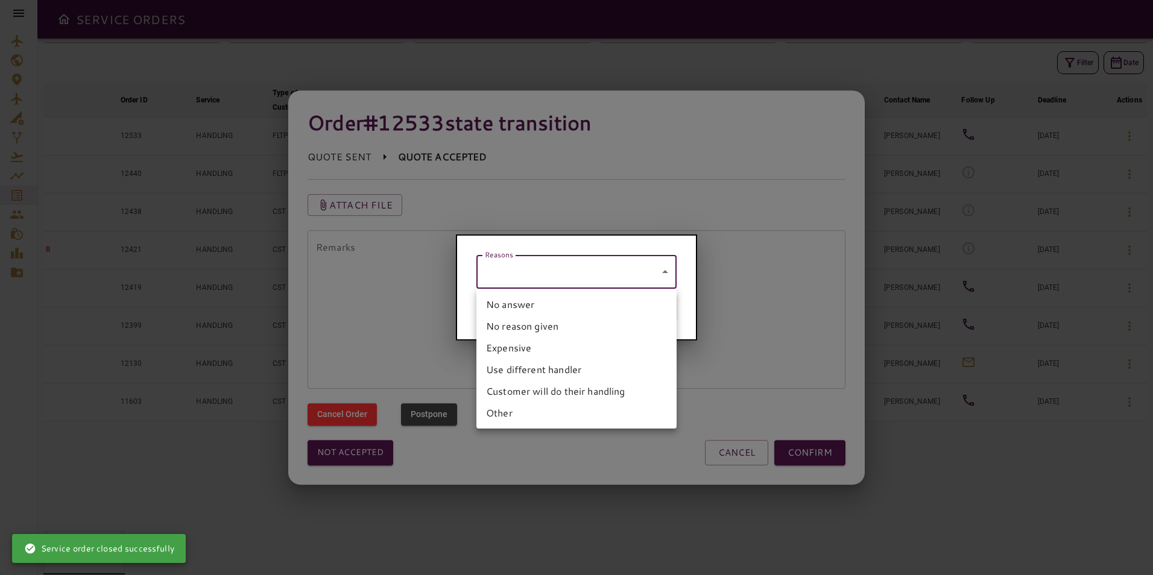
click at [502, 277] on body "SERVICE ORDERS GENERAL SALES QUOTES OPS P 6 PENDING Y 7 YES N 20 NO P 0 POSTPON…" at bounding box center [576, 287] width 1153 height 575
click at [503, 310] on li "No answer" at bounding box center [577, 305] width 200 height 22
type input "*********"
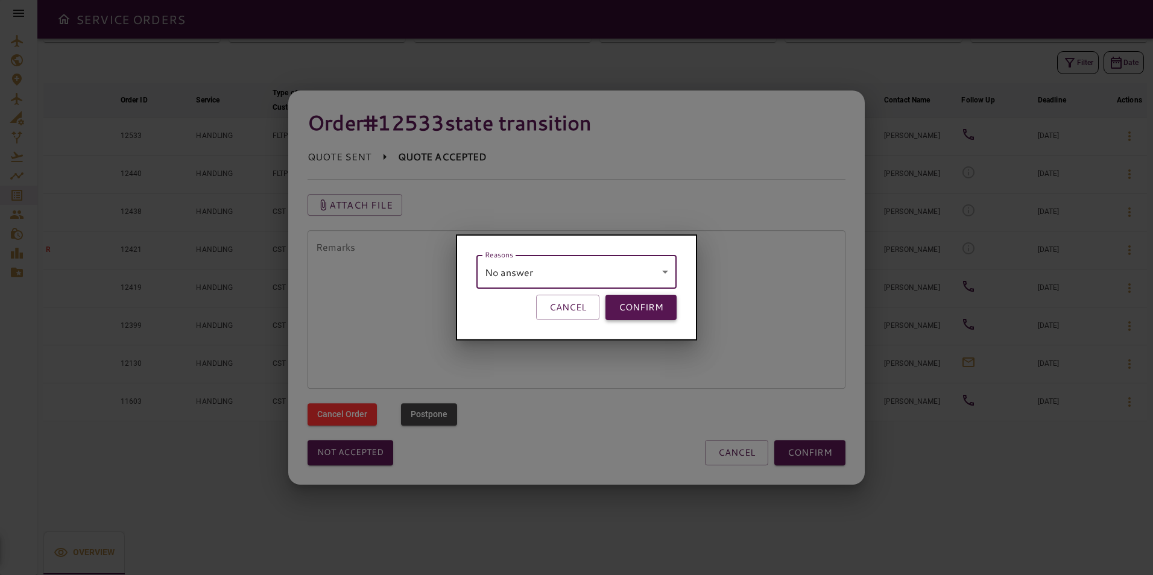
click at [644, 310] on button "CONFIRM" at bounding box center [641, 307] width 71 height 25
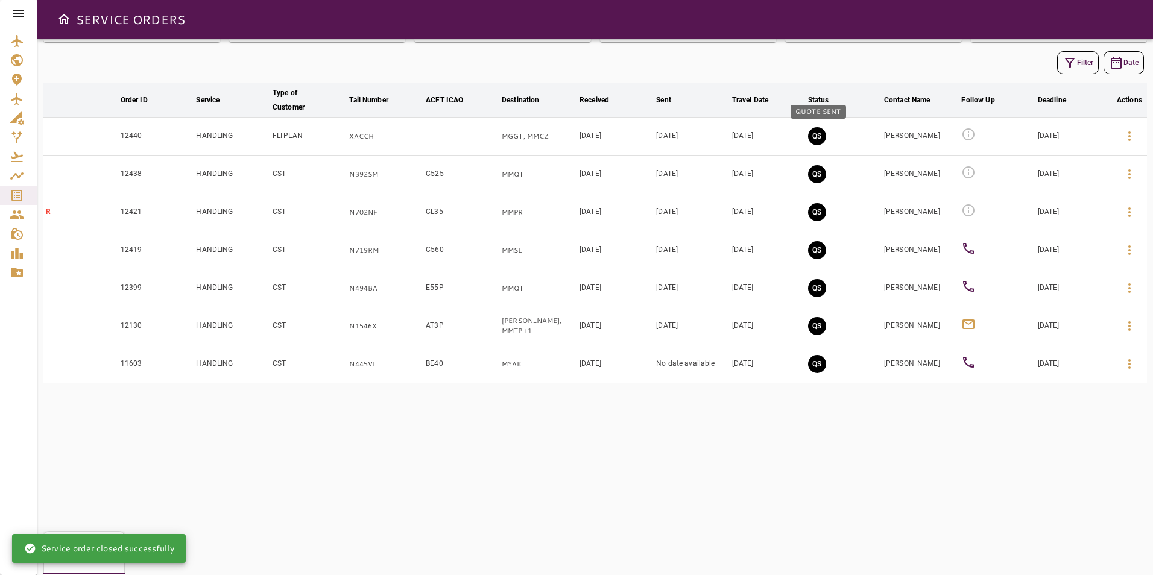
click at [810, 134] on button "QS" at bounding box center [817, 136] width 18 height 18
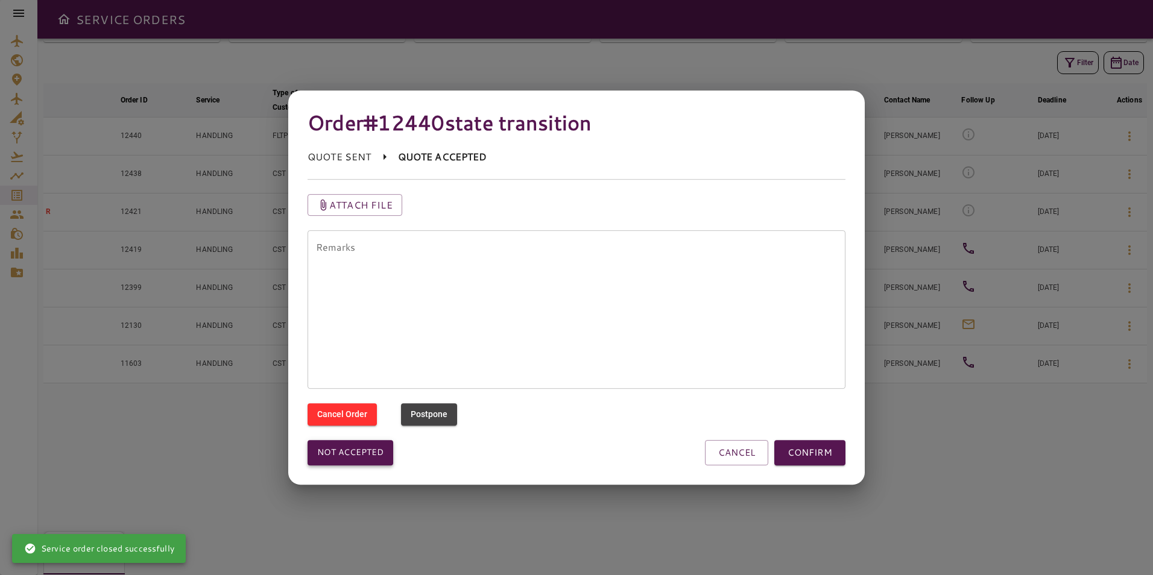
click at [378, 454] on button "Not accepted" at bounding box center [351, 452] width 86 height 25
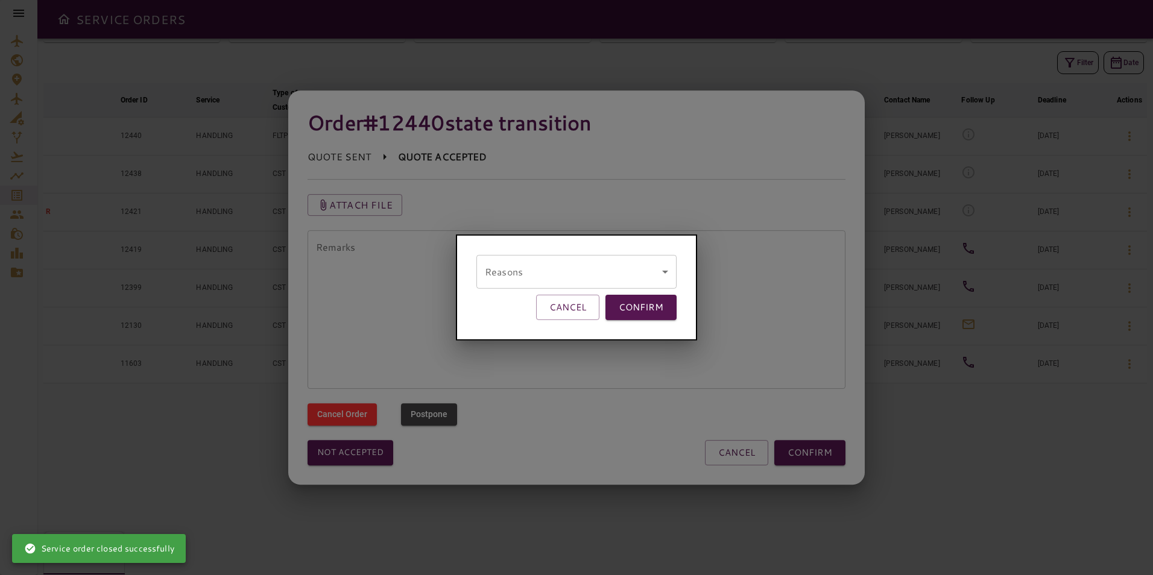
click at [545, 281] on body "SERVICE ORDERS GENERAL SALES QUOTES OPS P 6 PENDING Y 7 YES N 20 NO P 0 POSTPON…" at bounding box center [576, 287] width 1153 height 575
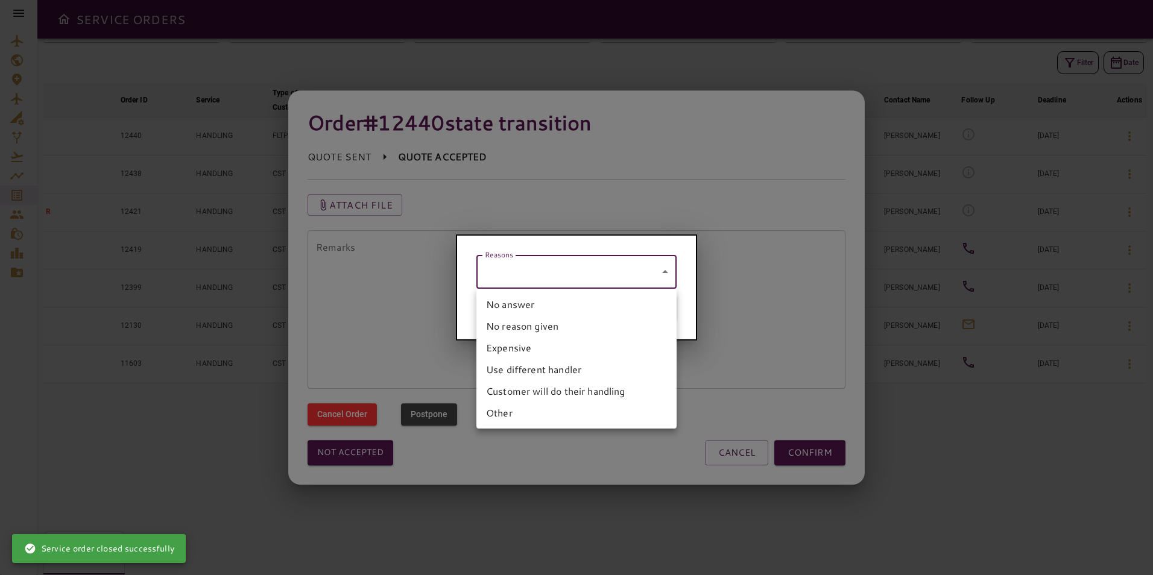
click at [540, 312] on li "No answer" at bounding box center [577, 305] width 200 height 22
type input "*********"
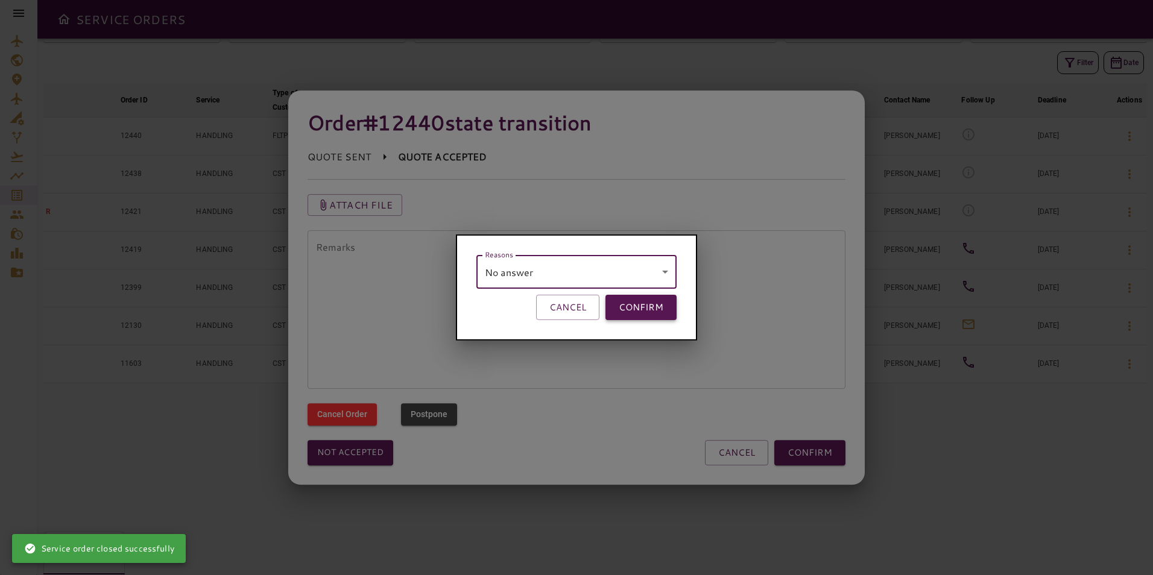
click at [639, 303] on button "CONFIRM" at bounding box center [641, 307] width 71 height 25
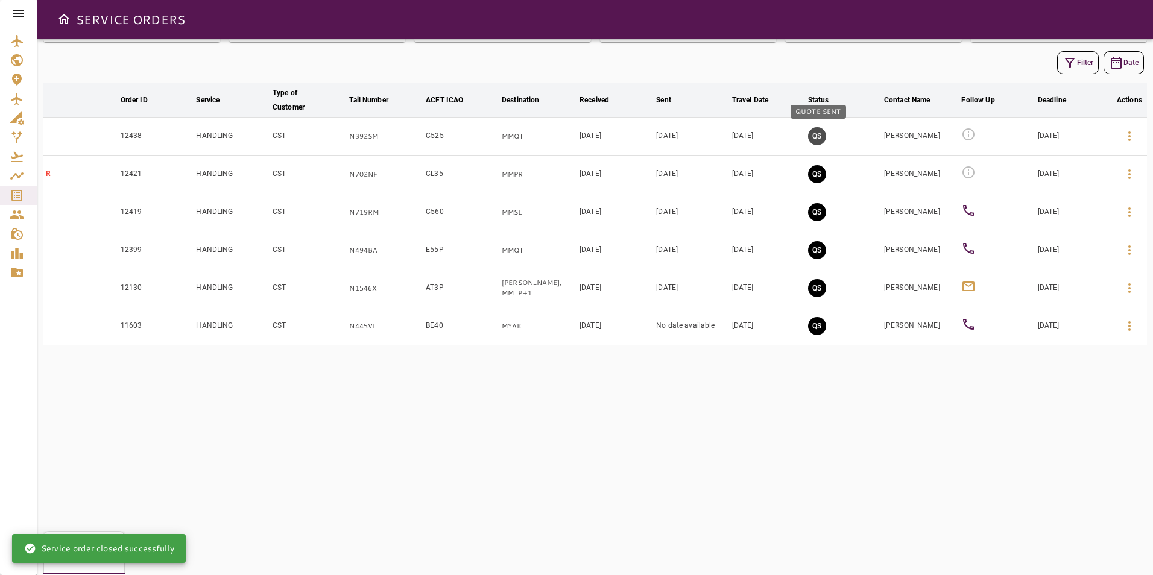
click at [817, 139] on button "QS" at bounding box center [817, 136] width 18 height 18
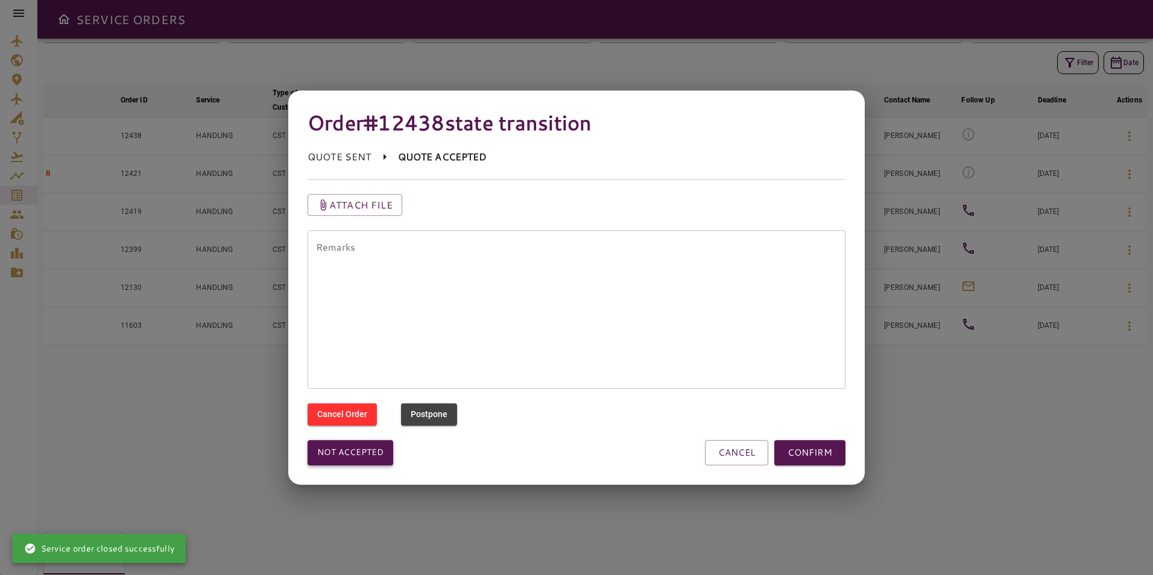
click at [372, 457] on button "Not accepted" at bounding box center [351, 452] width 86 height 25
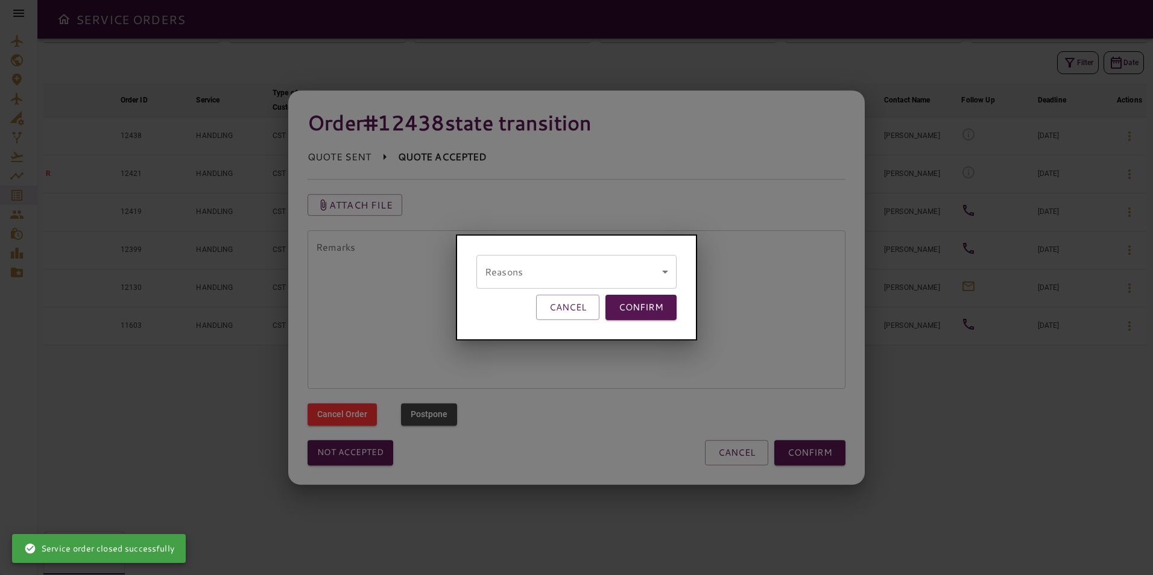
click at [546, 271] on body "SERVICE ORDERS GENERAL SALES QUOTES OPS P 6 PENDING Y 7 YES N 20 NO P 0 POSTPON…" at bounding box center [576, 287] width 1153 height 575
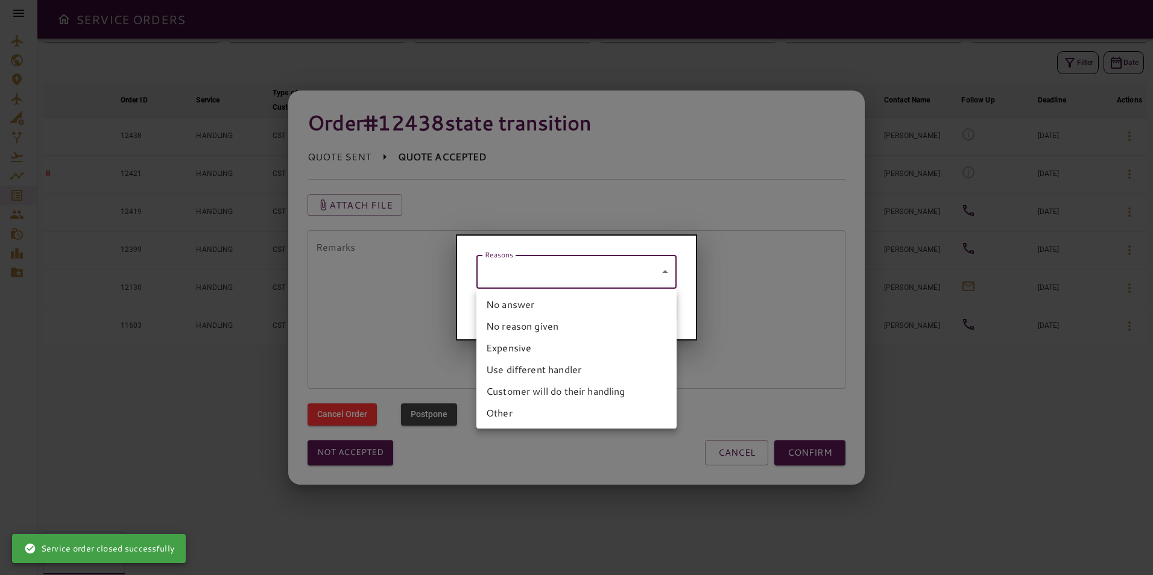
click at [516, 309] on li "No answer" at bounding box center [577, 305] width 200 height 22
type input "*********"
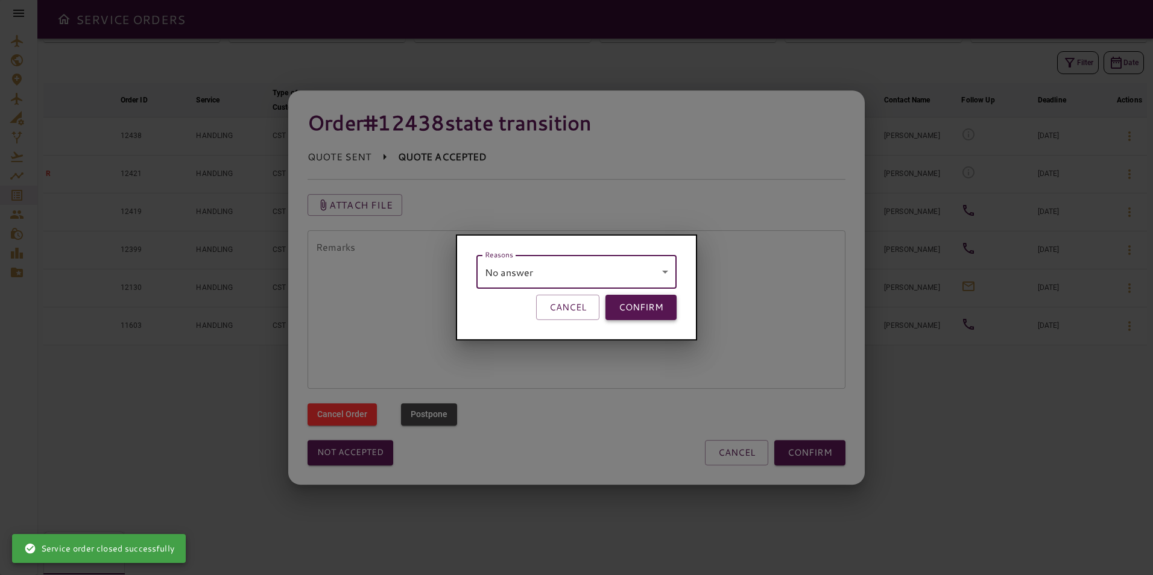
click at [629, 305] on button "CONFIRM" at bounding box center [641, 307] width 71 height 25
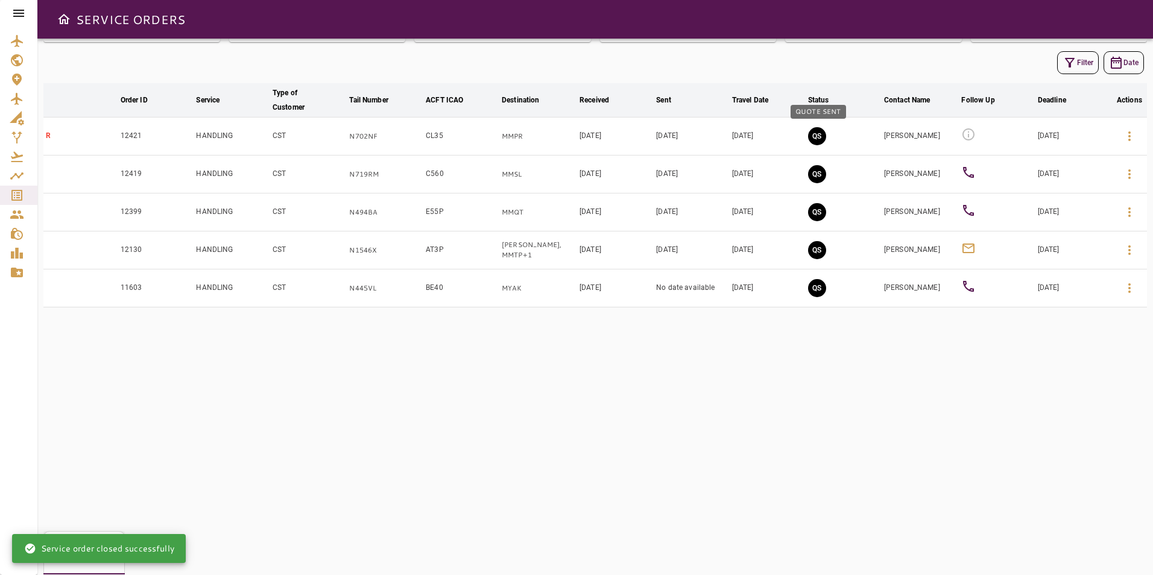
click at [820, 138] on button "QS" at bounding box center [817, 136] width 18 height 18
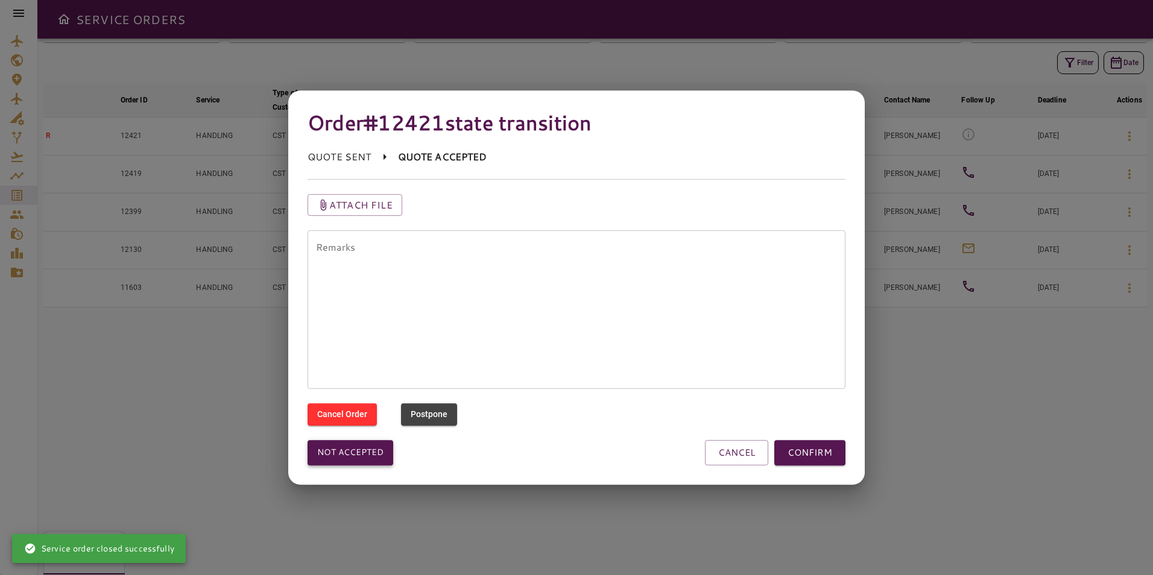
click at [350, 456] on button "Not accepted" at bounding box center [351, 452] width 86 height 25
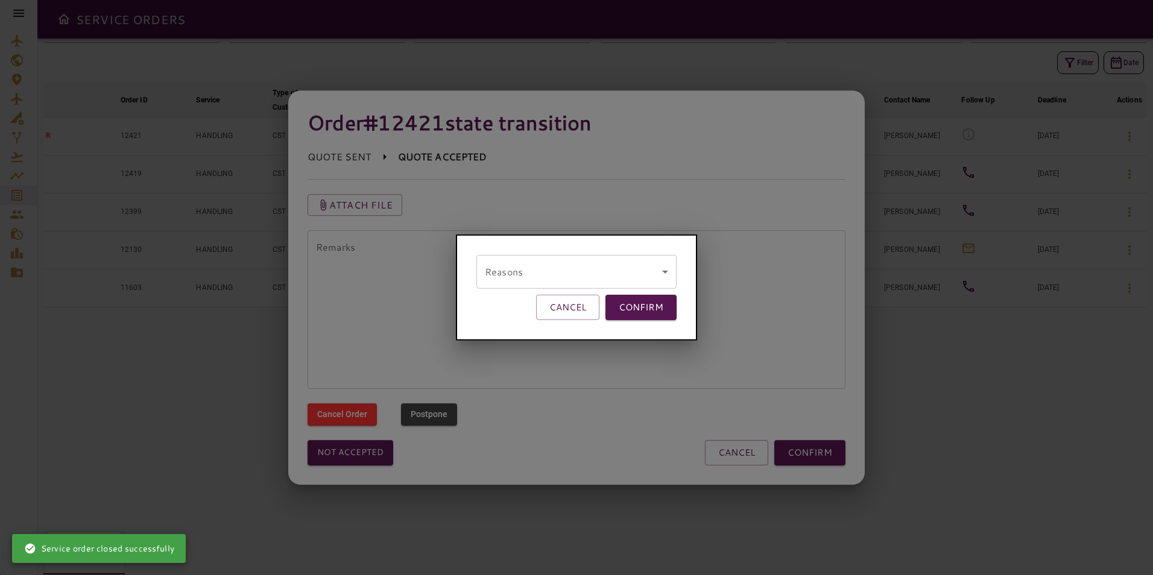
click at [591, 268] on body "SERVICE ORDERS GENERAL SALES QUOTES OPS P 6 PENDING Y 7 YES N 20 NO P 0 POSTPON…" at bounding box center [576, 287] width 1153 height 575
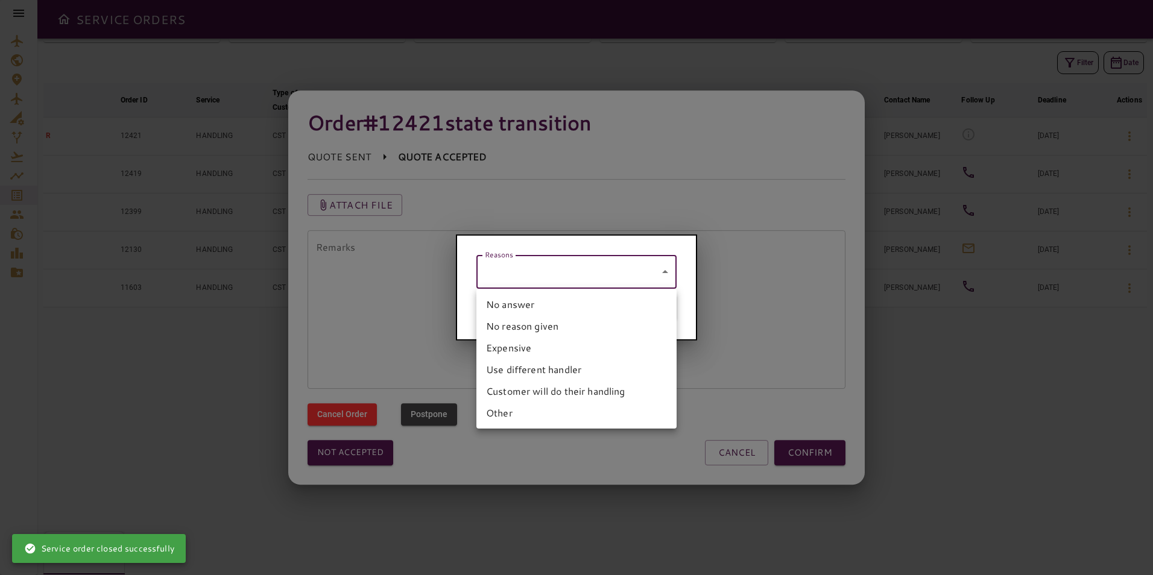
click at [556, 306] on li "No answer" at bounding box center [577, 305] width 200 height 22
type input "*********"
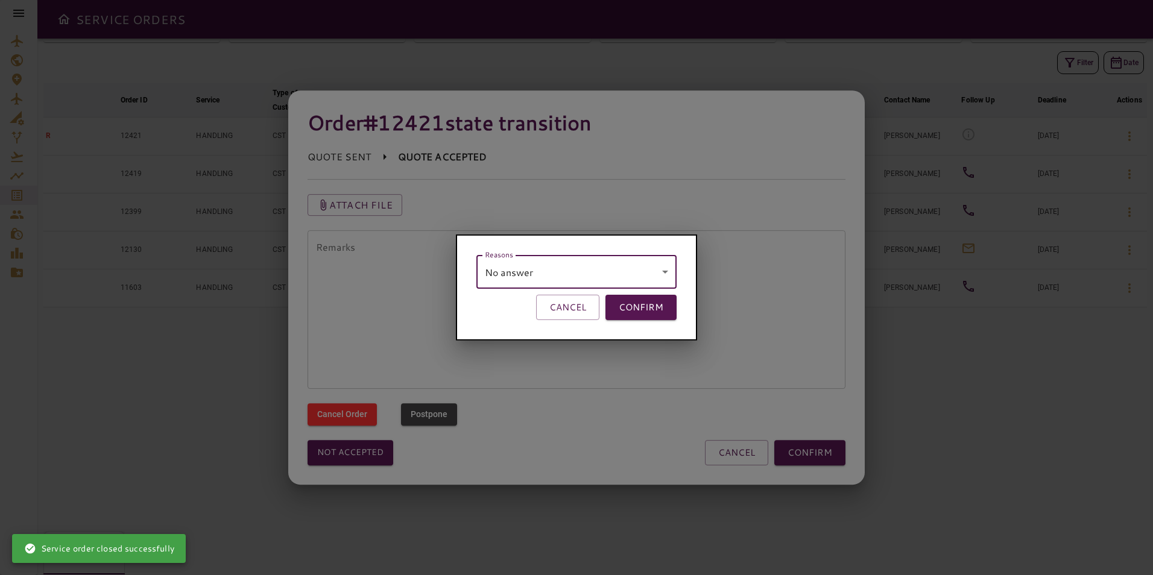
click at [621, 304] on button "CONFIRM" at bounding box center [641, 307] width 71 height 25
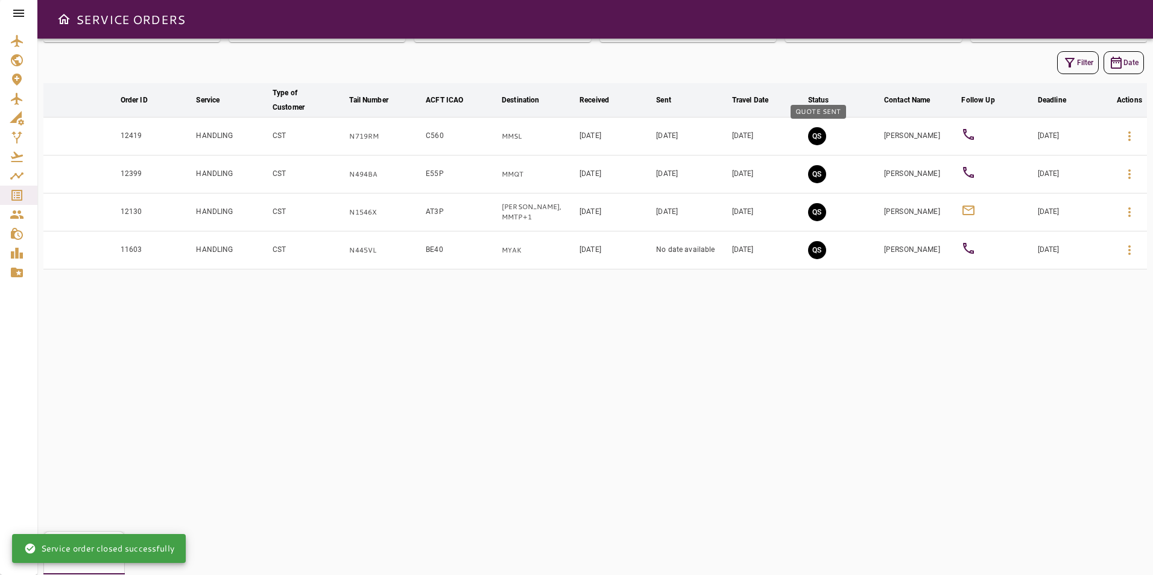
click at [821, 134] on button "QS" at bounding box center [817, 136] width 18 height 18
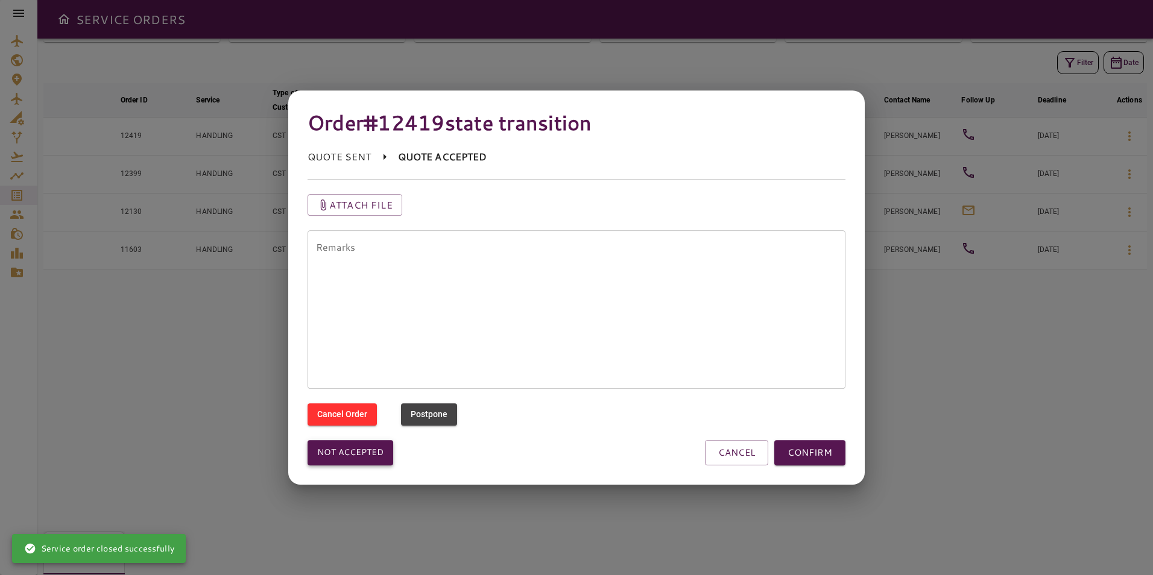
click at [372, 455] on button "Not accepted" at bounding box center [351, 452] width 86 height 25
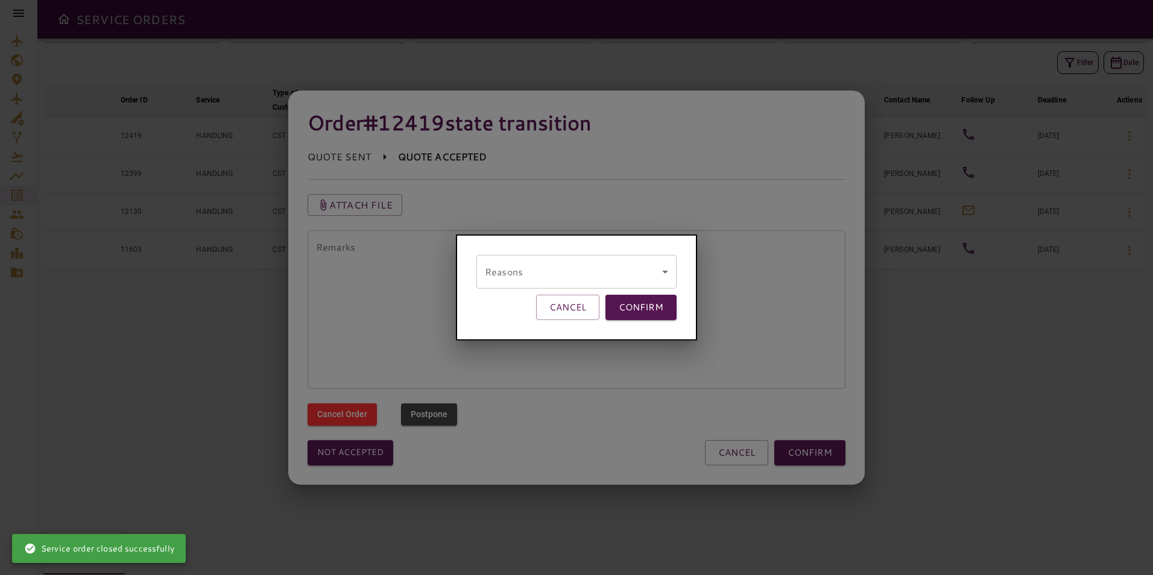
click at [562, 253] on div "Reasons ​ remarks CANCEL CONFIRM" at bounding box center [576, 288] width 241 height 106
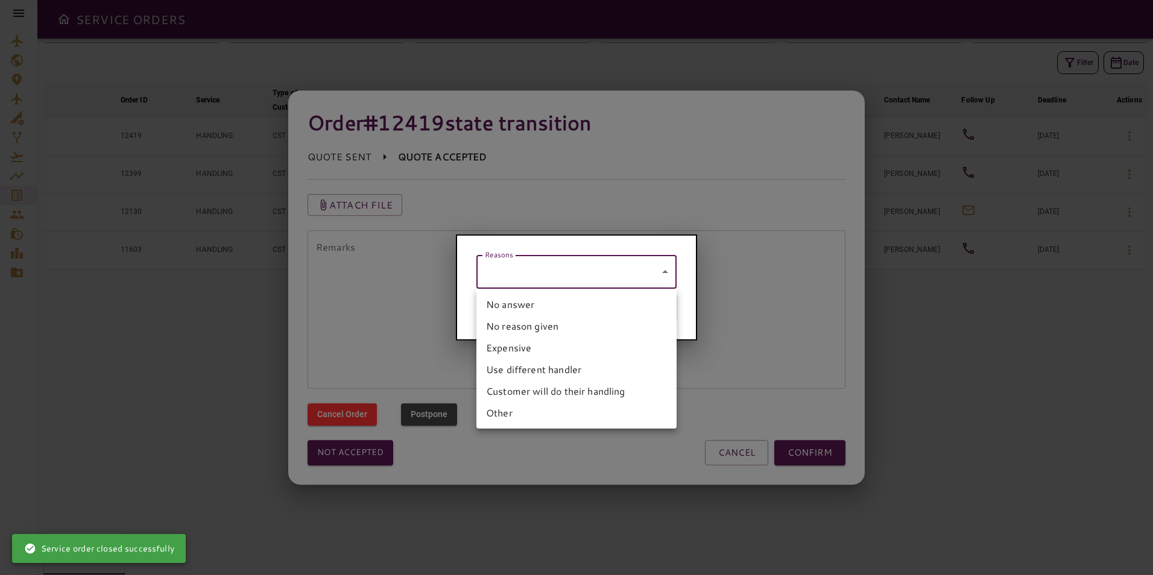
click at [562, 262] on body "SERVICE ORDERS GENERAL SALES QUOTES OPS P 6 PENDING Y 7 YES N 20 NO P 0 POSTPON…" at bounding box center [576, 287] width 1153 height 575
click at [525, 314] on li "No answer" at bounding box center [577, 305] width 200 height 22
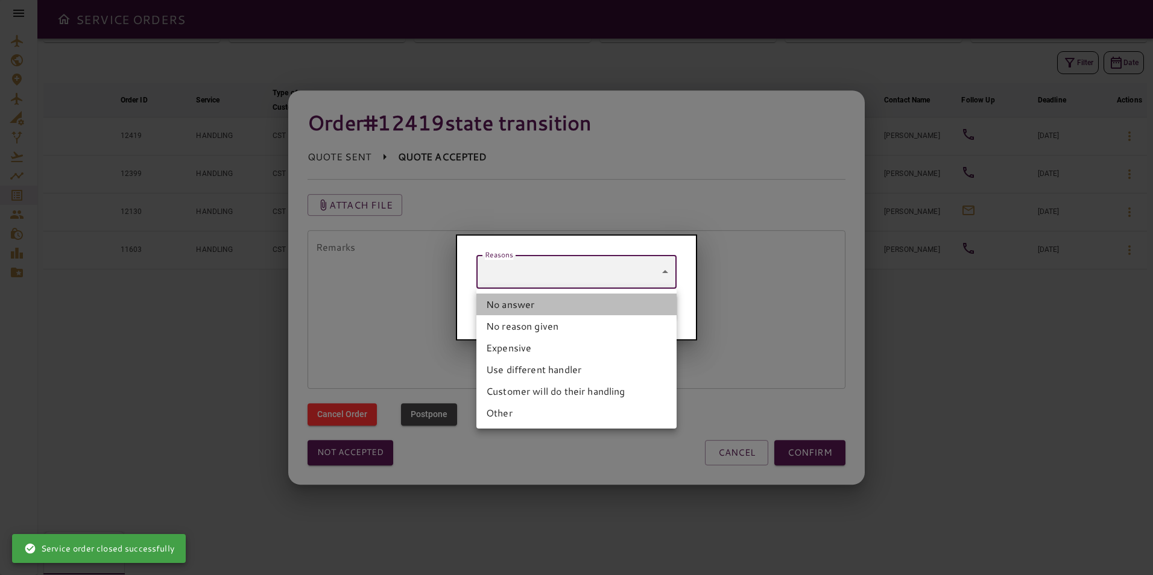
type input "*********"
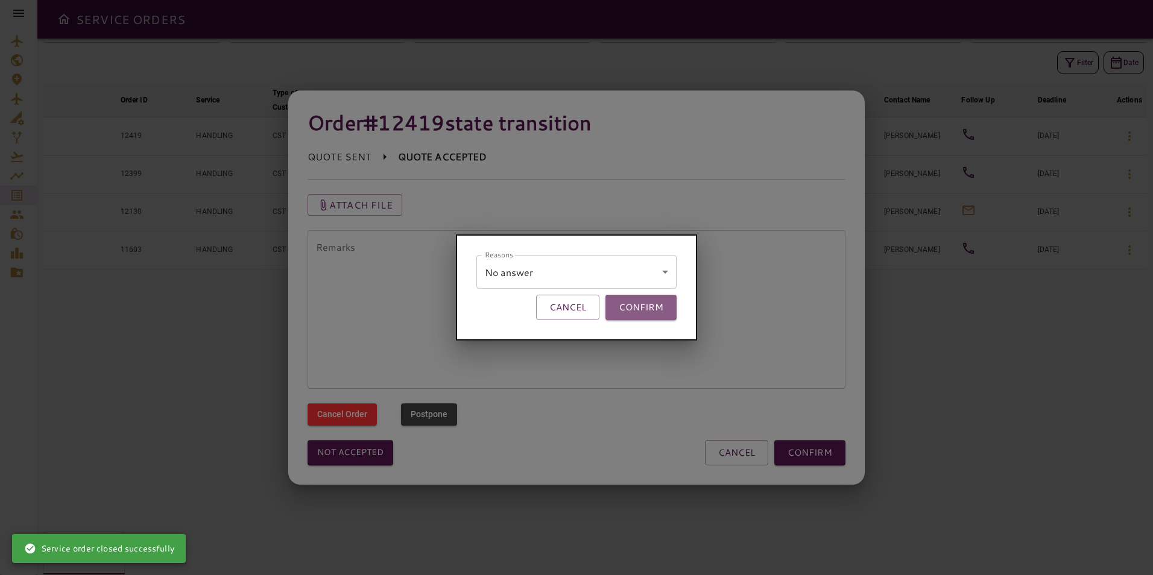
click at [642, 315] on button "CONFIRM" at bounding box center [641, 307] width 71 height 25
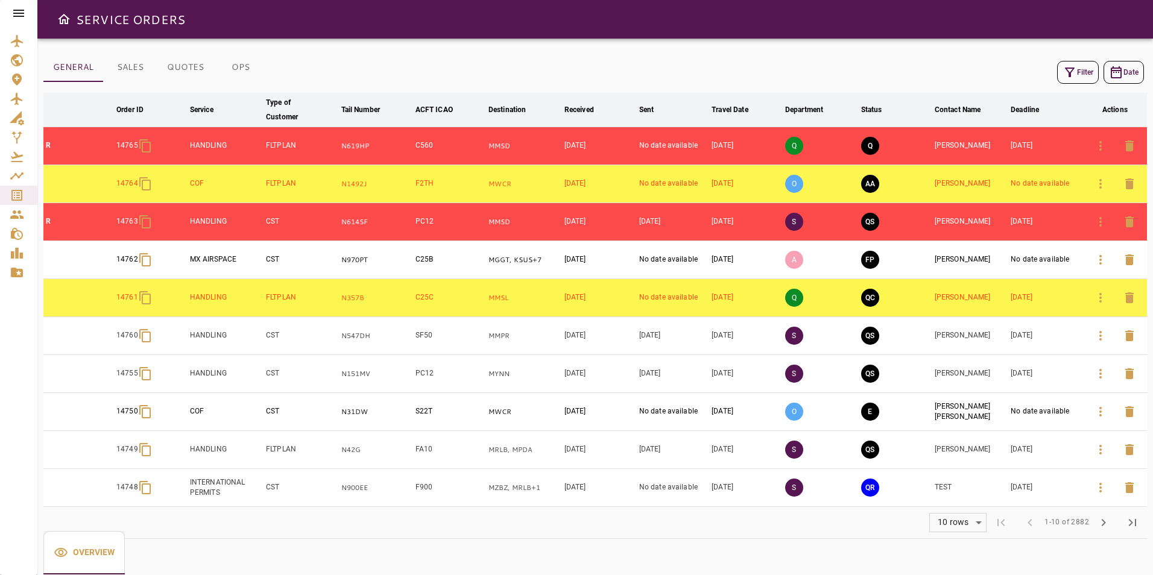
click at [121, 64] on button "SALES" at bounding box center [130, 67] width 54 height 29
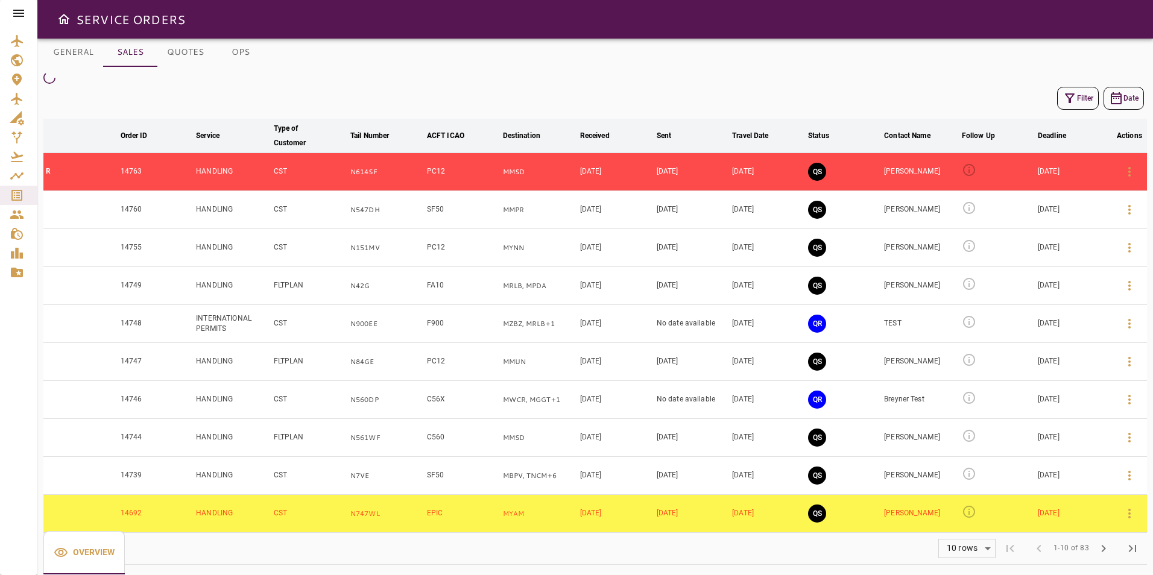
scroll to position [19, 0]
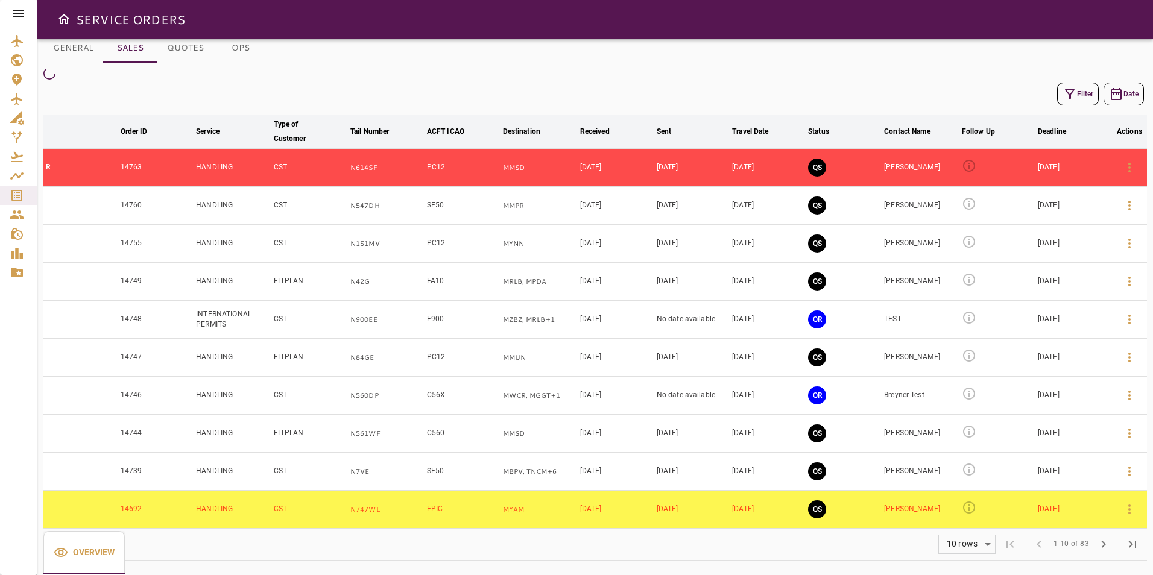
click at [978, 545] on body "SERVICE ORDERS GENERAL SALES QUOTES OPS Filter Date arrow_downward Order ID arr…" at bounding box center [576, 287] width 1153 height 575
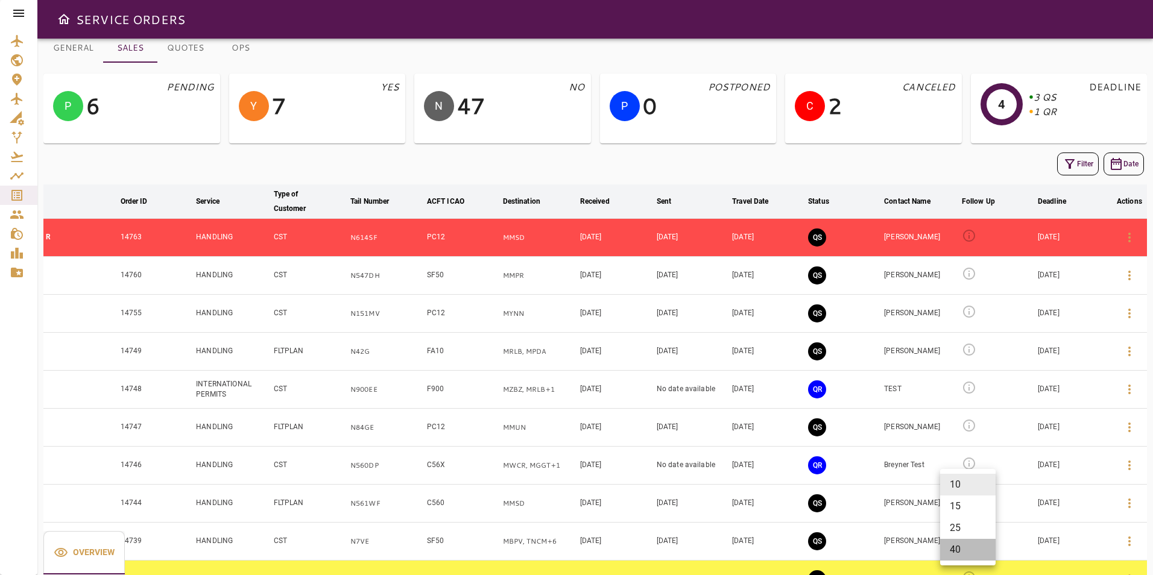
click at [955, 553] on li "40" at bounding box center [967, 550] width 55 height 22
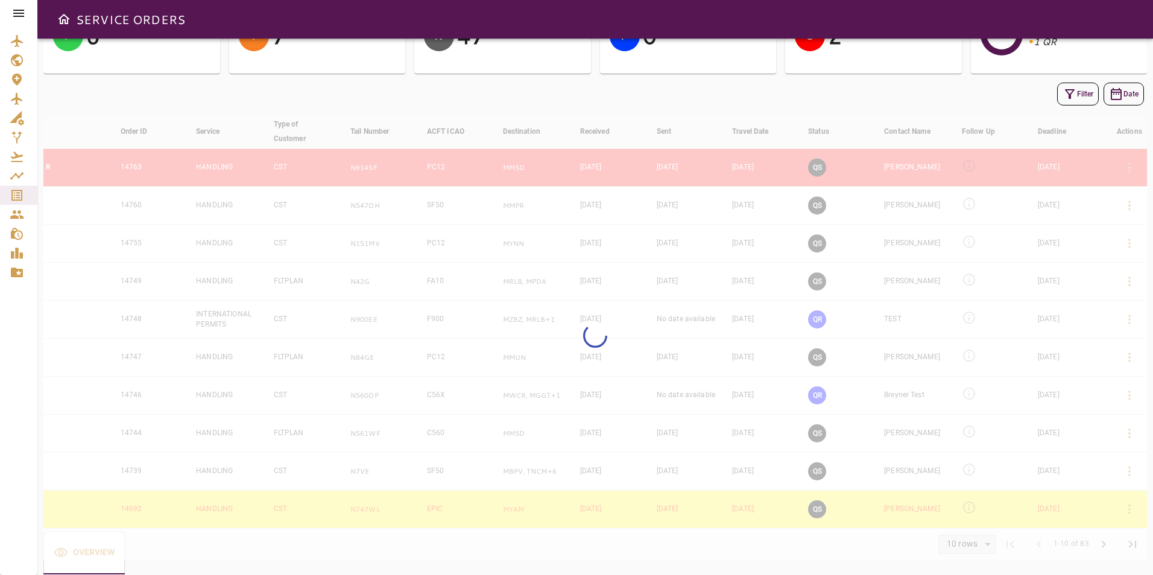
type input "**"
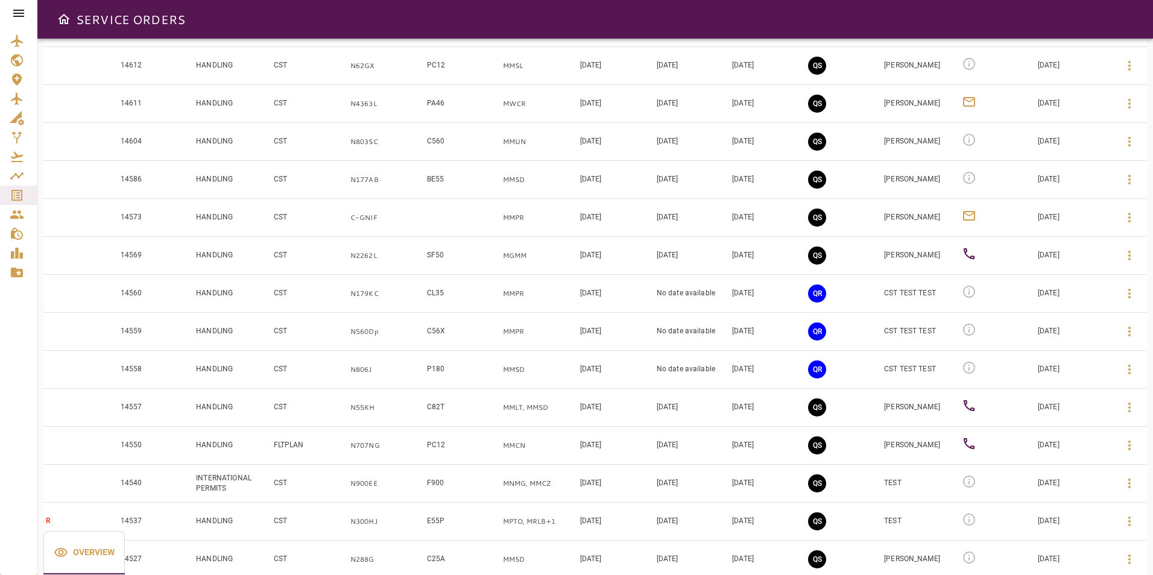
scroll to position [1229, 0]
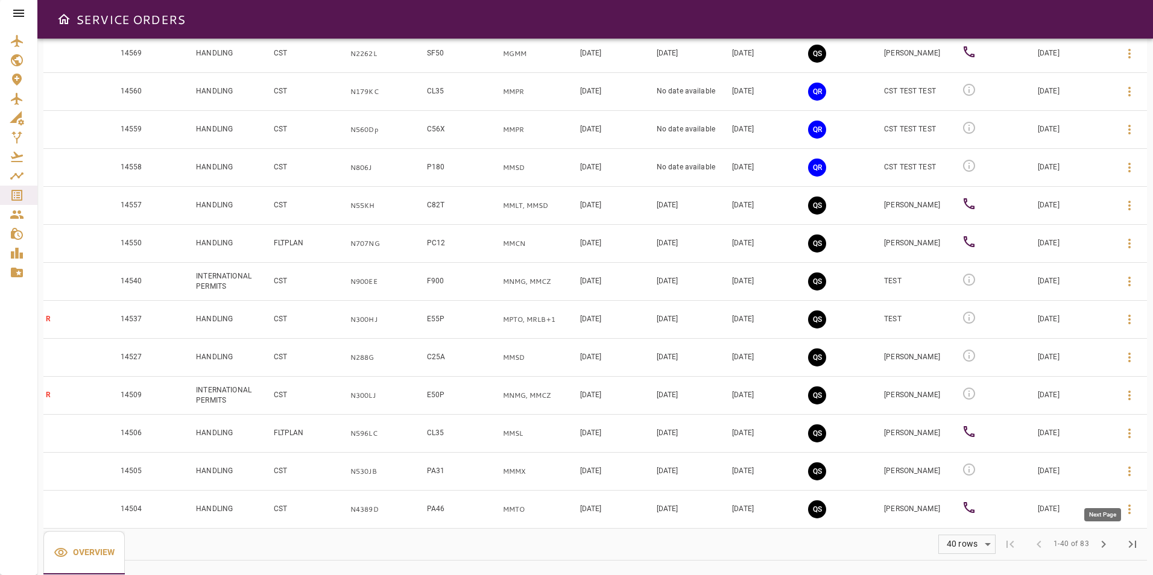
click at [1094, 545] on button "chevron_right" at bounding box center [1103, 544] width 29 height 29
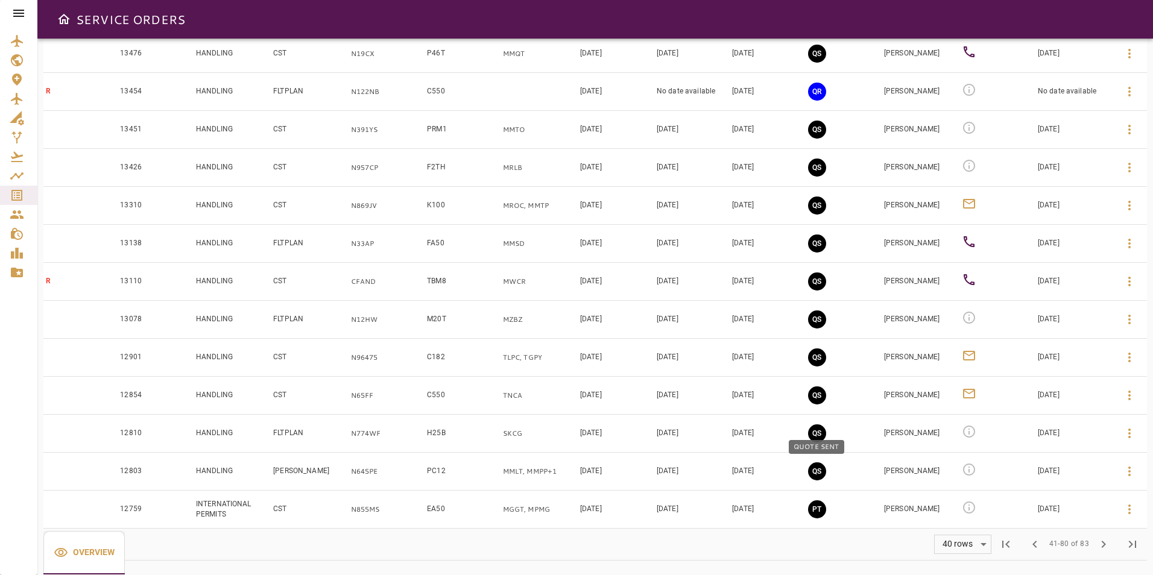
click at [814, 468] on button "QS" at bounding box center [817, 472] width 18 height 18
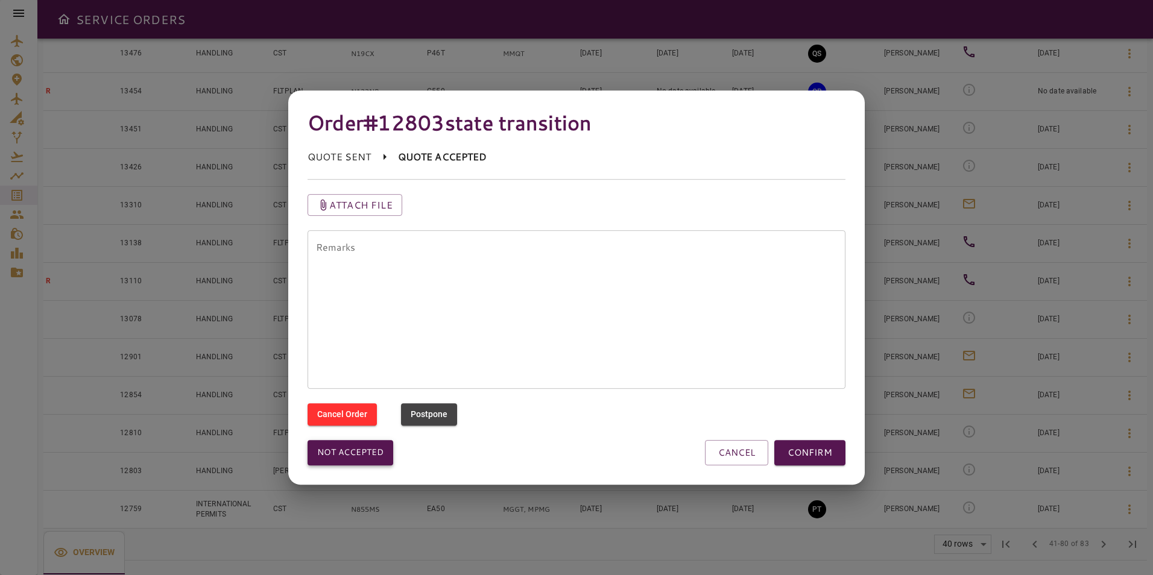
click at [353, 450] on button "Not accepted" at bounding box center [351, 452] width 86 height 25
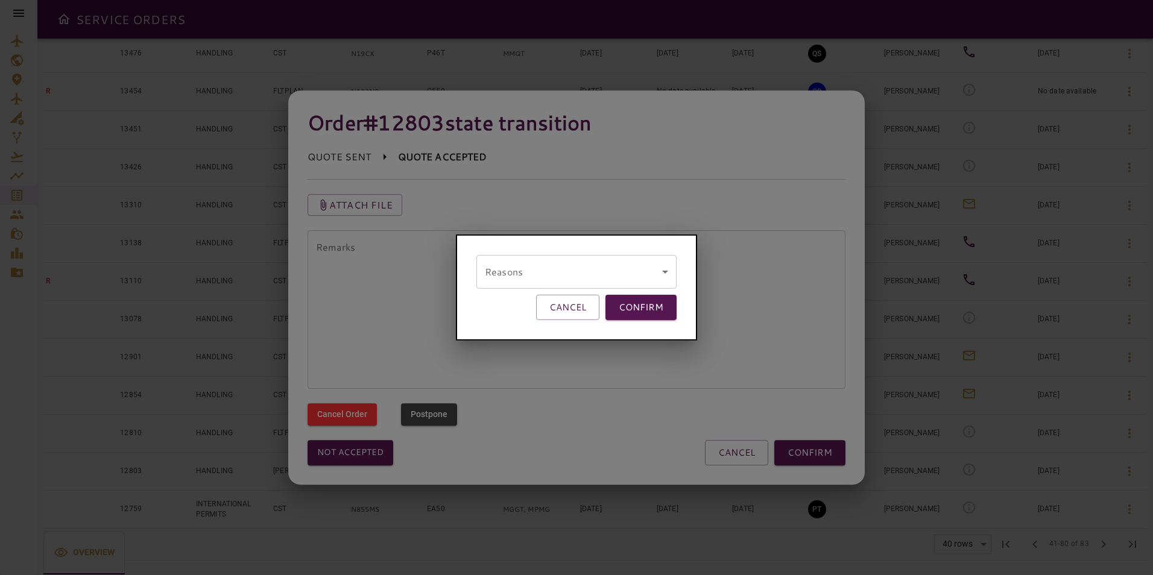
click at [526, 276] on body "SERVICE ORDERS GENERAL SALES QUOTES OPS P 6 PENDING Y 7 YES N 47 NO P 0 POSTPON…" at bounding box center [576, 287] width 1153 height 575
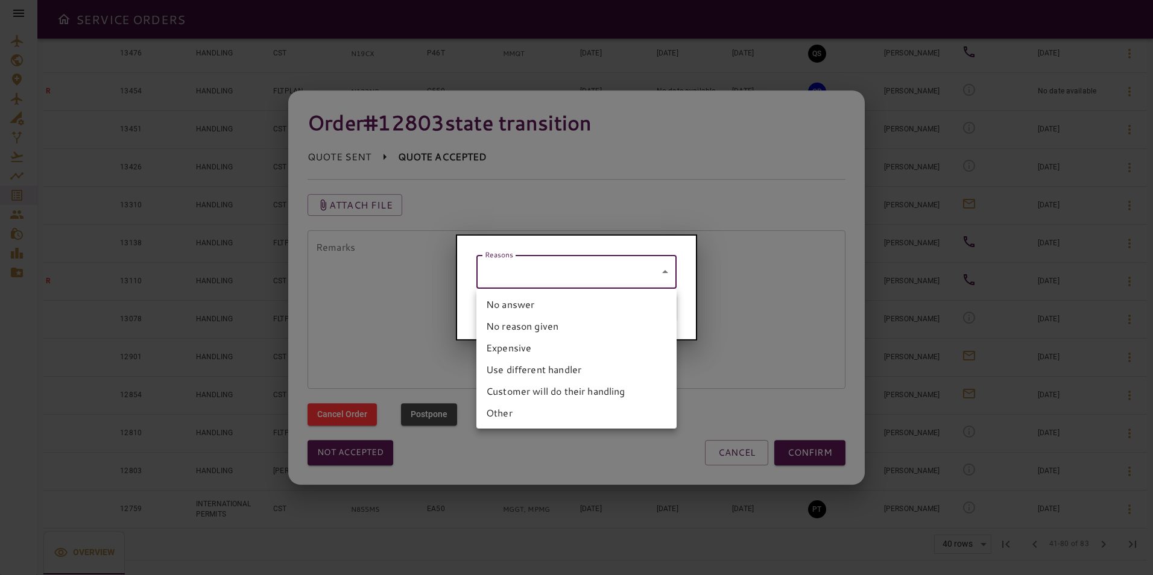
click at [505, 306] on li "No answer" at bounding box center [577, 305] width 200 height 22
type input "*********"
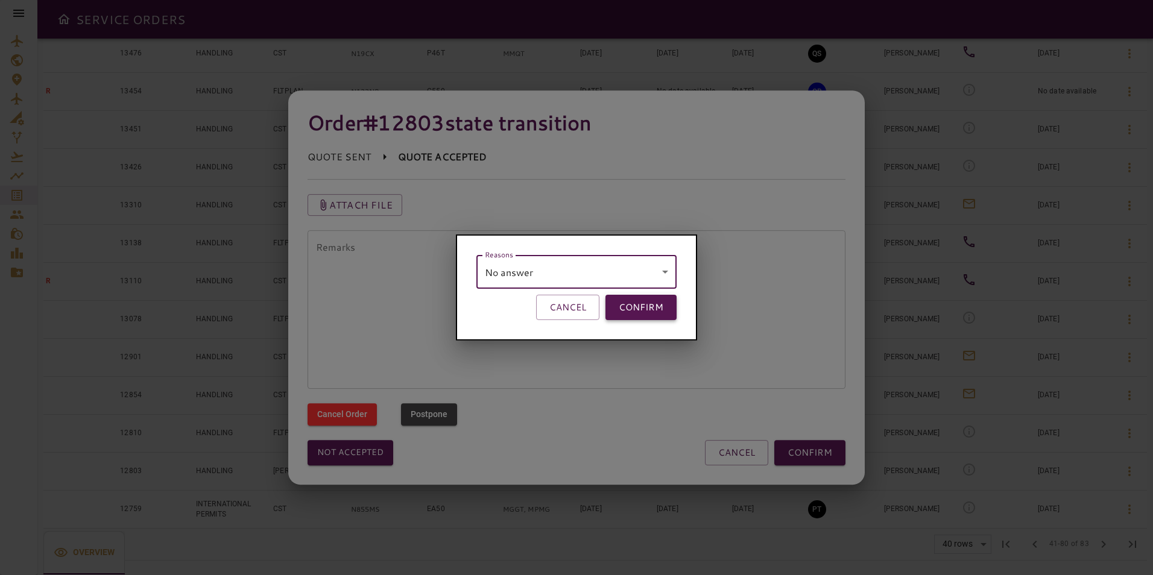
click at [618, 307] on button "CONFIRM" at bounding box center [641, 307] width 71 height 25
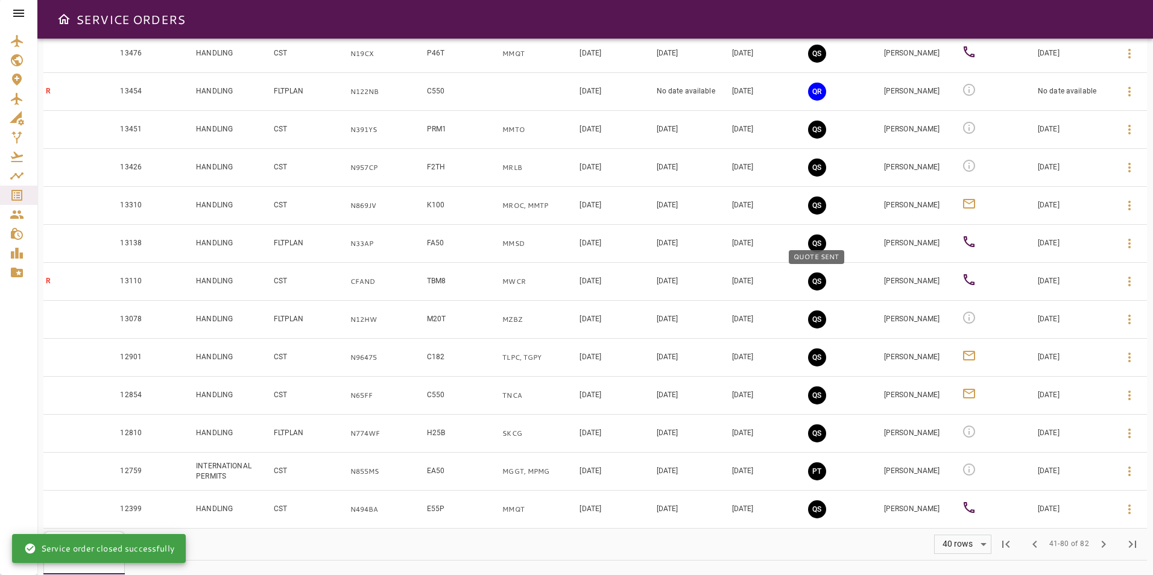
click at [817, 284] on button "QS" at bounding box center [817, 282] width 18 height 18
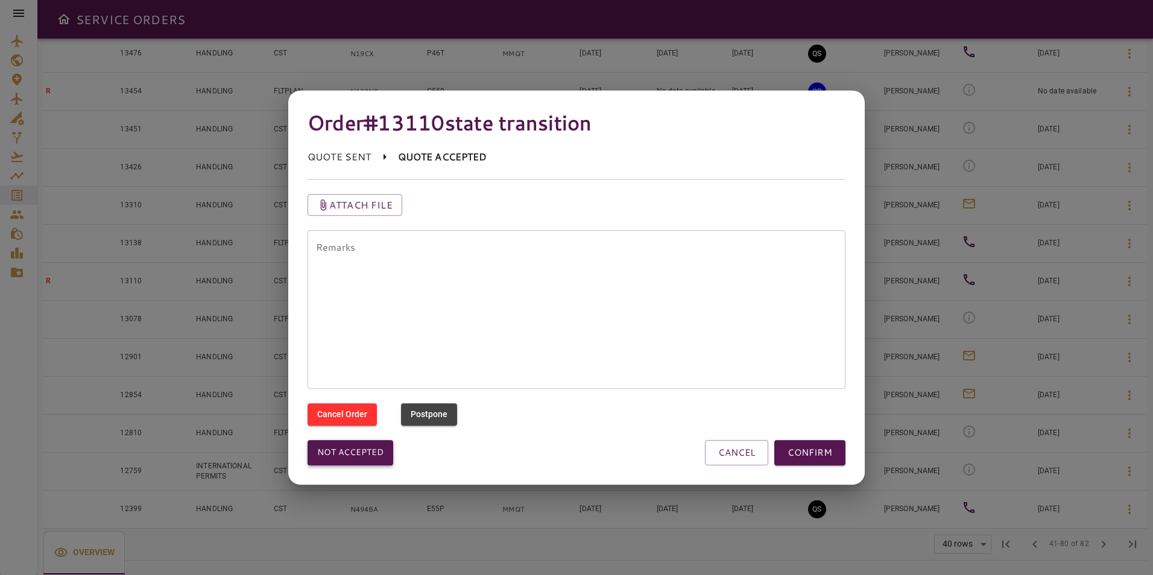
click at [360, 461] on button "Not accepted" at bounding box center [351, 452] width 86 height 25
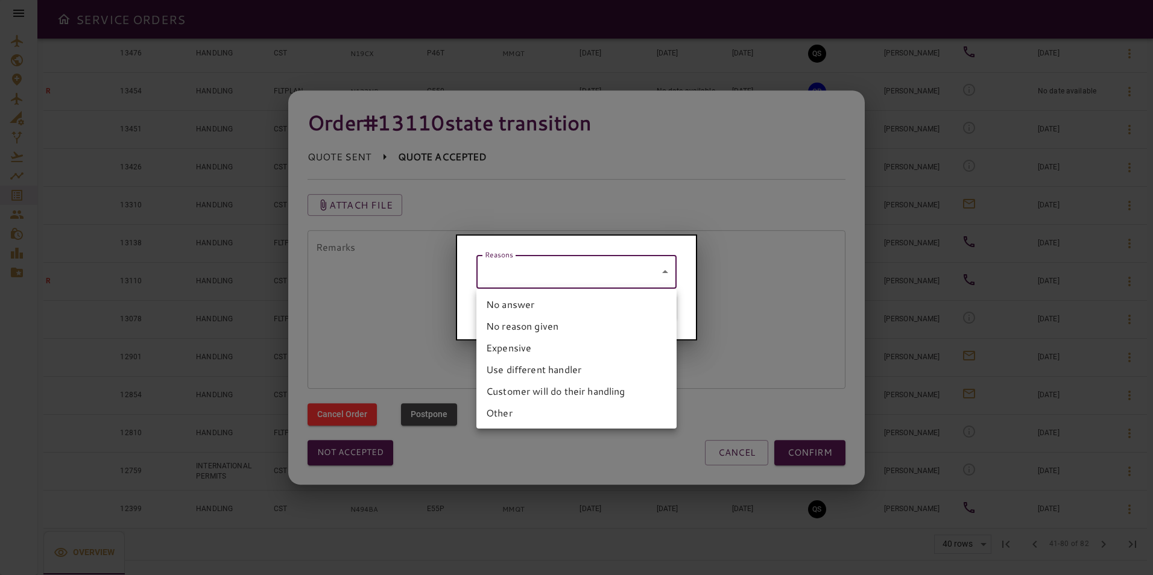
click at [504, 283] on body "SERVICE ORDERS GENERAL SALES QUOTES OPS P 6 PENDING Y 7 YES N 47 NO P 0 POSTPON…" at bounding box center [576, 287] width 1153 height 575
click at [509, 302] on li "No answer" at bounding box center [577, 305] width 200 height 22
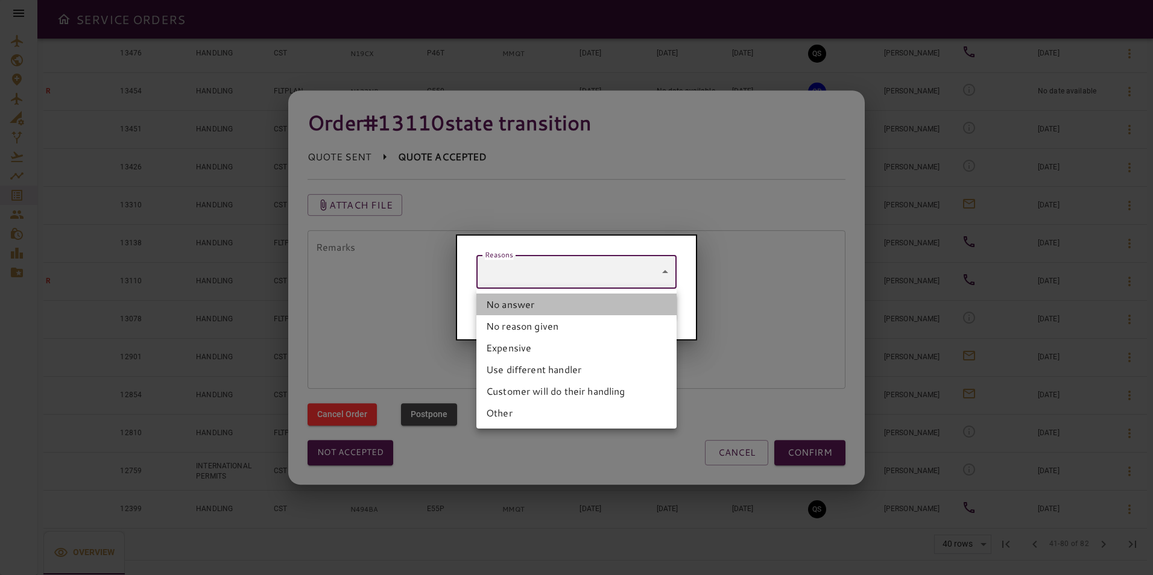
type input "*********"
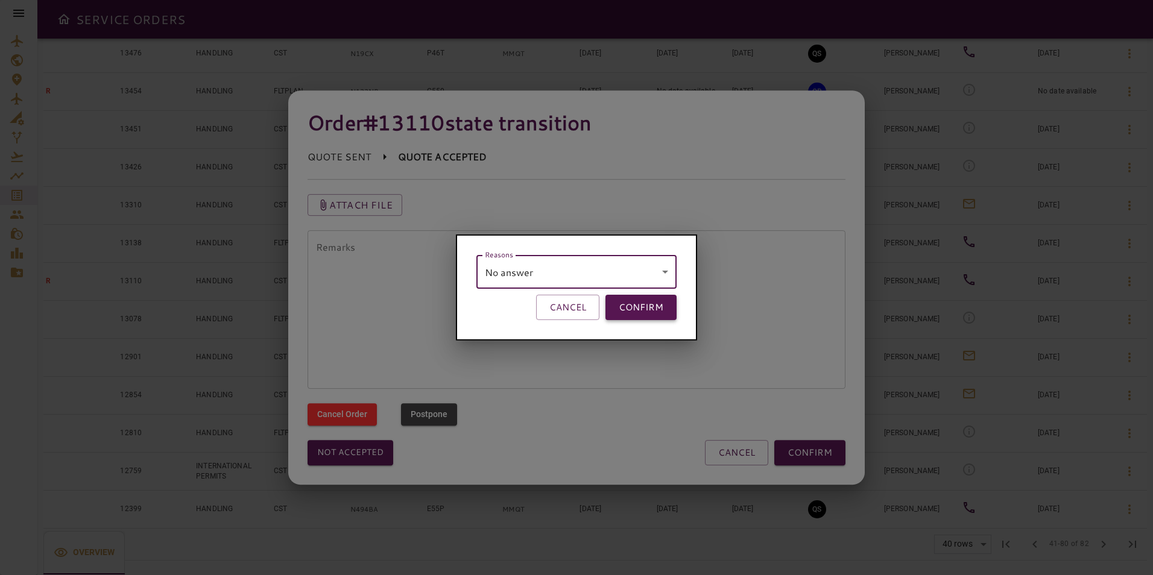
click at [629, 308] on button "CONFIRM" at bounding box center [641, 307] width 71 height 25
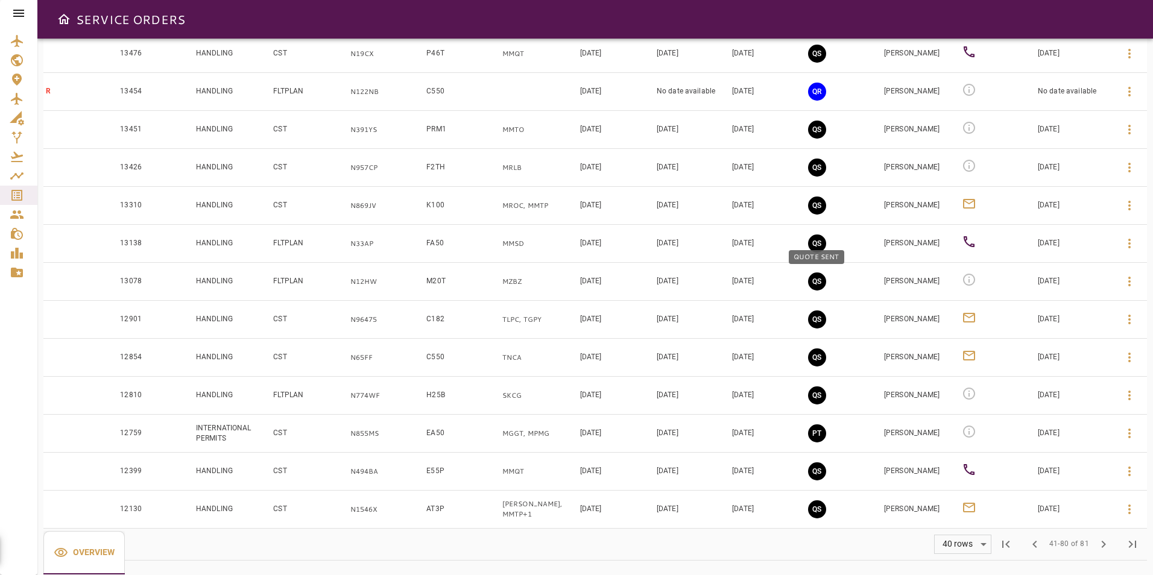
click at [817, 277] on button "QS" at bounding box center [817, 282] width 18 height 18
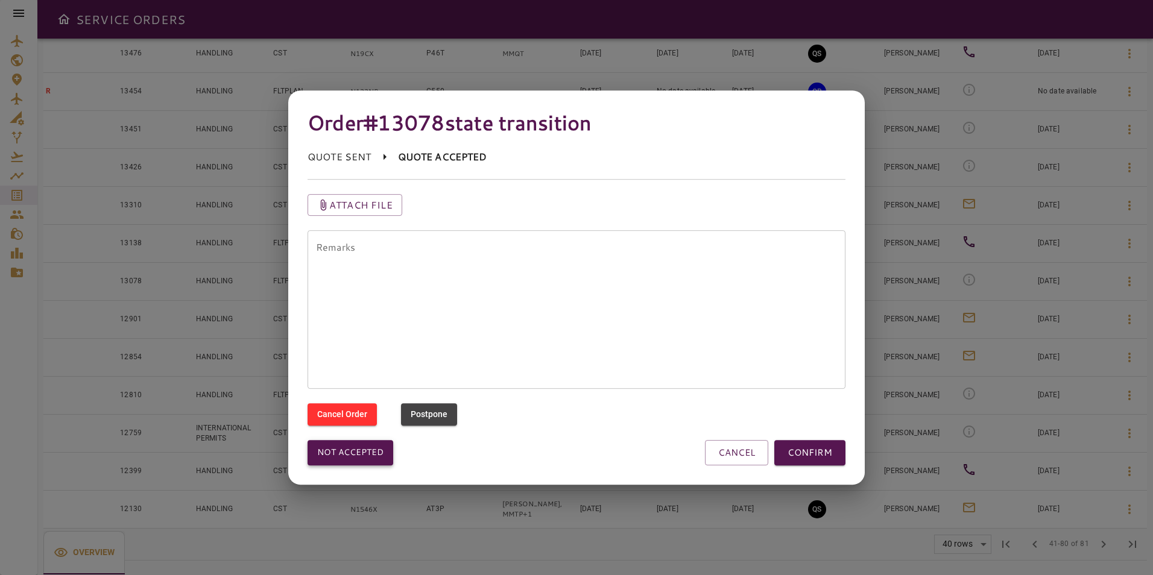
click at [360, 454] on button "Not accepted" at bounding box center [351, 452] width 86 height 25
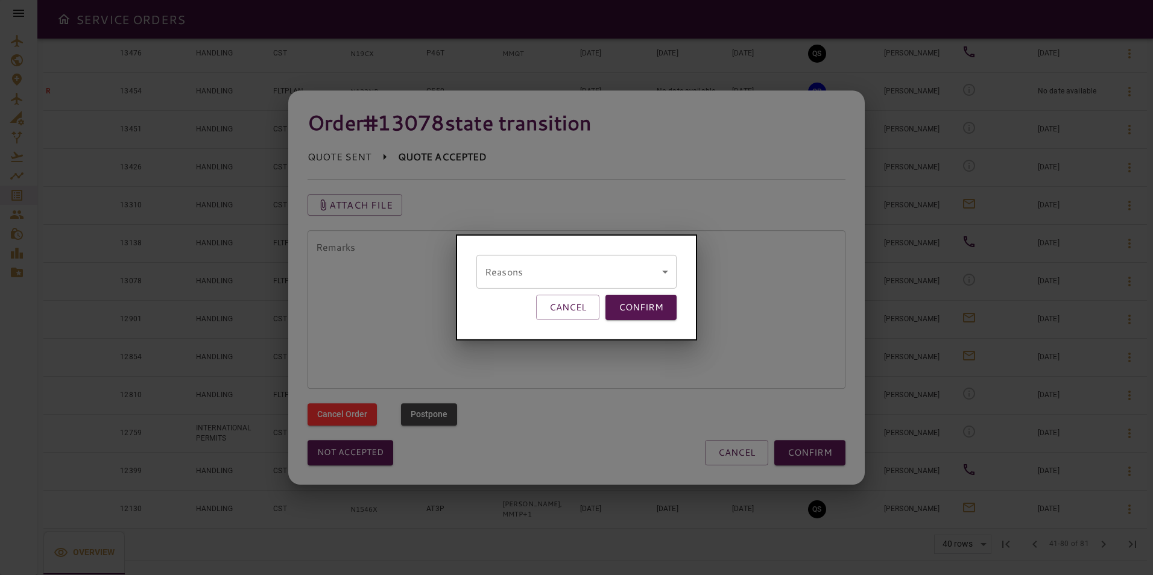
click at [505, 268] on body "SERVICE ORDERS GENERAL SALES QUOTES OPS P 6 PENDING Y 7 YES N 47 NO P 0 POSTPON…" at bounding box center [576, 287] width 1153 height 575
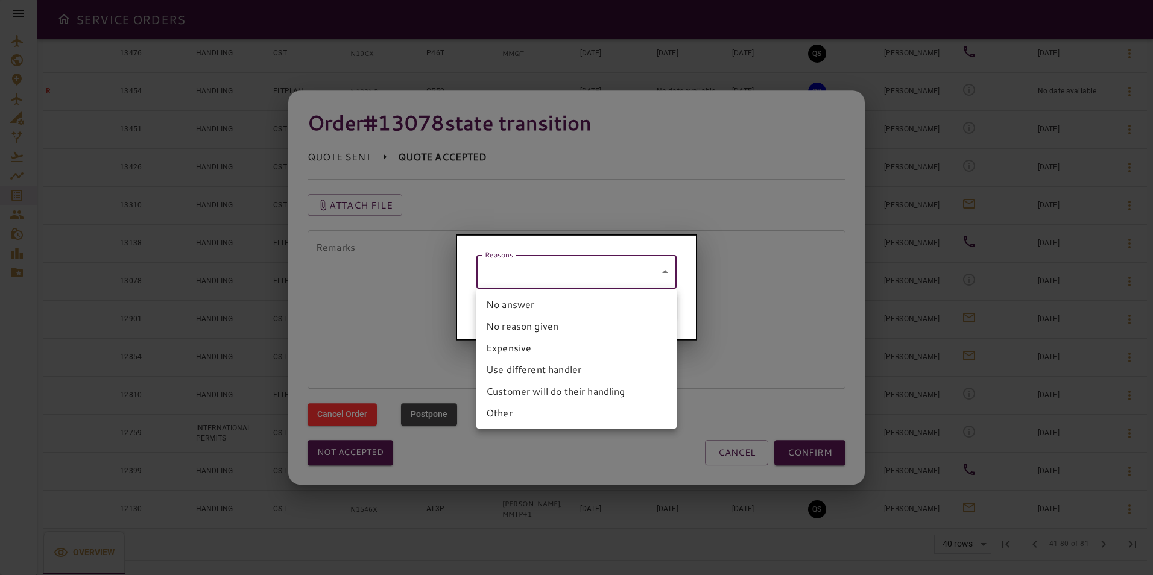
click at [506, 299] on li "No answer" at bounding box center [577, 305] width 200 height 22
type input "*********"
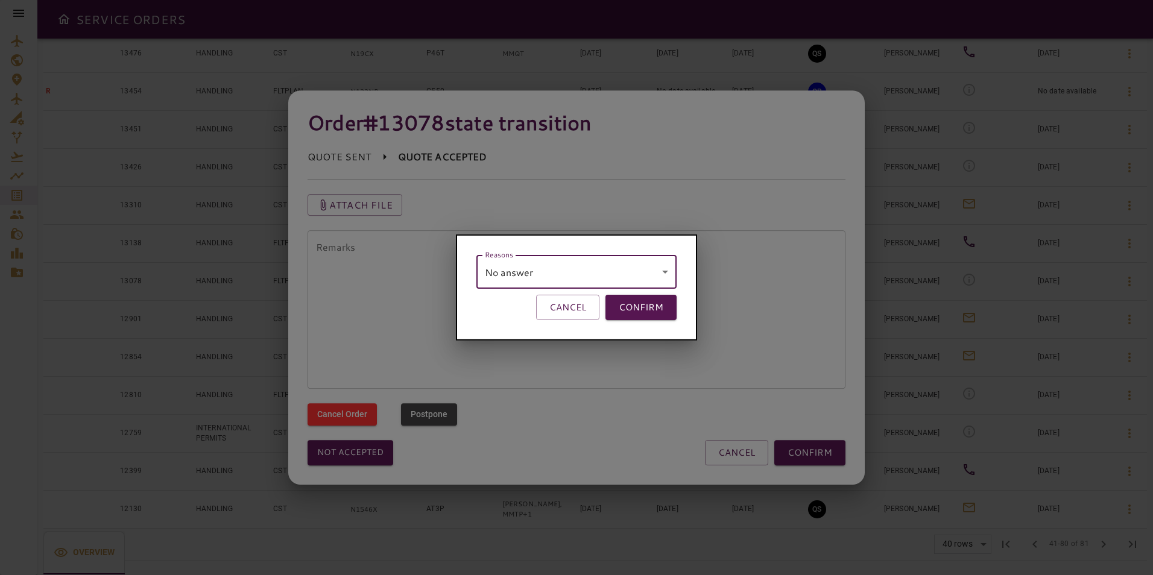
click at [644, 311] on button "CONFIRM" at bounding box center [641, 307] width 71 height 25
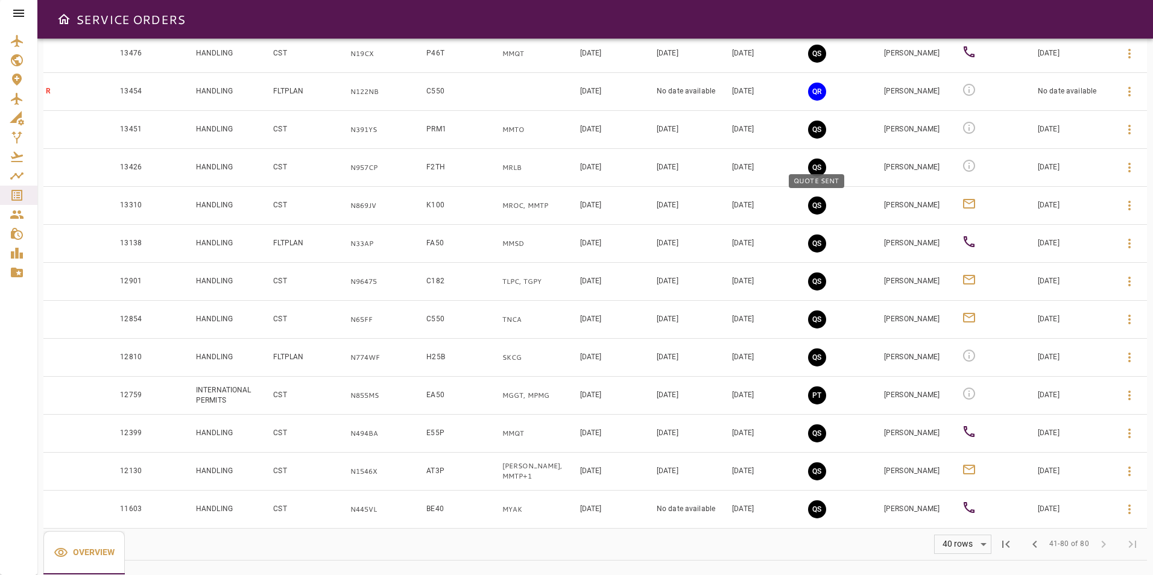
click at [812, 204] on button "QS" at bounding box center [817, 206] width 18 height 18
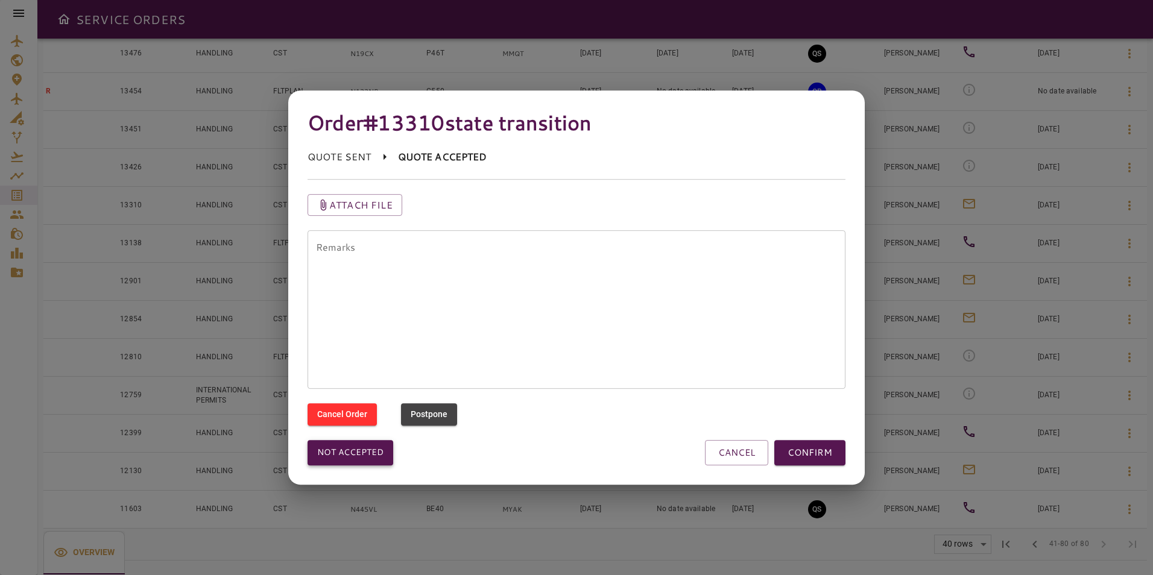
click at [338, 446] on button "Not accepted" at bounding box center [351, 452] width 86 height 25
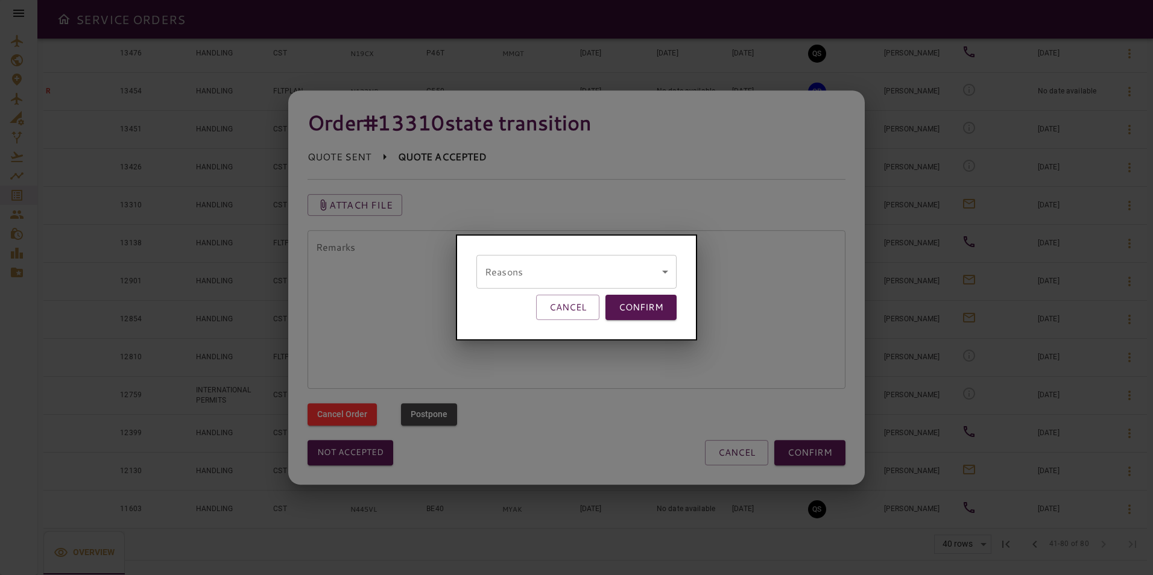
click at [539, 279] on body "SERVICE ORDERS GENERAL SALES QUOTES OPS P 6 PENDING Y 7 YES N 47 NO P 0 POSTPON…" at bounding box center [576, 287] width 1153 height 575
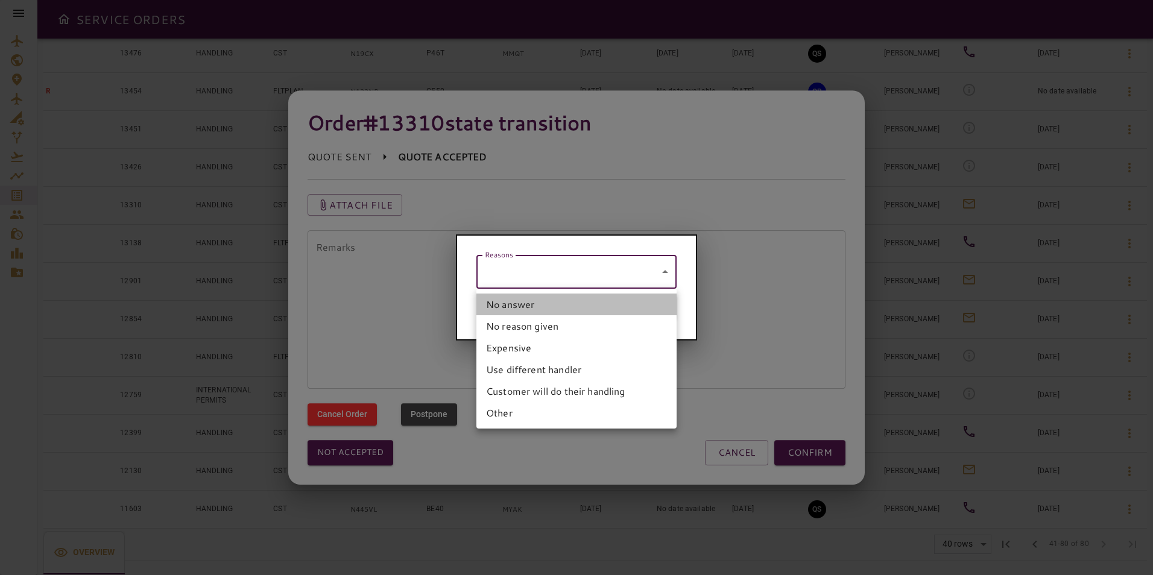
click at [510, 309] on li "No answer" at bounding box center [577, 305] width 200 height 22
type input "*********"
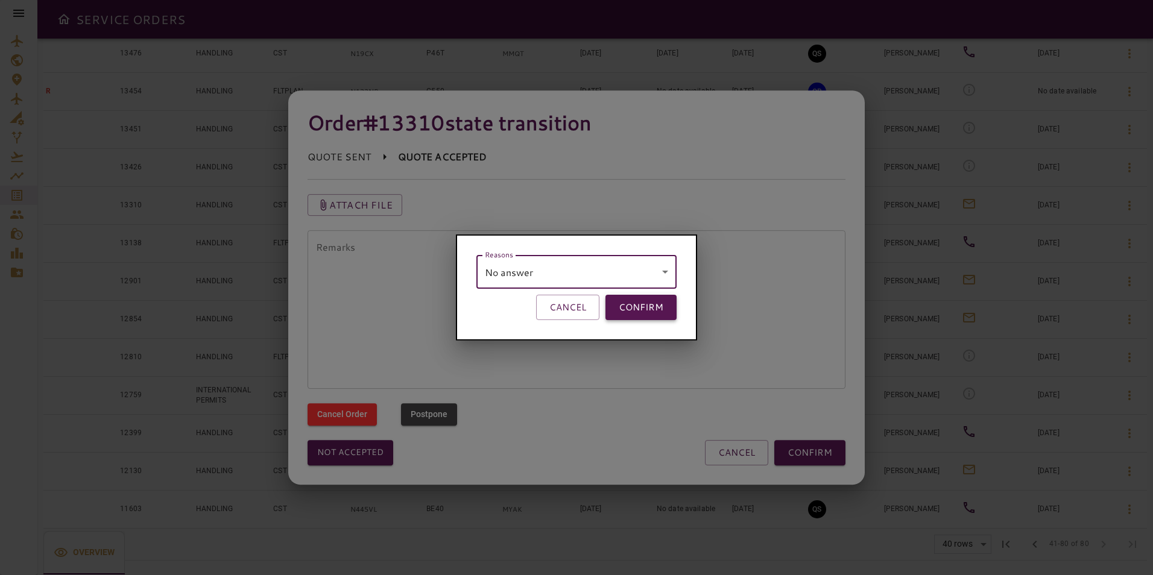
click at [647, 305] on button "CONFIRM" at bounding box center [641, 307] width 71 height 25
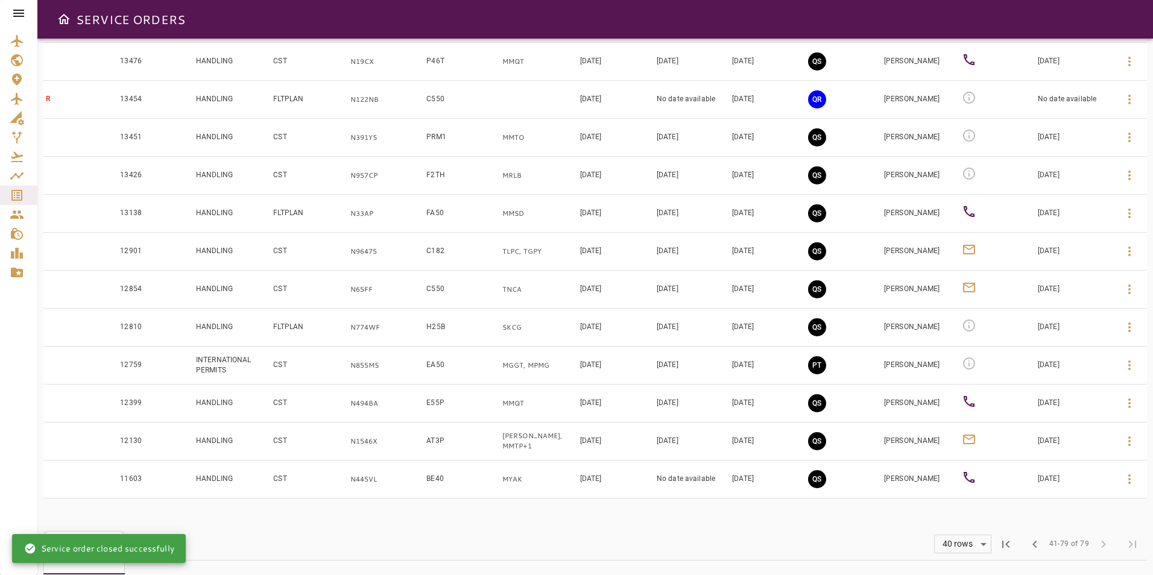
scroll to position [1221, 0]
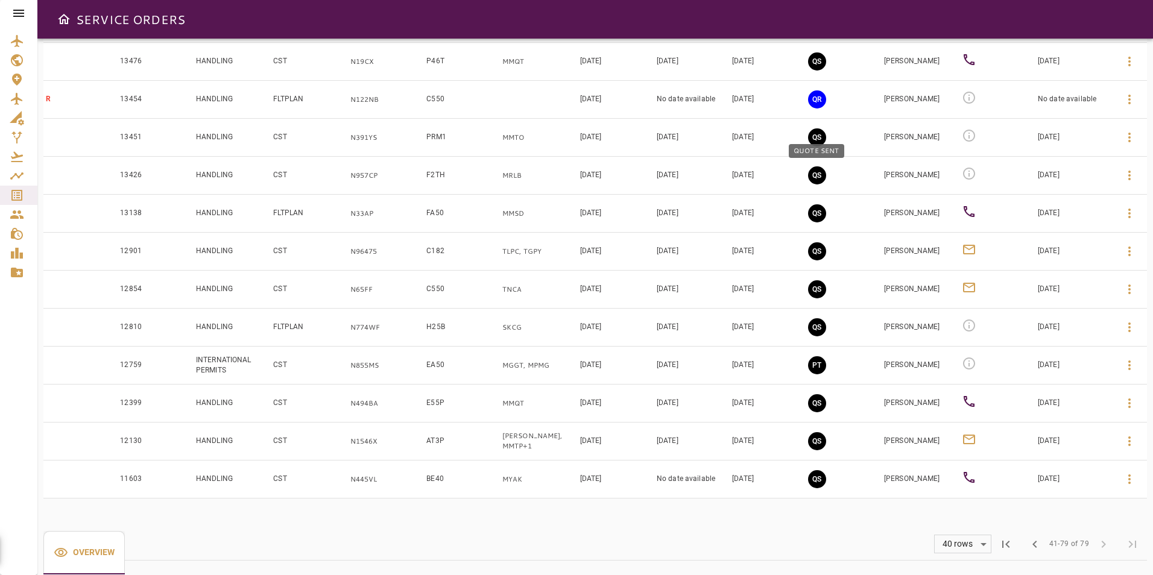
click at [816, 176] on button "QS" at bounding box center [817, 175] width 18 height 18
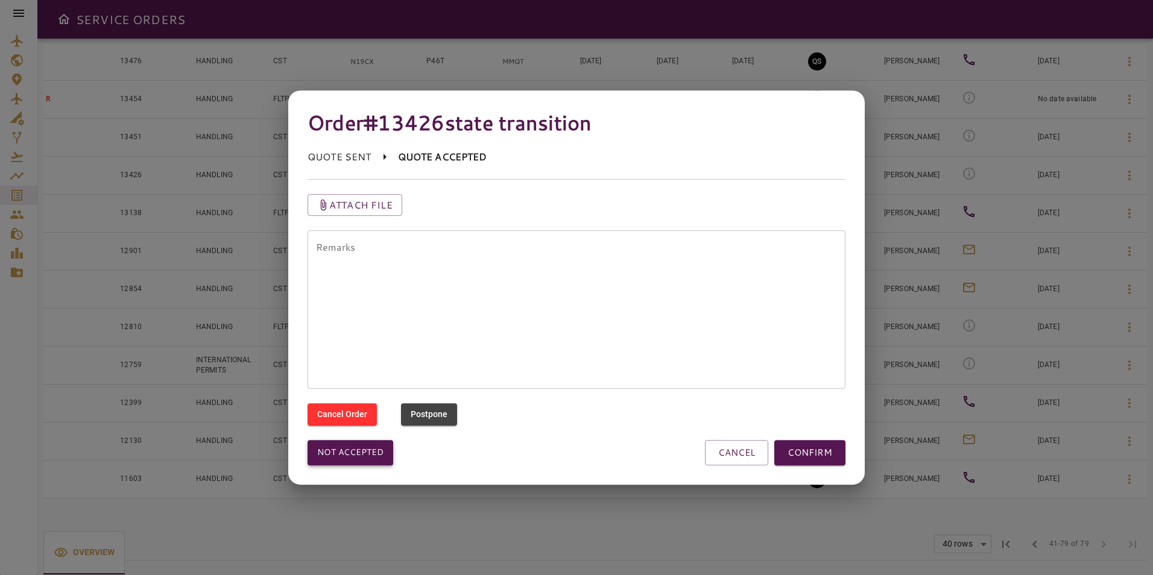
click at [328, 450] on button "Not accepted" at bounding box center [351, 452] width 86 height 25
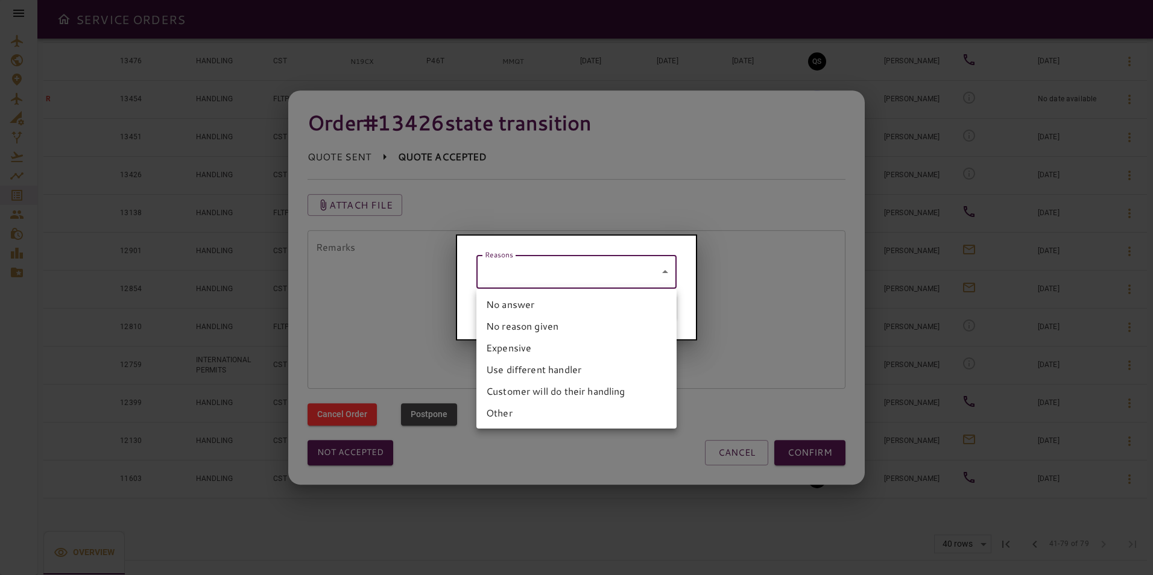
drag, startPoint x: 549, startPoint y: 271, endPoint x: 543, endPoint y: 280, distance: 11.4
click at [550, 271] on body "SERVICE ORDERS GENERAL SALES QUOTES OPS P 6 PENDING Y 7 YES N 47 NO P 0 POSTPON…" at bounding box center [576, 287] width 1153 height 575
click at [521, 305] on li "No answer" at bounding box center [577, 305] width 200 height 22
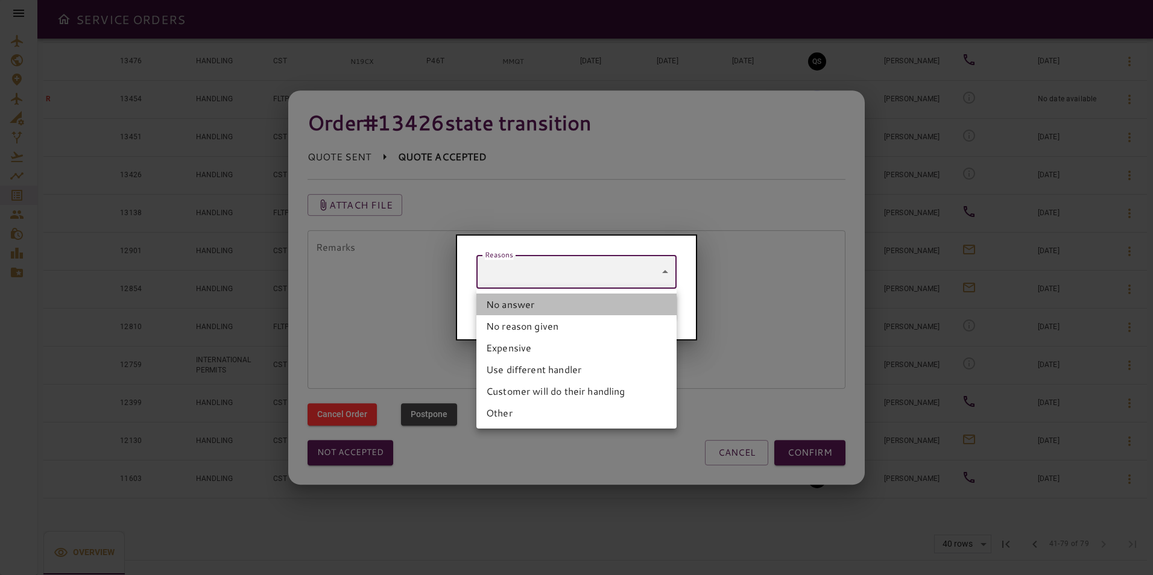
type input "*********"
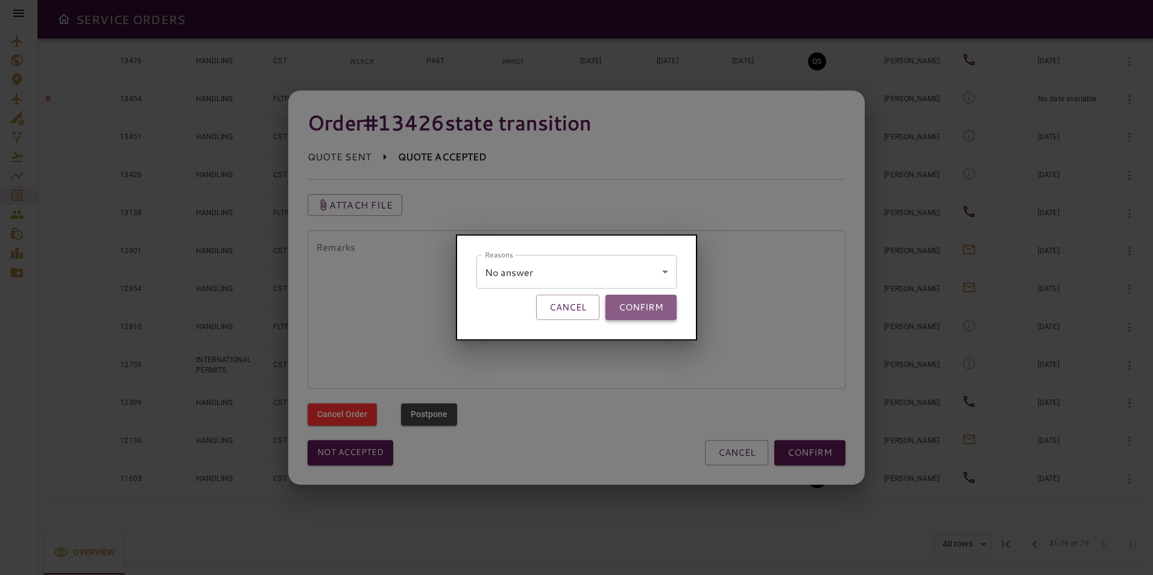
click at [635, 310] on button "CONFIRM" at bounding box center [641, 307] width 71 height 25
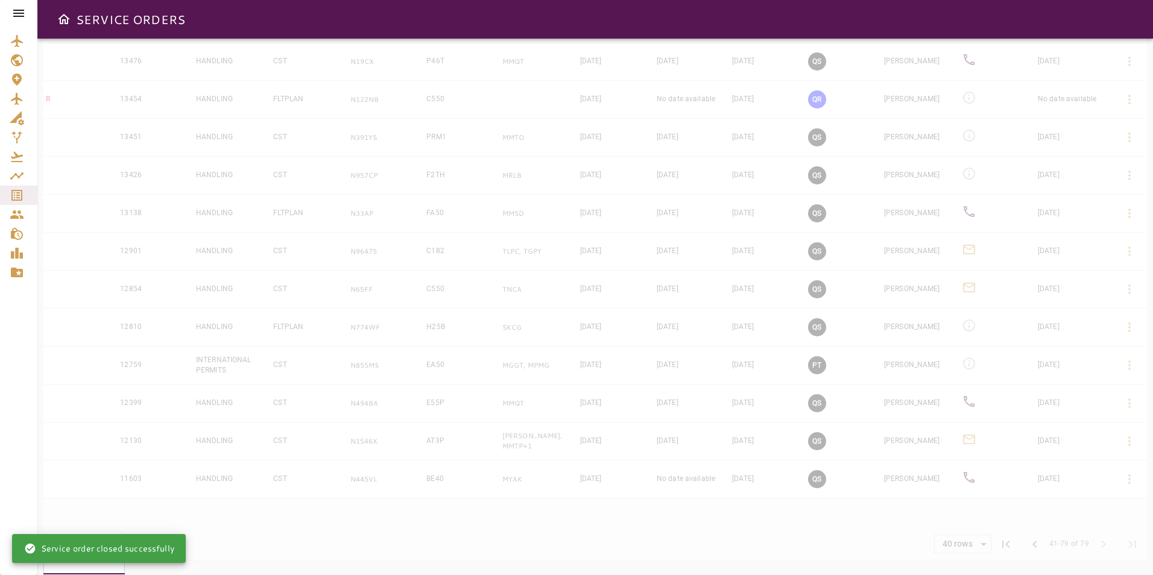
scroll to position [1213, 0]
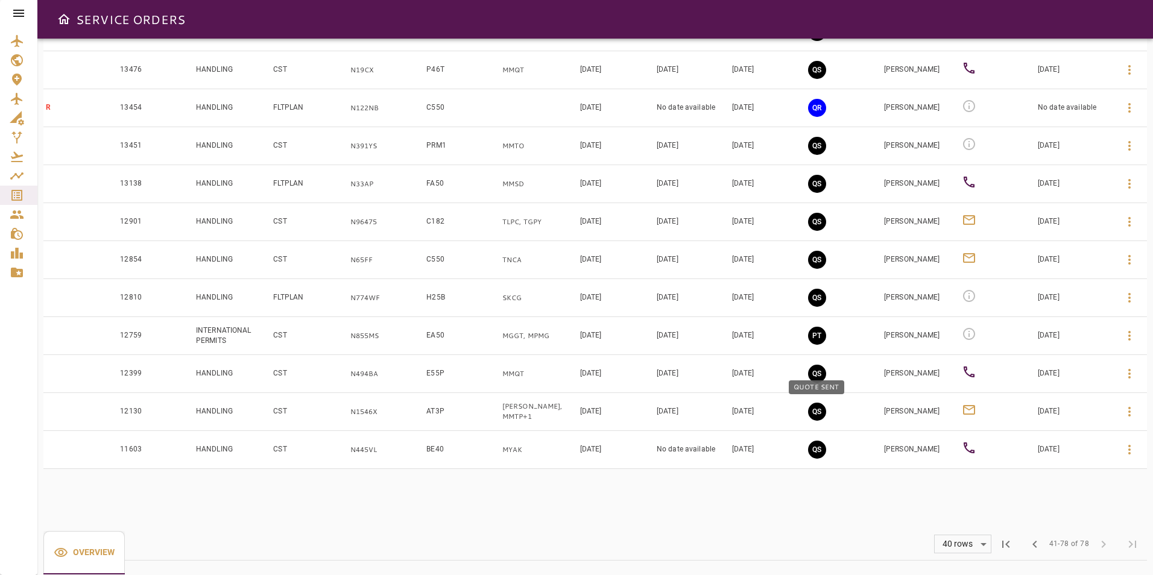
click at [813, 410] on button "QS" at bounding box center [817, 412] width 18 height 18
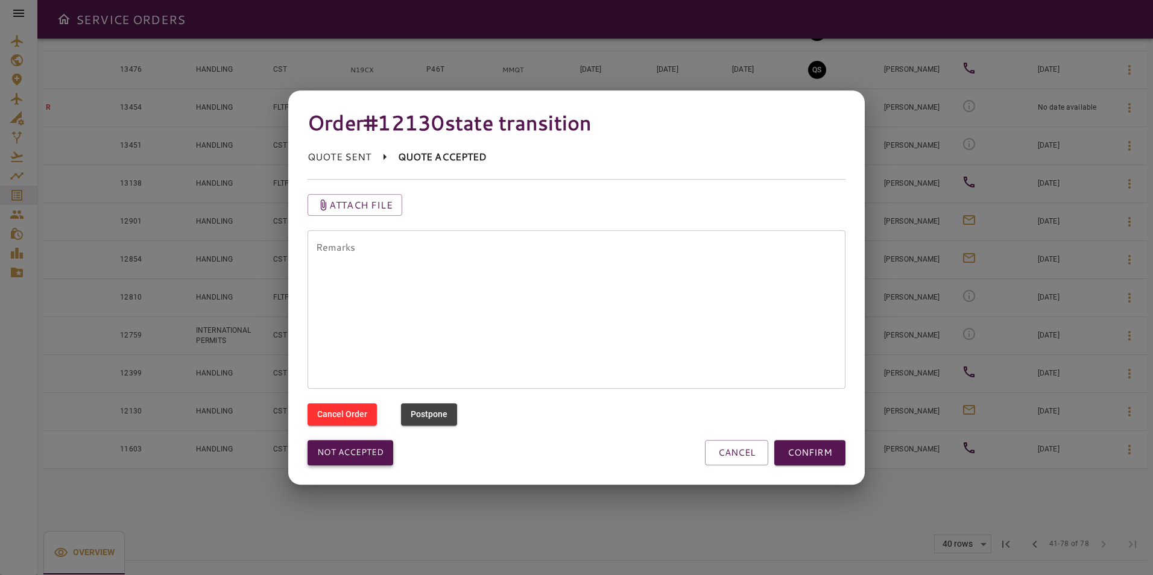
click at [323, 449] on button "Not accepted" at bounding box center [351, 452] width 86 height 25
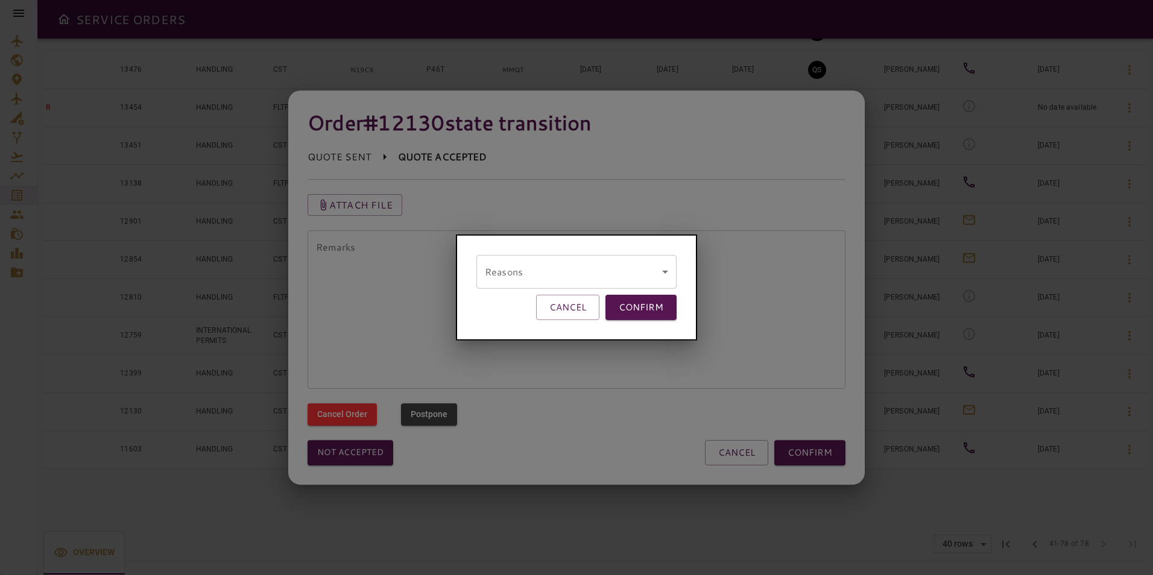
click at [498, 268] on body "SERVICE ORDERS GENERAL SALES QUOTES OPS P 6 PENDING Y 7 YES N 47 NO P 0 POSTPON…" at bounding box center [576, 287] width 1153 height 575
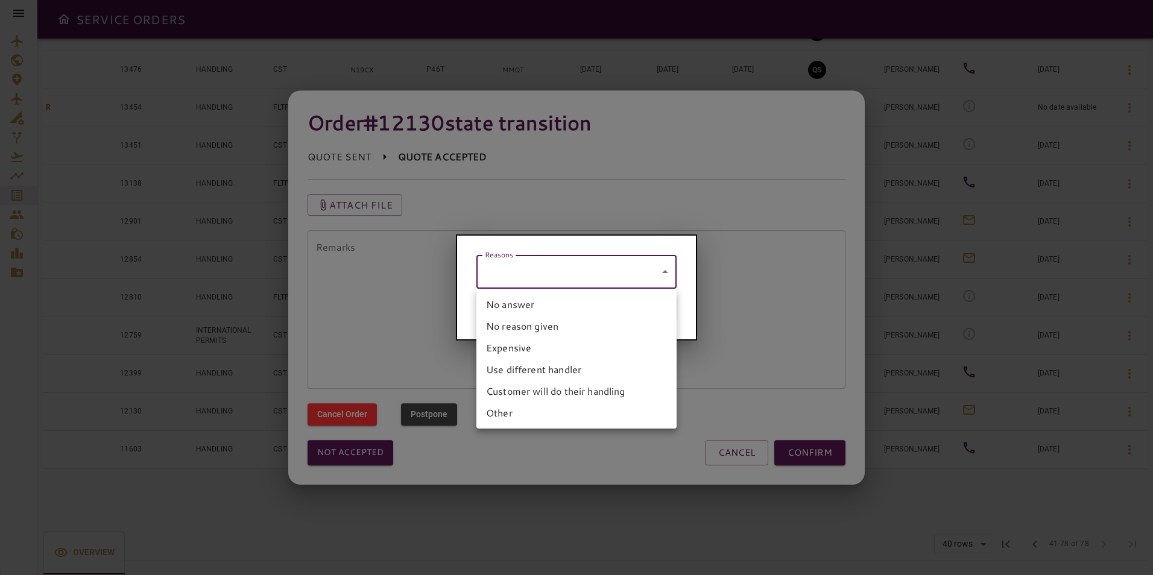
click at [501, 300] on li "No answer" at bounding box center [577, 305] width 200 height 22
type input "*********"
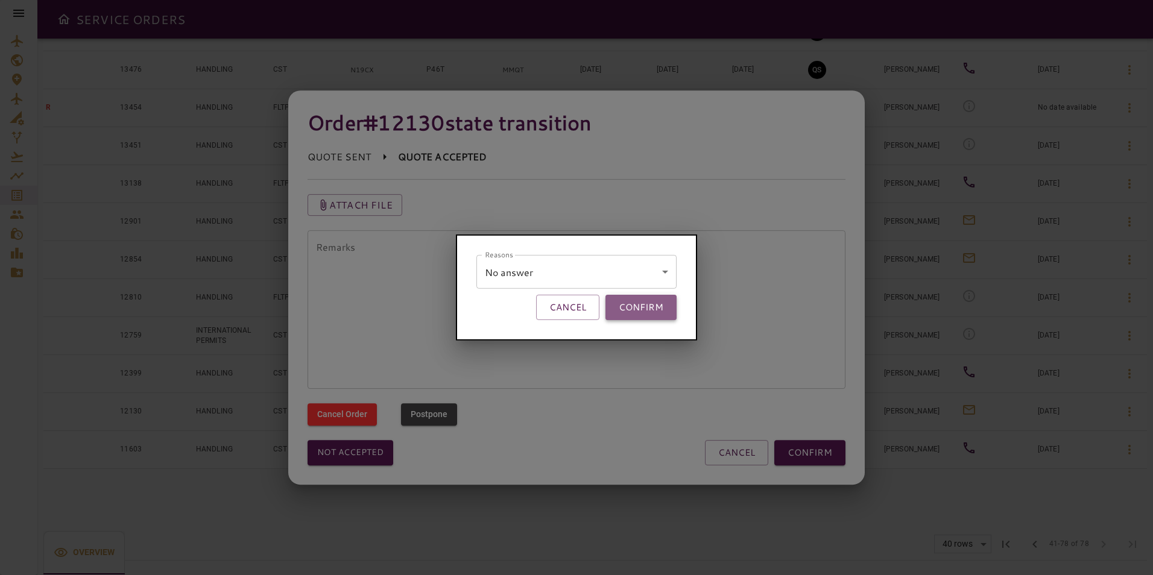
click at [618, 309] on button "CONFIRM" at bounding box center [641, 307] width 71 height 25
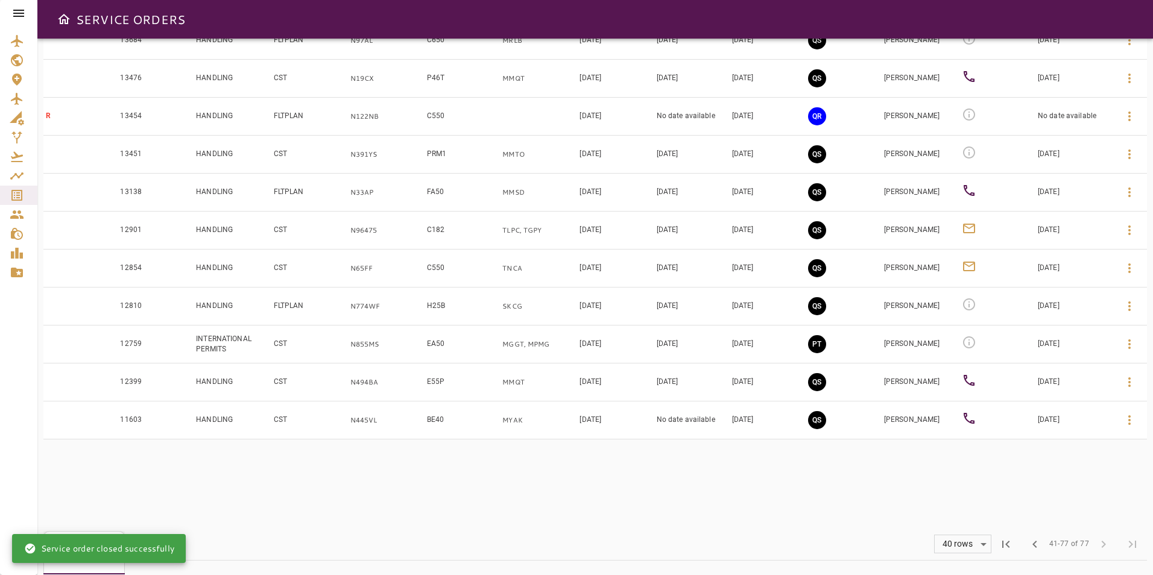
scroll to position [1205, 0]
click at [819, 300] on button "QS" at bounding box center [817, 306] width 18 height 18
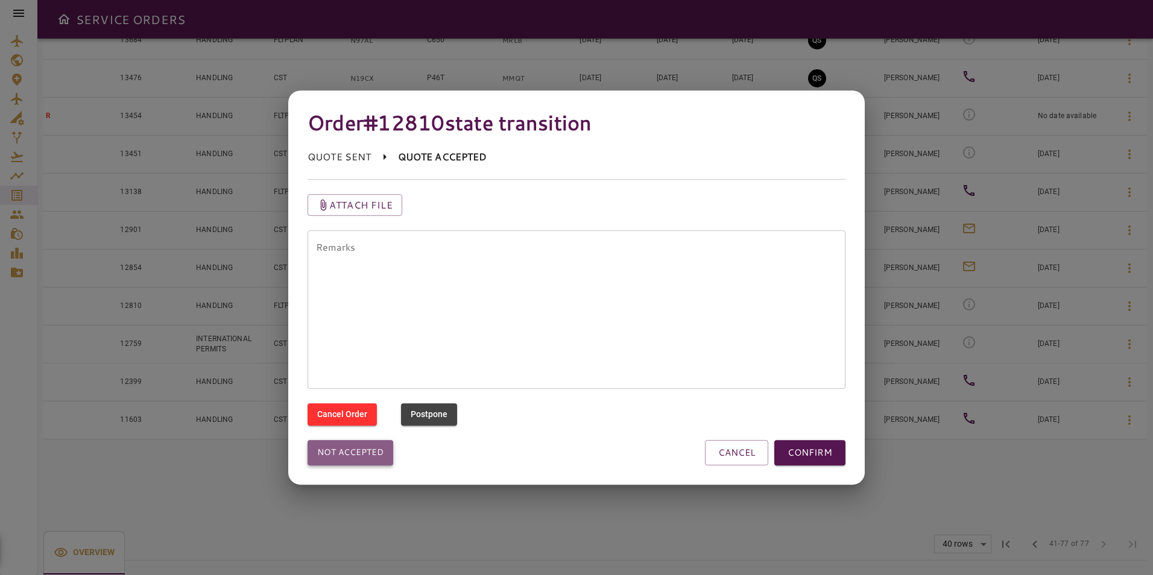
click at [335, 450] on button "Not accepted" at bounding box center [351, 452] width 86 height 25
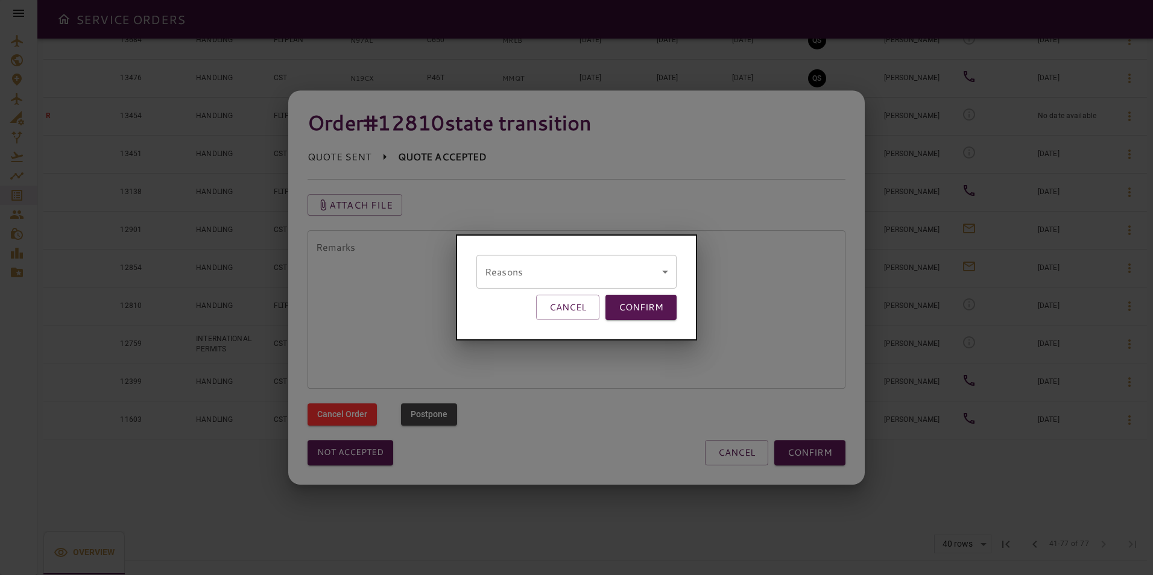
click at [573, 273] on body "SERVICE ORDERS GENERAL SALES QUOTES OPS P 6 PENDING Y 7 YES N 47 NO P 0 POSTPON…" at bounding box center [576, 287] width 1153 height 575
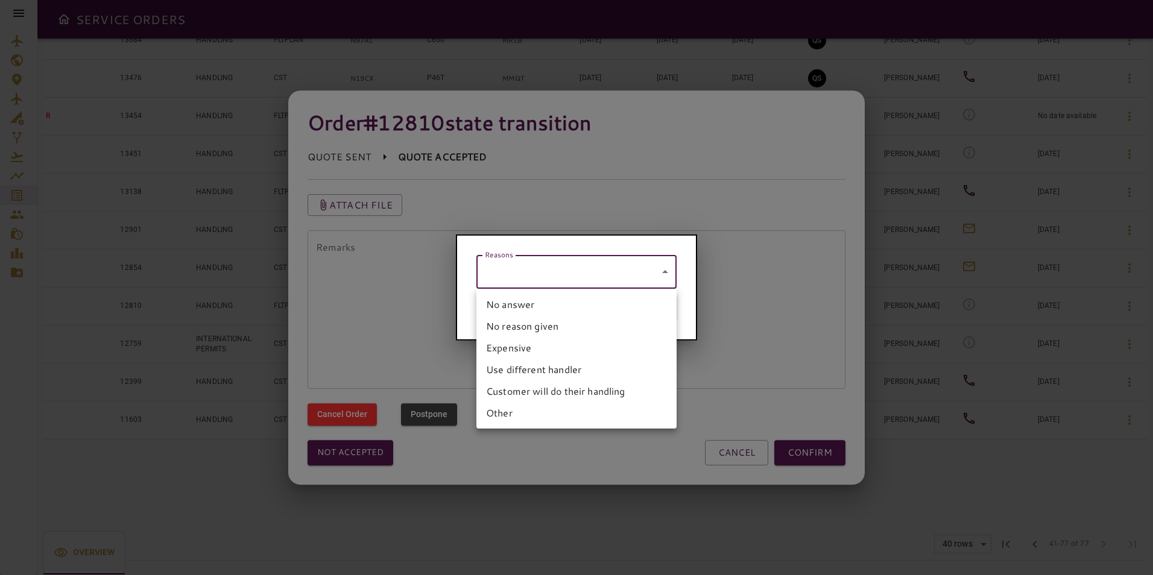
click at [546, 303] on li "No answer" at bounding box center [577, 305] width 200 height 22
type input "*********"
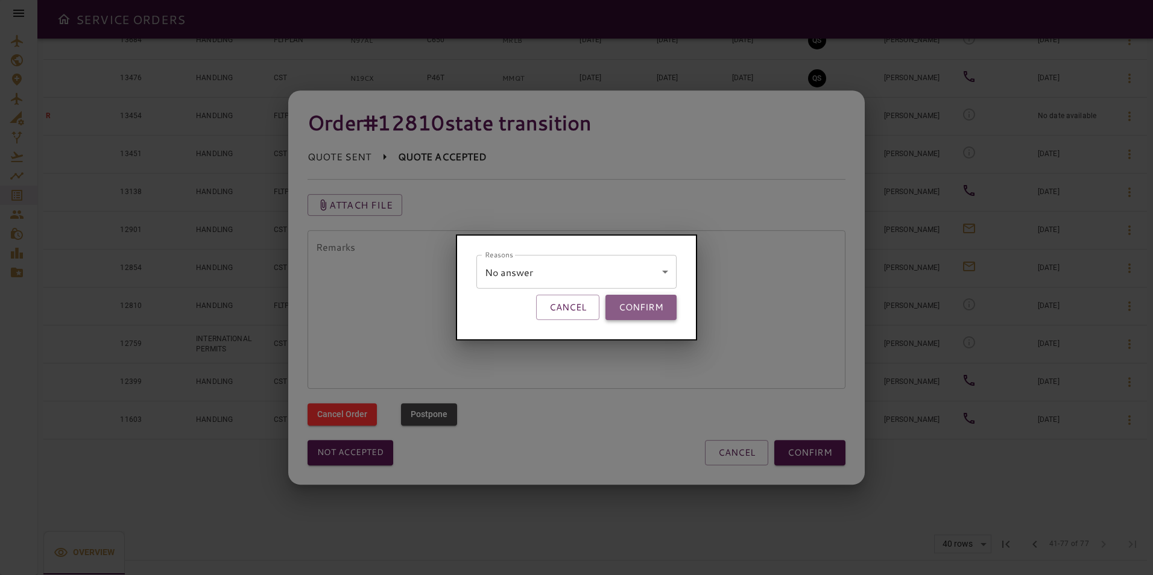
click at [635, 309] on button "CONFIRM" at bounding box center [641, 307] width 71 height 25
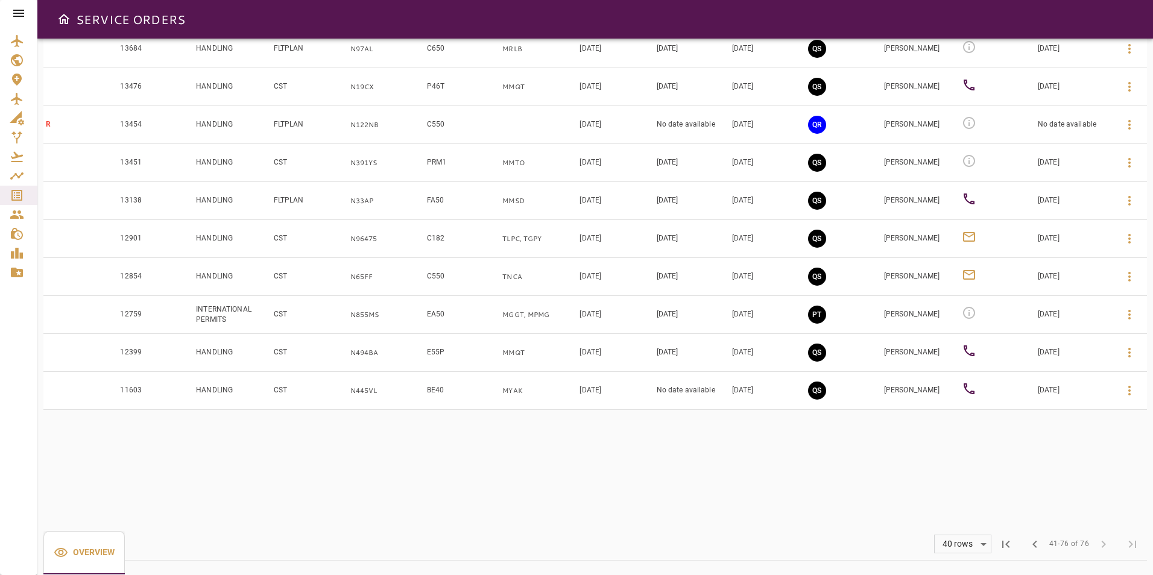
scroll to position [1136, 0]
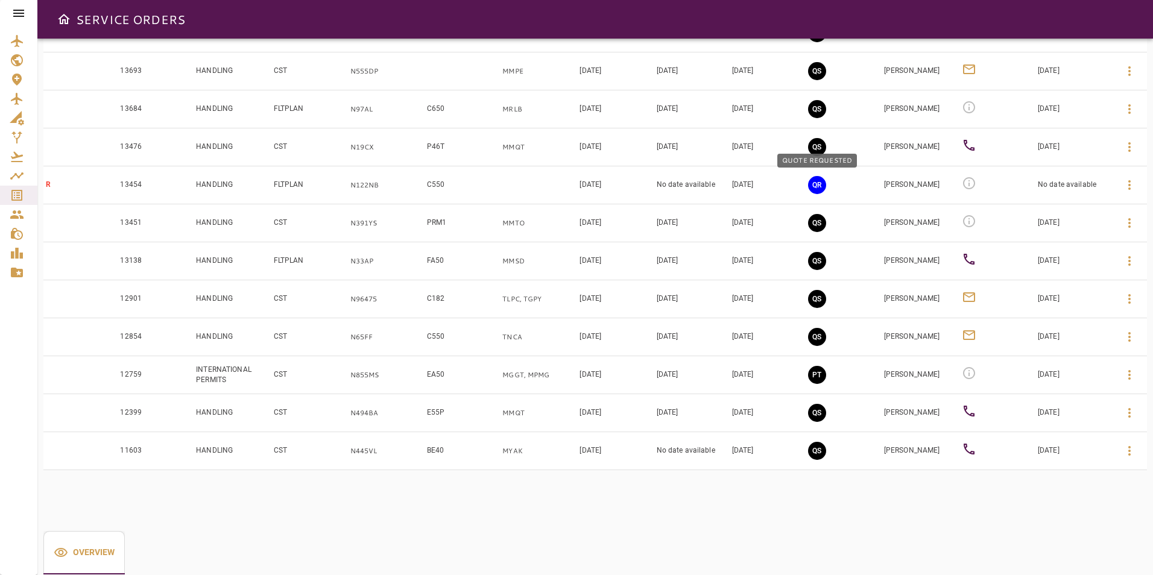
click at [809, 184] on button "QR" at bounding box center [817, 185] width 18 height 18
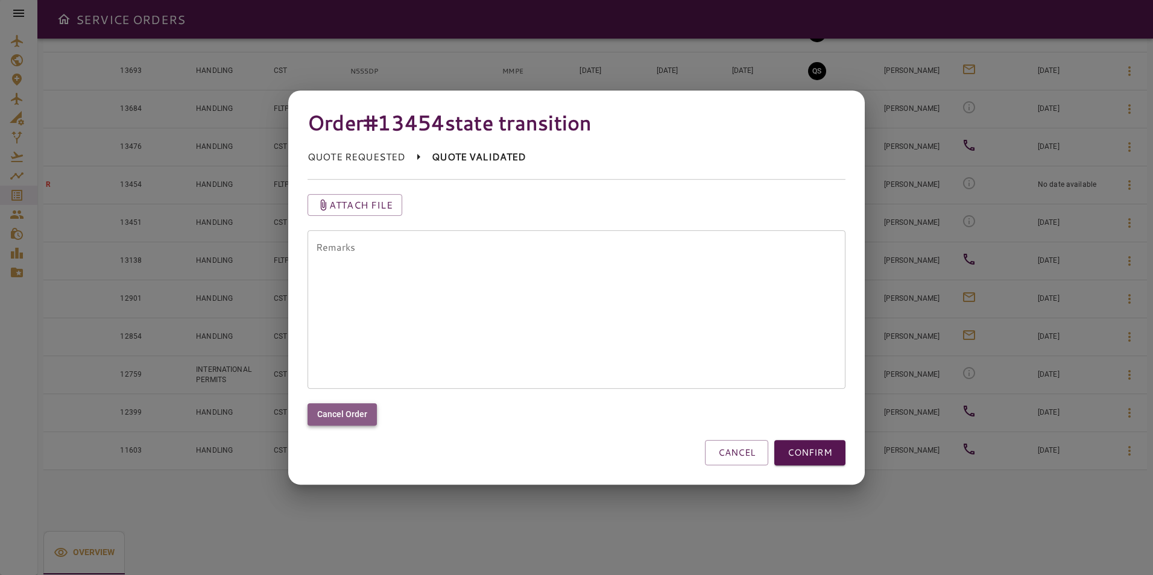
click at [333, 414] on button "Cancel Order" at bounding box center [342, 415] width 69 height 22
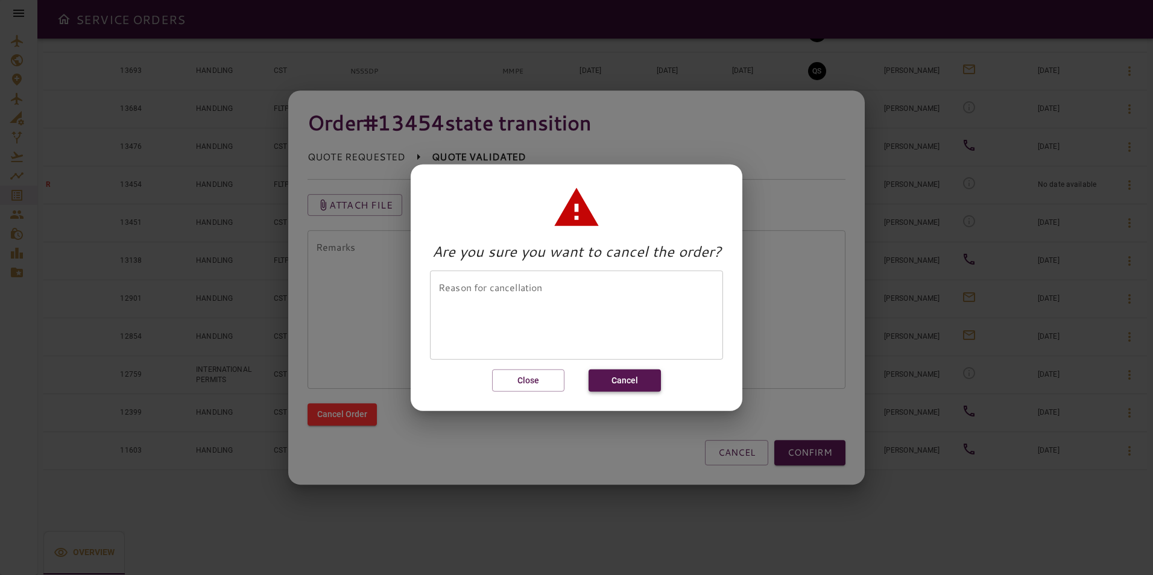
click at [618, 376] on button "Cancel" at bounding box center [625, 381] width 72 height 22
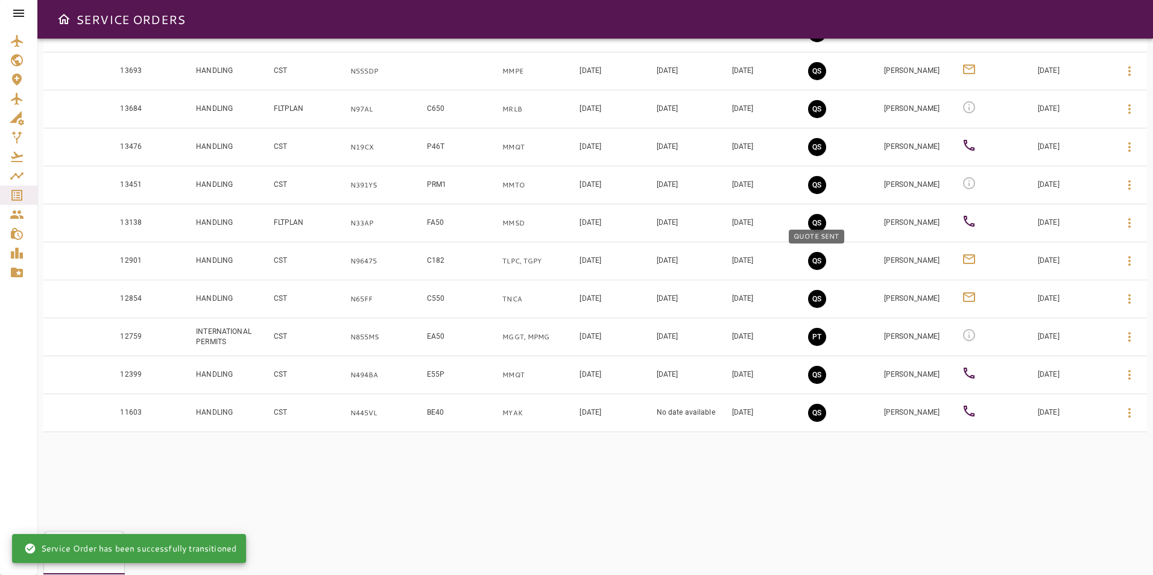
click at [816, 259] on button "QS" at bounding box center [817, 261] width 18 height 18
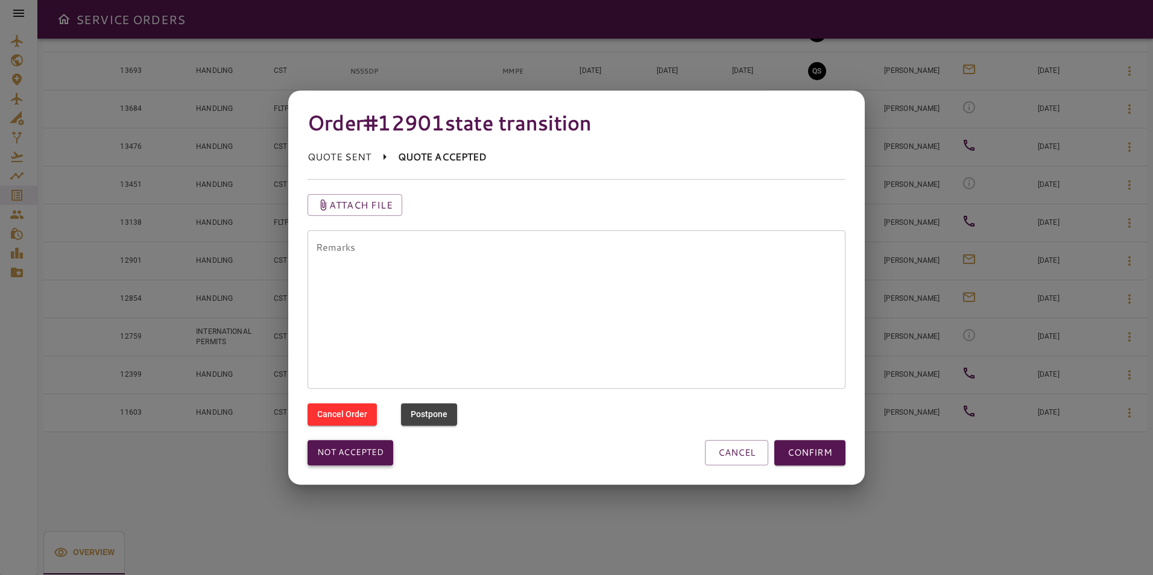
click at [360, 462] on button "Not accepted" at bounding box center [351, 452] width 86 height 25
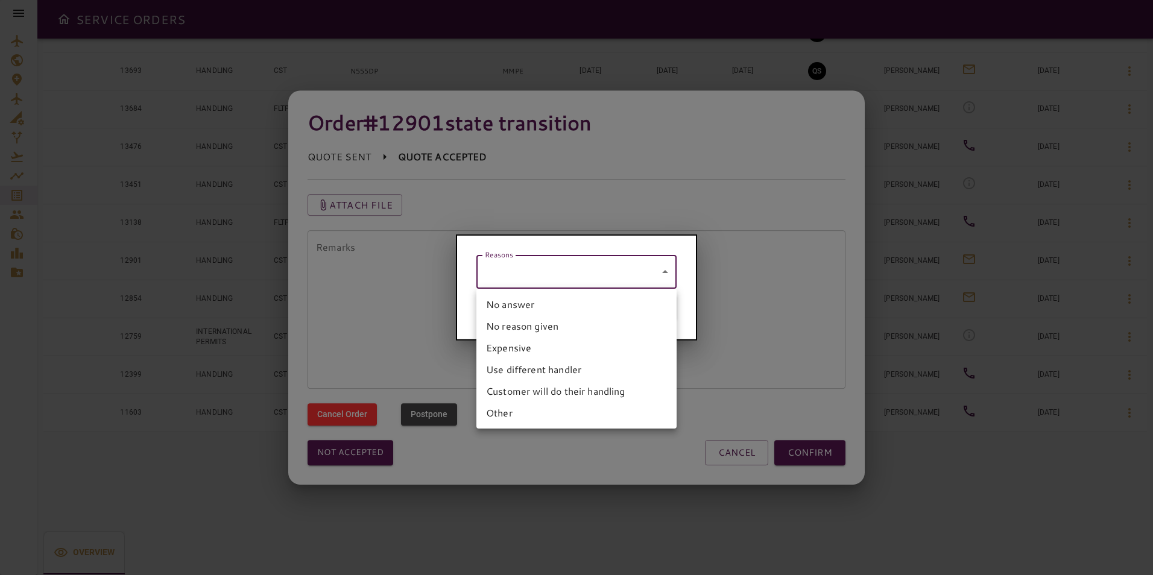
click at [527, 273] on body "SERVICE ORDERS GENERAL SALES QUOTES OPS P 6 PENDING Y 7 YES N 47 NO P 0 POSTPON…" at bounding box center [576, 287] width 1153 height 575
click at [517, 309] on li "No answer" at bounding box center [577, 305] width 200 height 22
type input "*********"
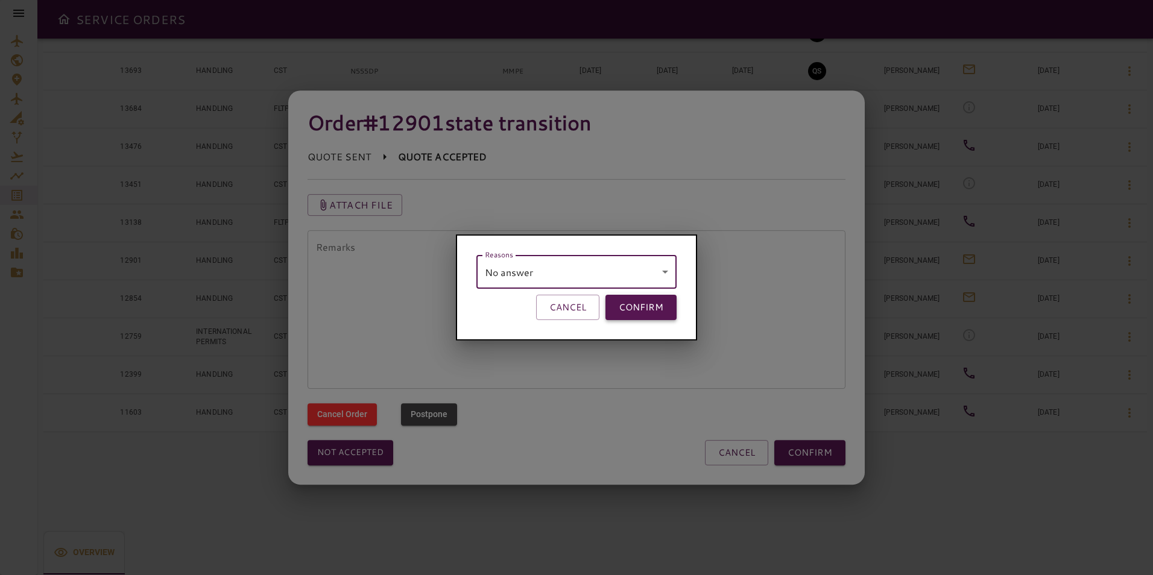
click at [641, 316] on button "CONFIRM" at bounding box center [641, 307] width 71 height 25
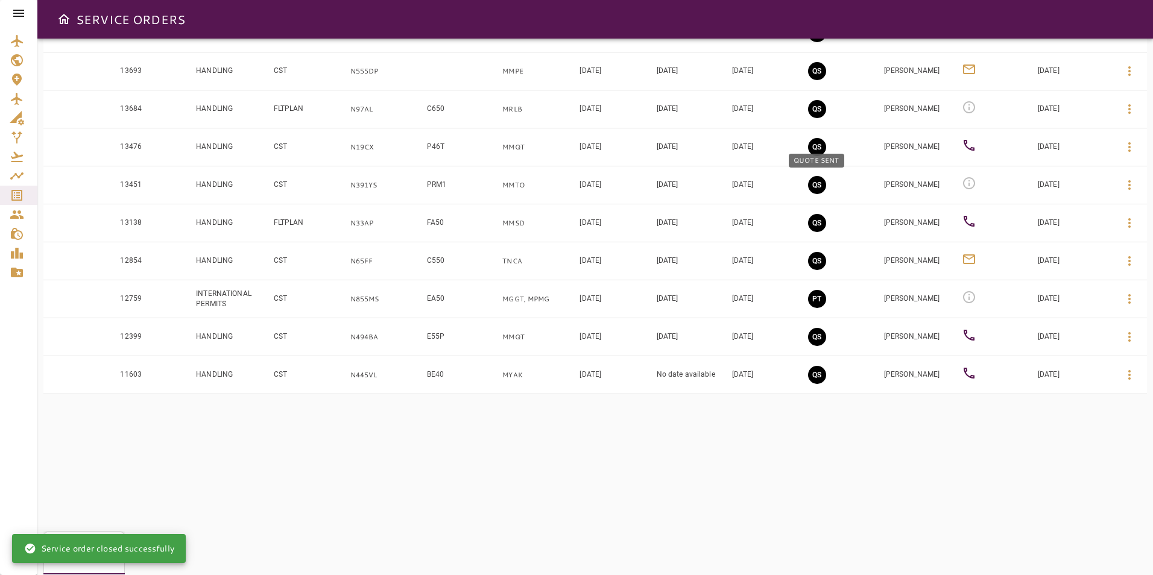
click at [815, 186] on button "QS" at bounding box center [817, 185] width 18 height 18
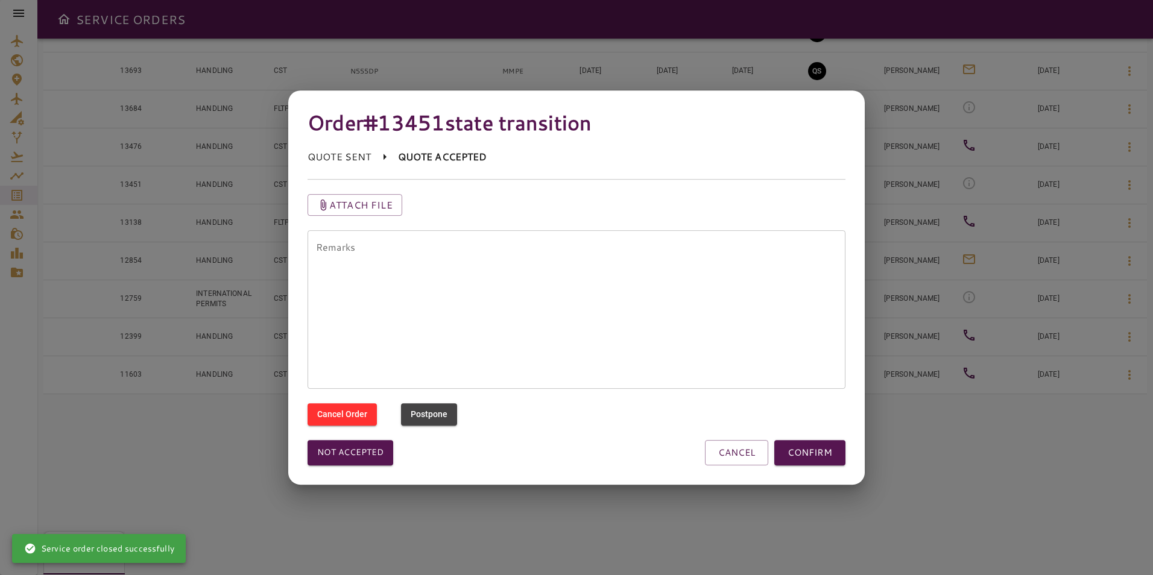
click at [402, 454] on div "Not accepted CANCEL CONFIRM" at bounding box center [577, 452] width 538 height 25
click at [382, 454] on button "Not accepted" at bounding box center [351, 452] width 86 height 25
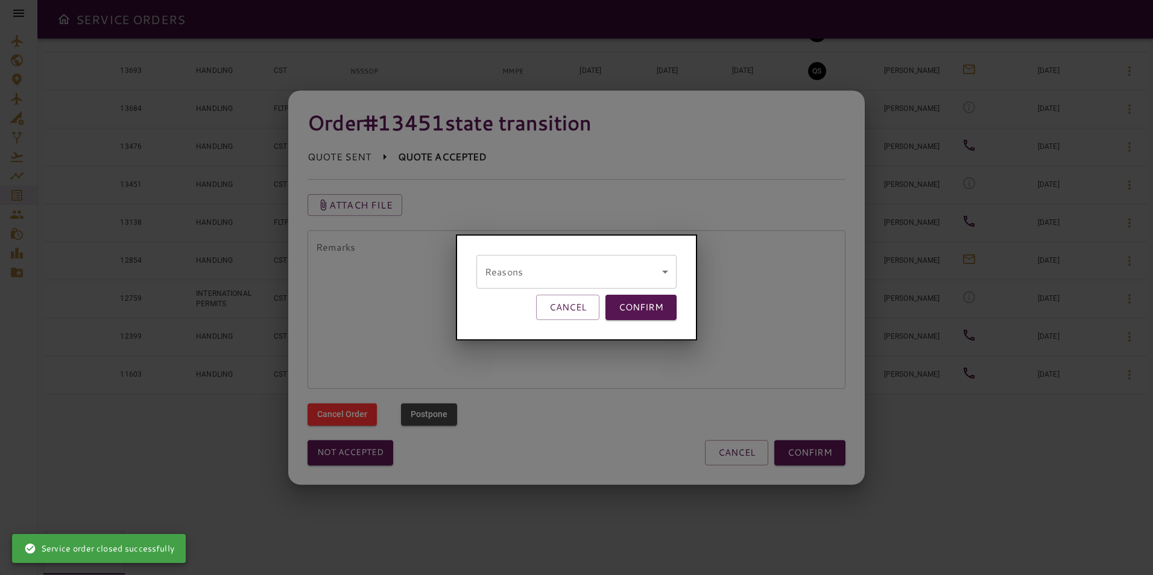
click at [537, 249] on div "Reasons ​ remarks CANCEL CONFIRM" at bounding box center [576, 288] width 241 height 106
click at [531, 265] on body "SERVICE ORDERS GENERAL SALES QUOTES OPS P 6 PENDING Y 7 YES N 47 NO P 0 POSTPON…" at bounding box center [576, 287] width 1153 height 575
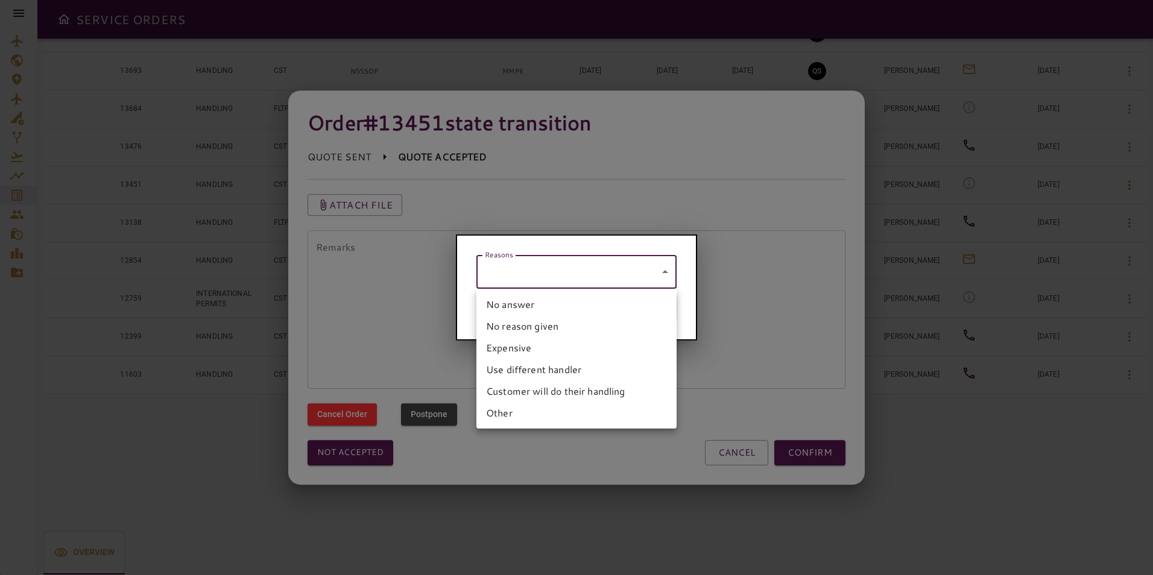
click at [503, 305] on li "No answer" at bounding box center [577, 305] width 200 height 22
type input "*********"
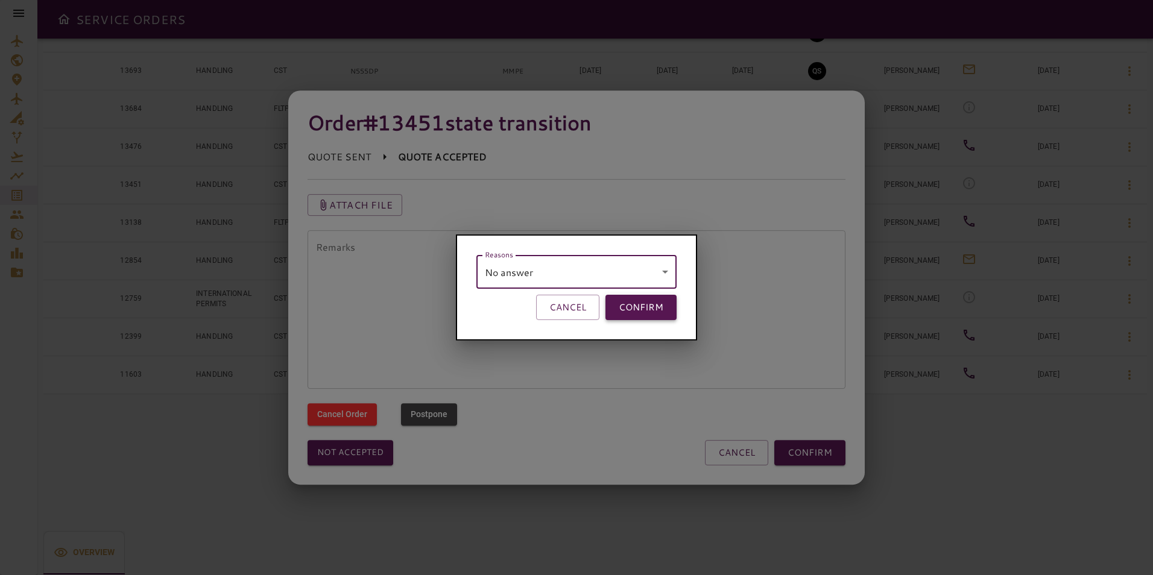
click at [637, 317] on button "CONFIRM" at bounding box center [641, 307] width 71 height 25
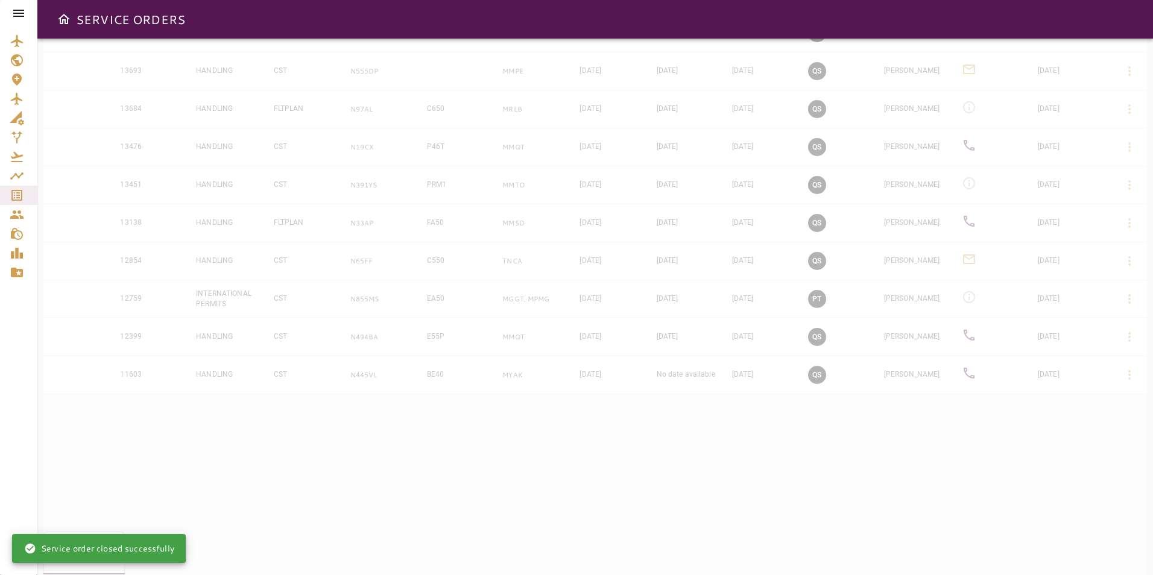
scroll to position [1075, 0]
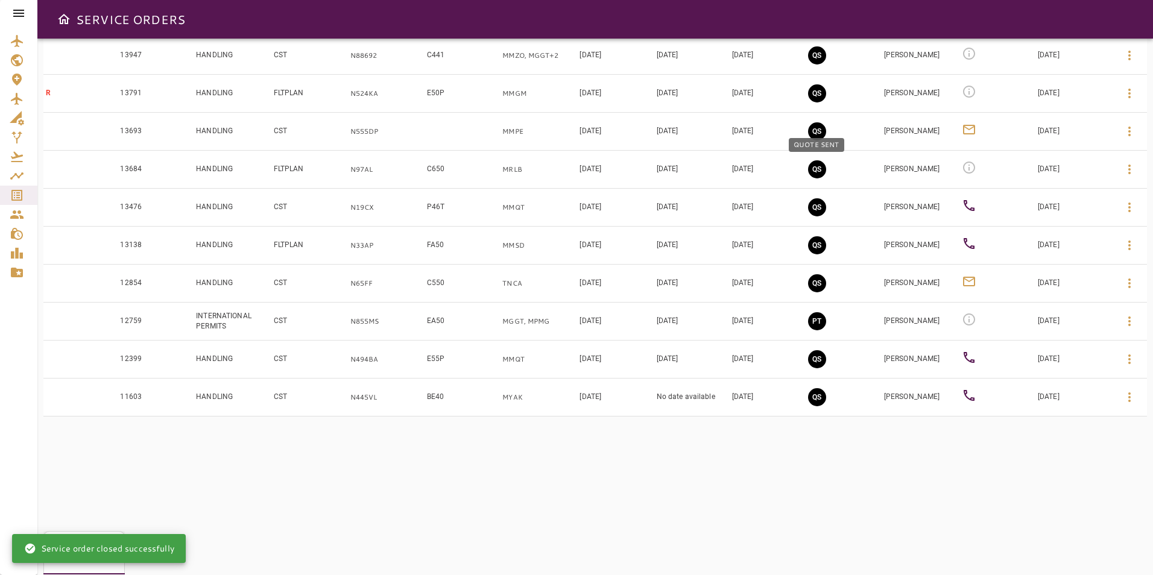
click at [816, 173] on button "QS" at bounding box center [817, 169] width 18 height 18
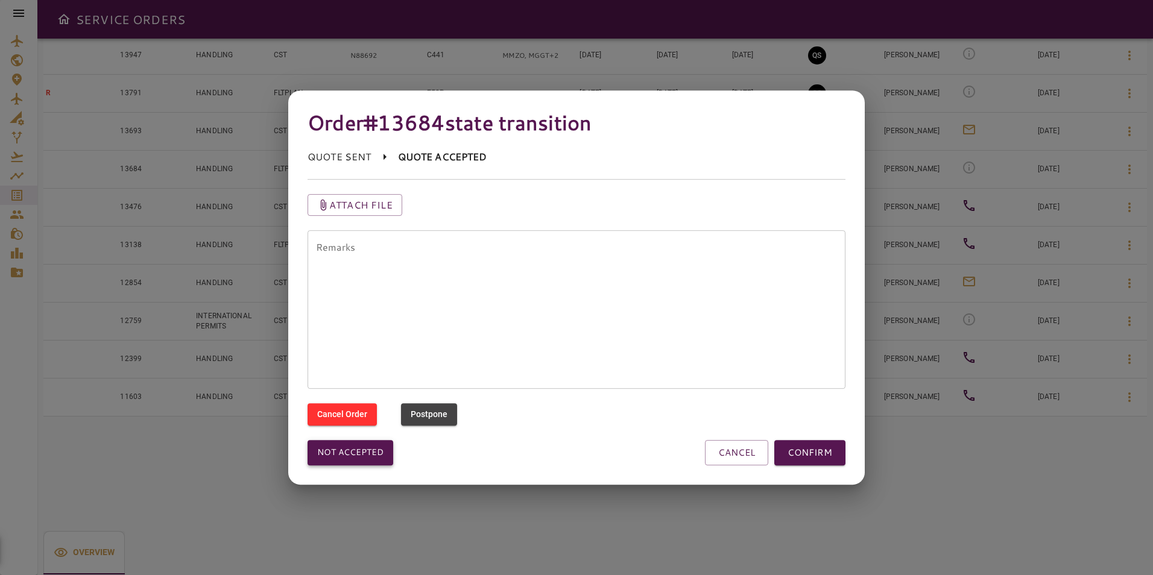
click at [366, 456] on button "Not accepted" at bounding box center [351, 452] width 86 height 25
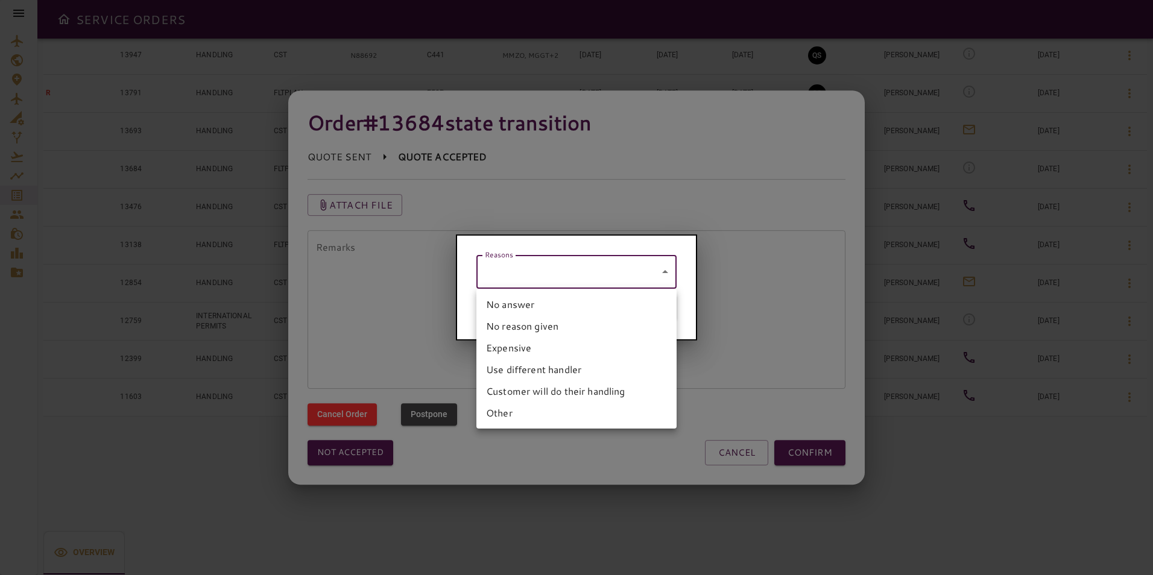
click at [525, 278] on body "SERVICE ORDERS GENERAL SALES QUOTES OPS P 6 PENDING Y 7 YES N 47 NO P 0 POSTPON…" at bounding box center [576, 287] width 1153 height 575
click at [519, 302] on li "No answer" at bounding box center [577, 305] width 200 height 22
type input "*********"
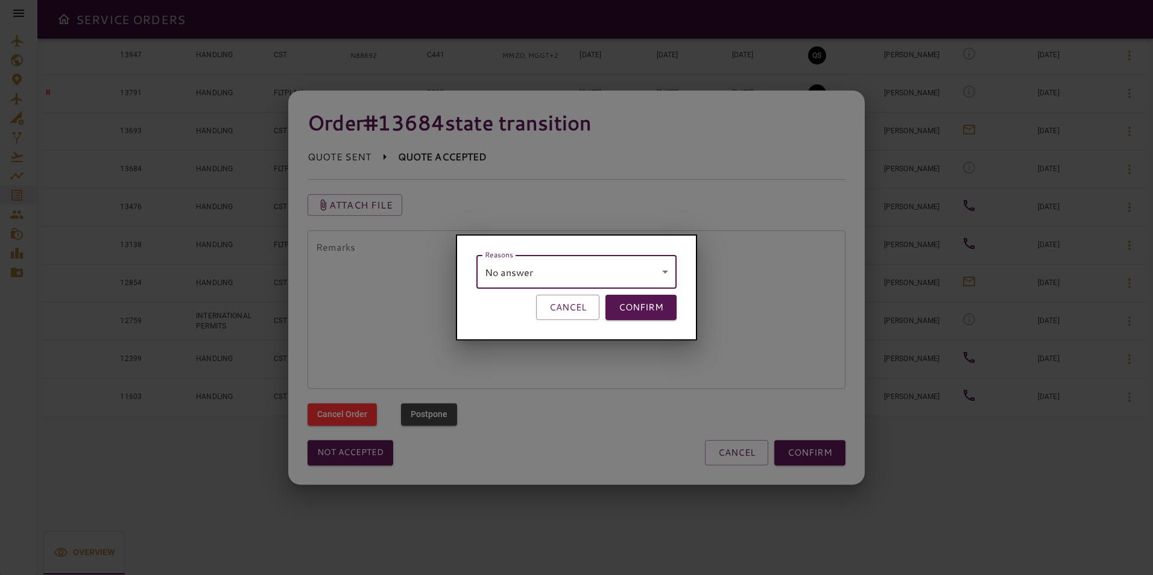
click at [818, 445] on div at bounding box center [576, 287] width 1153 height 575
click at [815, 453] on div at bounding box center [576, 287] width 1153 height 575
click at [644, 300] on button "CONFIRM" at bounding box center [641, 307] width 71 height 25
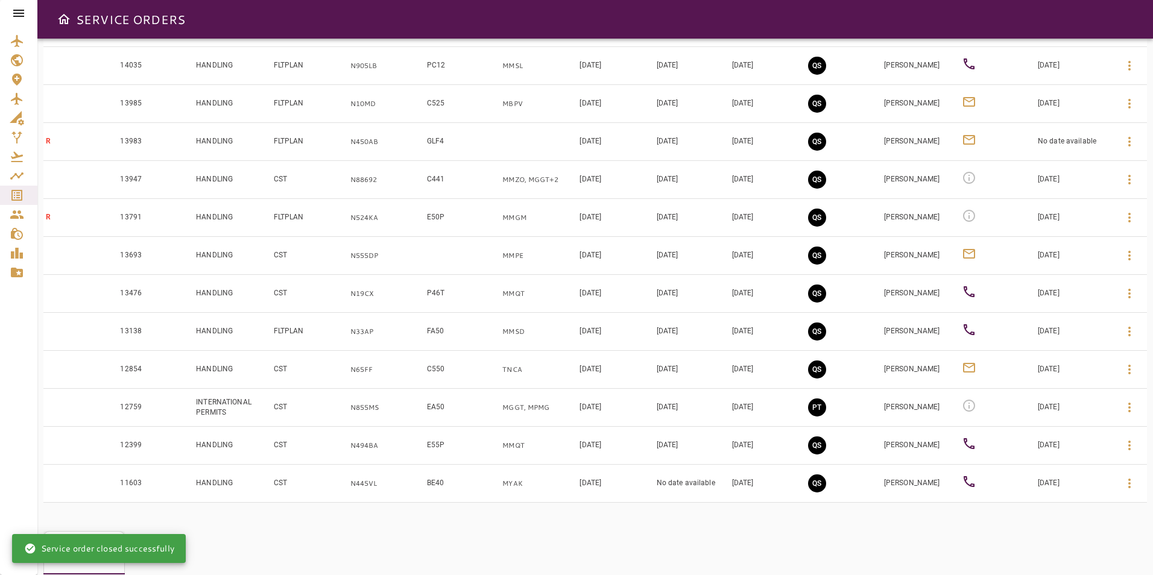
scroll to position [921, 0]
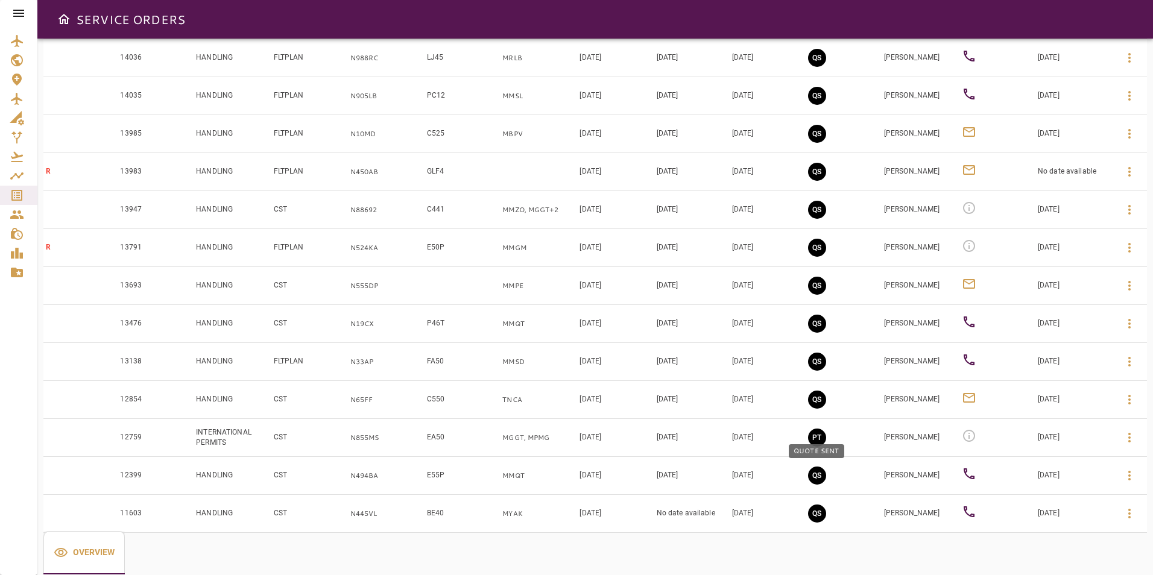
click at [816, 476] on button "QS" at bounding box center [817, 476] width 18 height 18
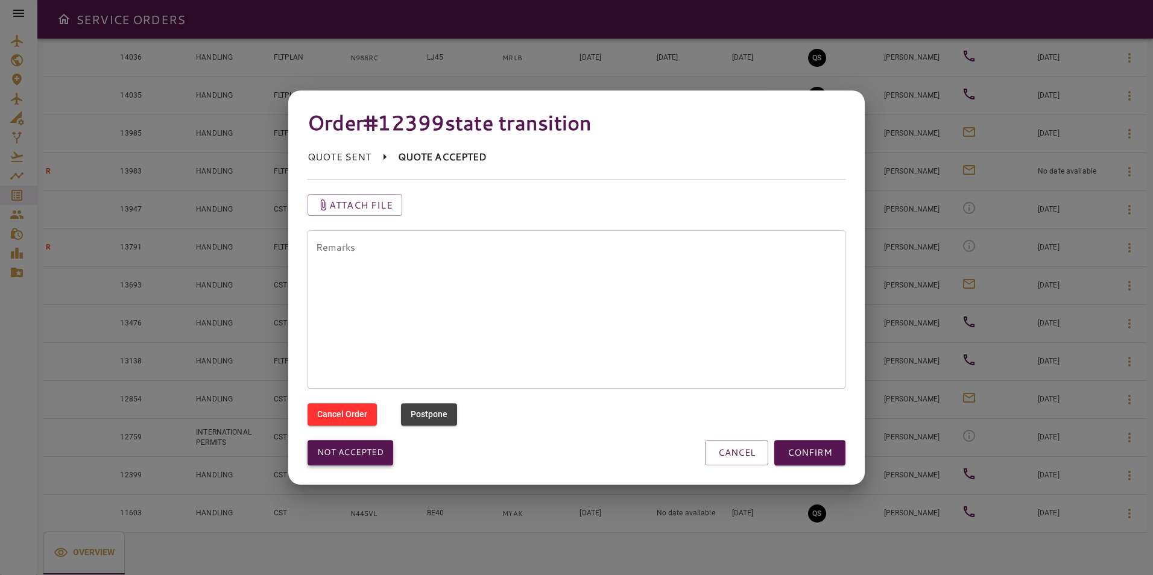
click at [390, 454] on button "Not accepted" at bounding box center [351, 452] width 86 height 25
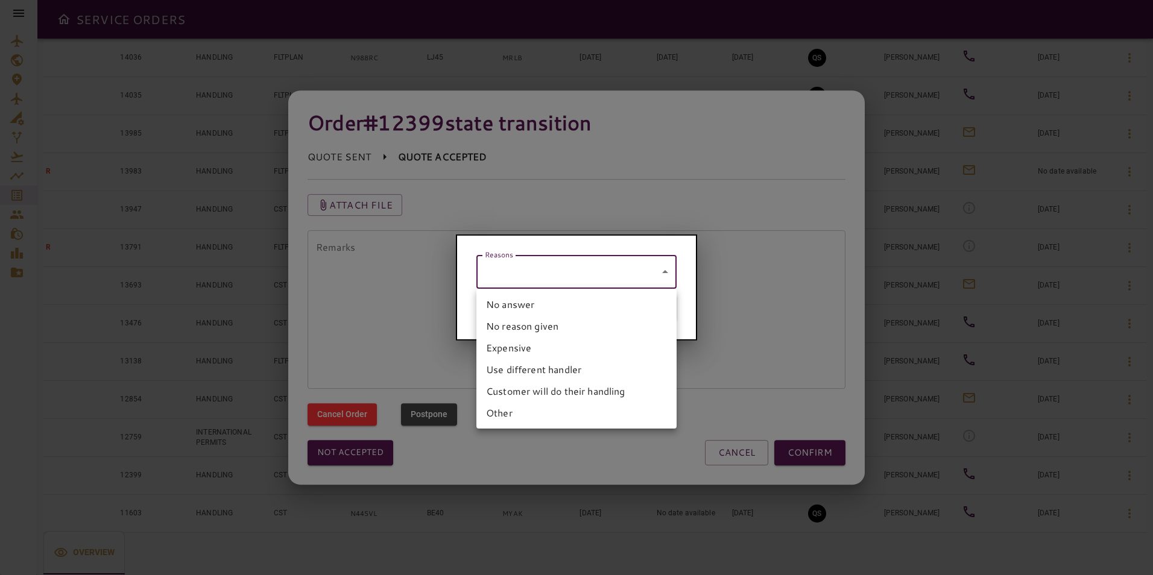
click at [522, 269] on body "SERVICE ORDERS GENERAL SALES QUOTES OPS P 6 PENDING Y 7 YES N 47 NO P 0 POSTPON…" at bounding box center [576, 287] width 1153 height 575
click at [519, 305] on li "No answer" at bounding box center [577, 305] width 200 height 22
type input "*********"
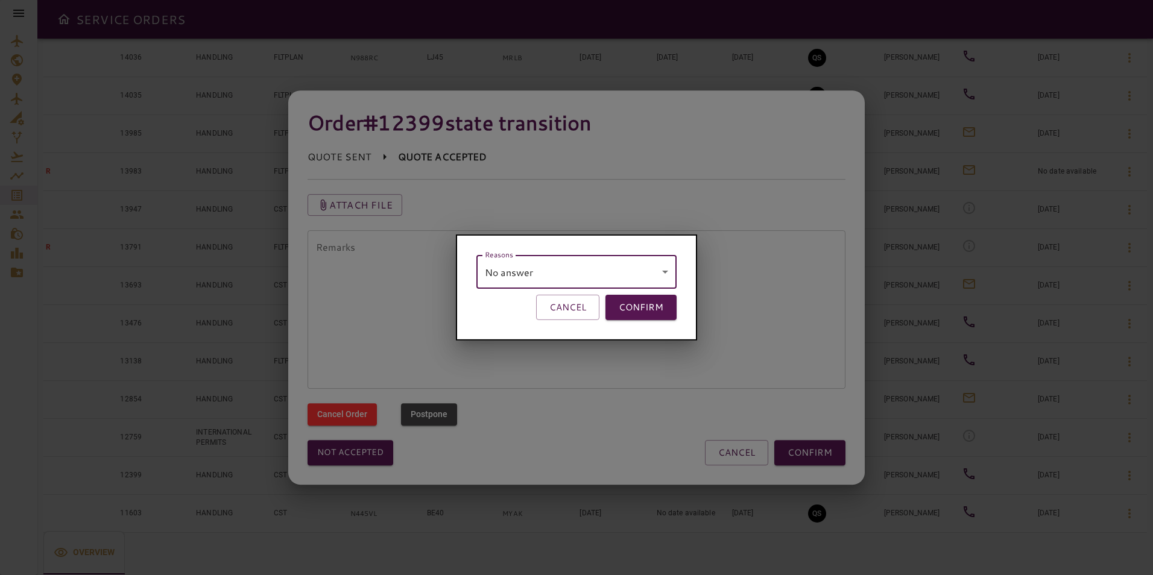
click at [625, 311] on button "CONFIRM" at bounding box center [641, 307] width 71 height 25
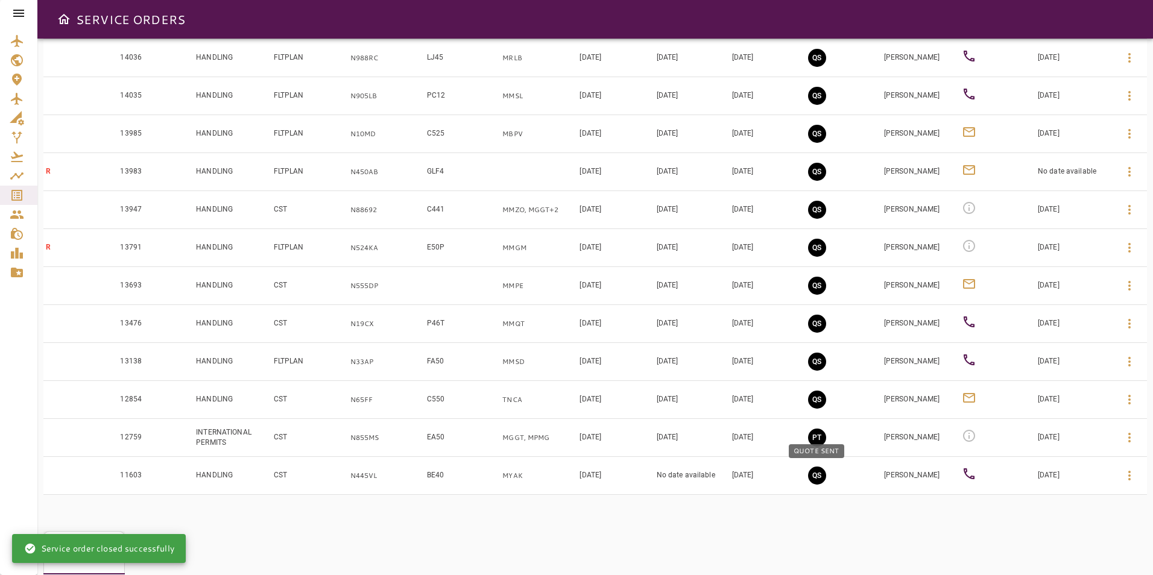
click at [811, 475] on button "QS" at bounding box center [817, 476] width 18 height 18
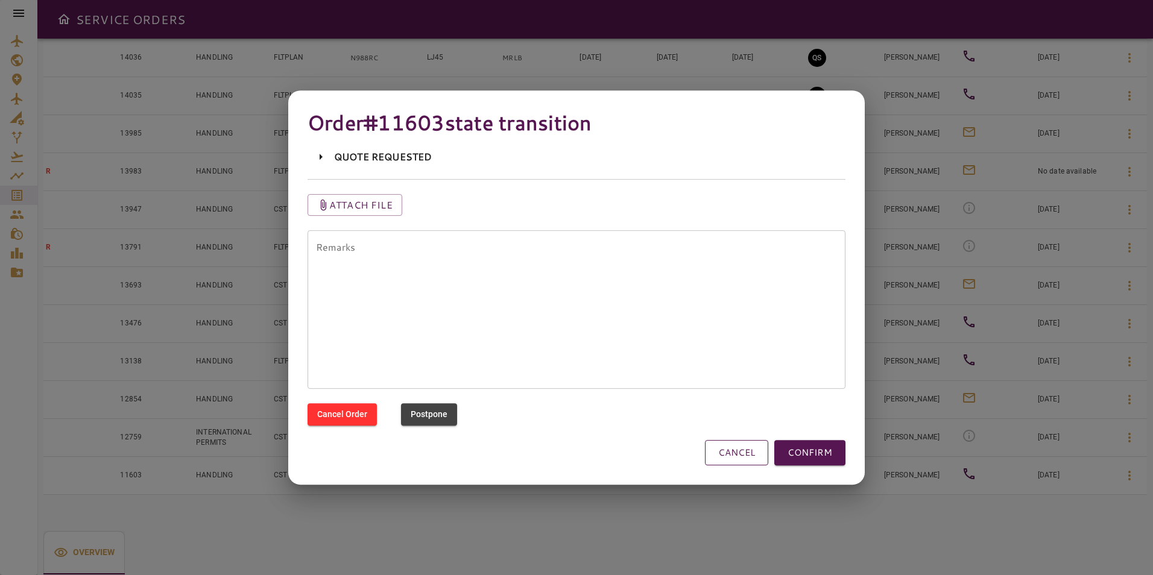
click at [730, 448] on button "CANCEL" at bounding box center [736, 452] width 63 height 25
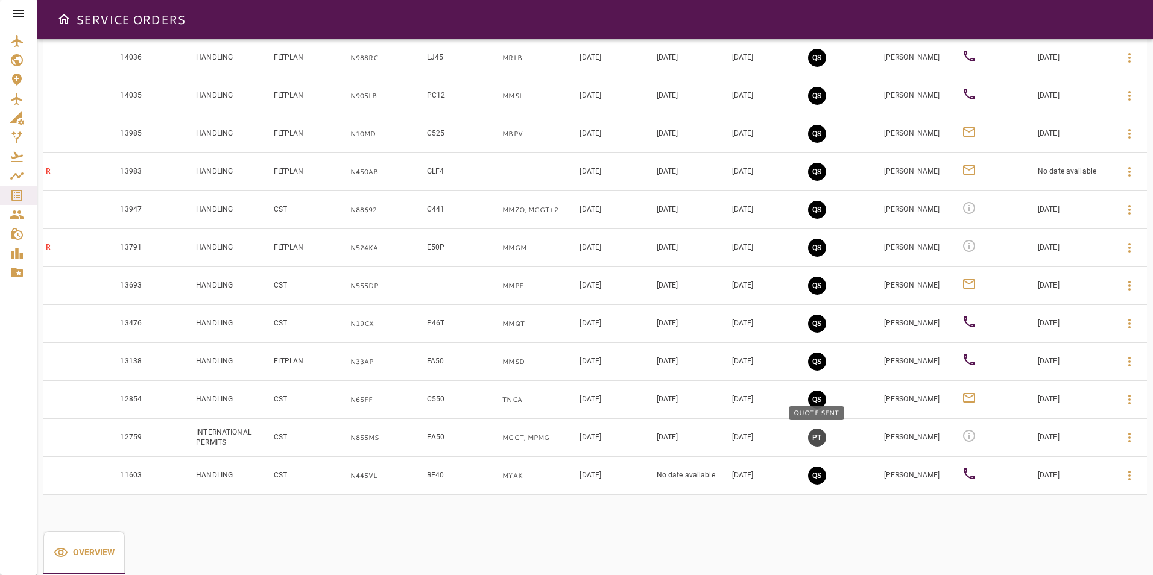
click at [819, 435] on button "PT" at bounding box center [817, 438] width 18 height 18
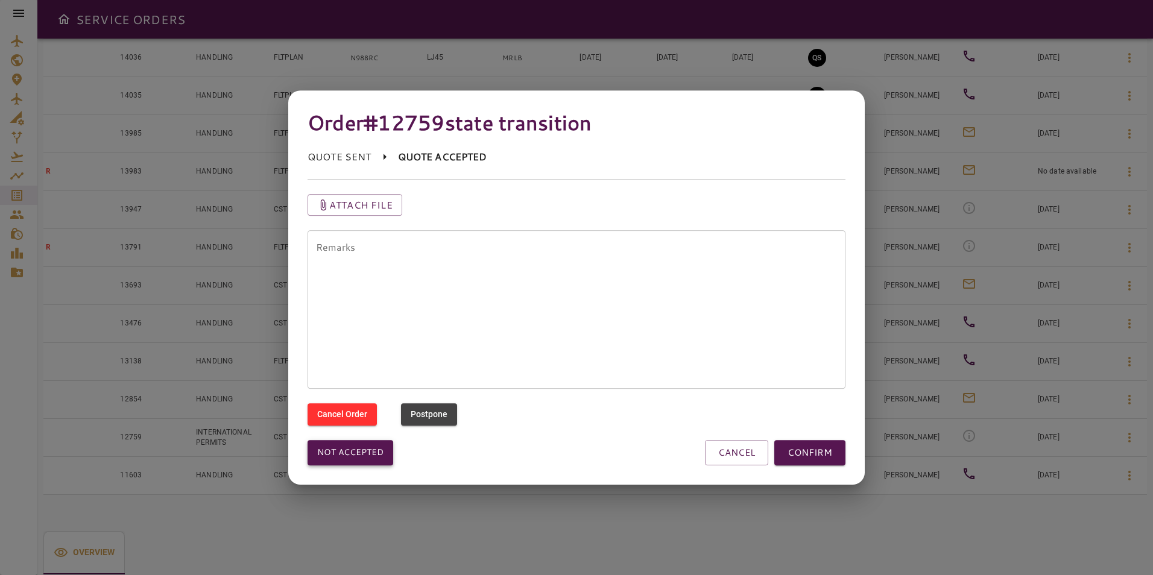
click at [375, 443] on button "Not accepted" at bounding box center [351, 452] width 86 height 25
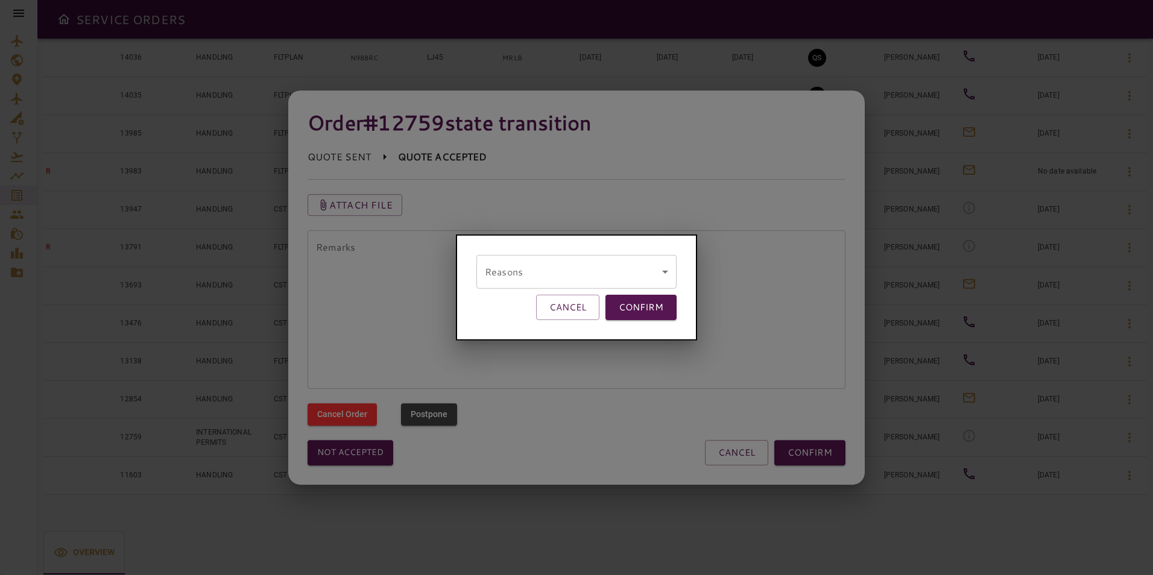
click at [501, 260] on body "SERVICE ORDERS GENERAL SALES QUOTES OPS P 6 PENDING Y 7 YES N 47 NO P 0 POSTPON…" at bounding box center [576, 287] width 1153 height 575
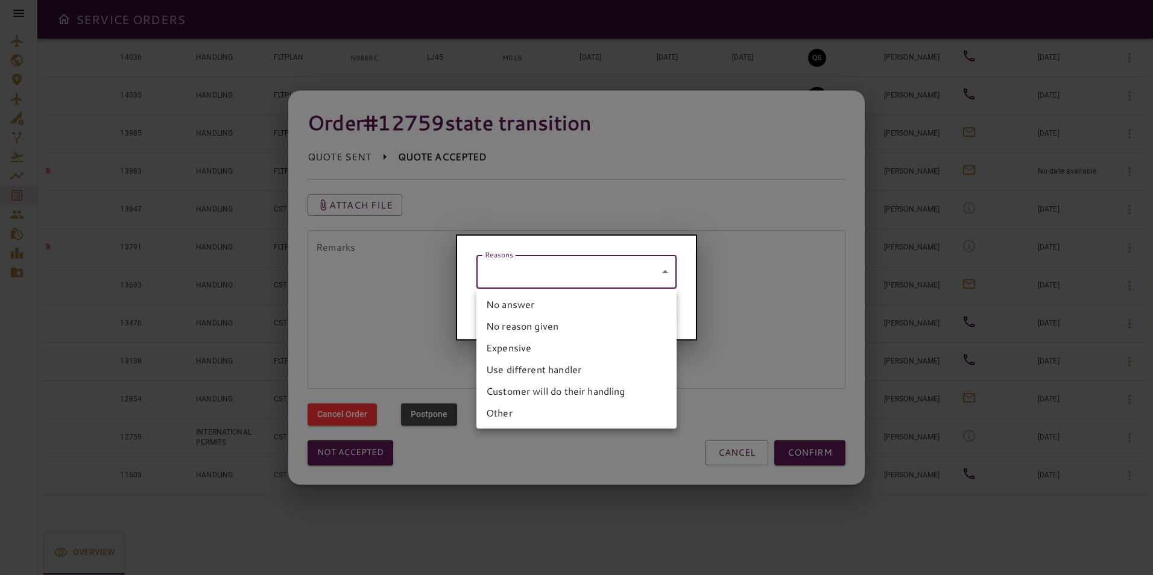
click at [501, 308] on li "No answer" at bounding box center [577, 305] width 200 height 22
type input "*********"
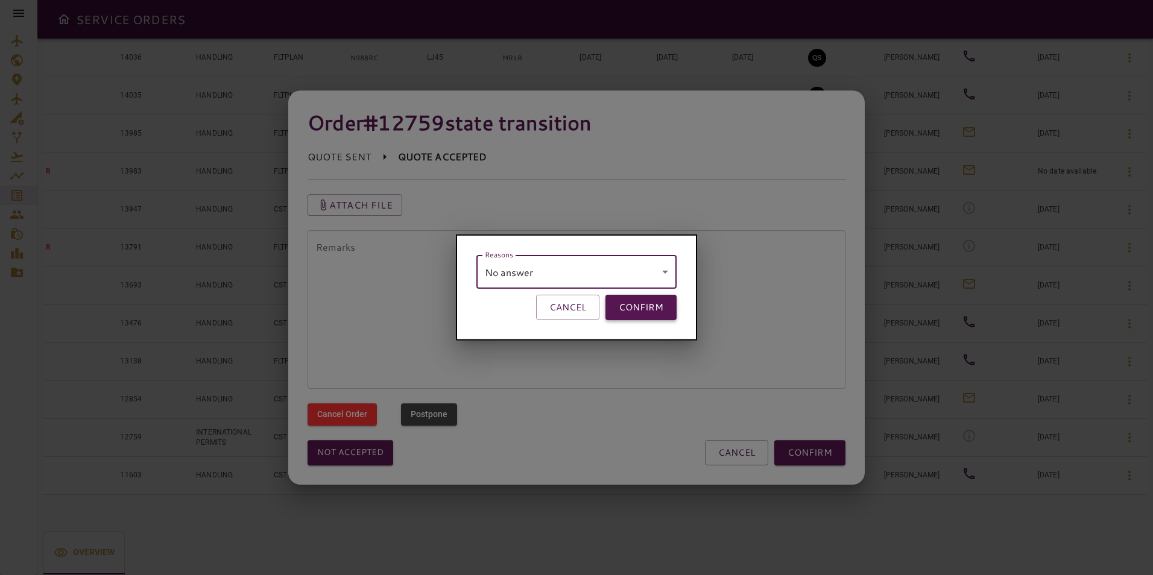
click at [639, 313] on button "CONFIRM" at bounding box center [641, 307] width 71 height 25
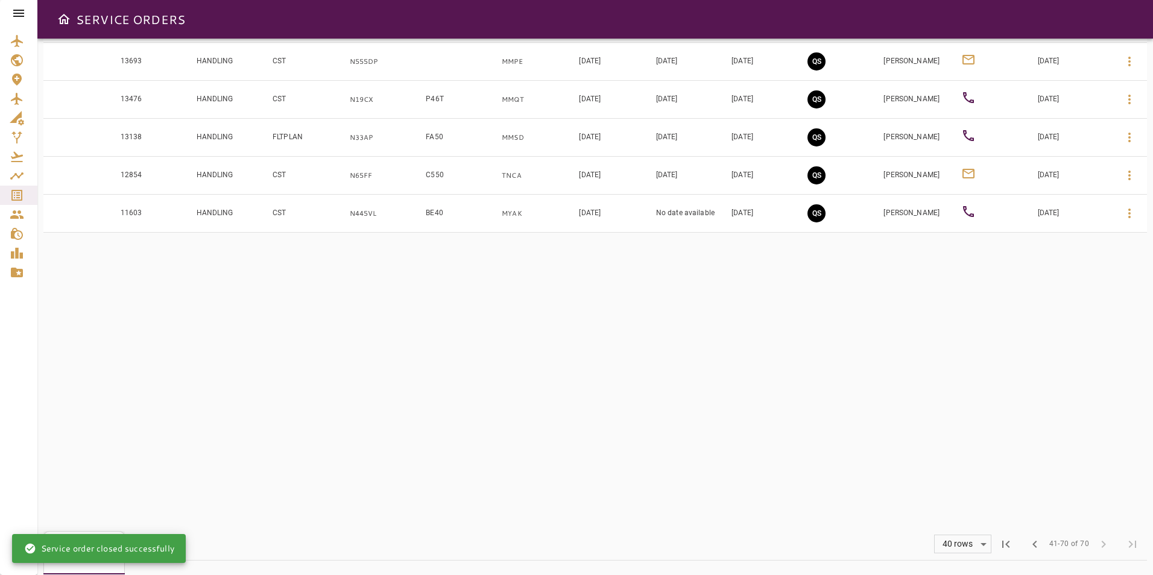
scroll to position [1145, 0]
click at [1042, 549] on span "chevron_left" at bounding box center [1035, 544] width 14 height 14
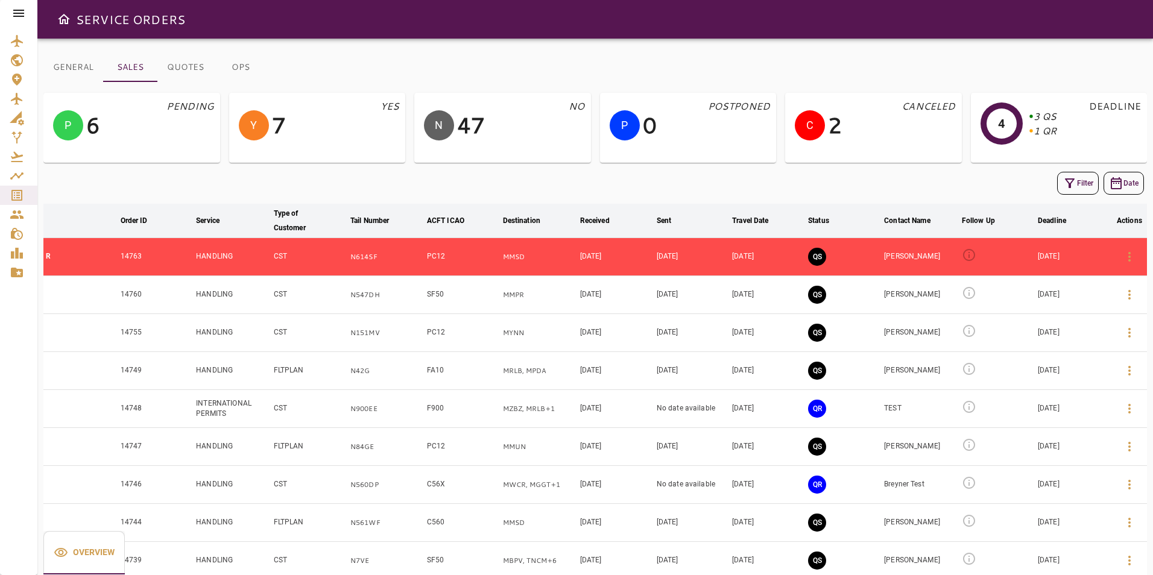
scroll to position [60, 0]
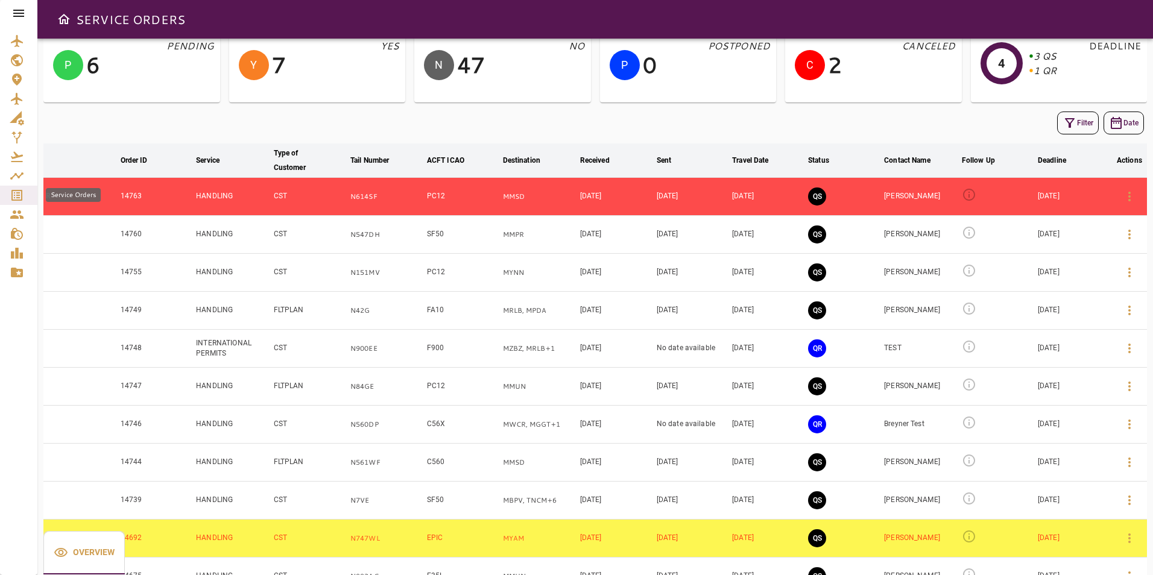
click at [17, 201] on icon "Service Orders" at bounding box center [16, 195] width 11 height 11
click at [27, 14] on div at bounding box center [18, 13] width 37 height 27
click at [25, 14] on icon at bounding box center [18, 13] width 14 height 14
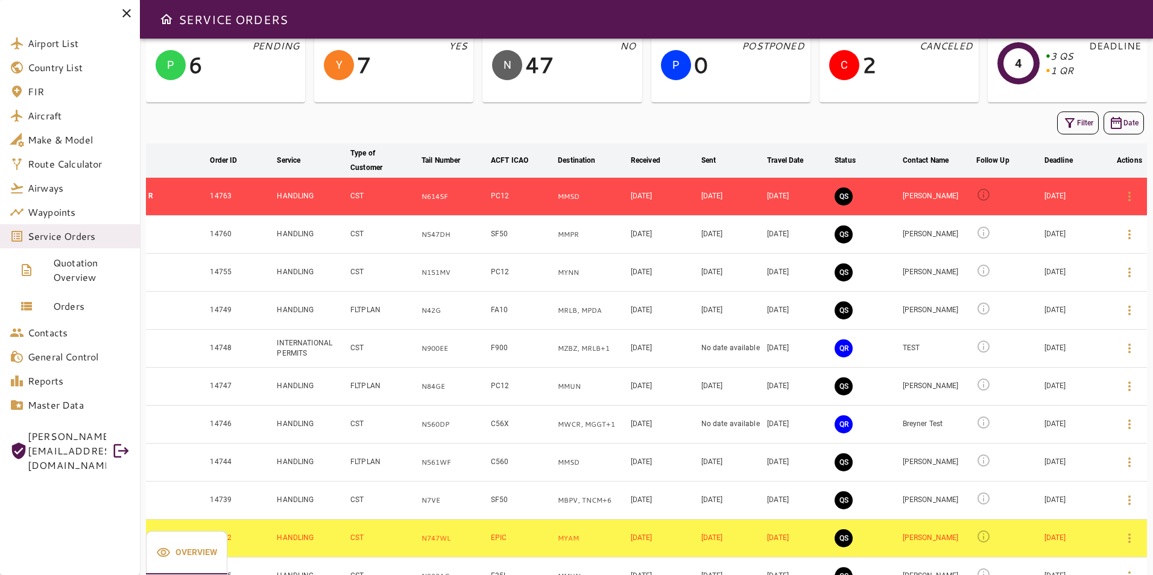
click at [82, 435] on span "MARIA@CSTFLIGHTSERVICES.COM" at bounding box center [67, 450] width 78 height 43
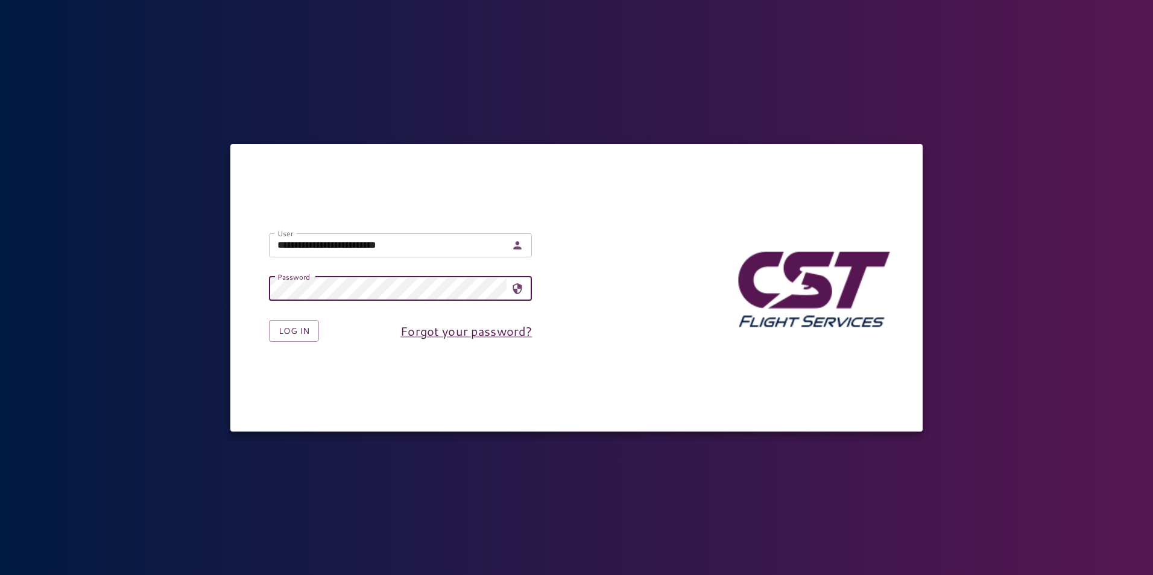
click at [308, 242] on input "**********" at bounding box center [388, 245] width 238 height 24
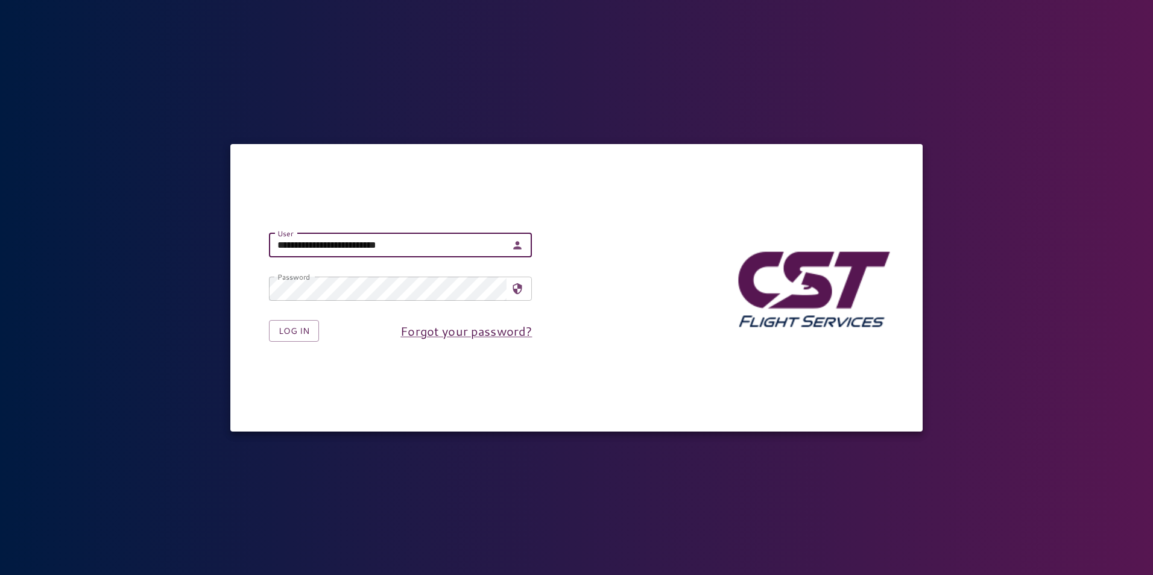
type input "**********"
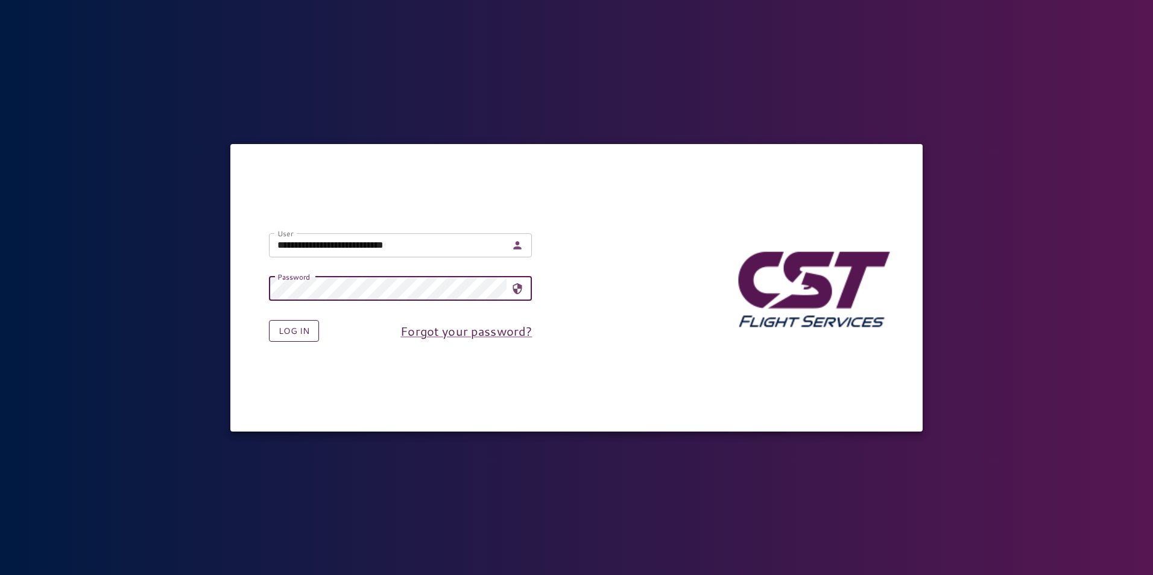
click at [293, 335] on button "Log in" at bounding box center [294, 331] width 50 height 22
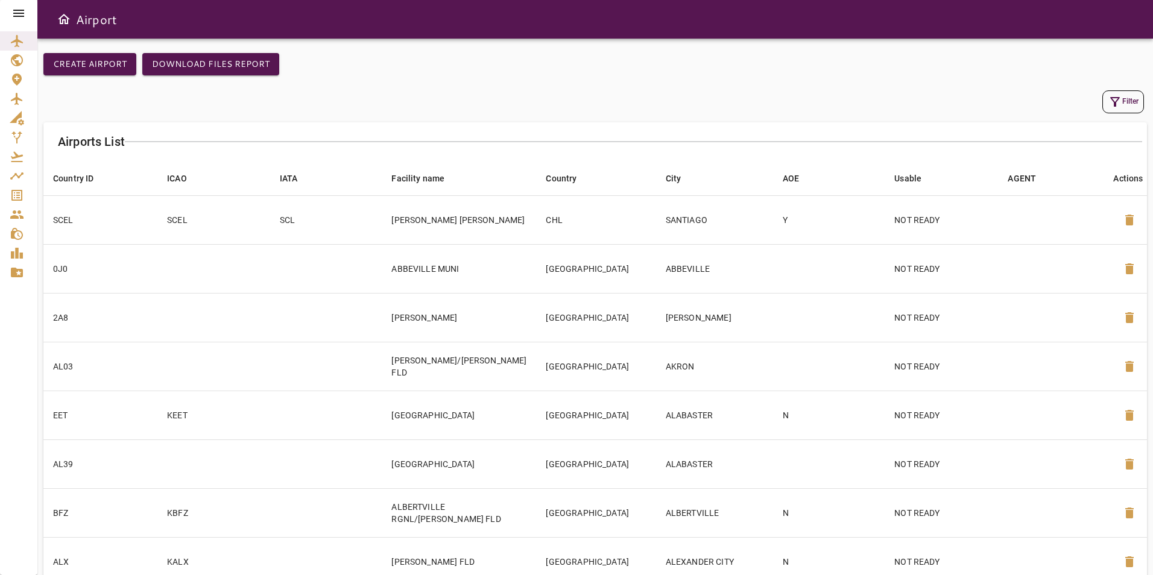
click at [22, 8] on icon at bounding box center [18, 13] width 14 height 14
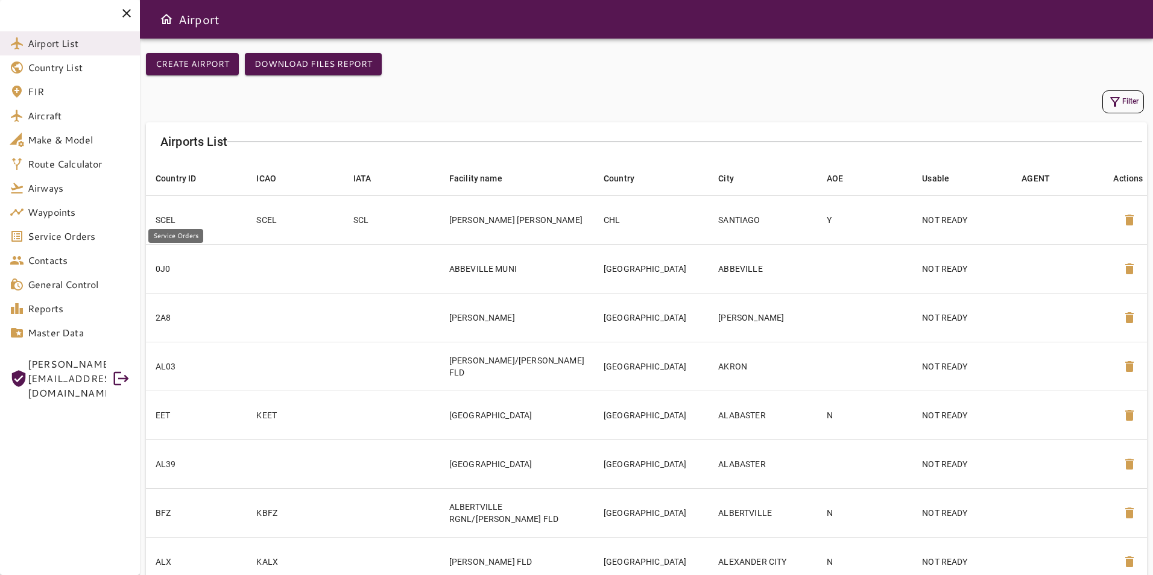
click at [41, 238] on span "Service Orders" at bounding box center [79, 236] width 103 height 14
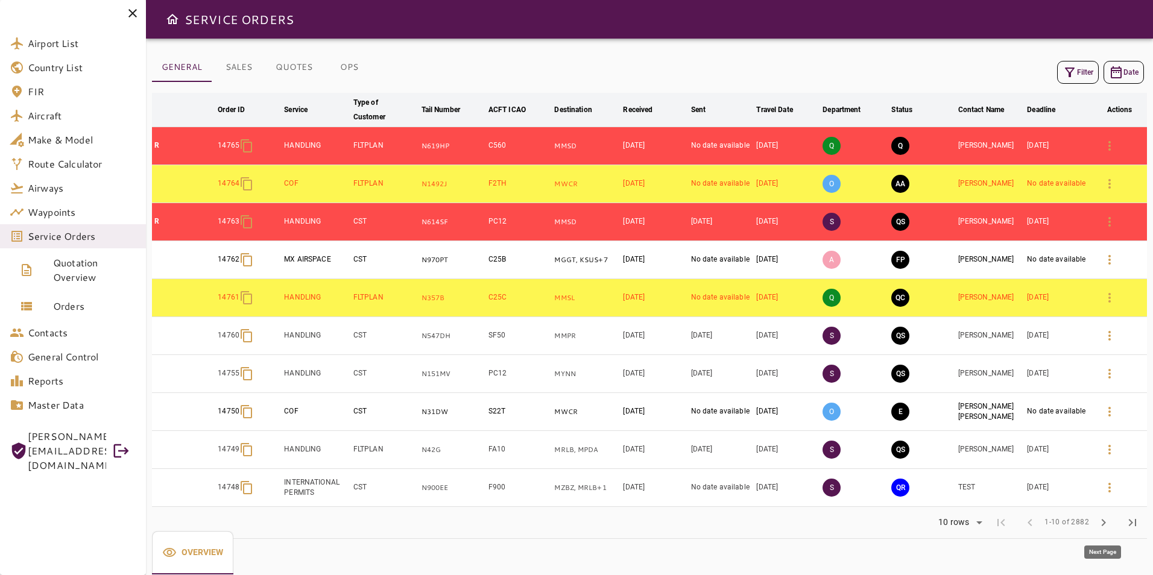
click at [1094, 525] on button "chevron_right" at bounding box center [1103, 522] width 29 height 29
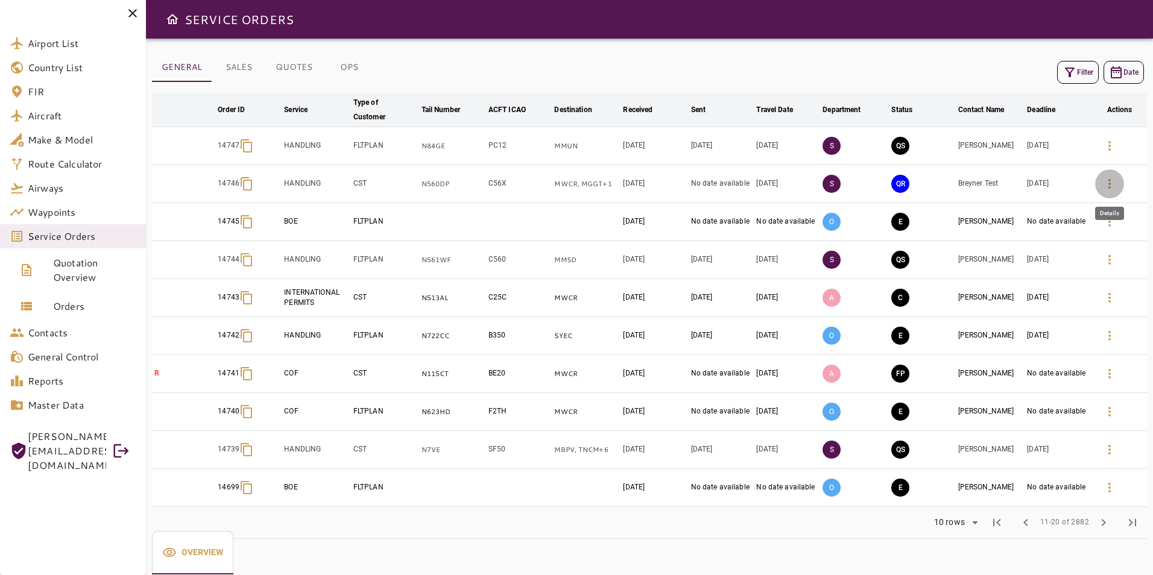
click at [1110, 182] on icon "button" at bounding box center [1110, 184] width 14 height 14
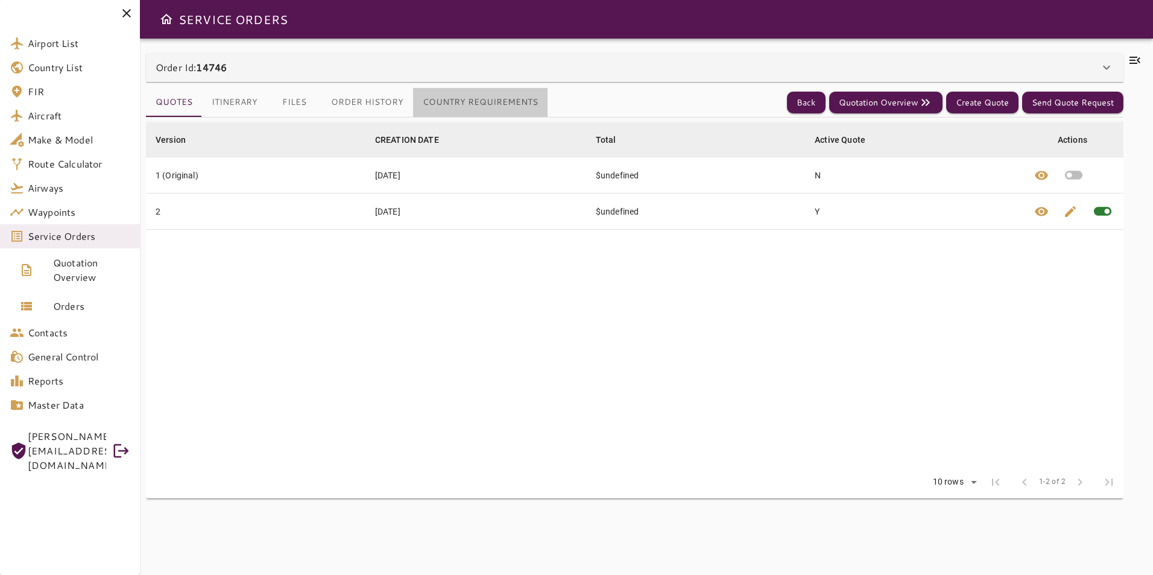
click at [493, 100] on button "Country Requirements" at bounding box center [480, 102] width 135 height 29
